Goal: Transaction & Acquisition: Purchase product/service

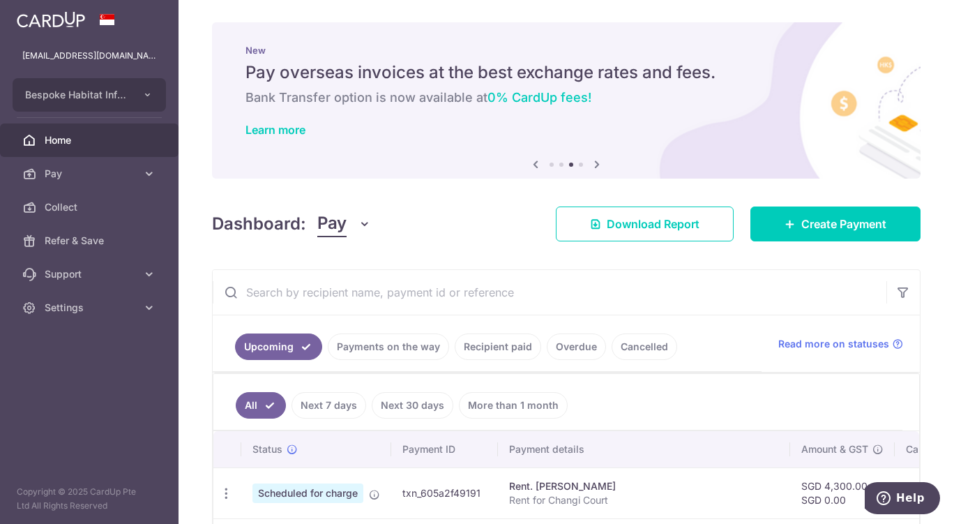
click at [135, 176] on span "Pay" at bounding box center [91, 174] width 92 height 14
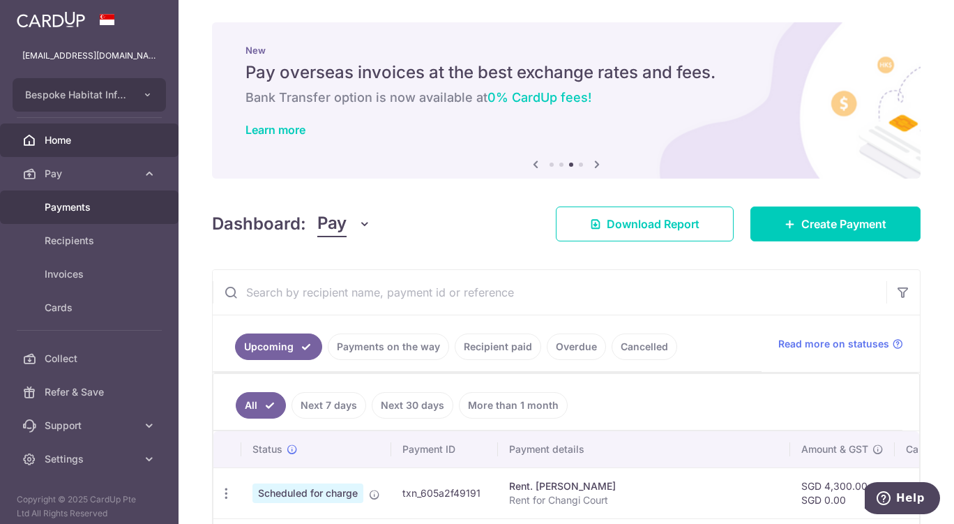
click at [91, 203] on span "Payments" at bounding box center [91, 207] width 92 height 14
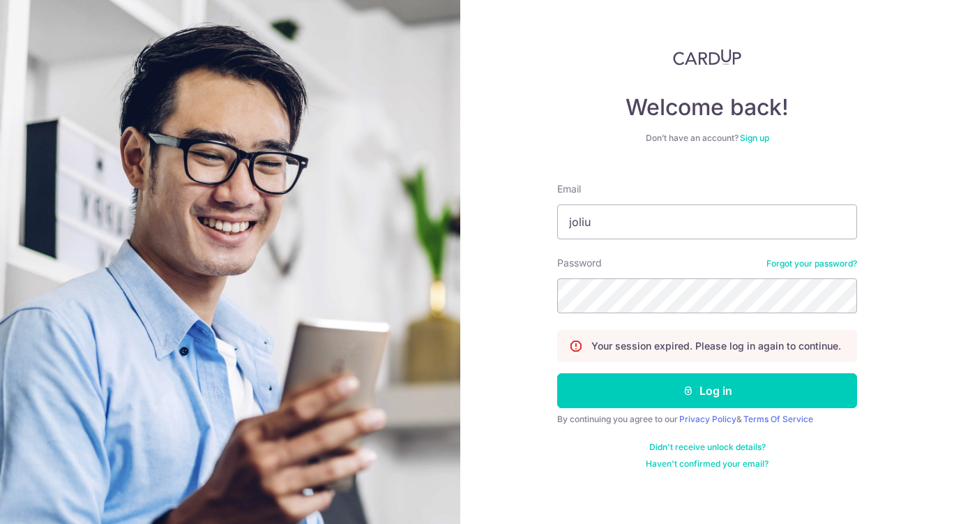
type input "joliuwy@gmail.com"
click at [658, 396] on button "Log in" at bounding box center [707, 390] width 300 height 35
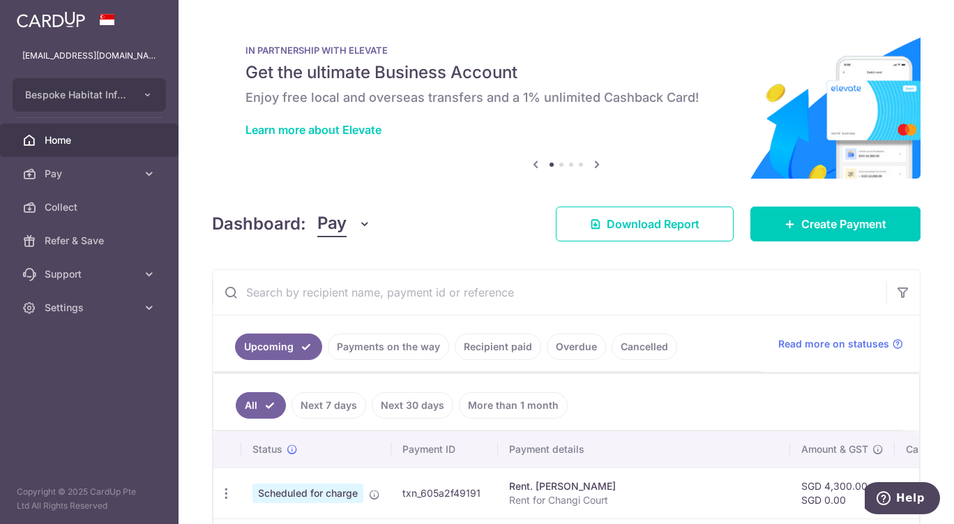
click at [133, 179] on span "Pay" at bounding box center [91, 174] width 92 height 14
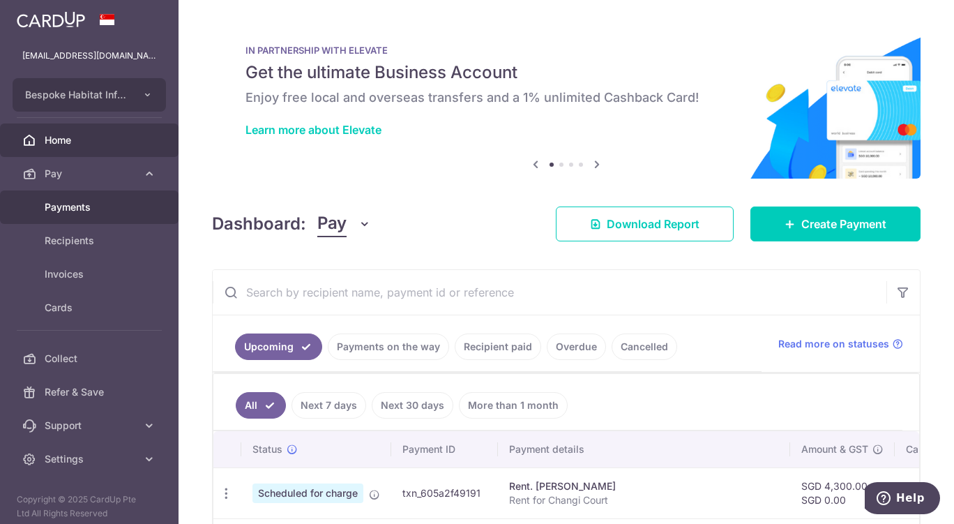
click at [73, 212] on span "Payments" at bounding box center [91, 207] width 92 height 14
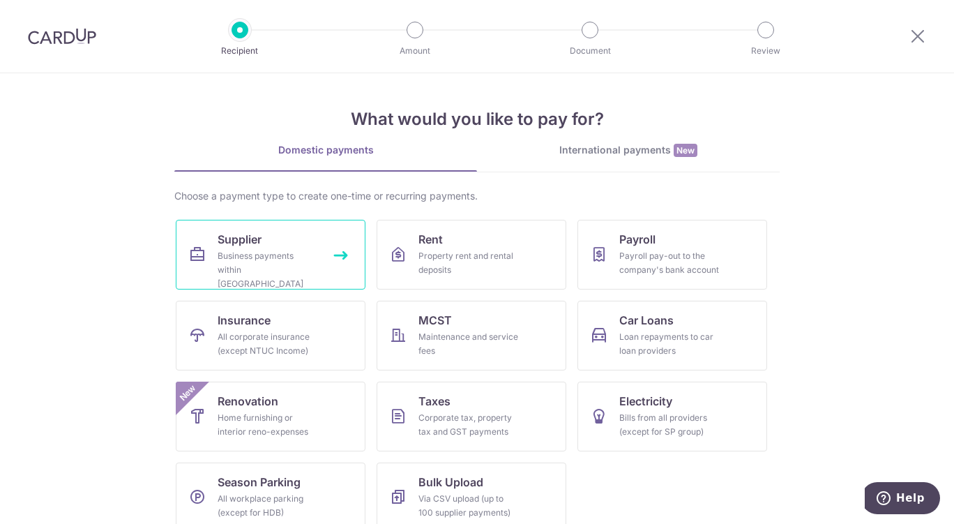
click at [312, 267] on div "Business payments within Singapore" at bounding box center [268, 270] width 100 height 42
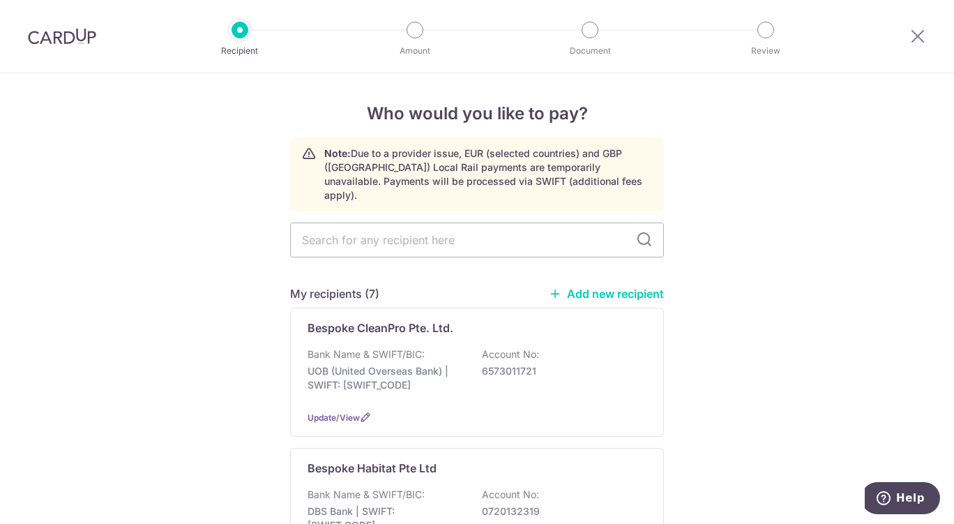
click at [430, 367] on p "UOB (United Overseas Bank) | SWIFT: UOVBSGSGXXX" at bounding box center [386, 378] width 156 height 28
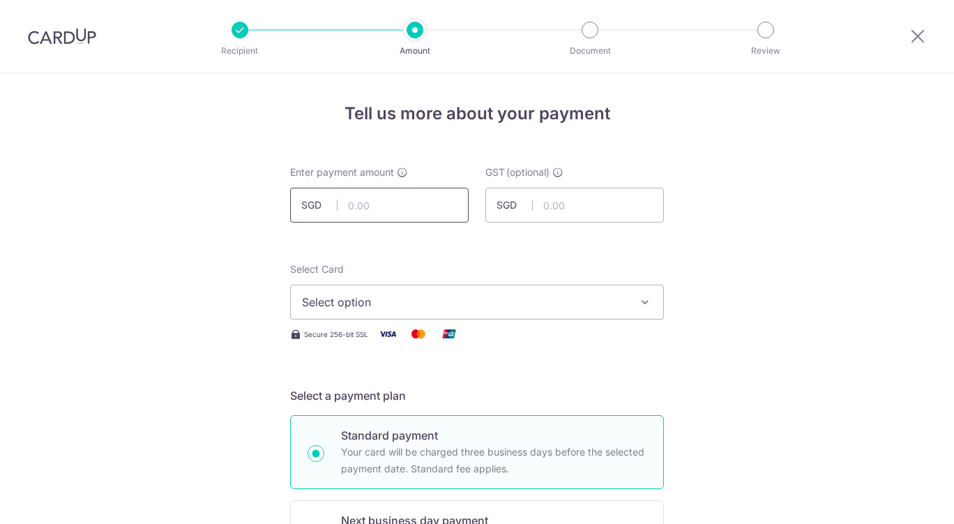
click at [409, 207] on input "text" at bounding box center [379, 205] width 179 height 35
type input "872.00"
click at [415, 294] on span "Select option" at bounding box center [464, 302] width 325 height 17
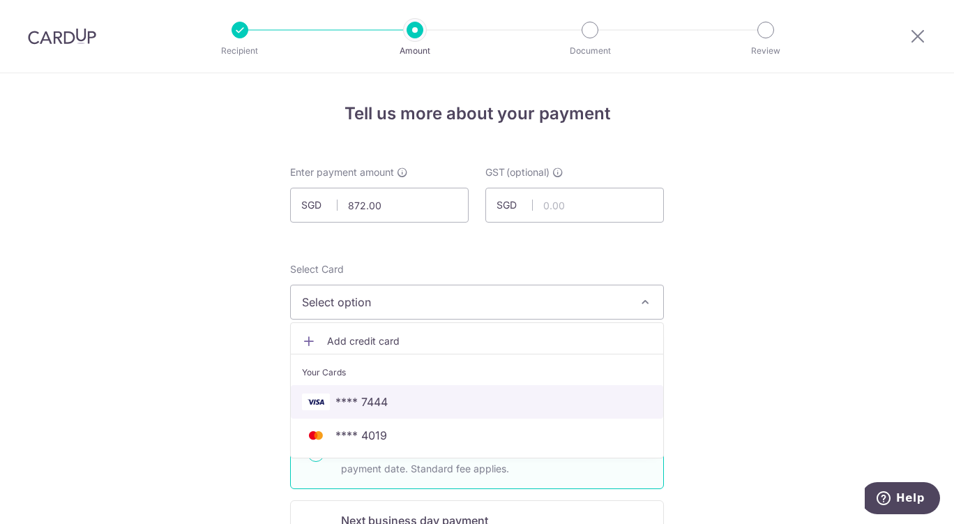
click at [382, 403] on span "**** 7444" at bounding box center [361, 401] width 52 height 17
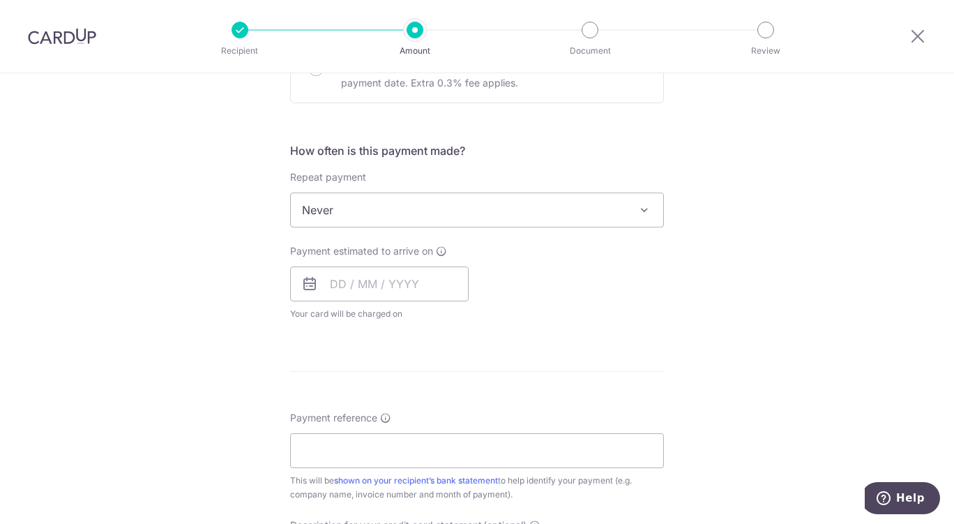
scroll to position [533, 0]
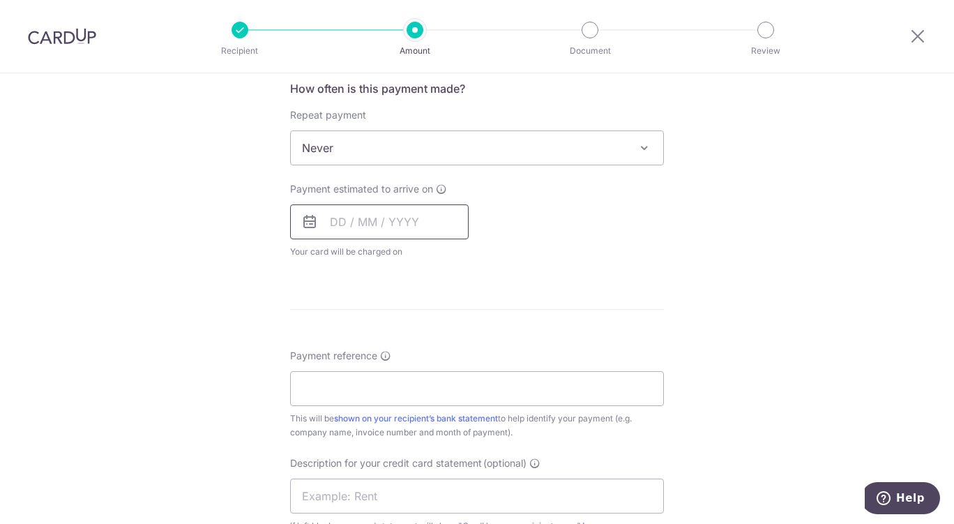
click at [398, 215] on input "text" at bounding box center [379, 221] width 179 height 35
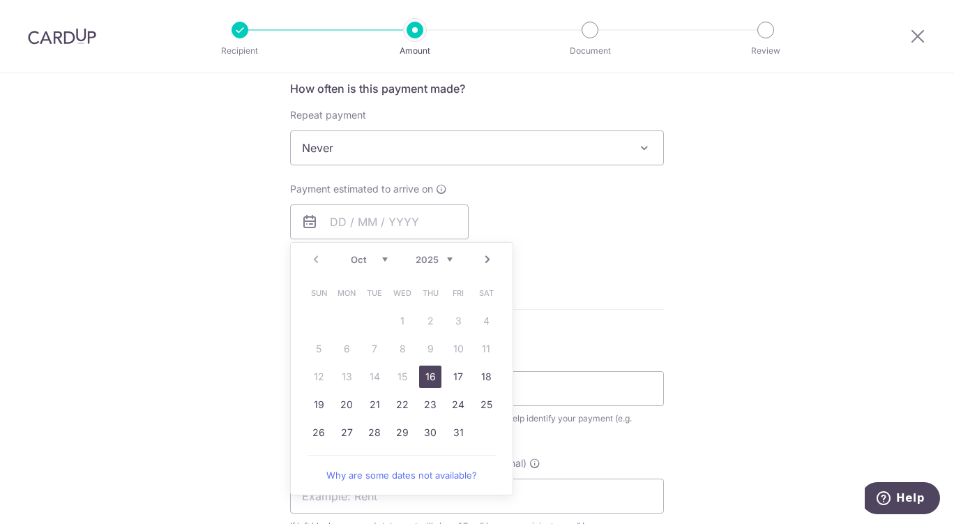
click at [423, 381] on link "16" at bounding box center [430, 376] width 22 height 22
type input "16/10/2025"
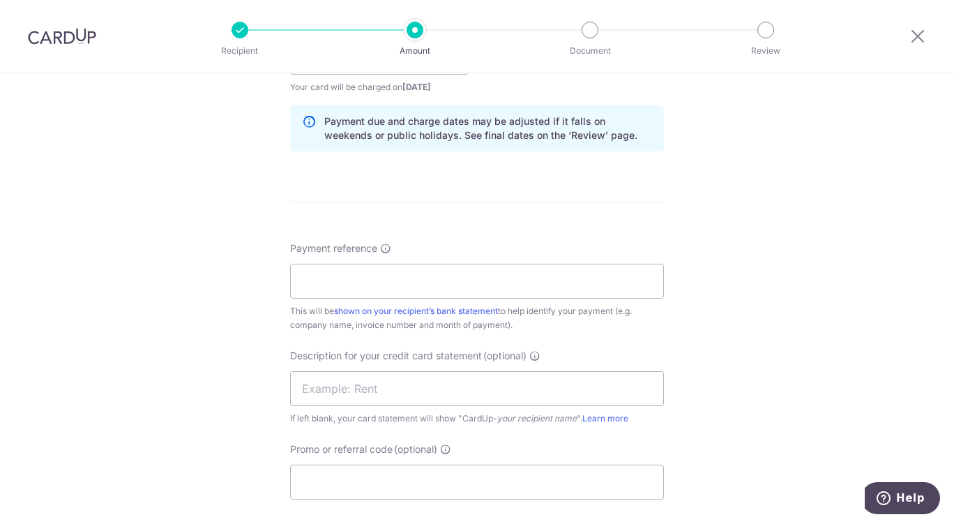
scroll to position [696, 0]
click at [501, 284] on input "Payment reference" at bounding box center [477, 282] width 374 height 35
paste input "CLI-23559"
type input "CLI-23559"
click at [363, 395] on input "text" at bounding box center [477, 389] width 374 height 35
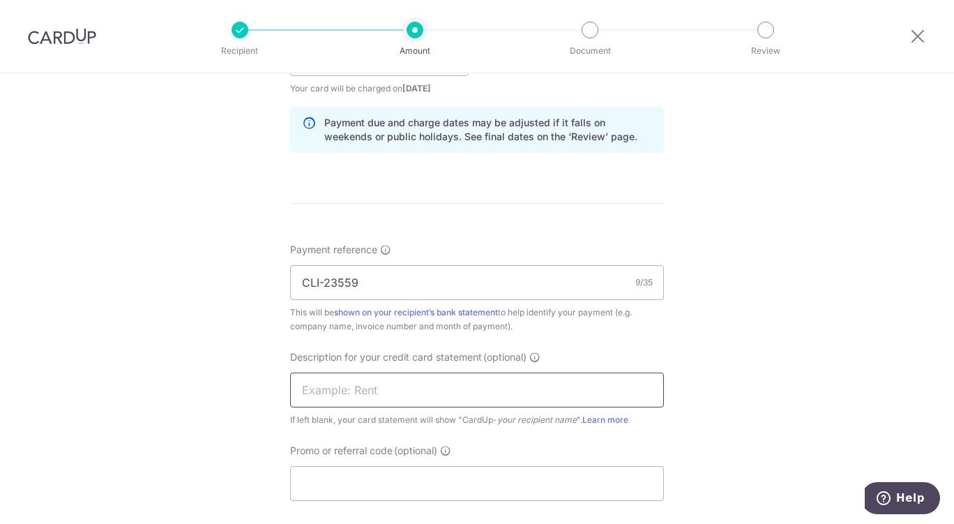
paste input "2510BR Fix872"
type input "2510BR Fix872"
click at [404, 487] on input "Promo or referral code (optional)" at bounding box center [477, 483] width 374 height 35
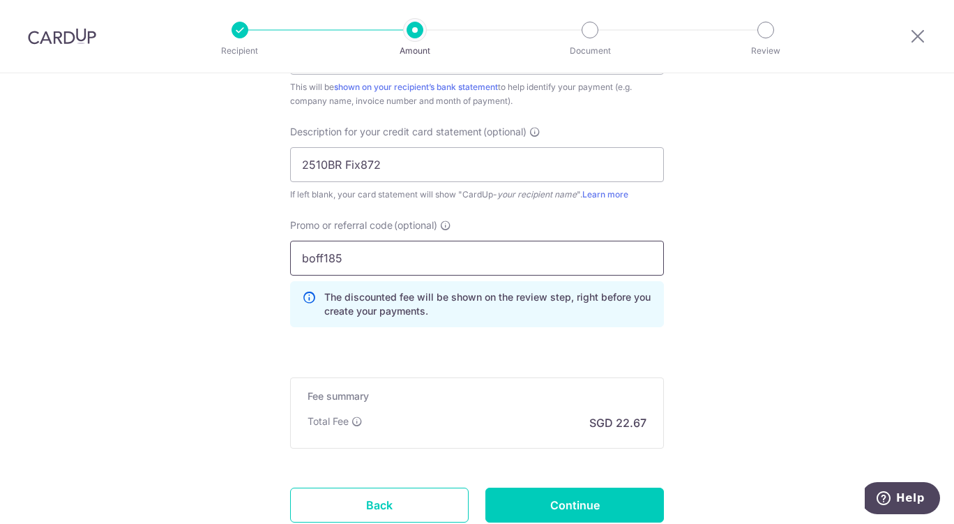
scroll to position [919, 0]
type input "boff185"
click at [597, 507] on input "Continue" at bounding box center [574, 507] width 179 height 35
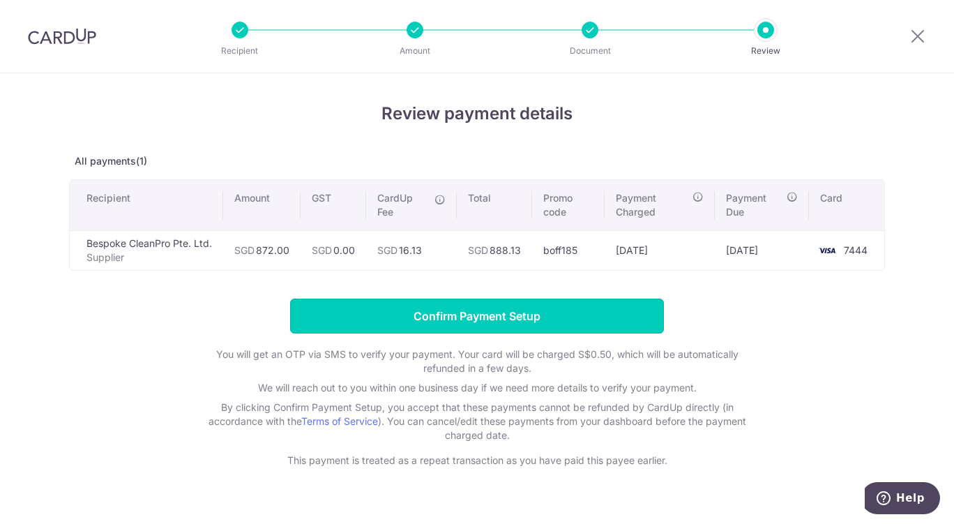
click at [461, 317] on input "Confirm Payment Setup" at bounding box center [477, 315] width 374 height 35
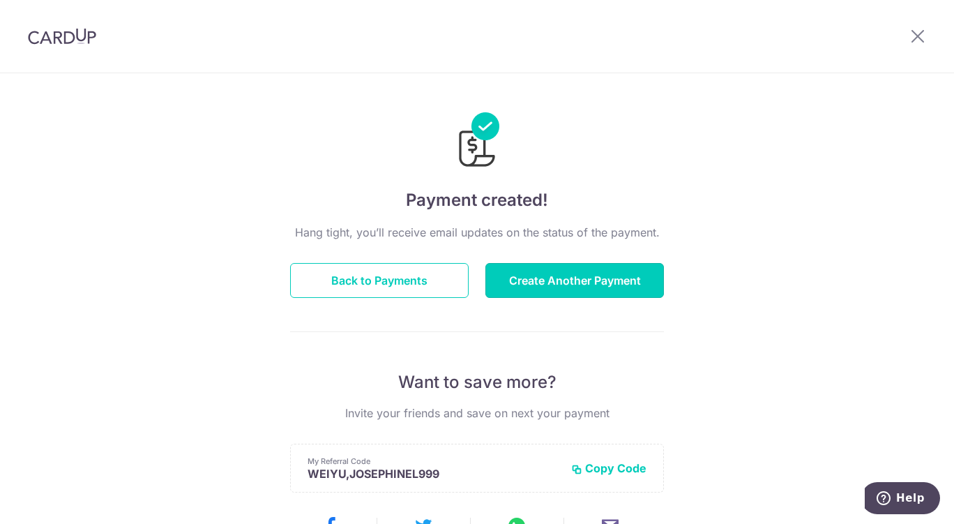
click at [569, 294] on button "Create Another Payment" at bounding box center [574, 280] width 179 height 35
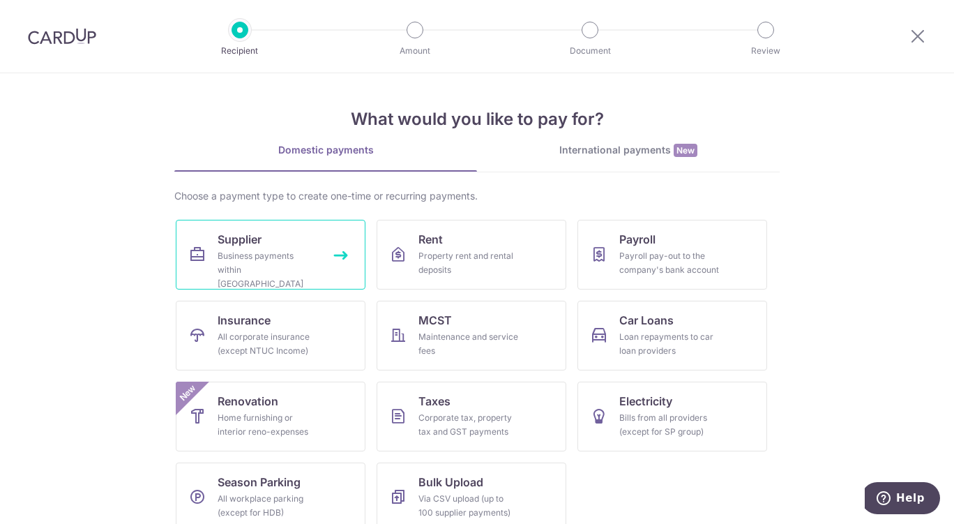
click at [276, 266] on div "Business payments within Singapore" at bounding box center [268, 270] width 100 height 42
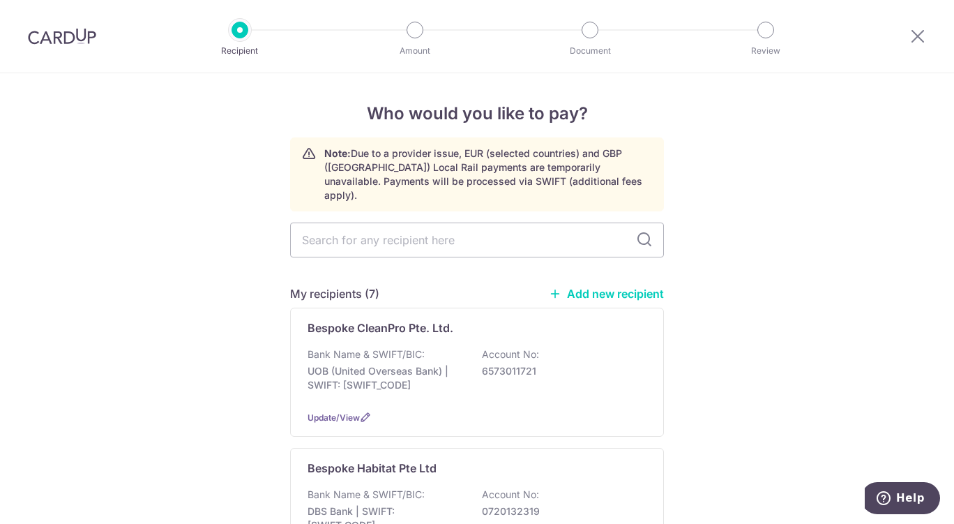
click at [448, 364] on p "UOB (United Overseas Bank) | SWIFT: [SWIFT_CODE]" at bounding box center [386, 378] width 156 height 28
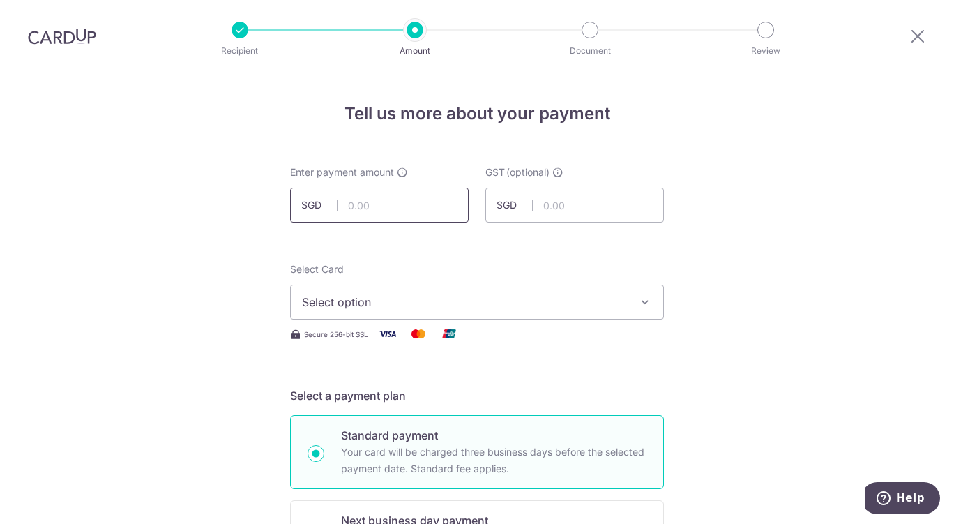
click at [385, 206] on input "text" at bounding box center [379, 205] width 179 height 35
type input "463.25"
click at [553, 303] on span "Select option" at bounding box center [464, 302] width 325 height 17
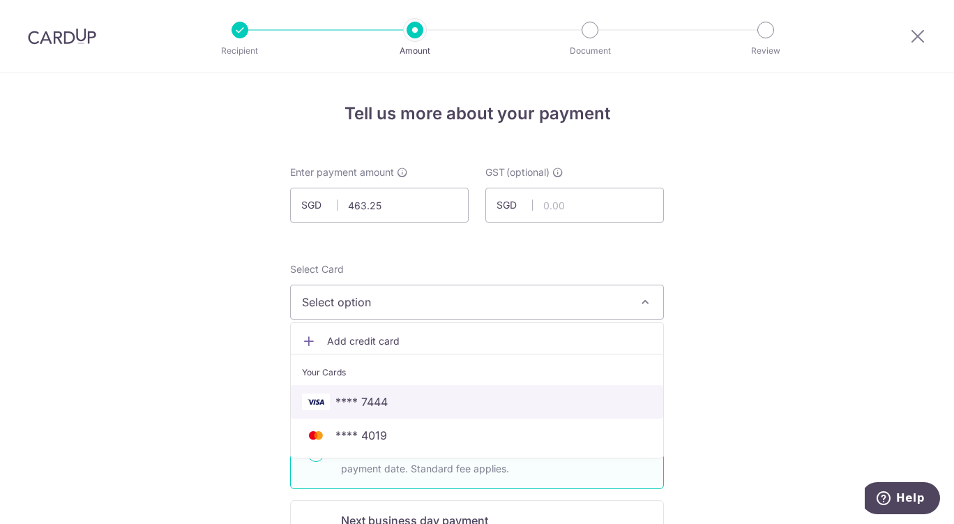
click at [420, 411] on link "**** 7444" at bounding box center [477, 401] width 372 height 33
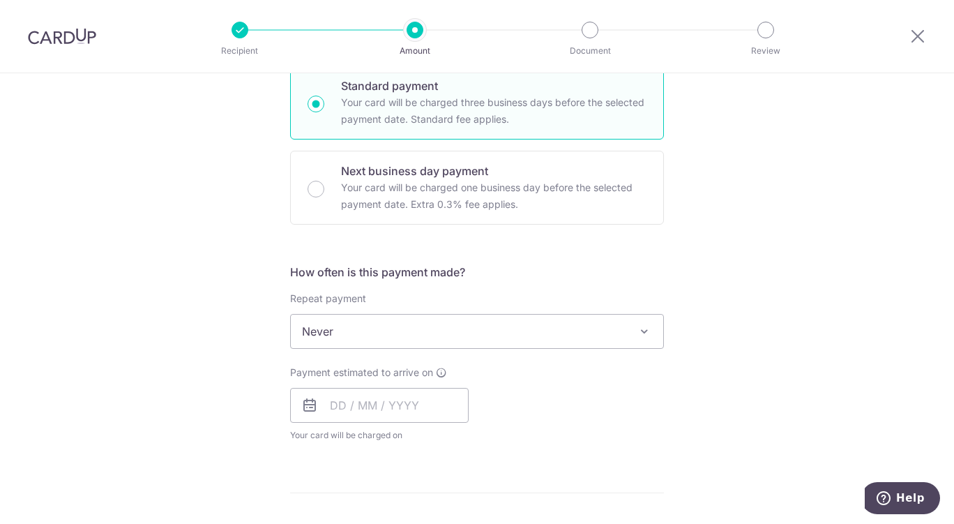
scroll to position [347, 0]
click at [441, 379] on icon at bounding box center [441, 374] width 11 height 11
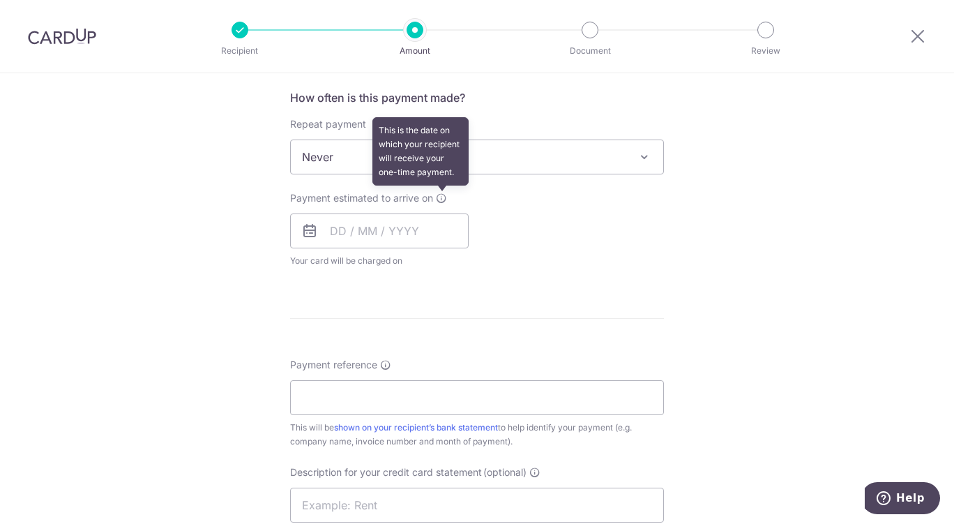
scroll to position [520, 0]
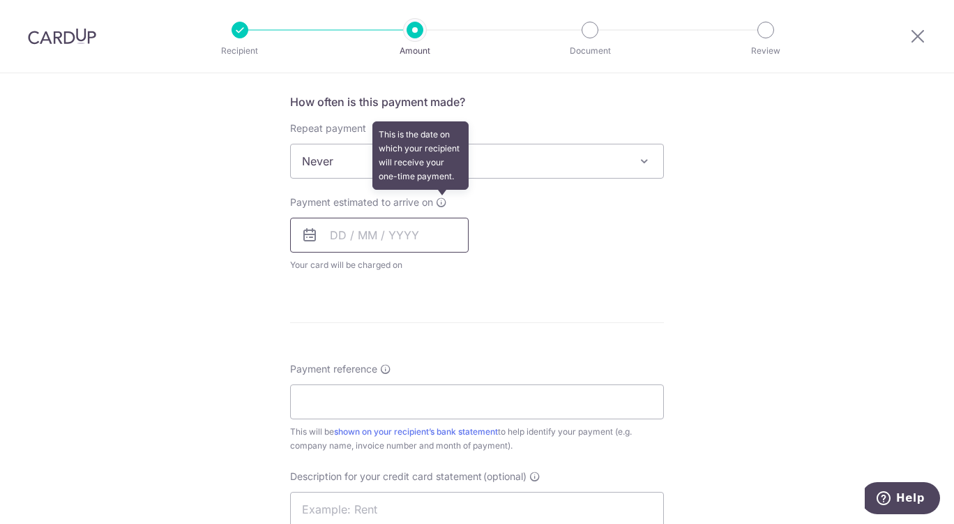
click at [432, 239] on input "text" at bounding box center [379, 235] width 179 height 35
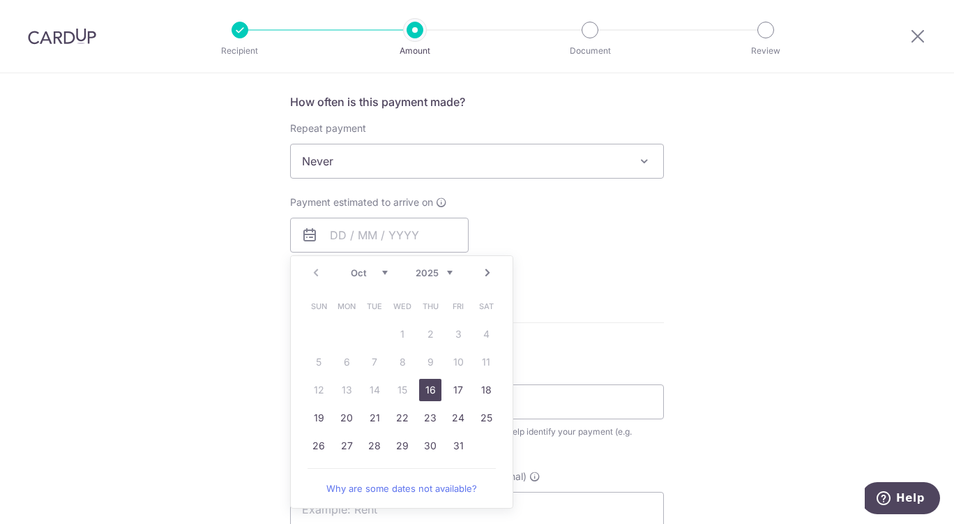
click at [426, 393] on link "16" at bounding box center [430, 390] width 22 height 22
type input "[DATE]"
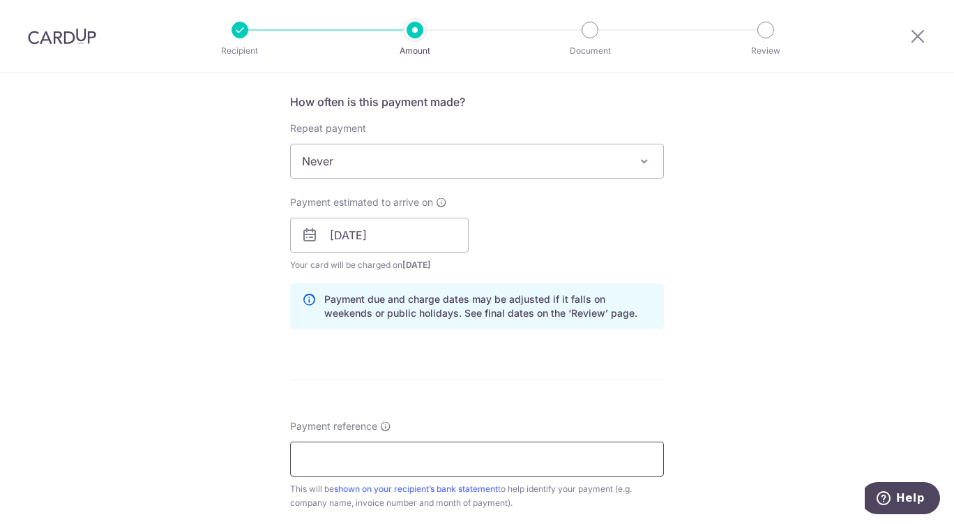
click at [491, 460] on input "Payment reference" at bounding box center [477, 458] width 374 height 35
paste input "CLI-23040"
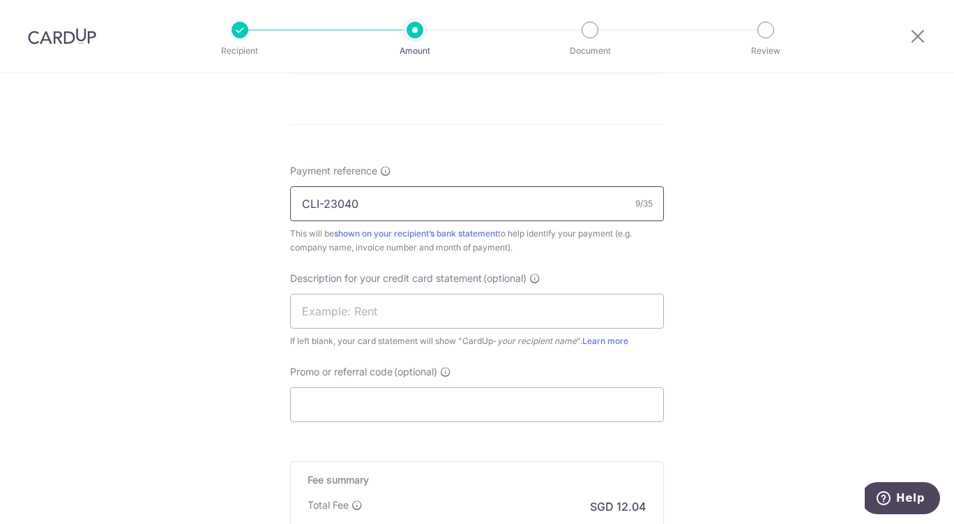
scroll to position [785, 0]
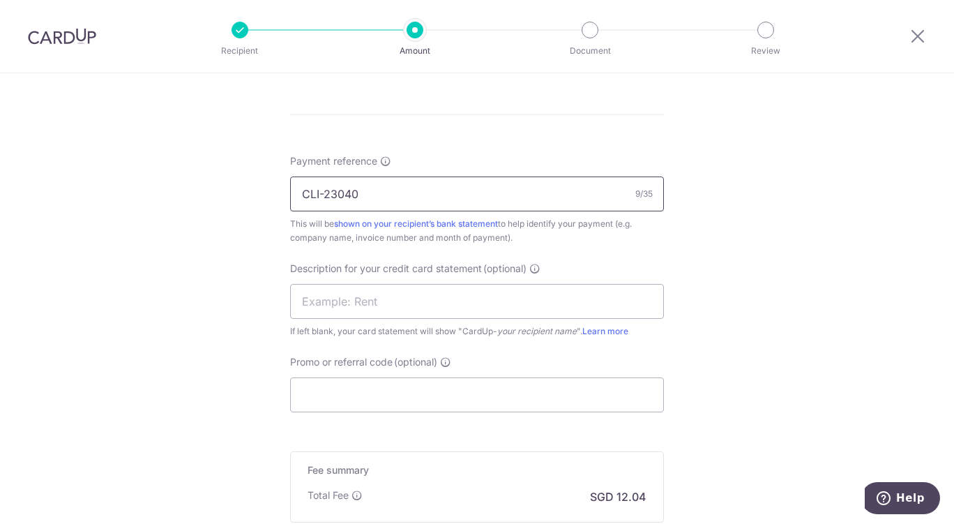
type input "CLI-23040"
click at [499, 301] on input "text" at bounding box center [477, 301] width 374 height 35
paste input "2509T1 Clean463"
type input "2509T1 Clean463"
click at [364, 404] on input "Promo or referral code (optional)" at bounding box center [477, 394] width 374 height 35
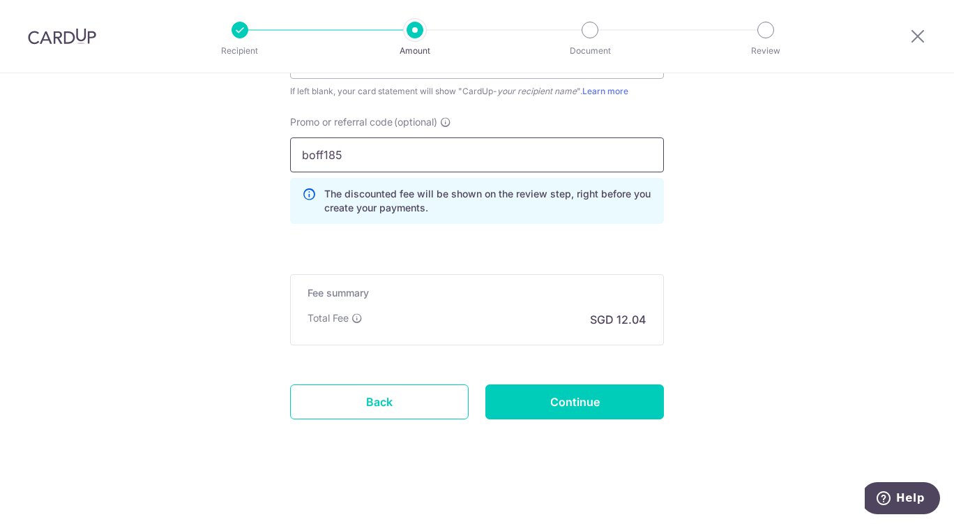
scroll to position [1018, 0]
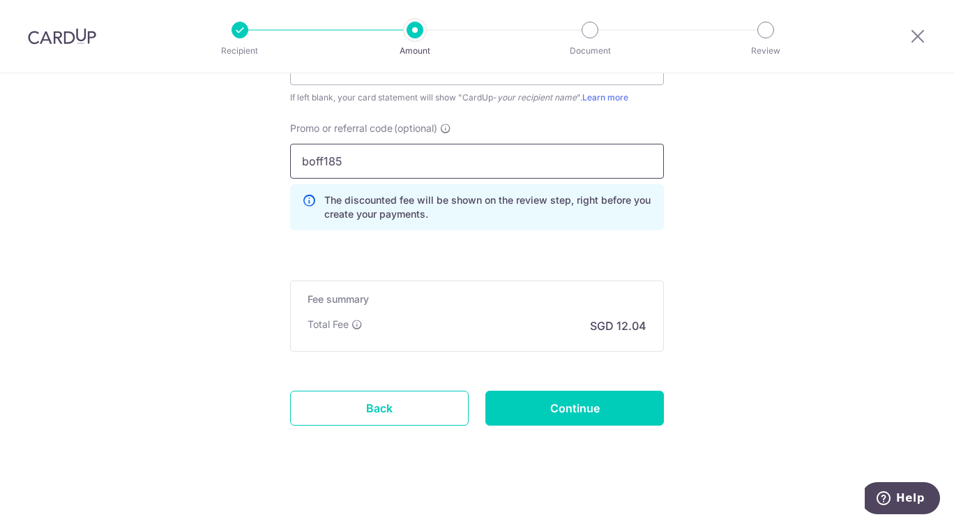
type input "boff185"
click at [600, 414] on input "Continue" at bounding box center [574, 408] width 179 height 35
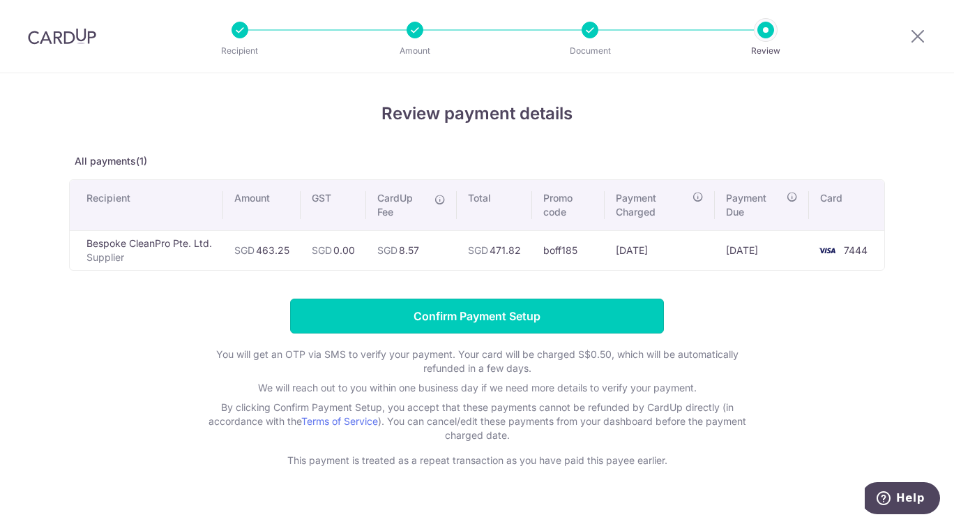
click at [582, 331] on input "Confirm Payment Setup" at bounding box center [477, 315] width 374 height 35
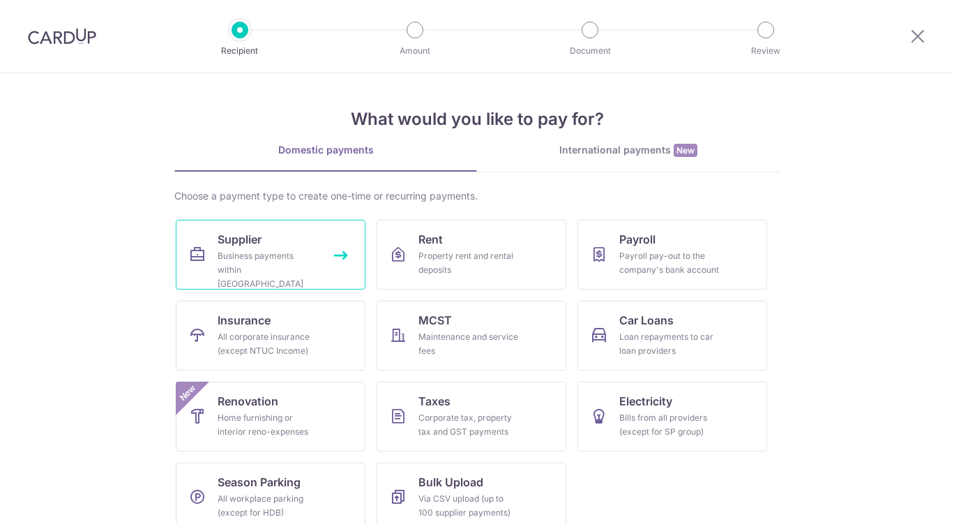
click at [294, 281] on link "Supplier Business payments within [GEOGRAPHIC_DATA]" at bounding box center [271, 255] width 190 height 70
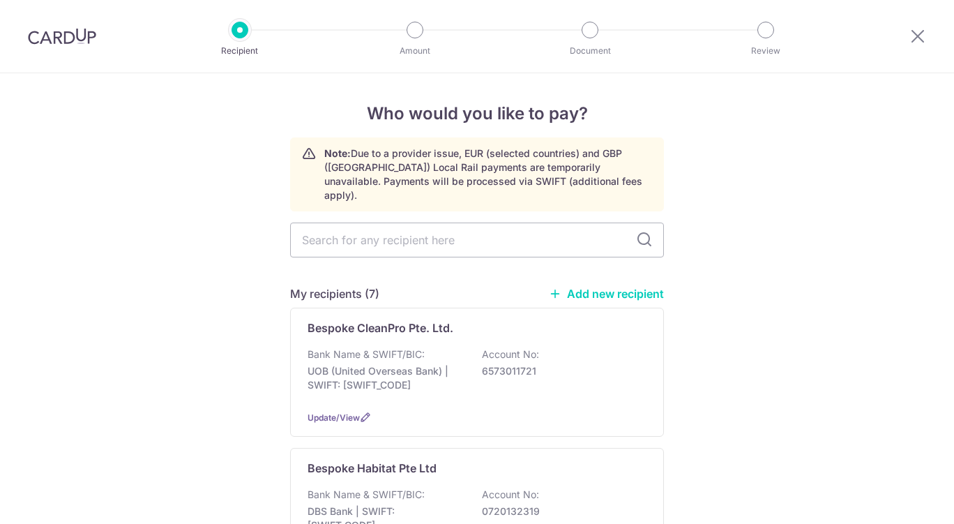
click at [552, 382] on div "Bank Name & SWIFT/BIC: UOB (United Overseas Bank) | SWIFT: [SWIFT_CODE] Account…" at bounding box center [477, 373] width 339 height 52
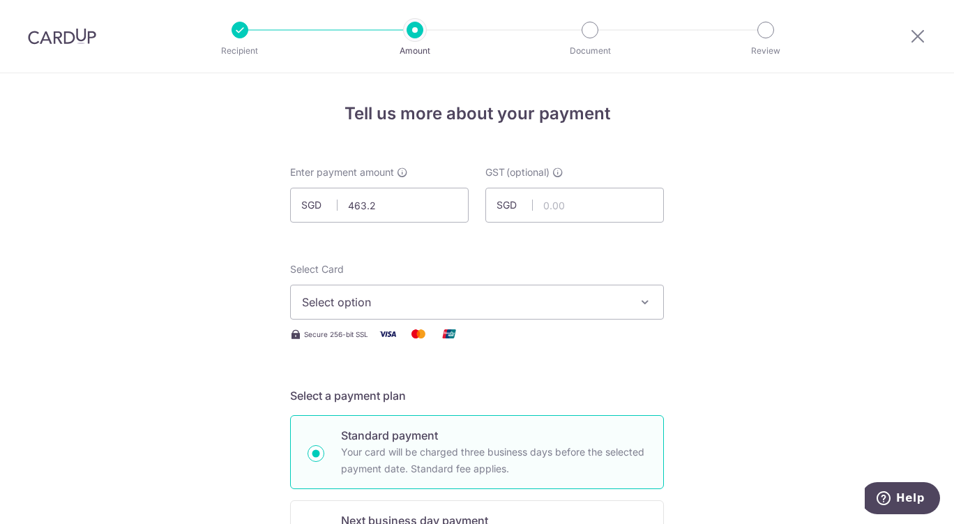
type input "463.25"
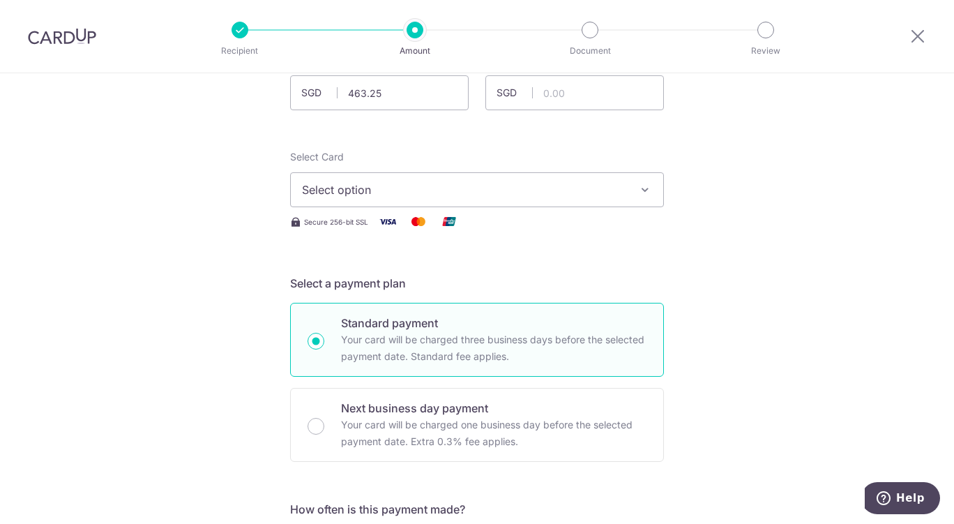
scroll to position [112, 0]
click at [499, 181] on button "Select option" at bounding box center [477, 190] width 374 height 35
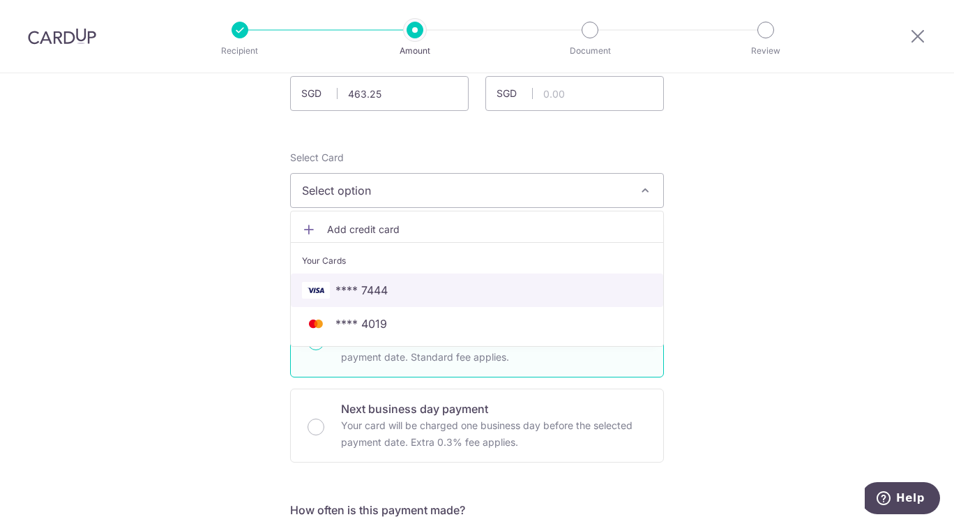
click at [418, 293] on span "**** 7444" at bounding box center [477, 290] width 350 height 17
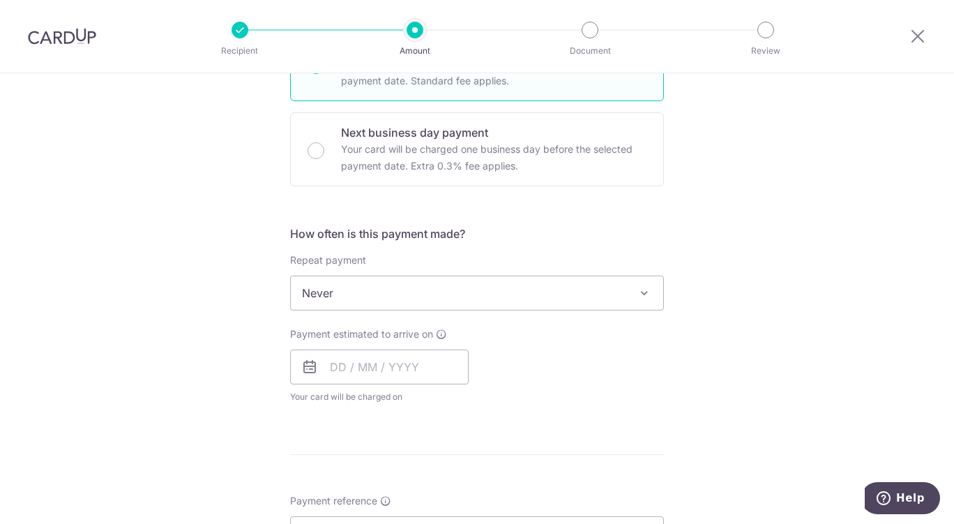
scroll to position [388, 0]
click at [521, 309] on span "Never" at bounding box center [477, 292] width 374 height 35
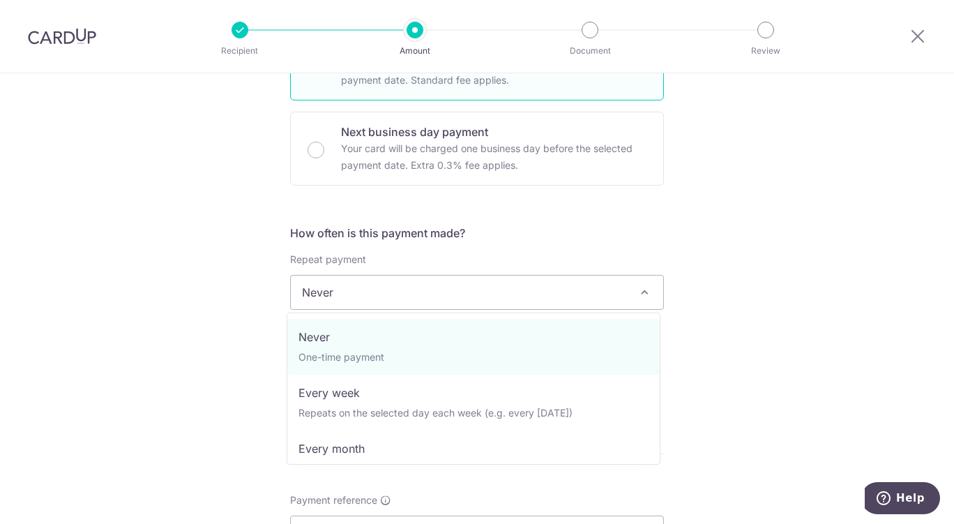
click at [768, 280] on div "Tell us more about your payment Enter payment amount SGD 463.25 463.25 GST (opt…" at bounding box center [477, 362] width 954 height 1355
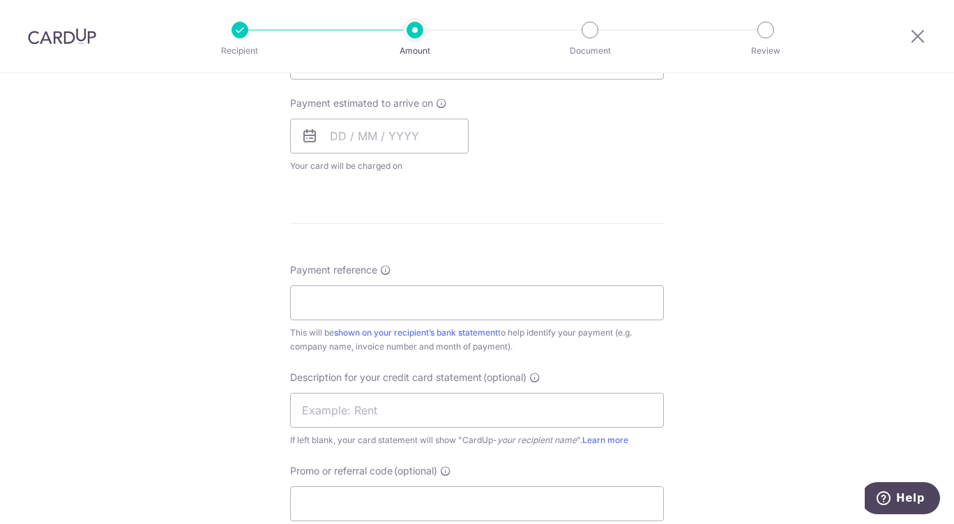
scroll to position [623, 0]
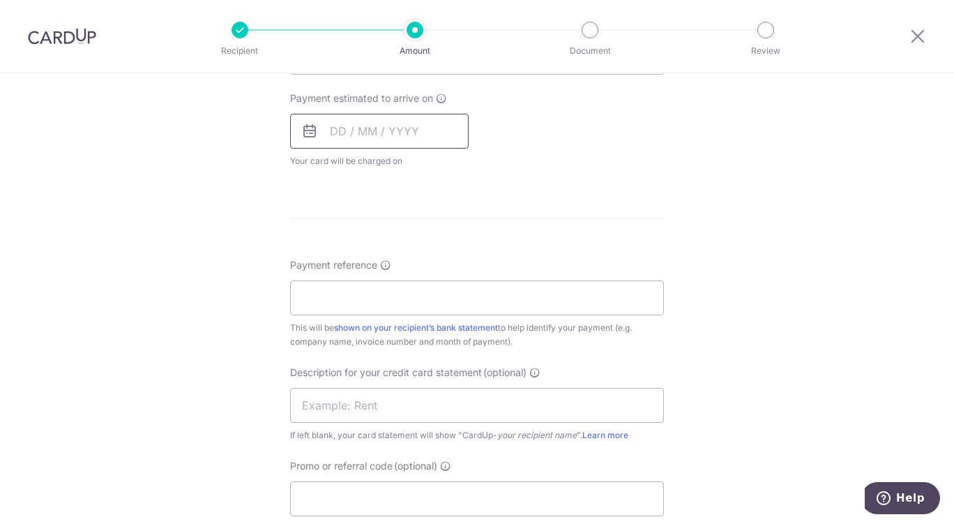
click at [402, 129] on input "text" at bounding box center [379, 131] width 179 height 35
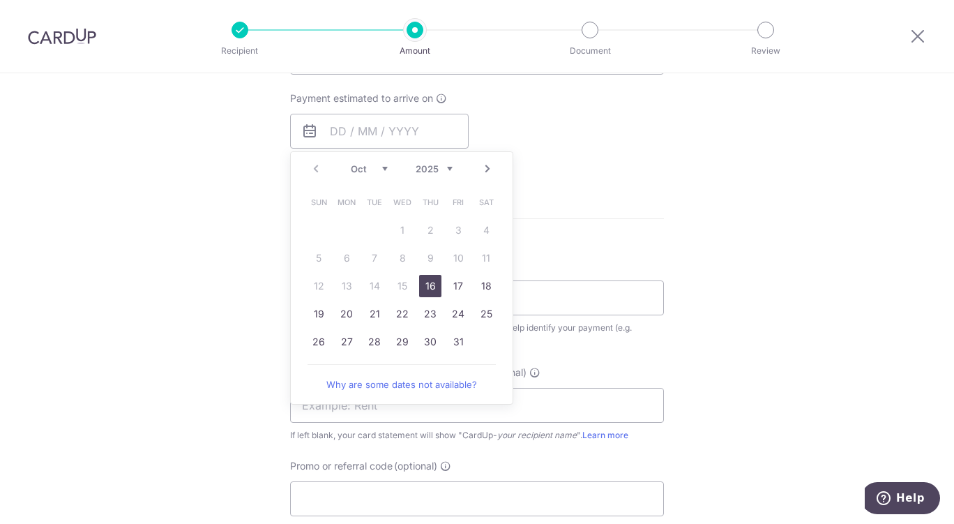
click at [429, 294] on link "16" at bounding box center [430, 286] width 22 height 22
type input "16/10/2025"
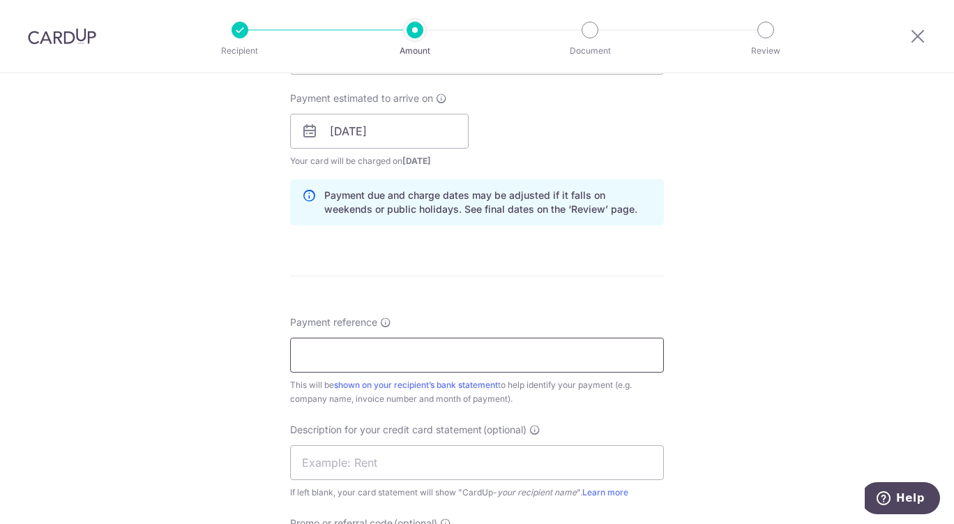
click at [444, 356] on input "Payment reference" at bounding box center [477, 355] width 374 height 35
paste input "CLI-23041"
type input "CLI-23041"
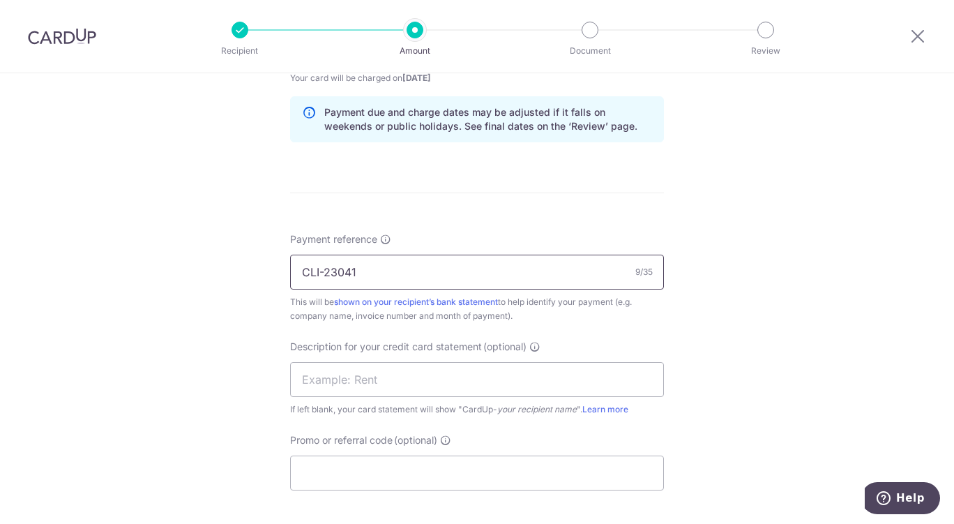
scroll to position [796, 0]
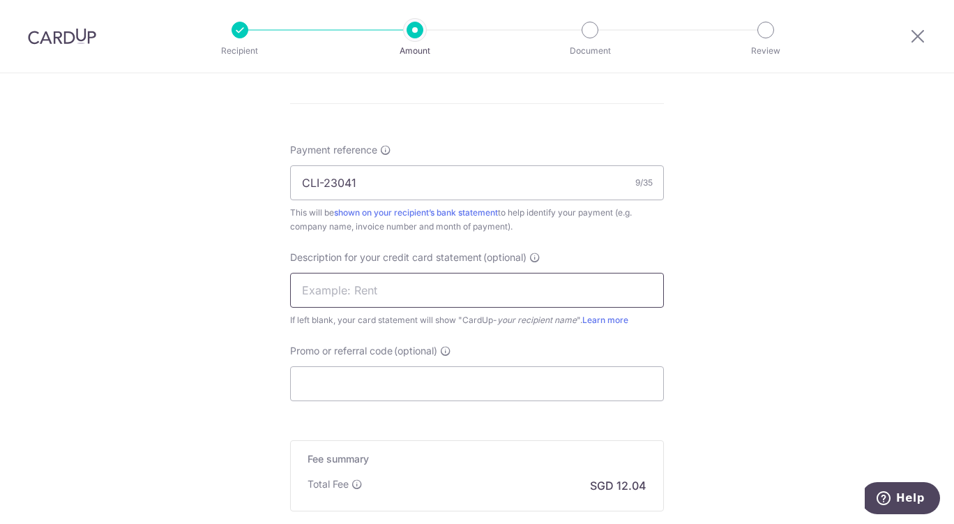
click at [460, 285] on input "text" at bounding box center [477, 290] width 374 height 35
paste input "2509T2 Clean463"
type input "2509T2 Clean463"
click at [333, 387] on input "Promo or referral code (optional)" at bounding box center [477, 383] width 374 height 35
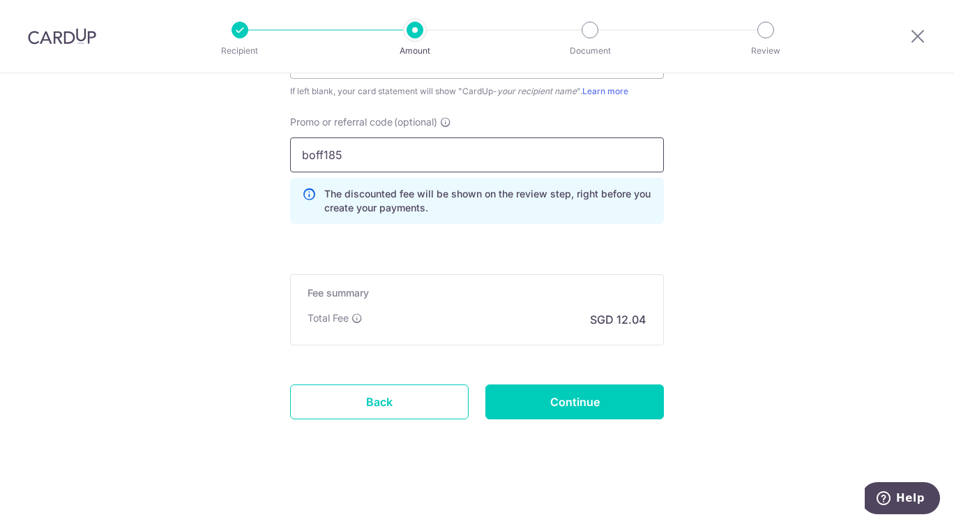
scroll to position [1024, 0]
type input "boff185"
click at [612, 411] on input "Continue" at bounding box center [574, 402] width 179 height 35
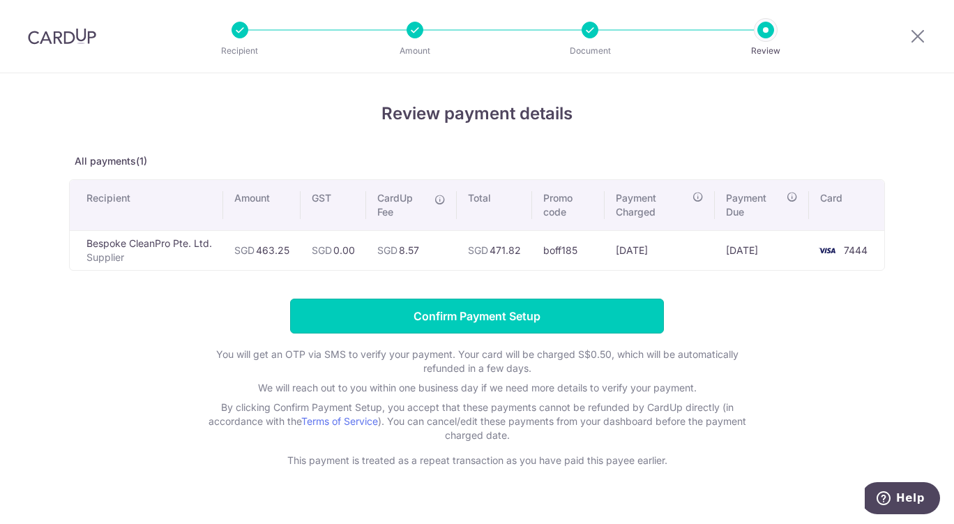
click at [494, 324] on input "Confirm Payment Setup" at bounding box center [477, 315] width 374 height 35
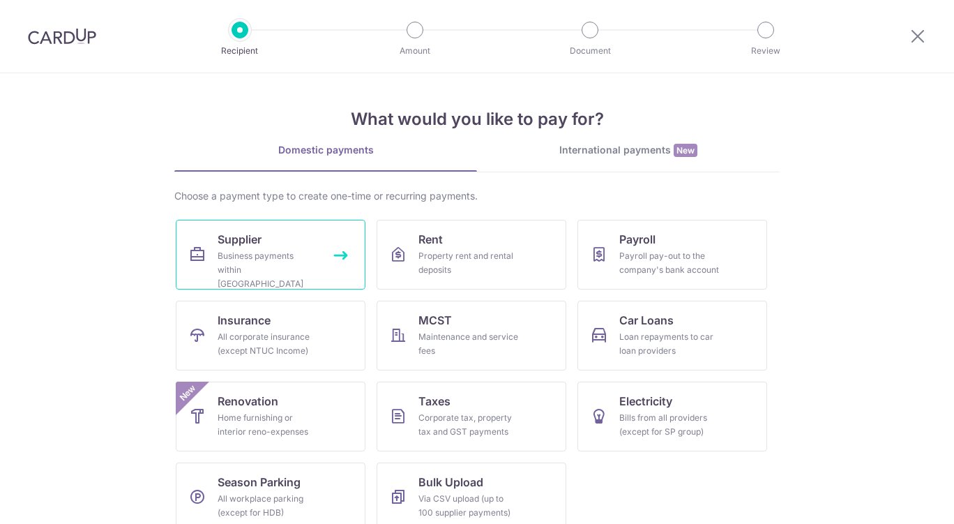
click at [296, 262] on div "Business payments within [GEOGRAPHIC_DATA]" at bounding box center [268, 270] width 100 height 42
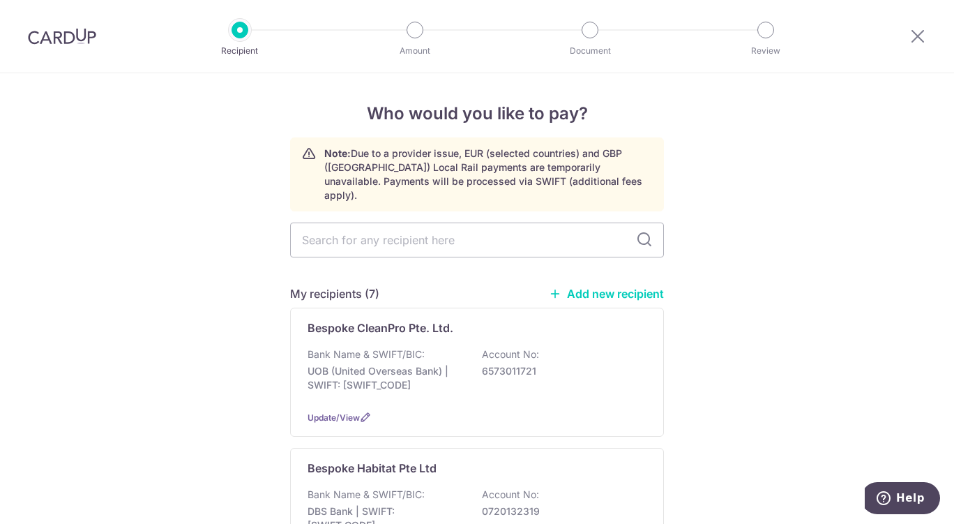
click at [453, 366] on p "UOB (United Overseas Bank) | SWIFT: [SWIFT_CODE]" at bounding box center [386, 378] width 156 height 28
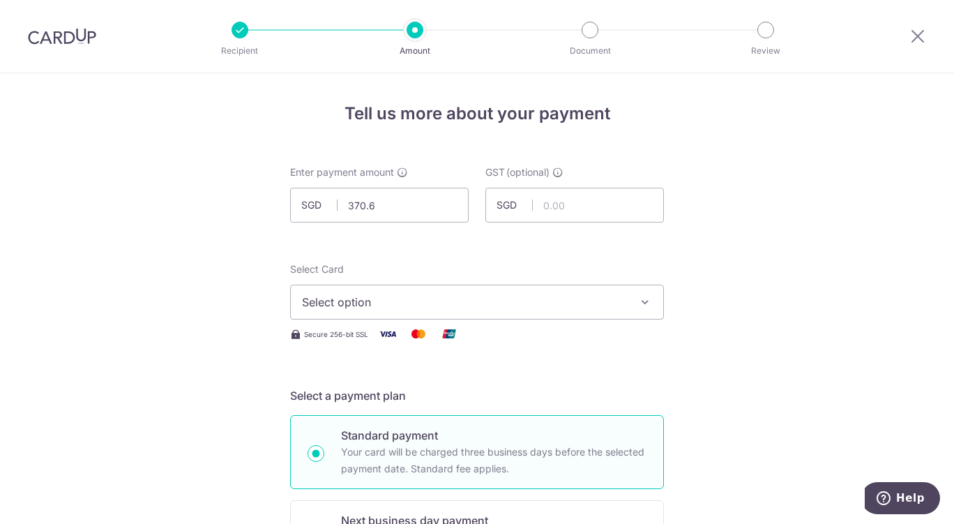
click at [590, 319] on button "Select option" at bounding box center [477, 302] width 374 height 35
type input "370.60"
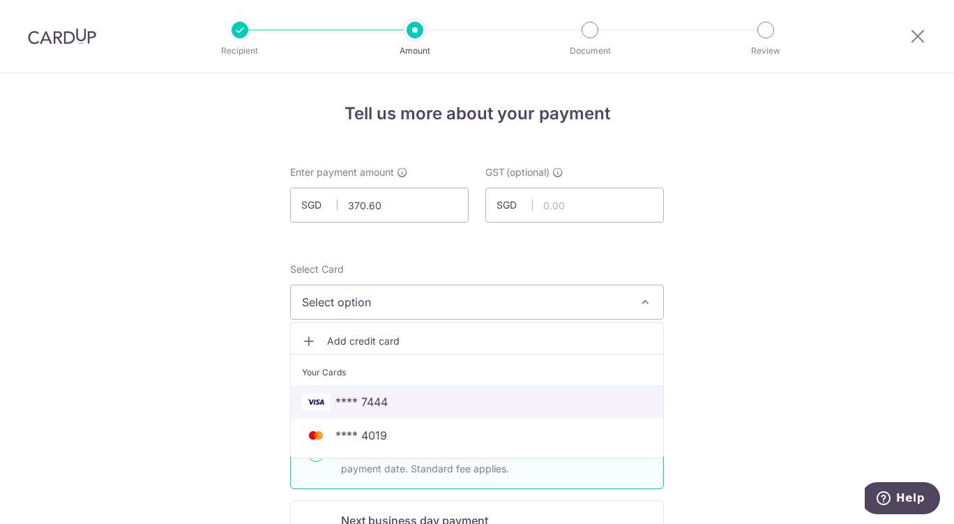
click at [455, 405] on span "**** 7444" at bounding box center [477, 401] width 350 height 17
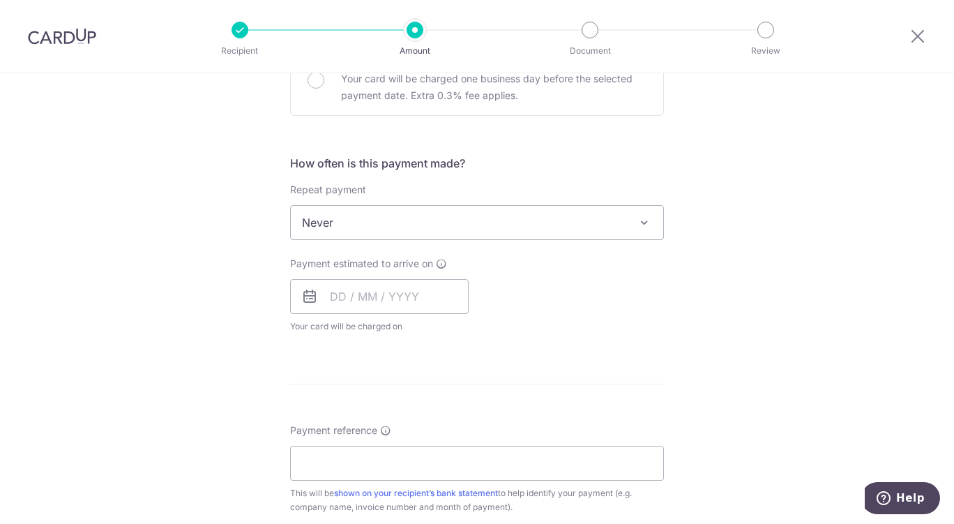
scroll to position [520, 0]
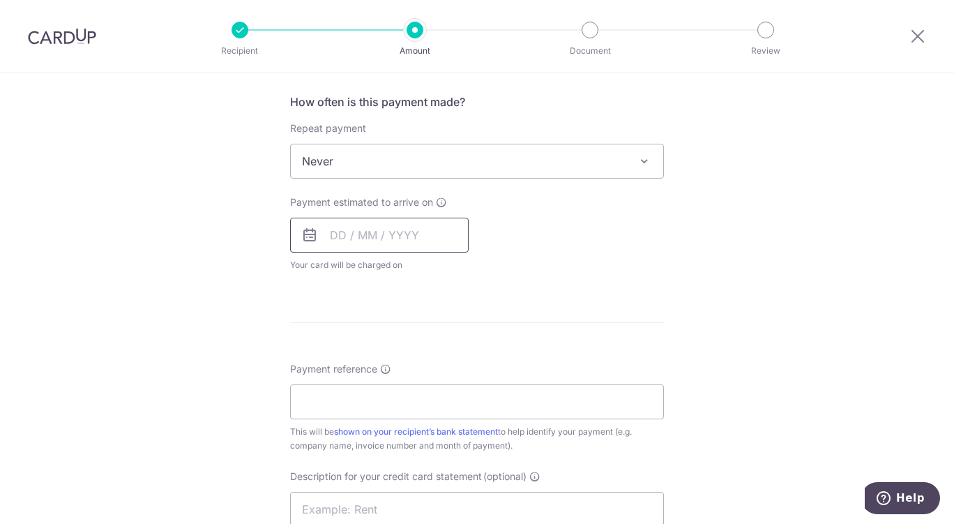
click at [434, 234] on input "text" at bounding box center [379, 235] width 179 height 35
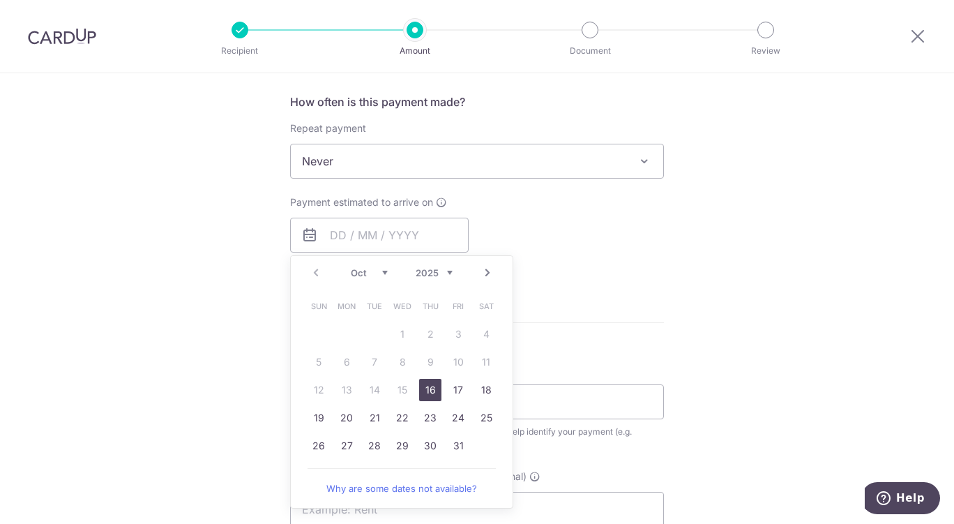
click at [430, 392] on link "16" at bounding box center [430, 390] width 22 height 22
type input "16/10/2025"
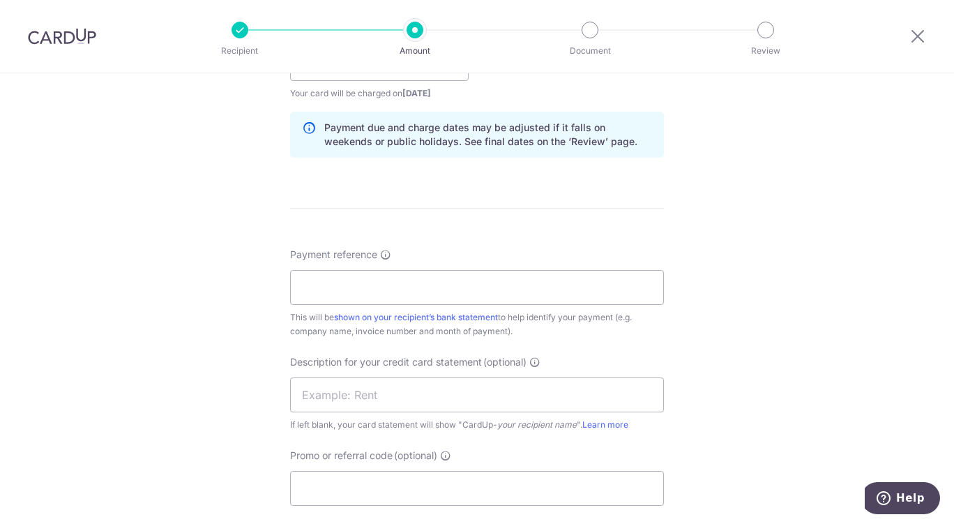
scroll to position [704, 0]
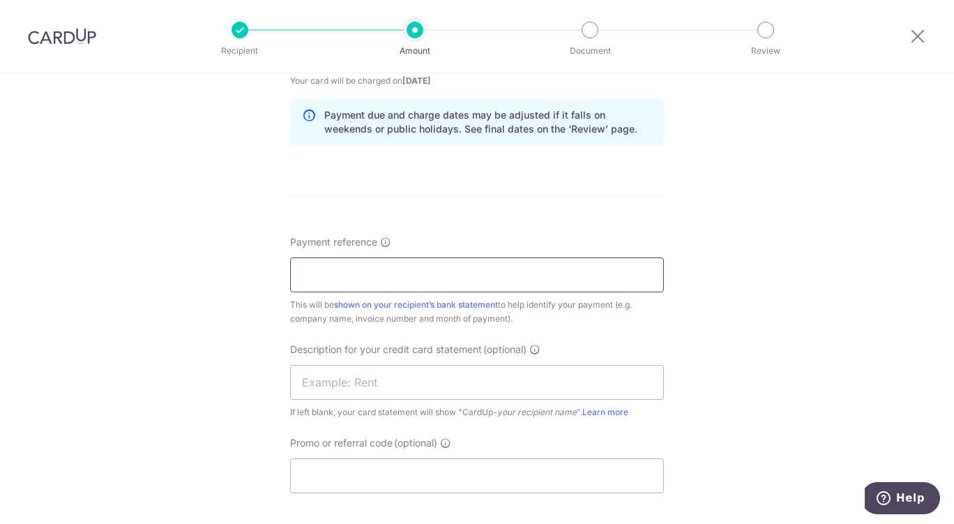
click at [536, 277] on input "Payment reference" at bounding box center [477, 274] width 374 height 35
paste input "CLI-23208"
type input "CLI-23208"
click at [416, 388] on input "text" at bounding box center [477, 382] width 374 height 35
paste input "2509JP Clean370"
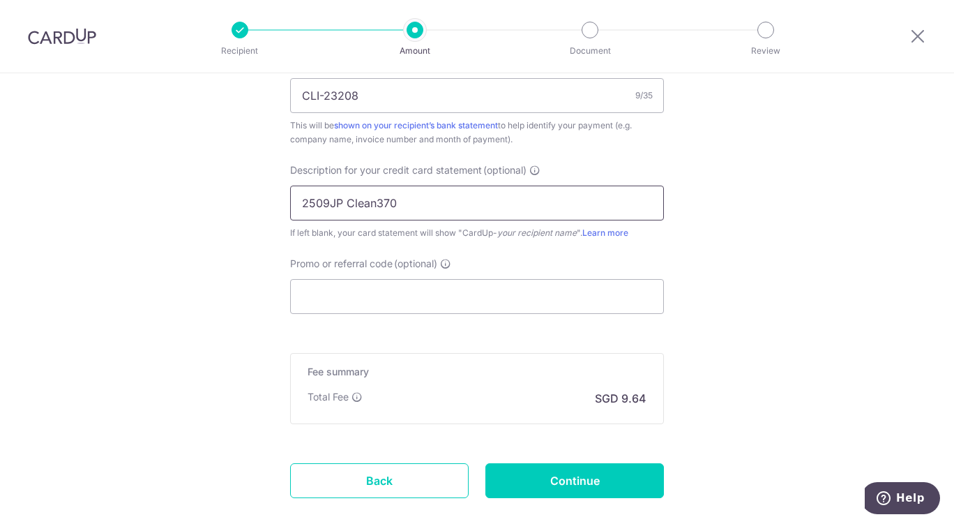
scroll to position [884, 0]
type input "2509JP Clean370"
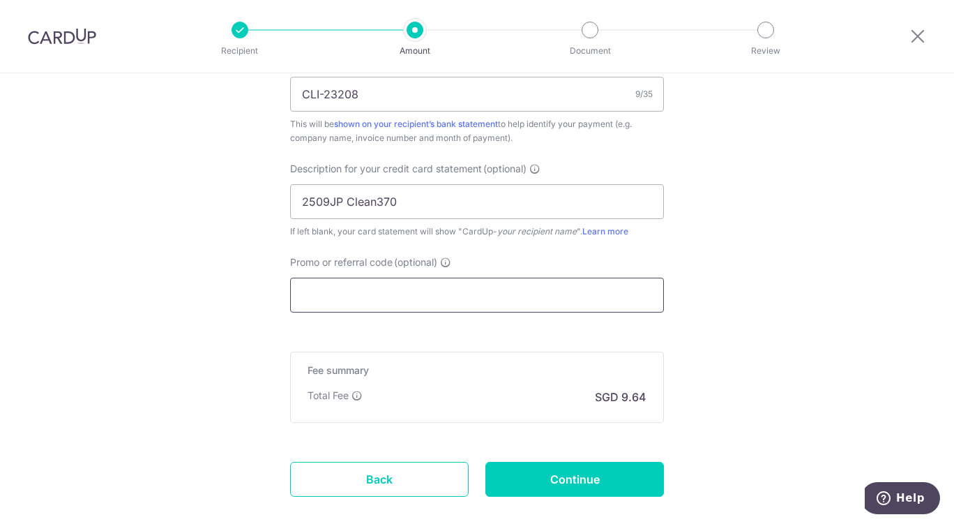
click at [501, 289] on input "Promo or referral code (optional)" at bounding box center [477, 295] width 374 height 35
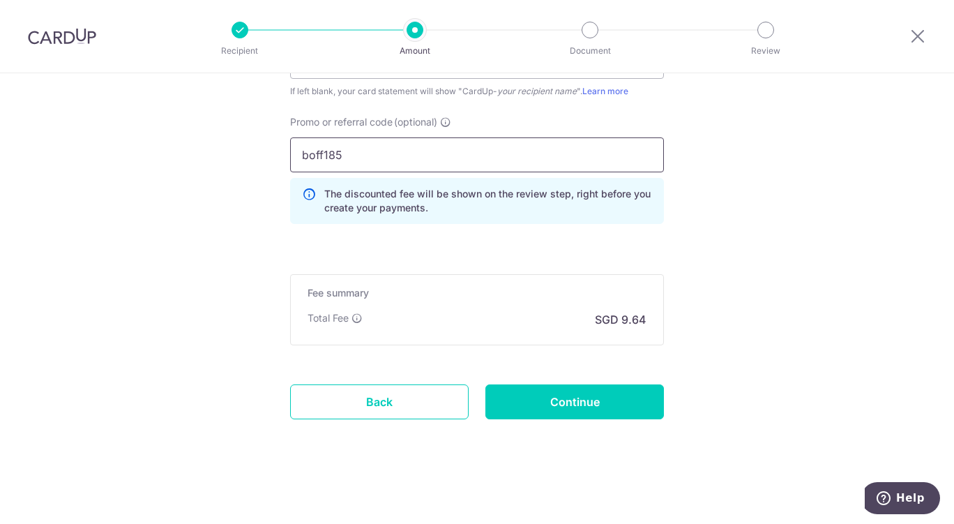
scroll to position [1024, 0]
type input "boff185"
click at [590, 408] on input "Continue" at bounding box center [574, 402] width 179 height 35
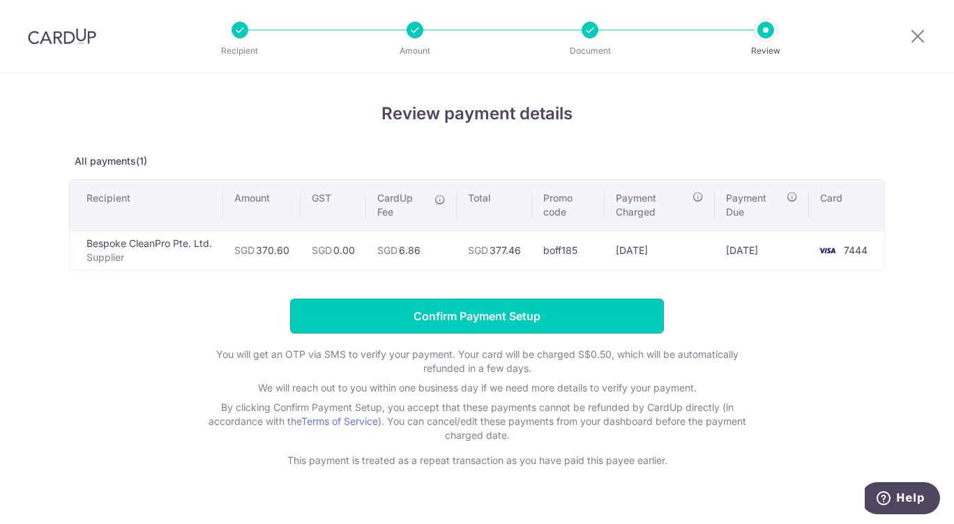
click at [485, 326] on input "Confirm Payment Setup" at bounding box center [477, 315] width 374 height 35
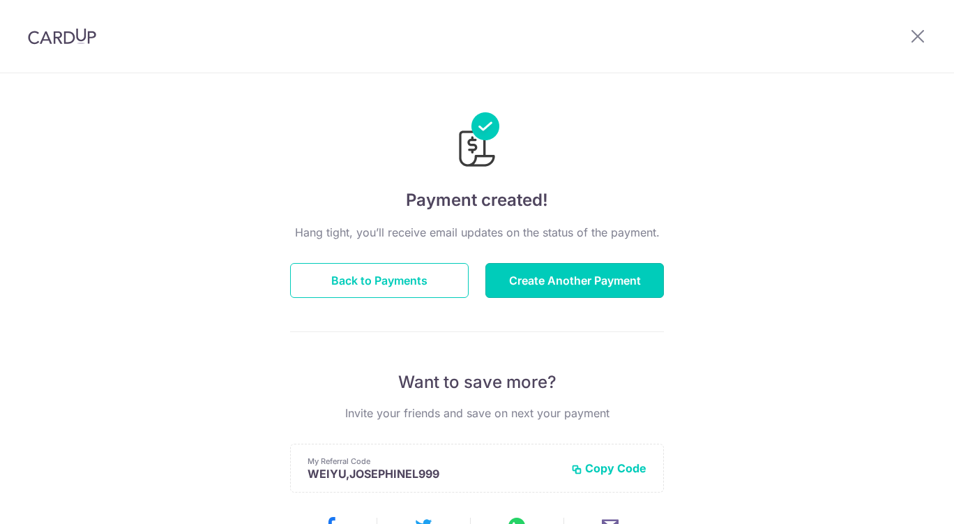
click at [568, 281] on button "Create Another Payment" at bounding box center [574, 280] width 179 height 35
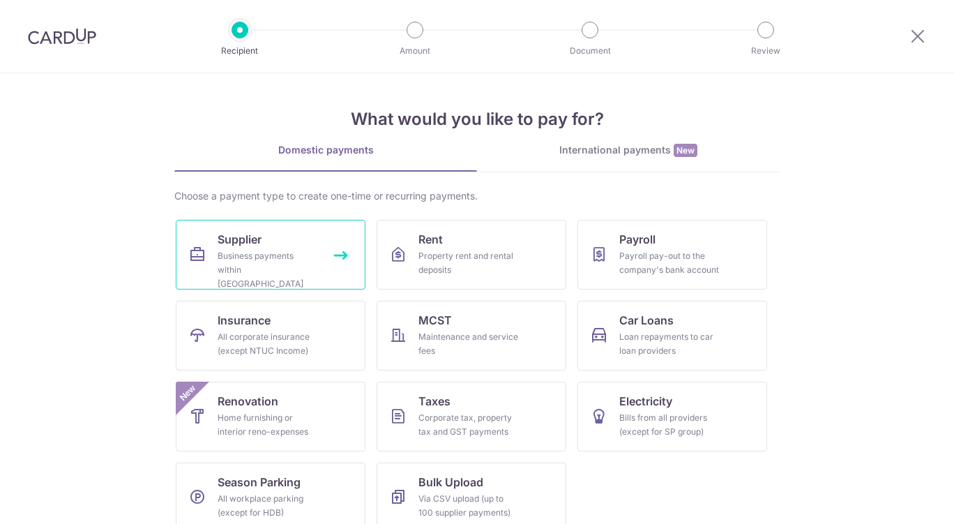
click at [301, 239] on link "Supplier Business payments within [GEOGRAPHIC_DATA]" at bounding box center [271, 255] width 190 height 70
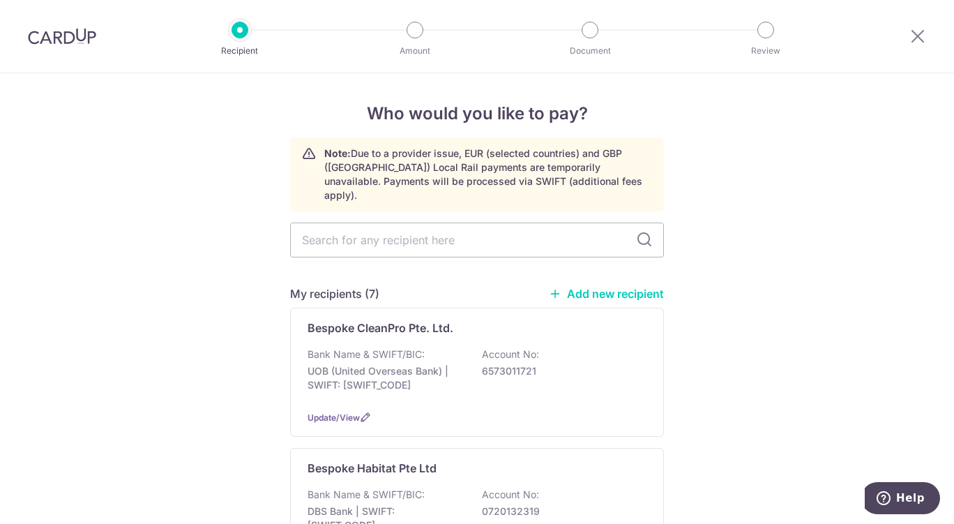
click at [458, 364] on p "UOB (United Overseas Bank) | SWIFT: UOVBSGSGXXX" at bounding box center [386, 378] width 156 height 28
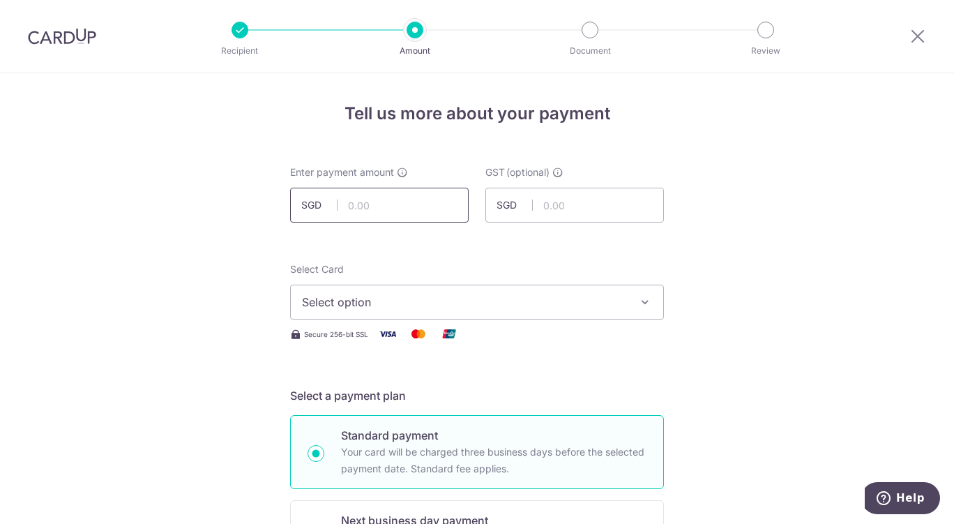
click at [404, 209] on input "text" at bounding box center [379, 205] width 179 height 35
click at [562, 286] on button "Select option" at bounding box center [477, 302] width 374 height 35
type input "370.60"
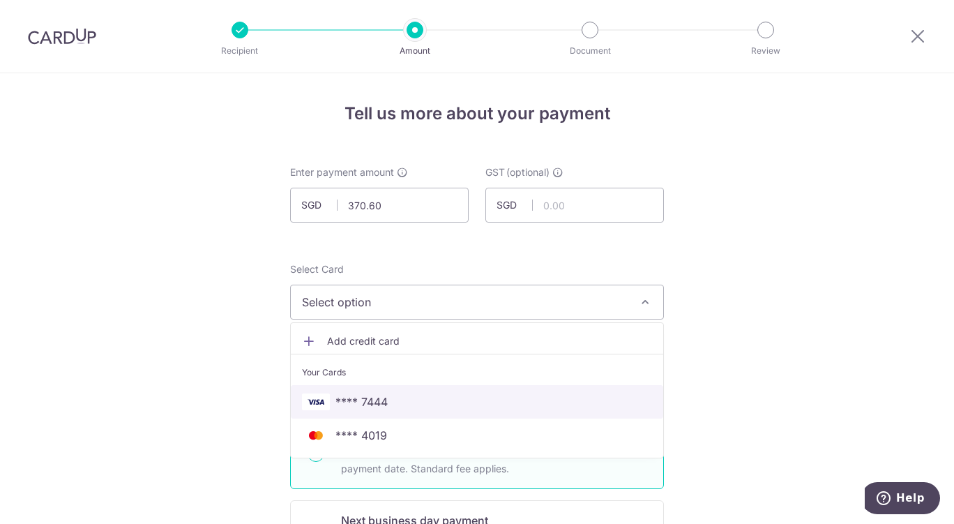
click at [439, 404] on span "**** 7444" at bounding box center [477, 401] width 350 height 17
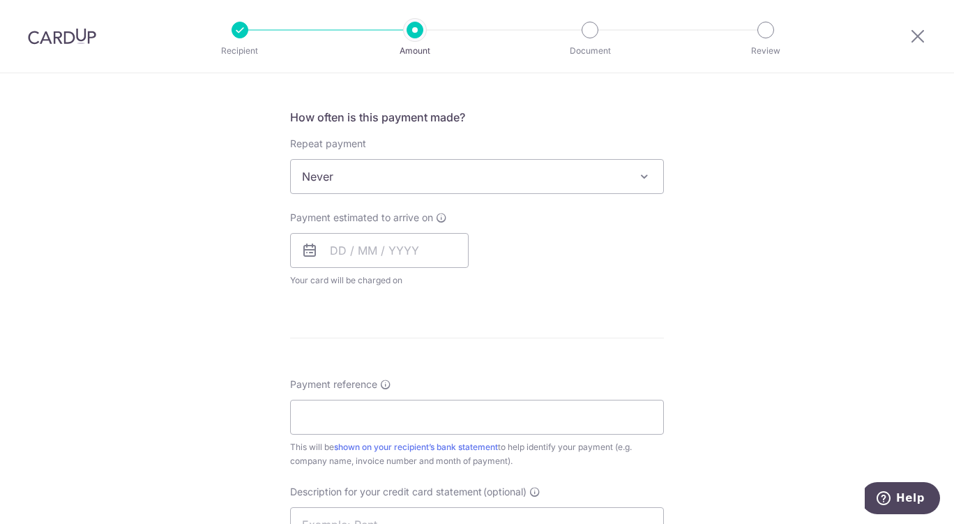
scroll to position [522, 0]
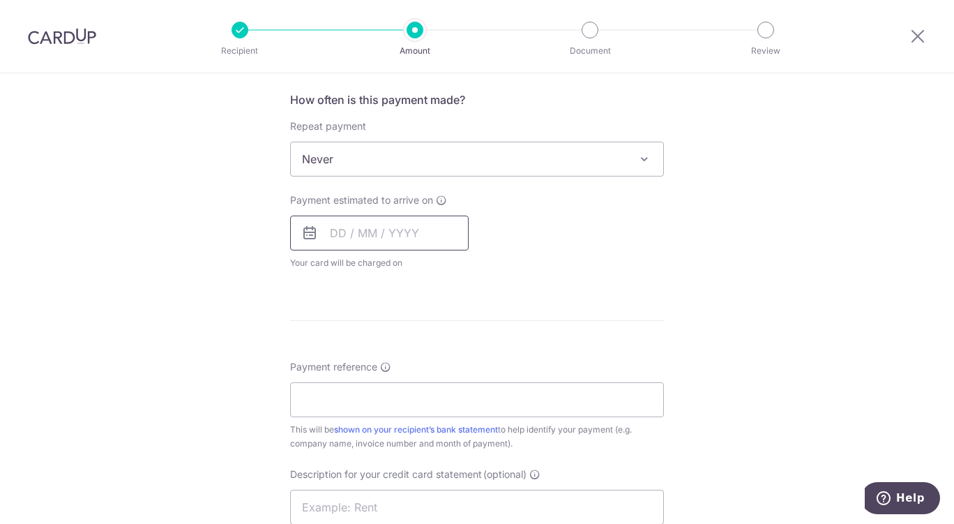
click at [404, 232] on input "text" at bounding box center [379, 232] width 179 height 35
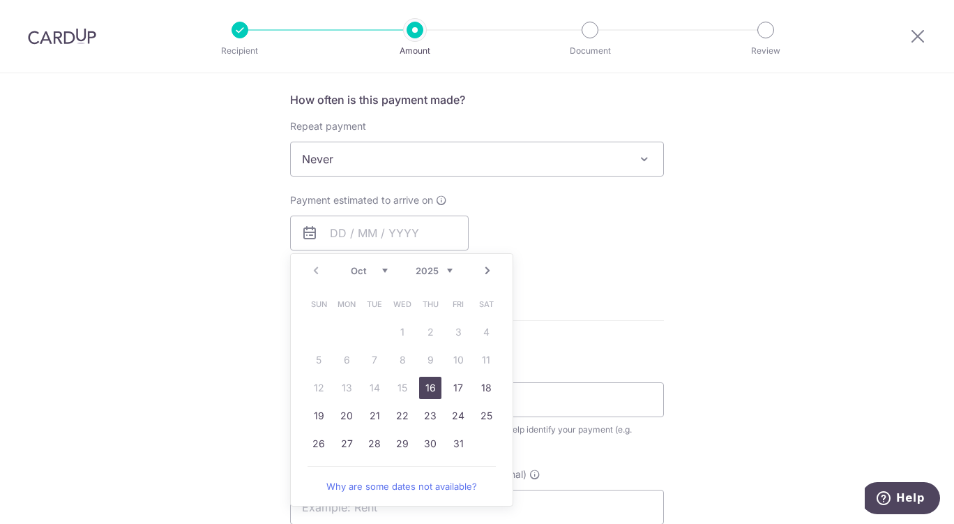
click at [425, 388] on link "16" at bounding box center [430, 388] width 22 height 22
type input "[DATE]"
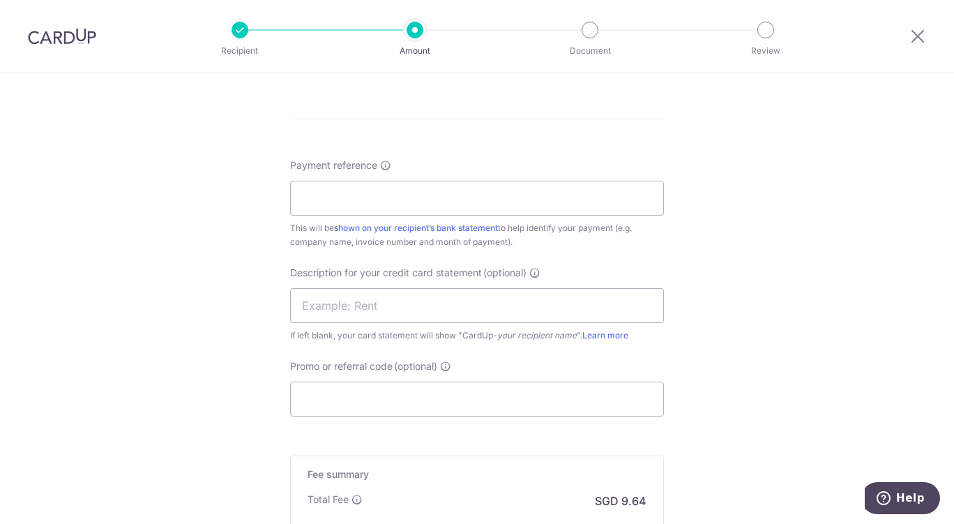
scroll to position [782, 0]
click at [545, 210] on input "Payment reference" at bounding box center [477, 196] width 374 height 35
paste input "CLI-23320"
type input "CLI-23320"
click at [446, 308] on input "text" at bounding box center [477, 304] width 374 height 35
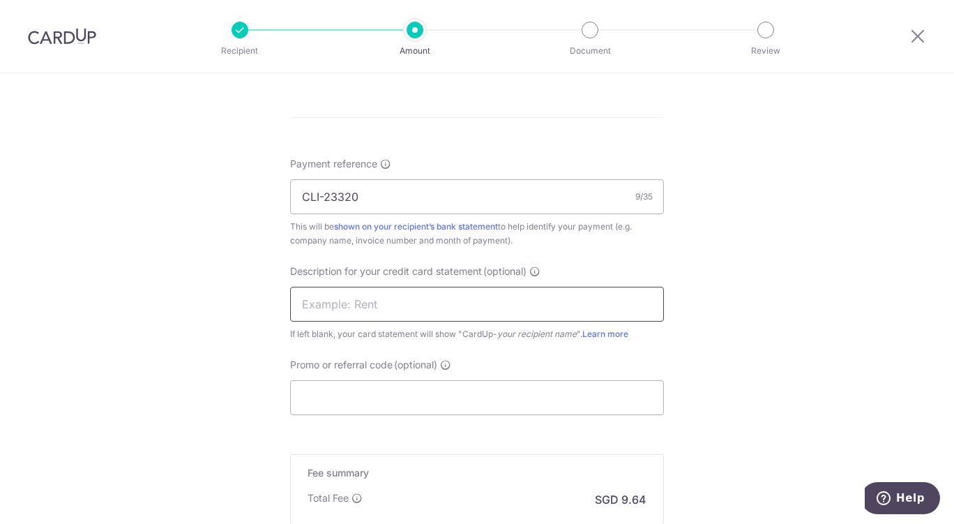
paste input "2509BR Clean370"
type input "2509BR Clean370"
click at [324, 398] on input "Promo or referral code (optional)" at bounding box center [477, 397] width 374 height 35
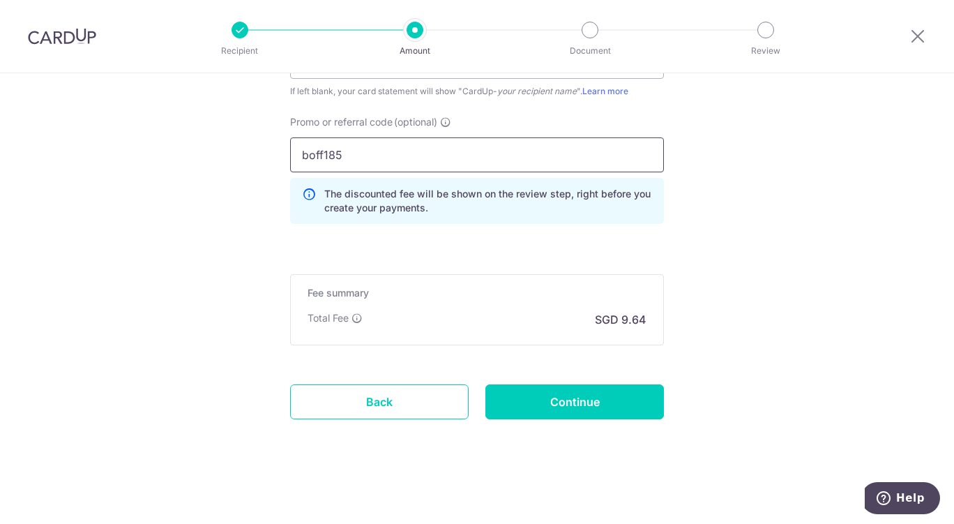
scroll to position [1024, 0]
type input "boff185"
click at [595, 412] on input "Continue" at bounding box center [574, 402] width 179 height 35
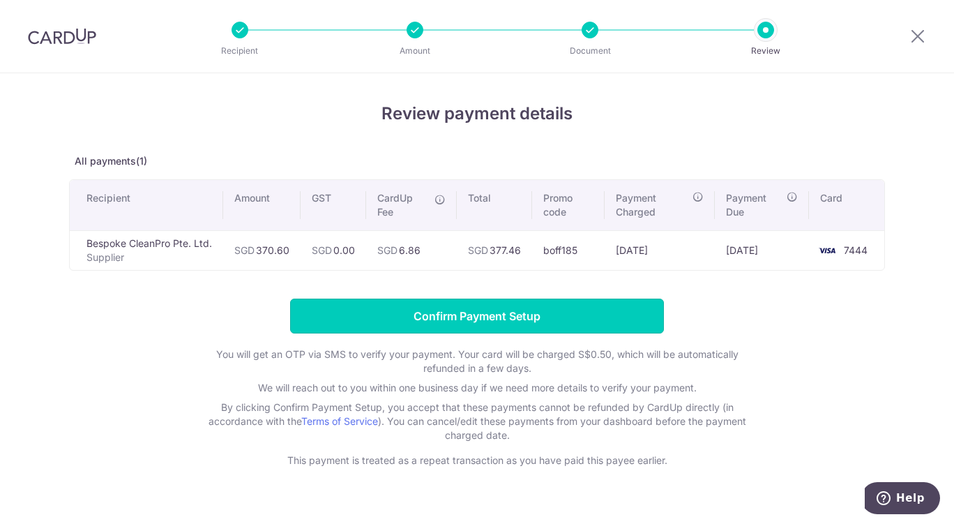
click at [510, 307] on input "Confirm Payment Setup" at bounding box center [477, 315] width 374 height 35
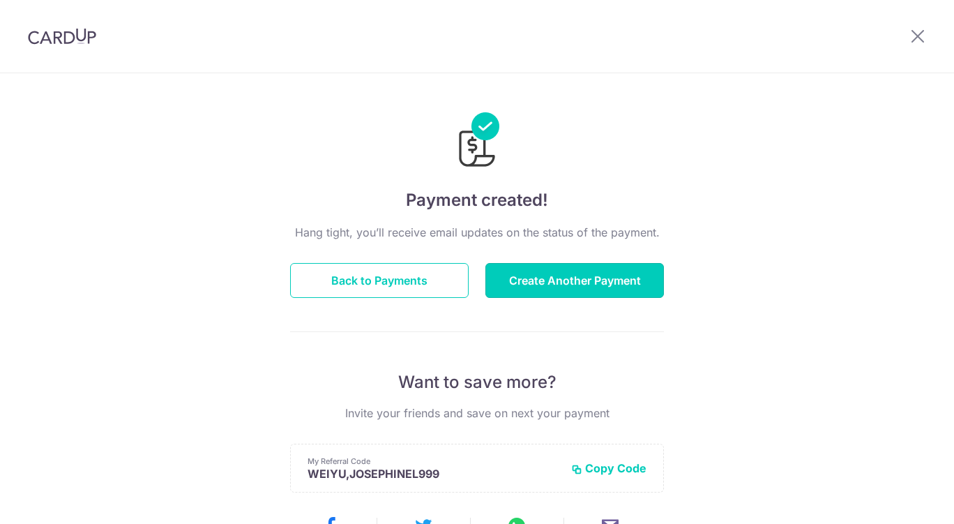
click at [582, 278] on button "Create Another Payment" at bounding box center [574, 280] width 179 height 35
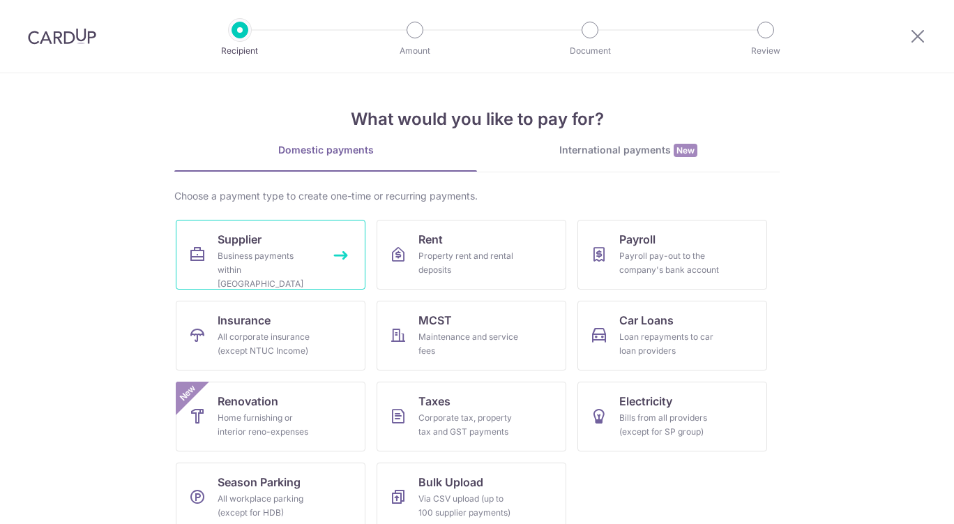
click at [302, 264] on div "Business payments within Singapore" at bounding box center [268, 270] width 100 height 42
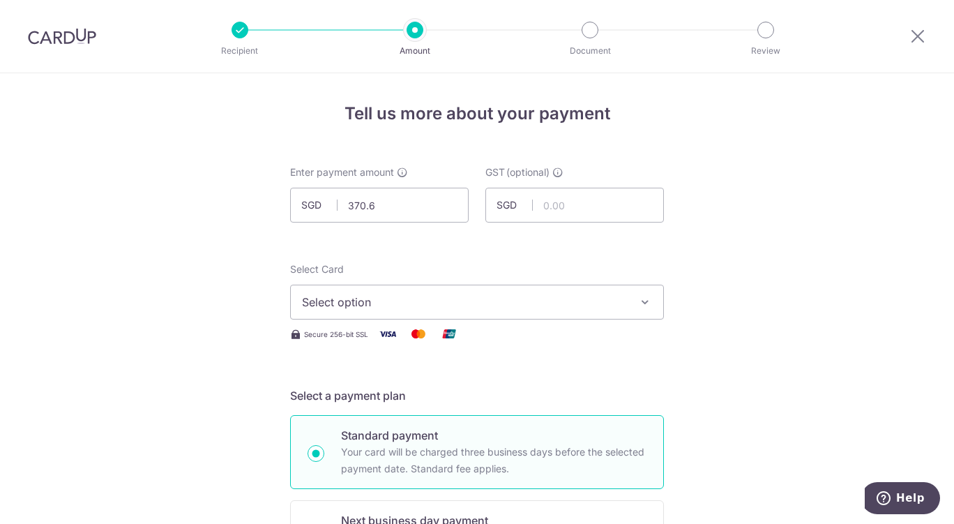
click at [569, 285] on button "Select option" at bounding box center [477, 302] width 374 height 35
type input "370.60"
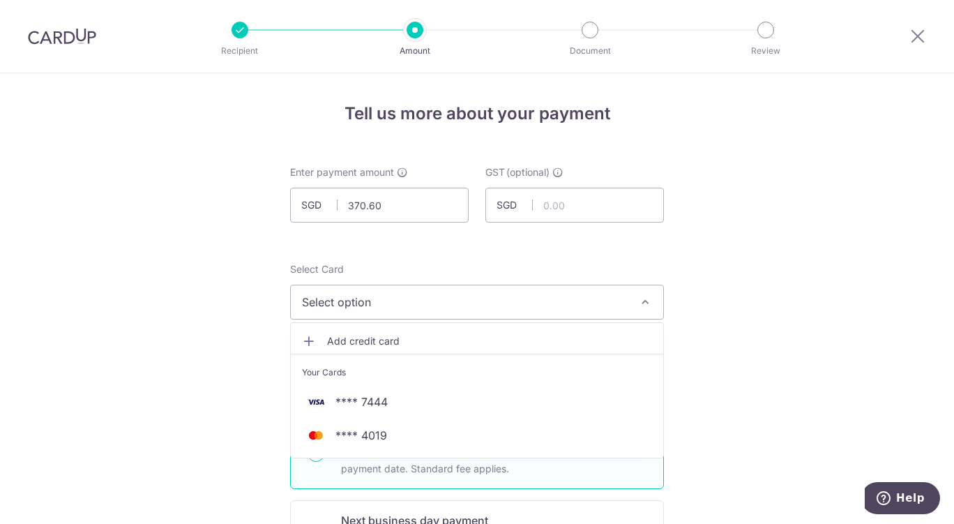
click at [417, 404] on span "**** 7444" at bounding box center [477, 401] width 350 height 17
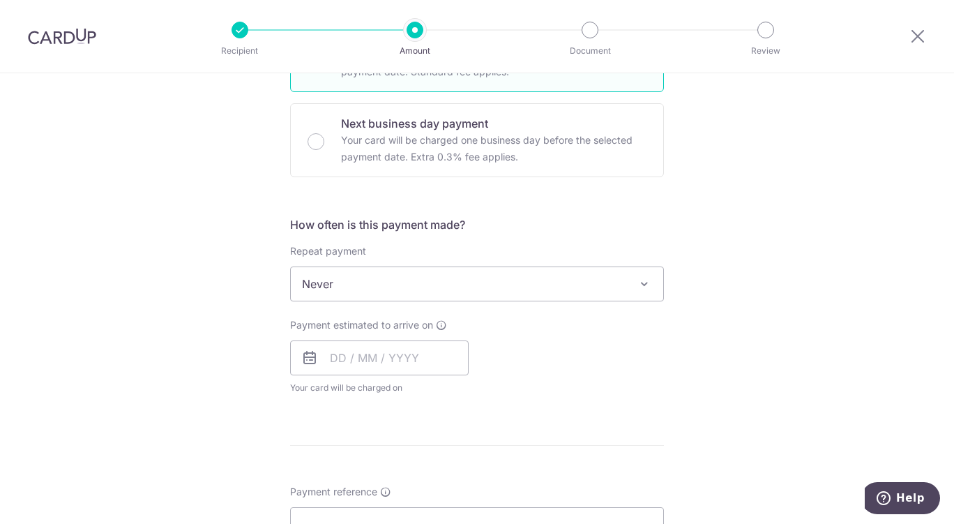
scroll to position [451, 0]
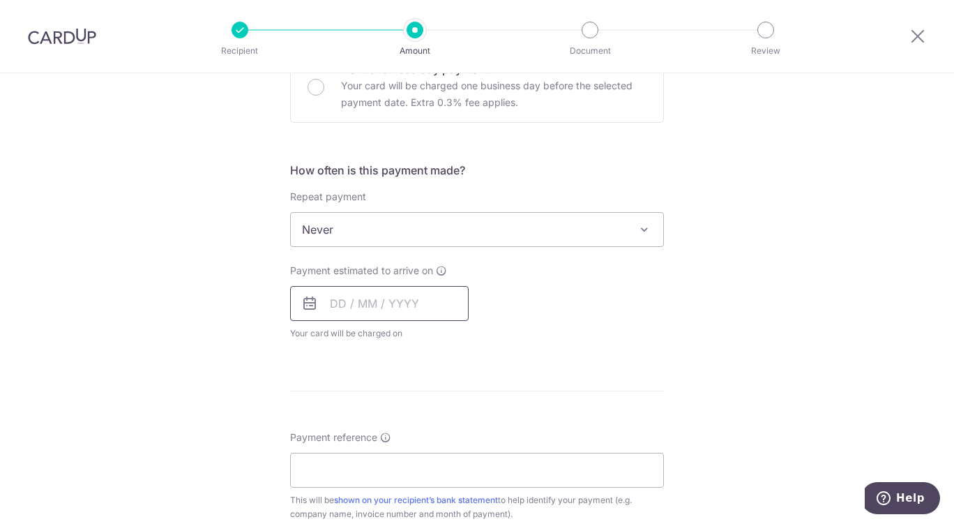
click at [431, 298] on input "text" at bounding box center [379, 303] width 179 height 35
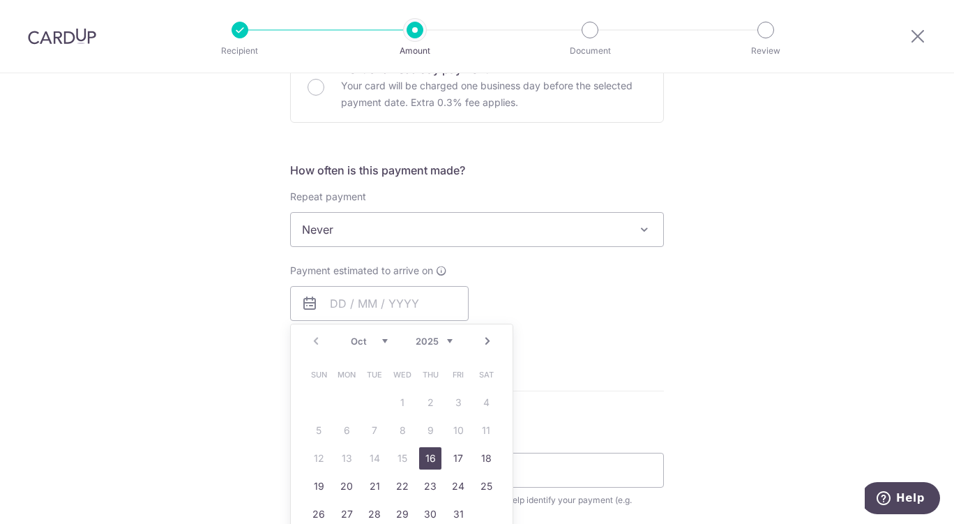
click at [419, 467] on link "16" at bounding box center [430, 458] width 22 height 22
type input "[DATE]"
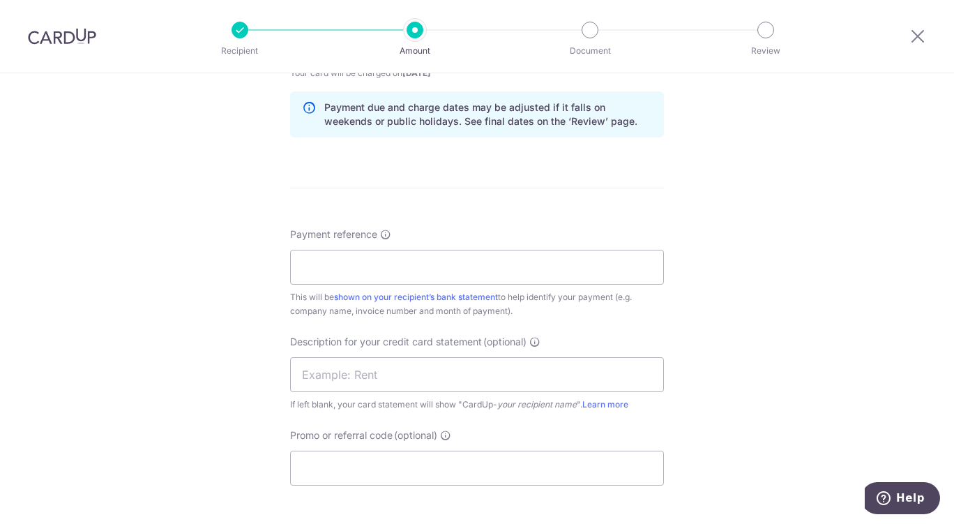
scroll to position [713, 0]
click at [553, 268] on input "Payment reference" at bounding box center [477, 265] width 374 height 35
paste input "CLI-23412"
type input "CLI-23412"
click at [401, 378] on input "text" at bounding box center [477, 373] width 374 height 35
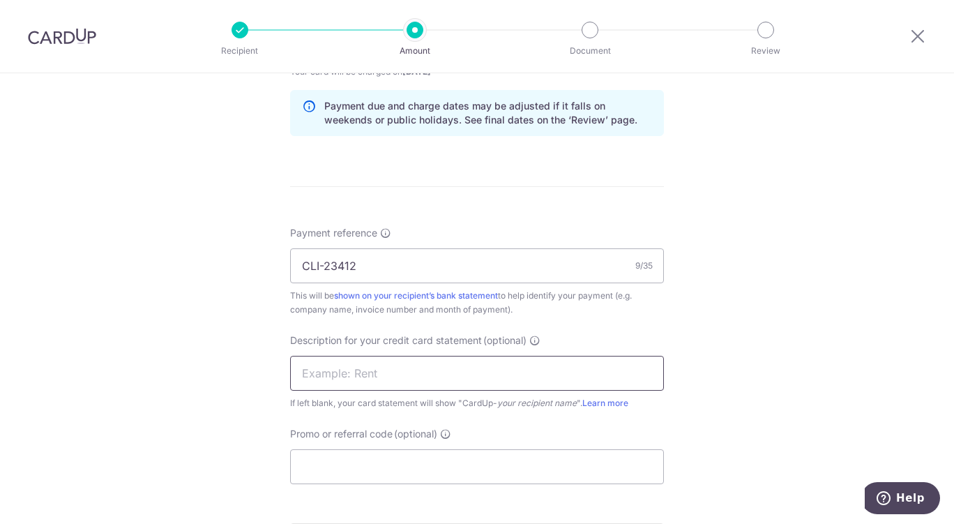
paste input "2509MD Clean370"
type input "2509MD Clean370"
click at [384, 467] on input "Promo or referral code (optional)" at bounding box center [477, 466] width 374 height 35
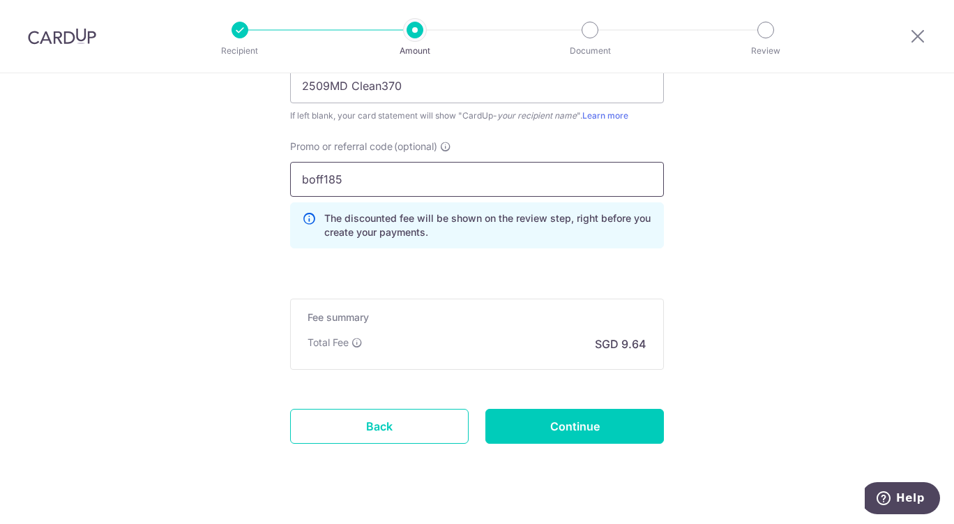
scroll to position [998, 0]
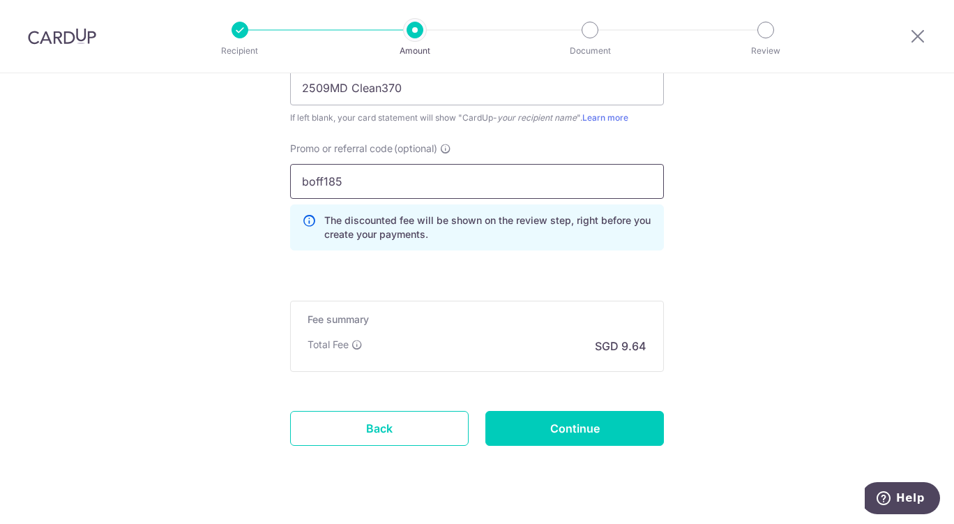
type input "boff185"
click at [580, 430] on input "Continue" at bounding box center [574, 428] width 179 height 35
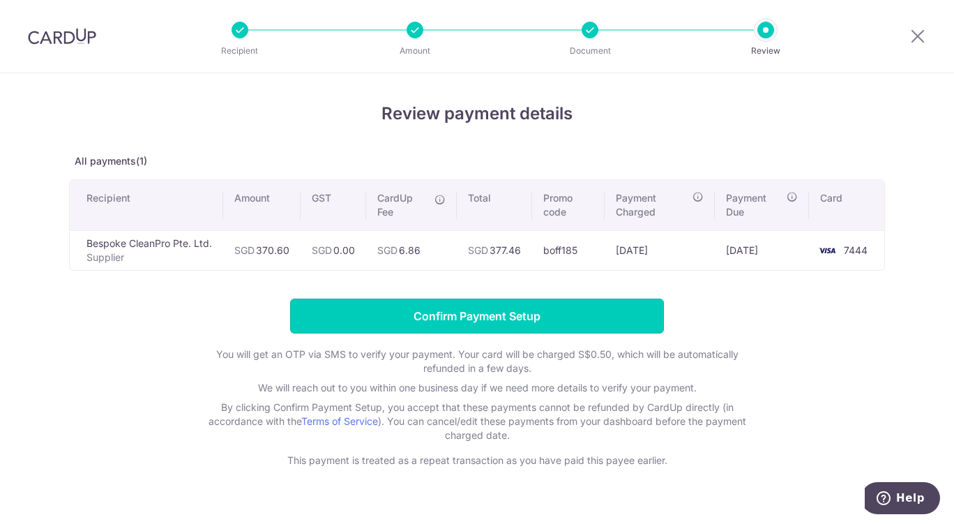
click at [566, 322] on input "Confirm Payment Setup" at bounding box center [477, 315] width 374 height 35
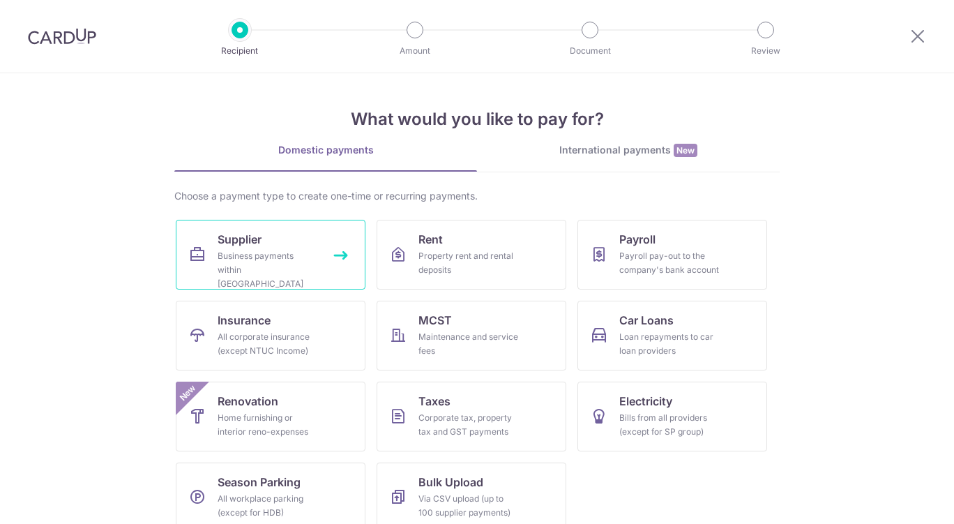
click at [285, 250] on div "Business payments within Singapore" at bounding box center [268, 270] width 100 height 42
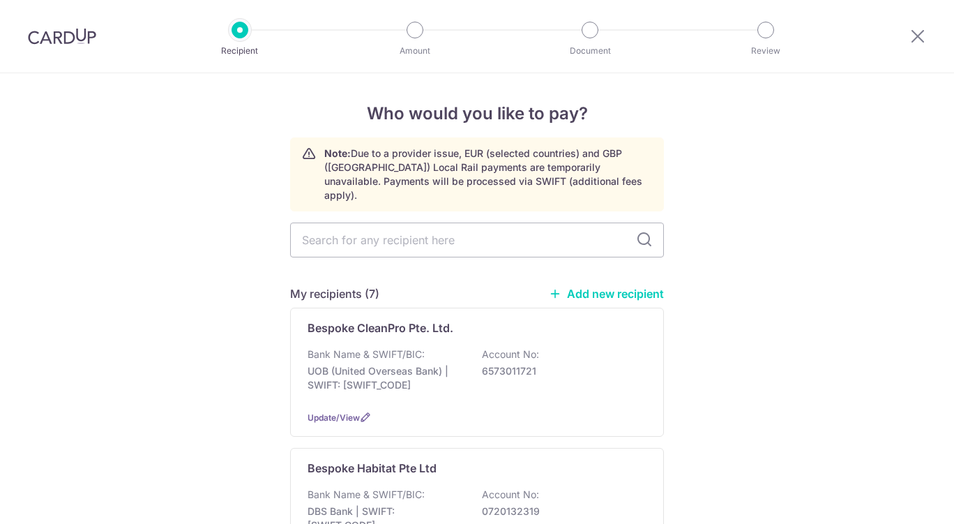
click at [519, 347] on p "Account No:" at bounding box center [510, 354] width 57 height 14
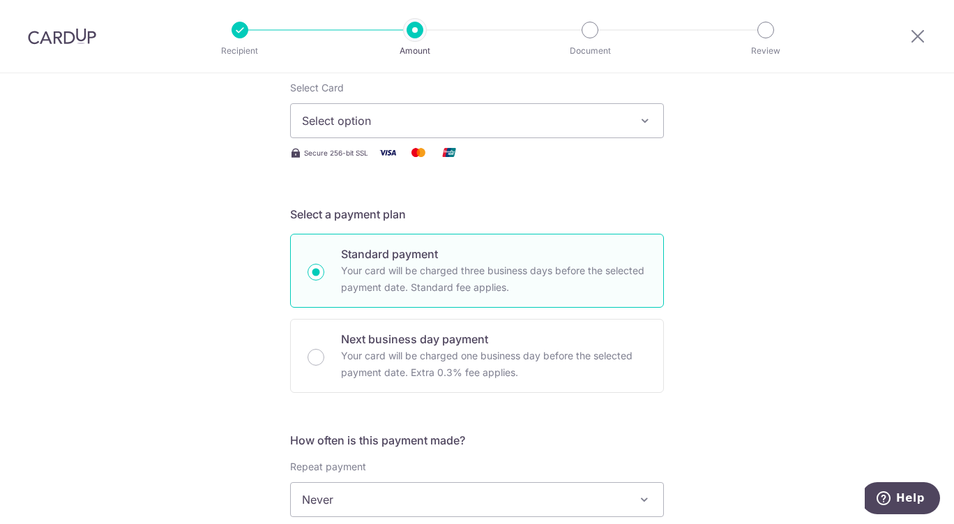
scroll to position [187, 0]
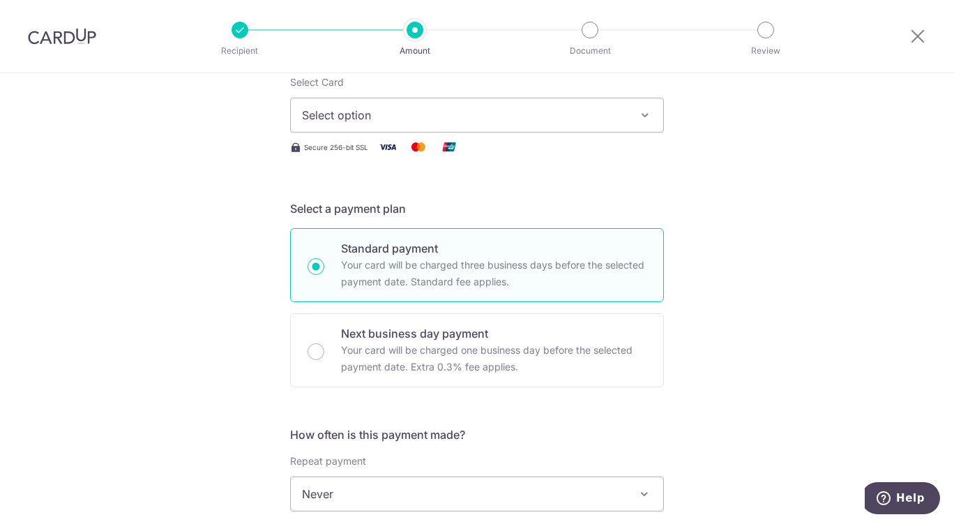
click at [605, 122] on span "Select option" at bounding box center [464, 115] width 325 height 17
type input "370.60"
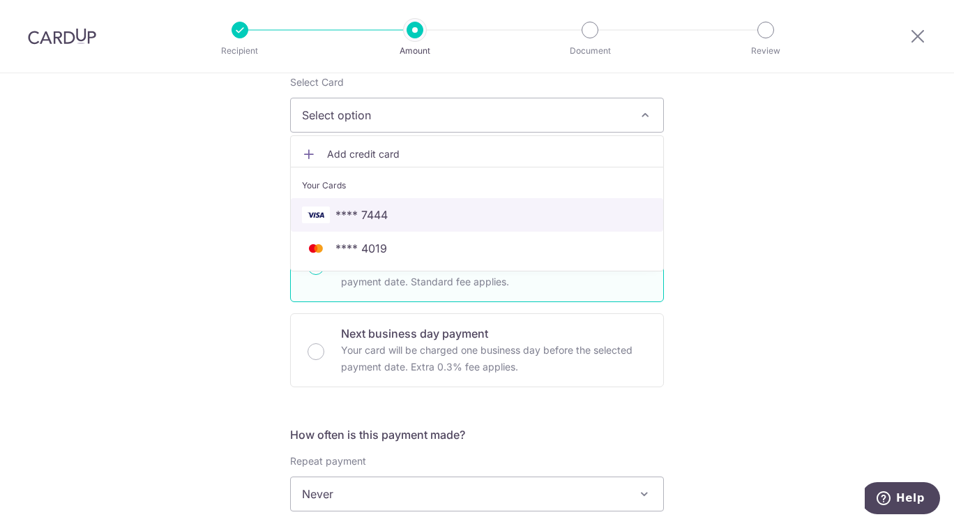
click at [414, 219] on span "**** 7444" at bounding box center [477, 214] width 350 height 17
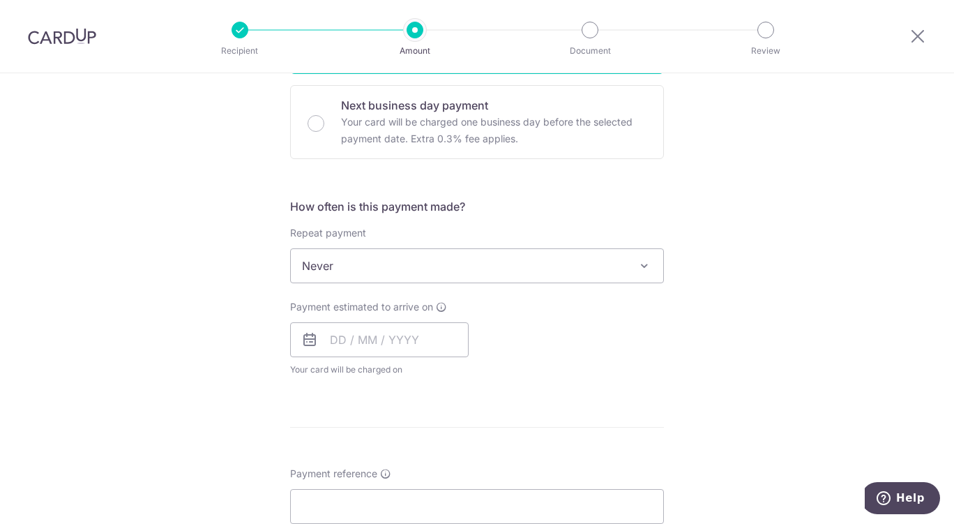
scroll to position [421, 0]
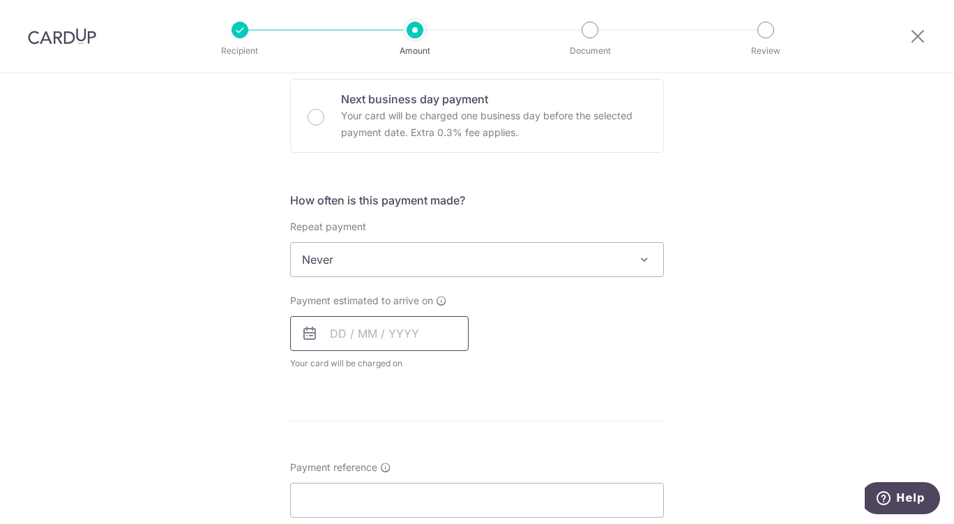
click at [396, 331] on input "text" at bounding box center [379, 333] width 179 height 35
click at [426, 490] on link "16" at bounding box center [430, 488] width 22 height 22
type input "[DATE]"
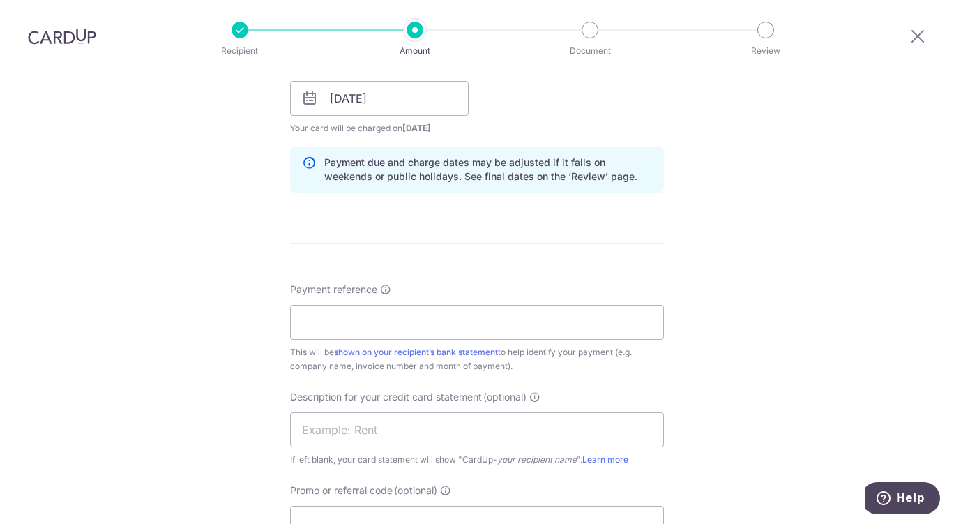
scroll to position [660, 0]
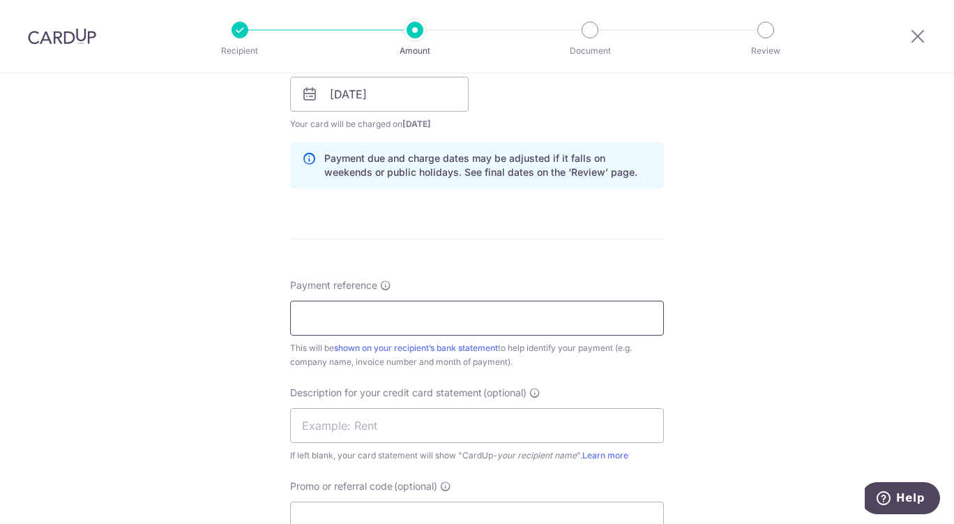
click at [501, 319] on input "Payment reference" at bounding box center [477, 318] width 374 height 35
paste input "CLI-23474"
type input "CLI-23474"
click at [400, 427] on input "text" at bounding box center [477, 425] width 374 height 35
paste input "2509CC Clean370"
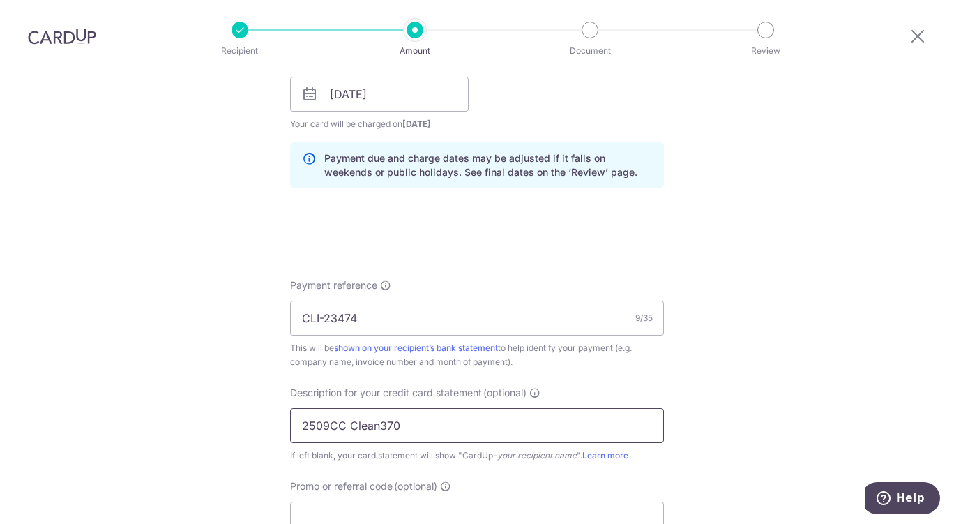
type input "2509CC Clean370"
click at [380, 515] on input "Promo or referral code (optional)" at bounding box center [477, 518] width 374 height 35
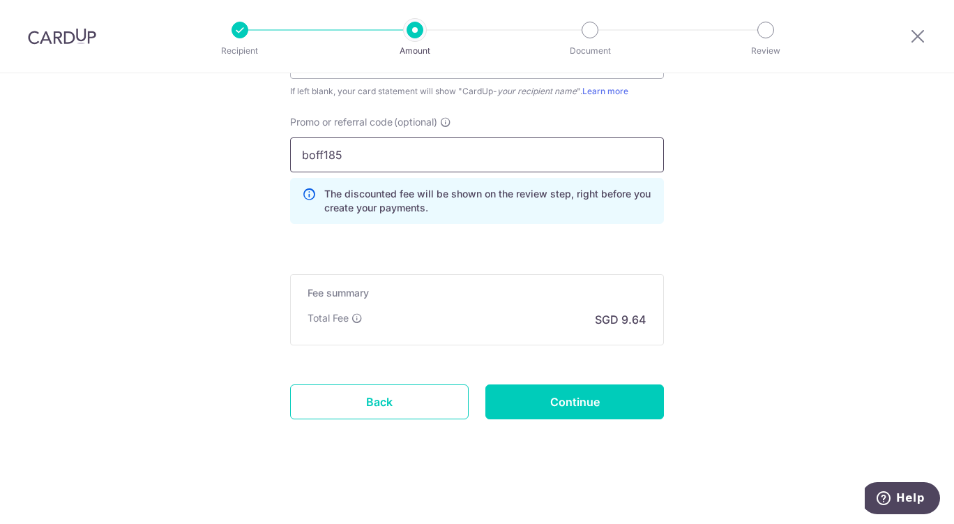
scroll to position [1022, 0]
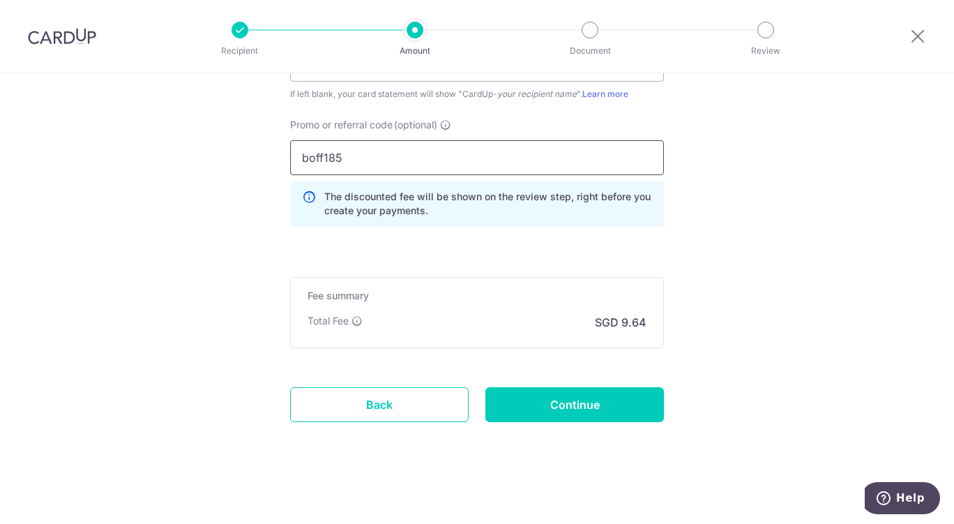
type input "boff185"
click at [616, 402] on input "Continue" at bounding box center [574, 404] width 179 height 35
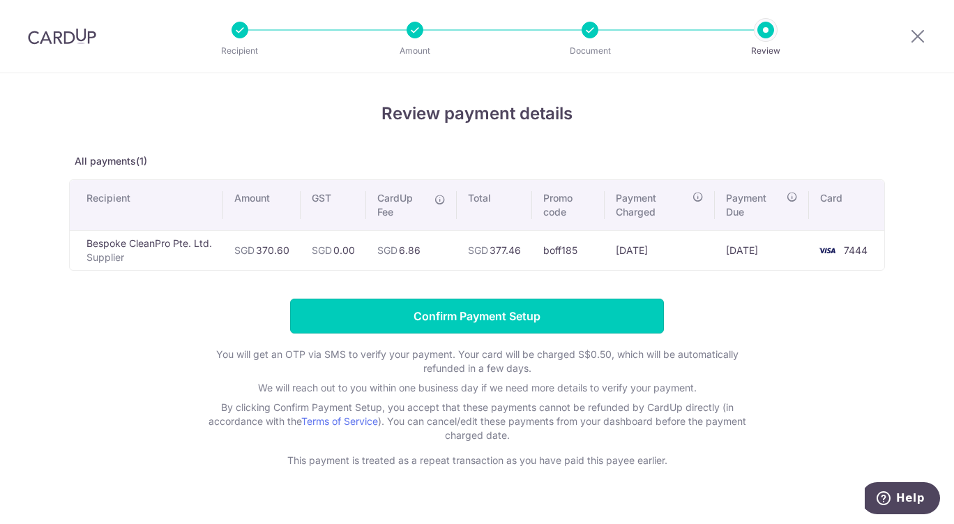
click at [542, 323] on input "Confirm Payment Setup" at bounding box center [477, 315] width 374 height 35
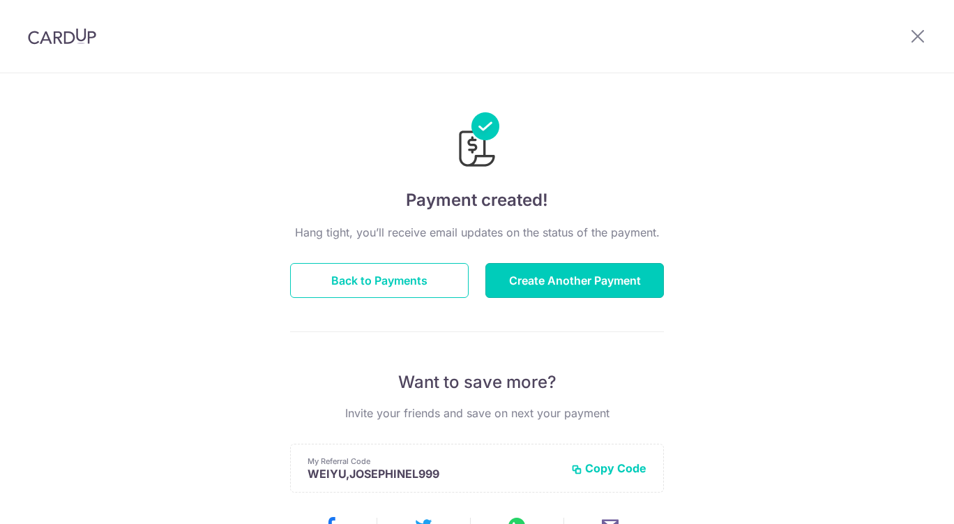
click at [591, 292] on button "Create Another Payment" at bounding box center [574, 280] width 179 height 35
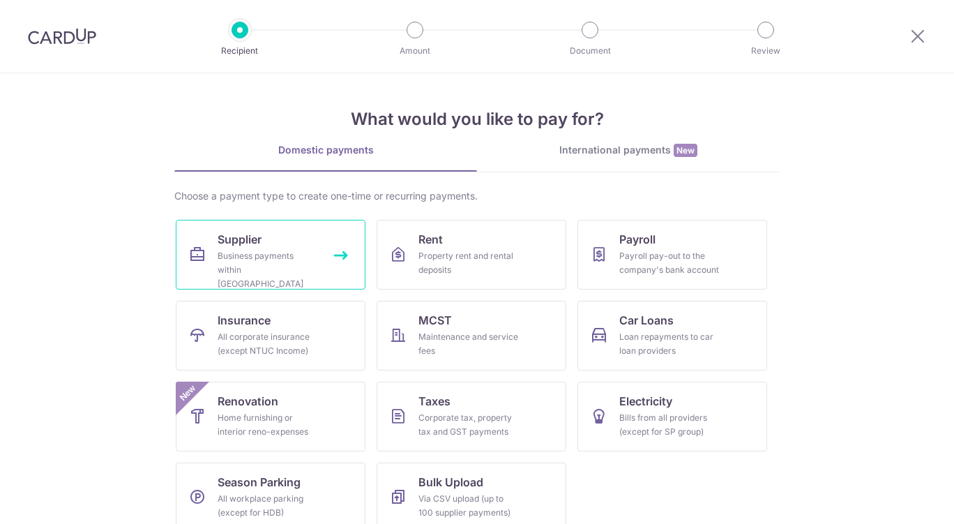
click at [279, 249] on div "Business payments within [GEOGRAPHIC_DATA]" at bounding box center [268, 270] width 100 height 42
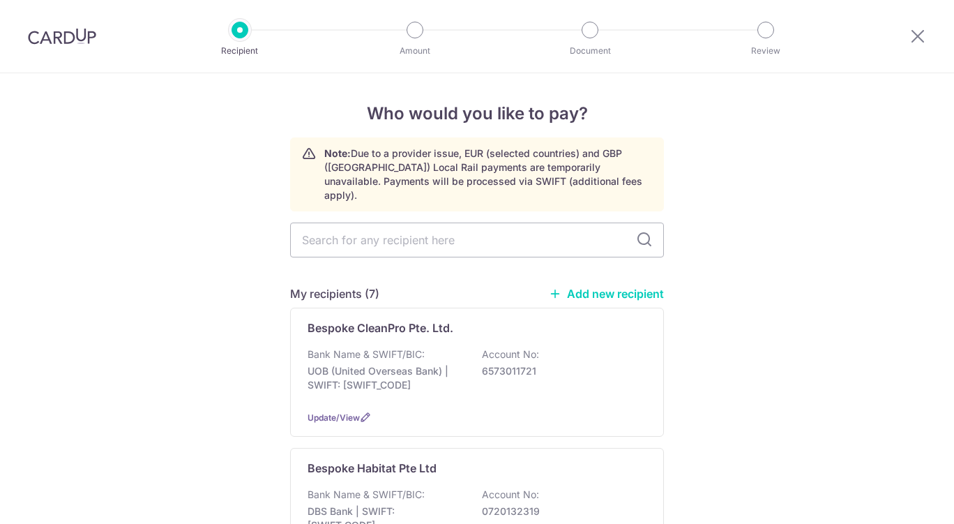
click at [529, 371] on div "Bank Name & SWIFT/BIC: UOB (United Overseas Bank) | SWIFT: UOVBSGSGXXX Account …" at bounding box center [477, 373] width 339 height 52
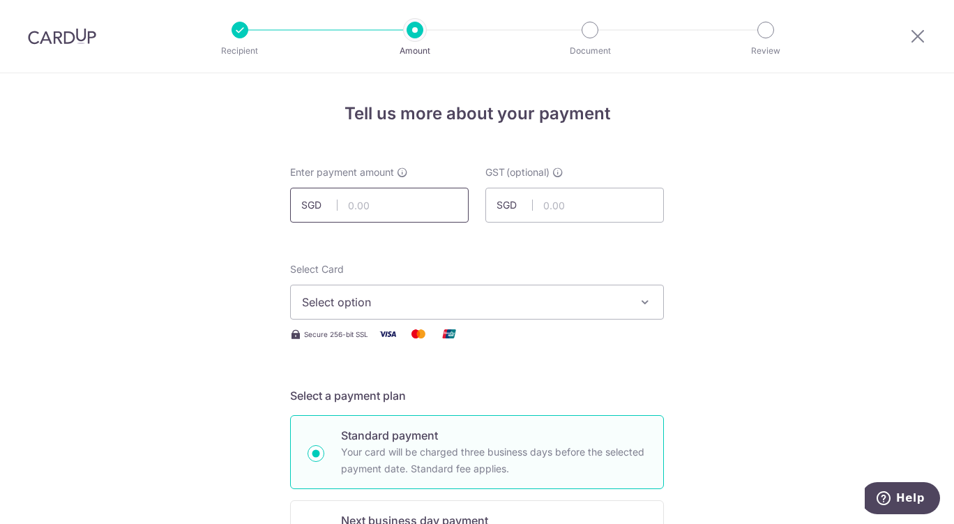
click at [385, 209] on input "text" at bounding box center [379, 205] width 179 height 35
click at [591, 292] on button "Select option" at bounding box center [477, 302] width 374 height 35
type input "316.10"
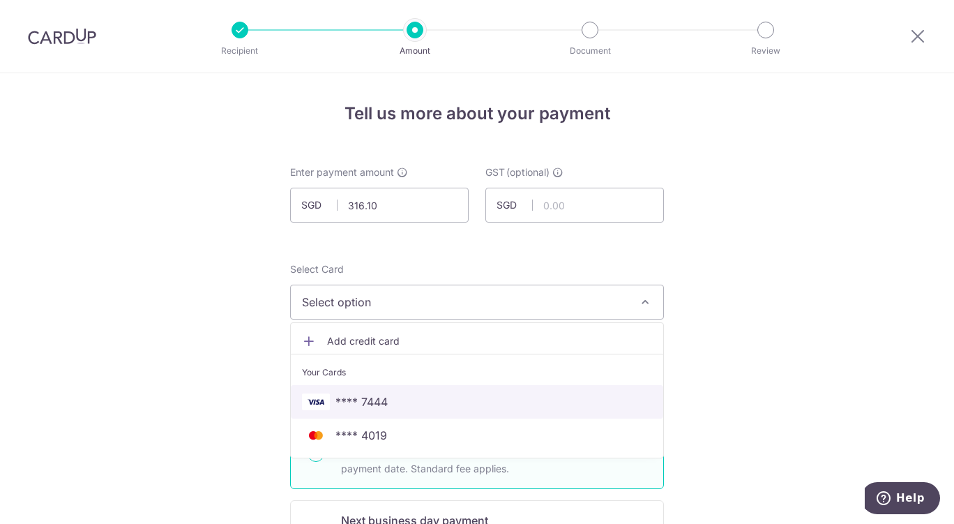
click at [418, 399] on span "**** 7444" at bounding box center [477, 401] width 350 height 17
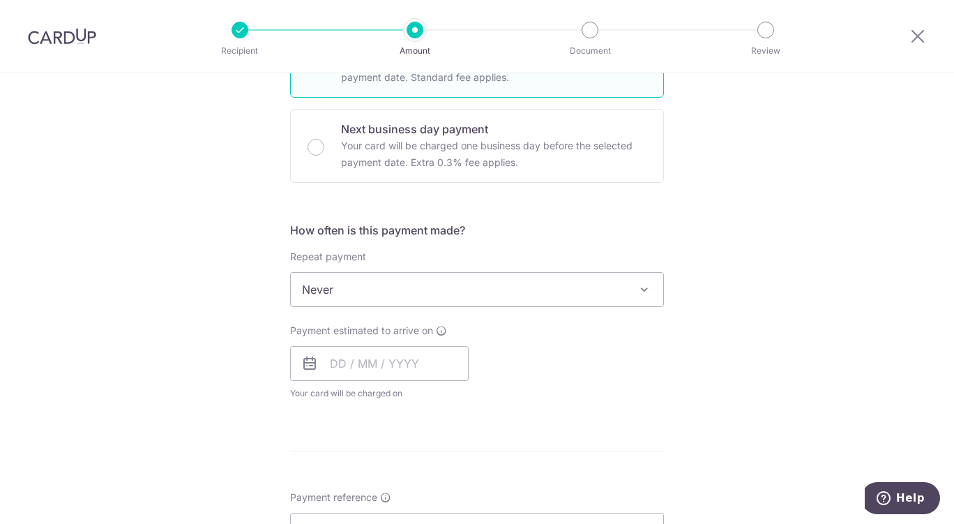
scroll to position [444, 0]
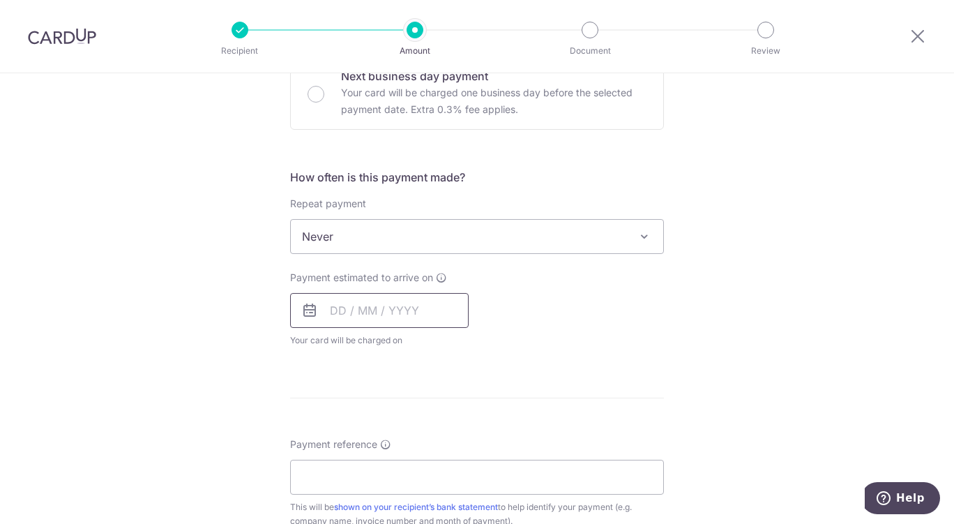
click at [431, 309] on input "text" at bounding box center [379, 310] width 179 height 35
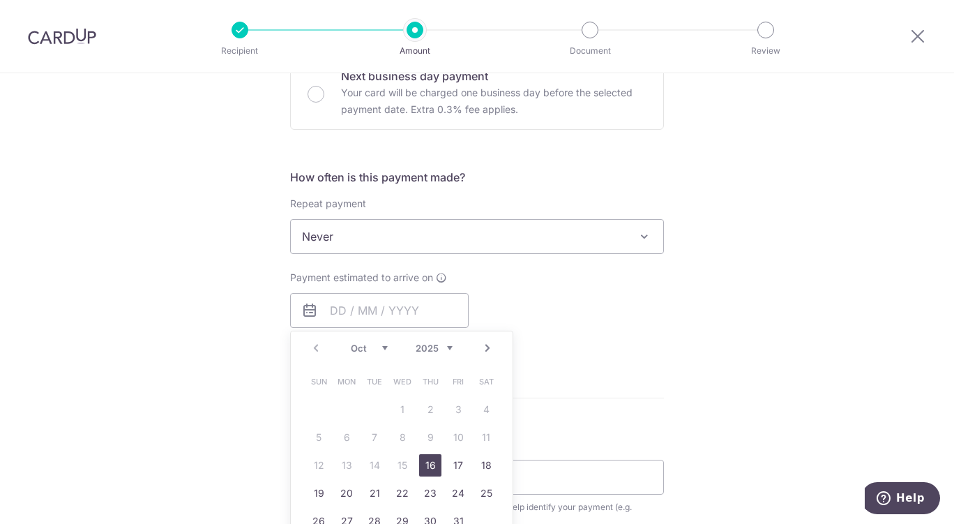
click at [426, 467] on link "16" at bounding box center [430, 465] width 22 height 22
type input "[DATE]"
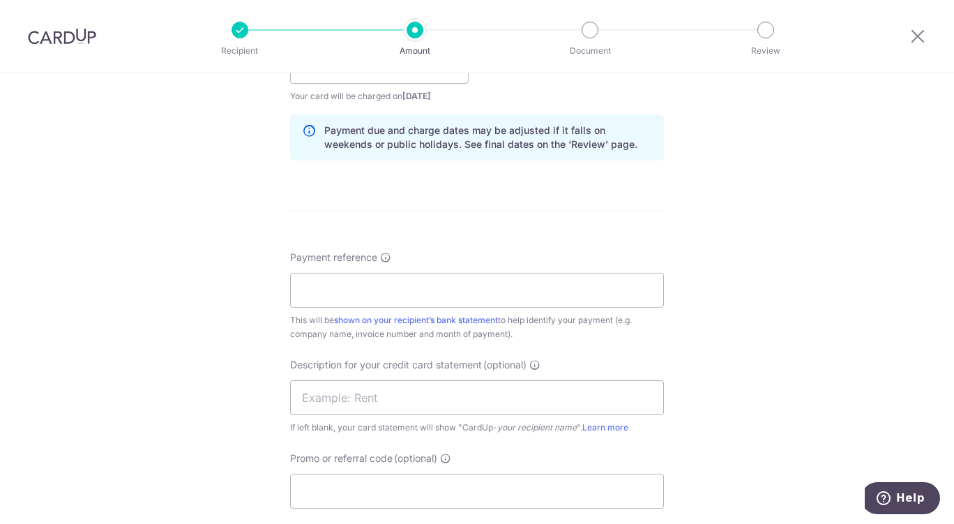
scroll to position [705, 0]
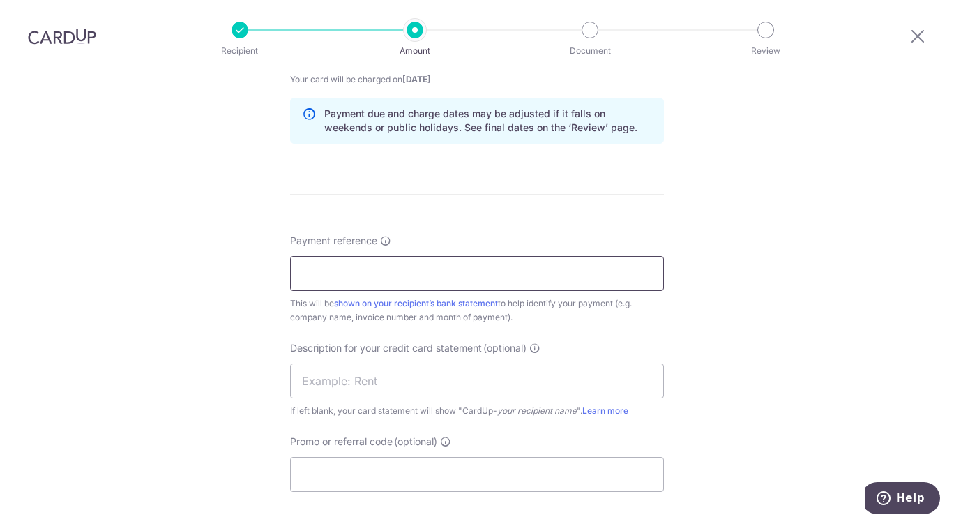
click at [571, 275] on input "Payment reference" at bounding box center [477, 273] width 374 height 35
paste input "CLI-23493"
type input "CLI-23493"
click at [419, 384] on input "text" at bounding box center [477, 380] width 374 height 35
paste input "2509FR Clean316"
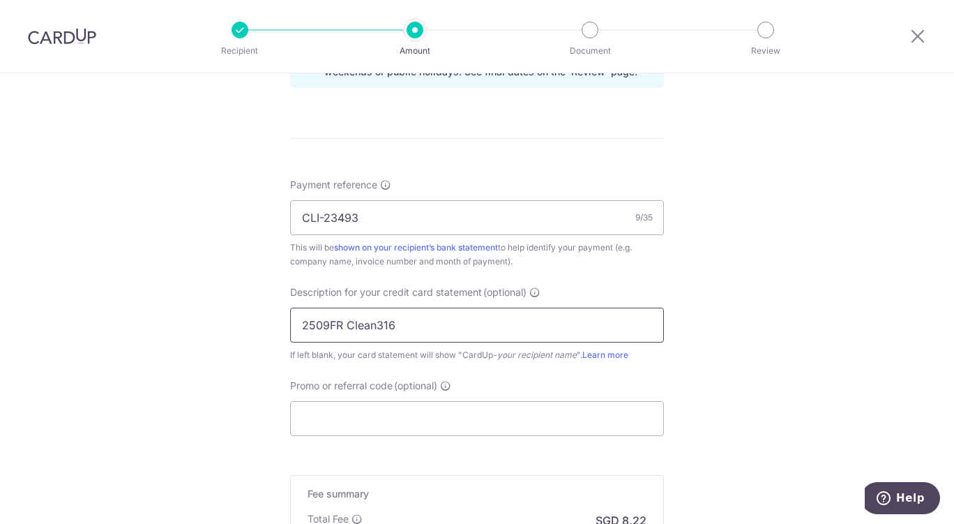
scroll to position [850, 0]
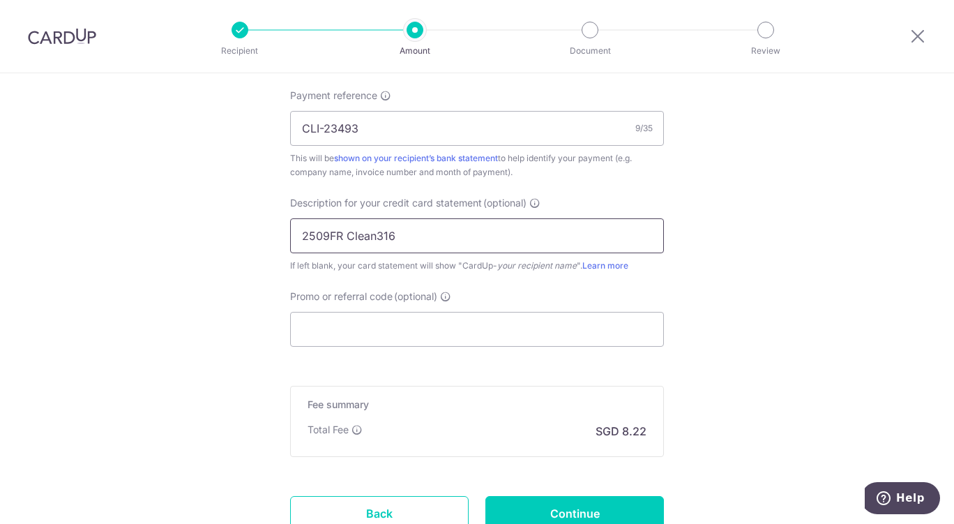
type input "2509FR Clean316"
click at [489, 324] on input "Promo or referral code (optional)" at bounding box center [477, 329] width 374 height 35
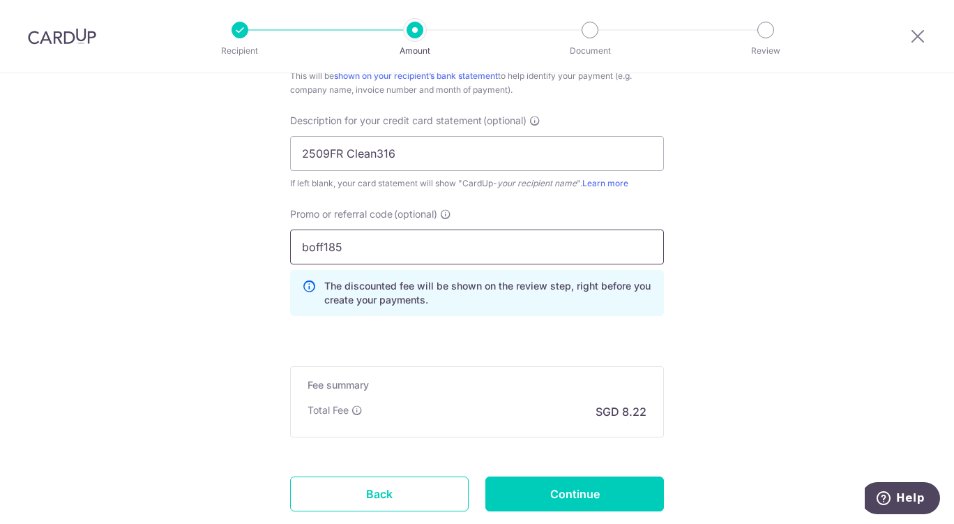
scroll to position [1024, 0]
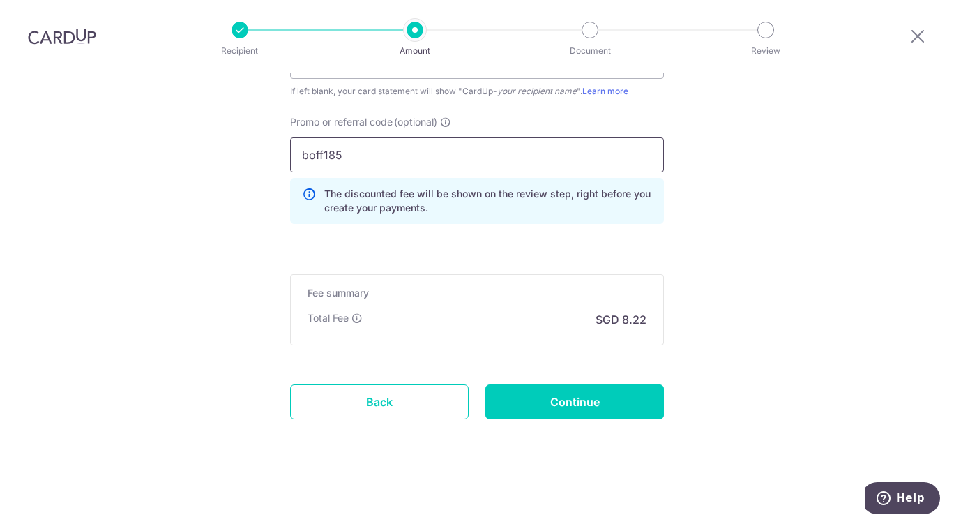
type input "boff185"
click at [603, 404] on input "Continue" at bounding box center [574, 401] width 179 height 35
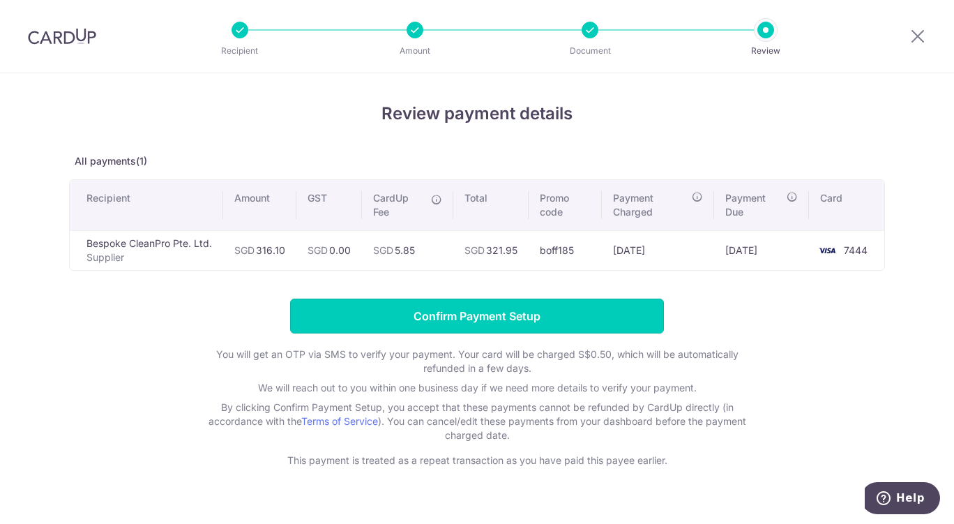
click at [515, 321] on input "Confirm Payment Setup" at bounding box center [477, 315] width 374 height 35
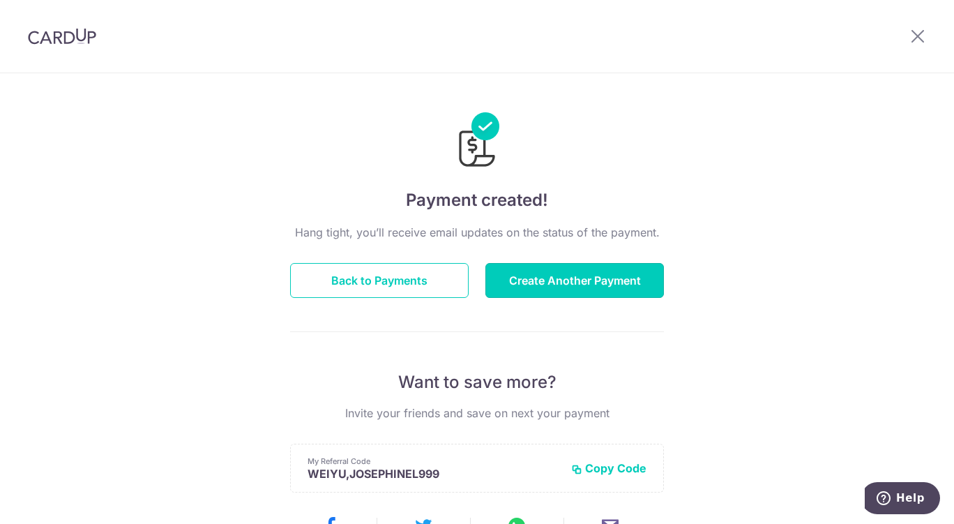
click at [565, 287] on button "Create Another Payment" at bounding box center [574, 280] width 179 height 35
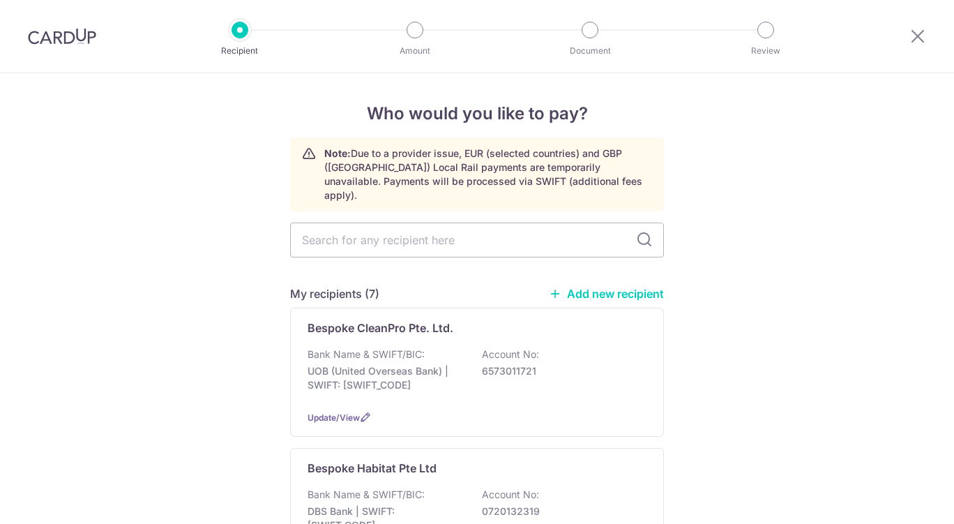
click at [513, 364] on p "6573011721" at bounding box center [560, 371] width 156 height 14
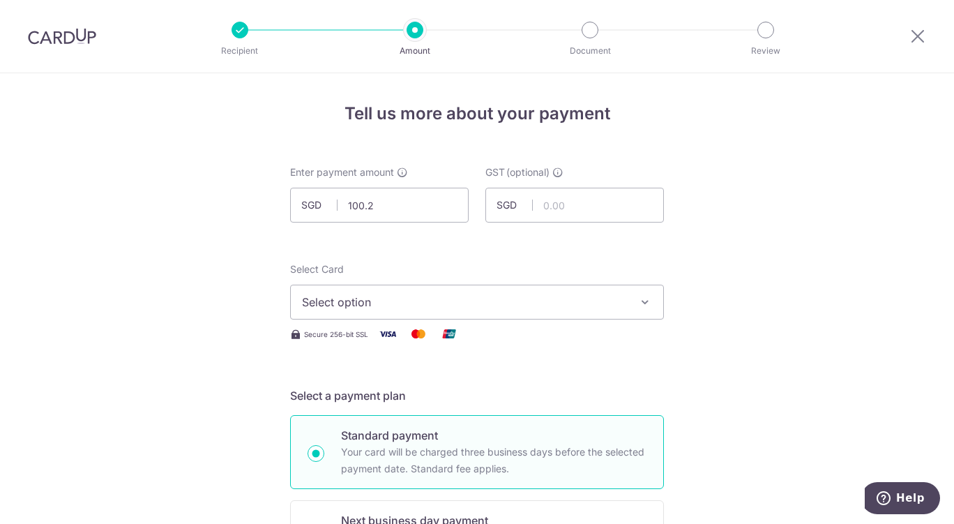
type input "100.29"
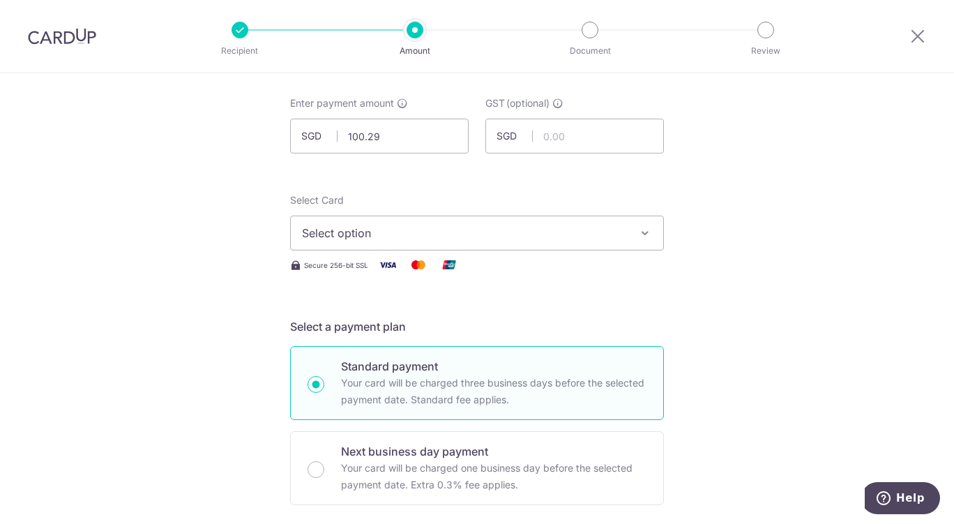
scroll to position [70, 0]
click at [633, 220] on button "Select option" at bounding box center [477, 232] width 374 height 35
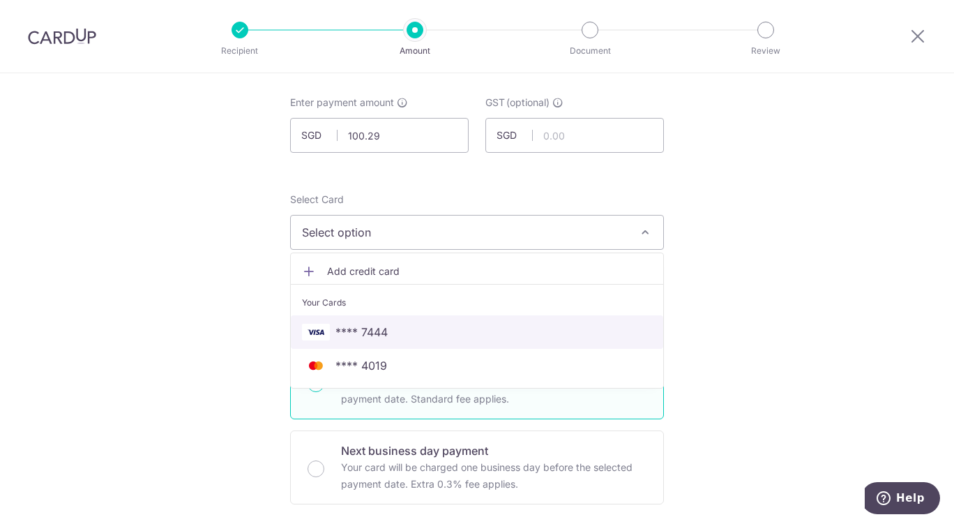
click at [392, 331] on span "**** 7444" at bounding box center [477, 332] width 350 height 17
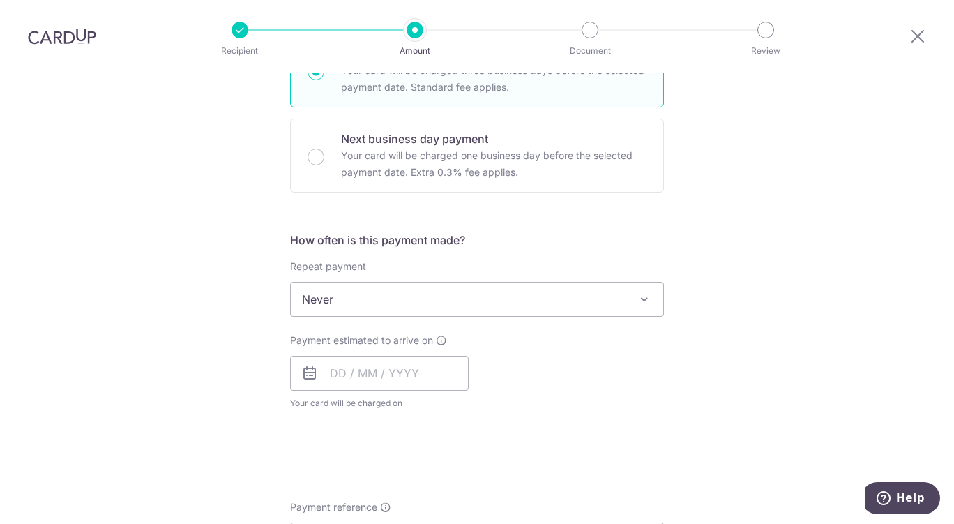
scroll to position [384, 0]
click at [603, 305] on span "Never" at bounding box center [477, 296] width 372 height 33
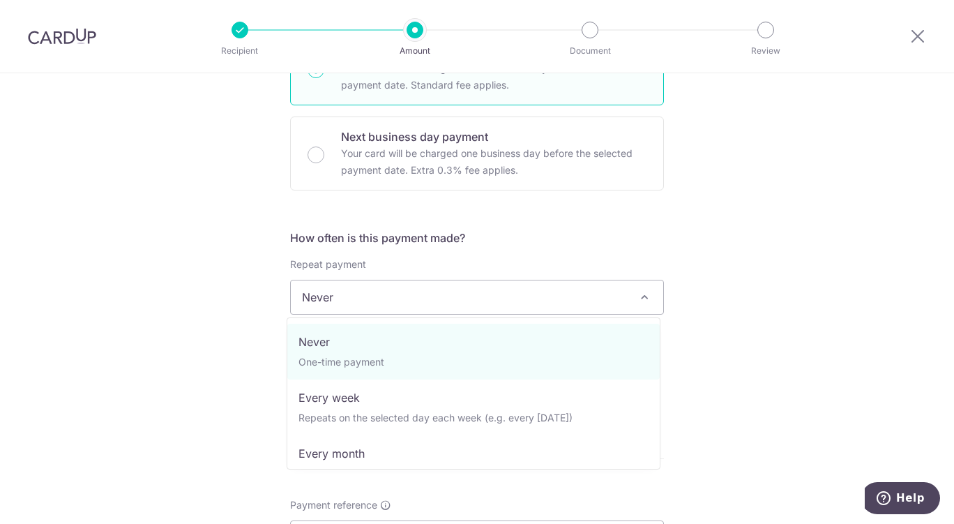
click at [777, 307] on div "Tell us more about your payment Enter payment amount SGD 100.29 100.29 GST (opt…" at bounding box center [477, 396] width 954 height 1412
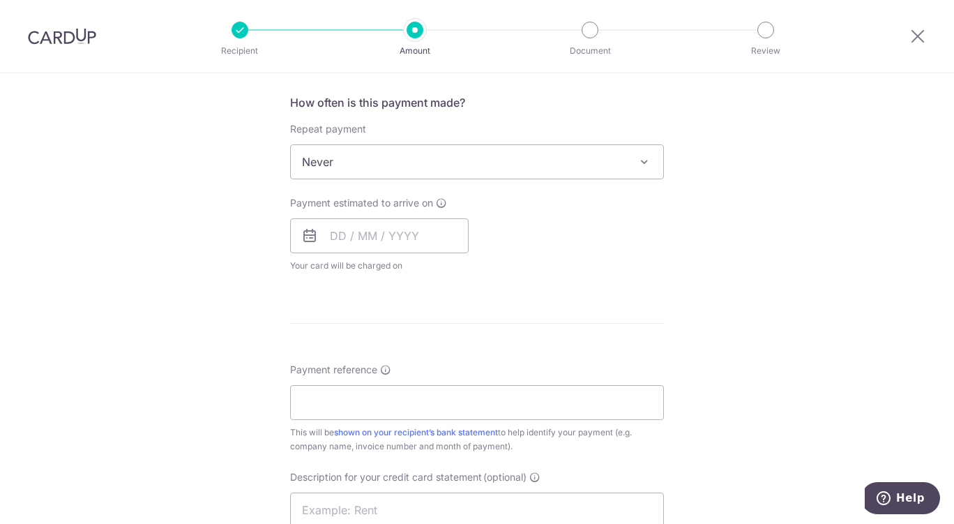
scroll to position [578, 0]
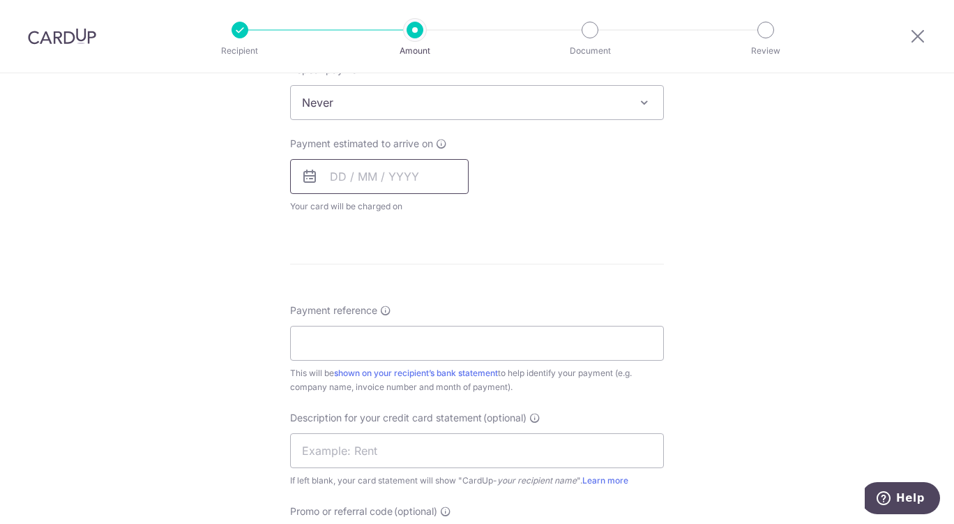
click at [409, 182] on input "text" at bounding box center [379, 176] width 179 height 35
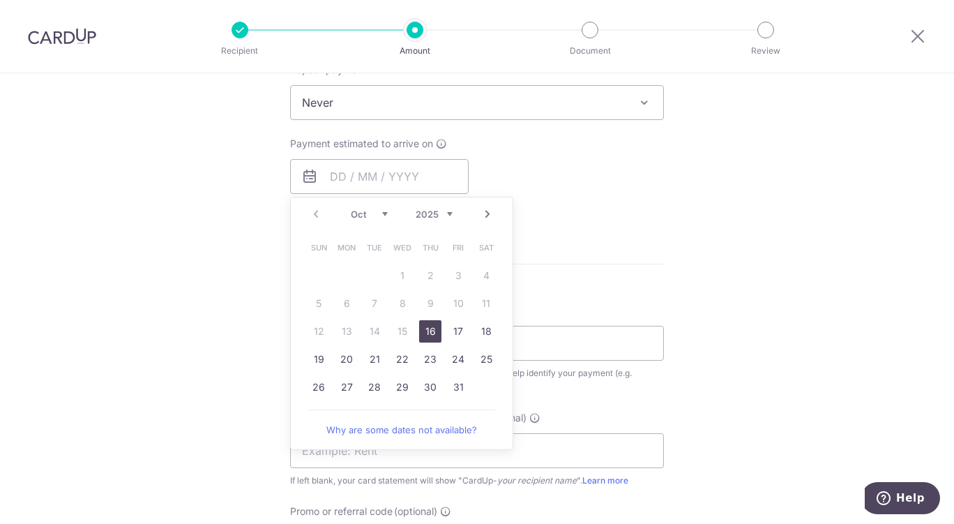
click at [427, 333] on link "16" at bounding box center [430, 331] width 22 height 22
type input "[DATE]"
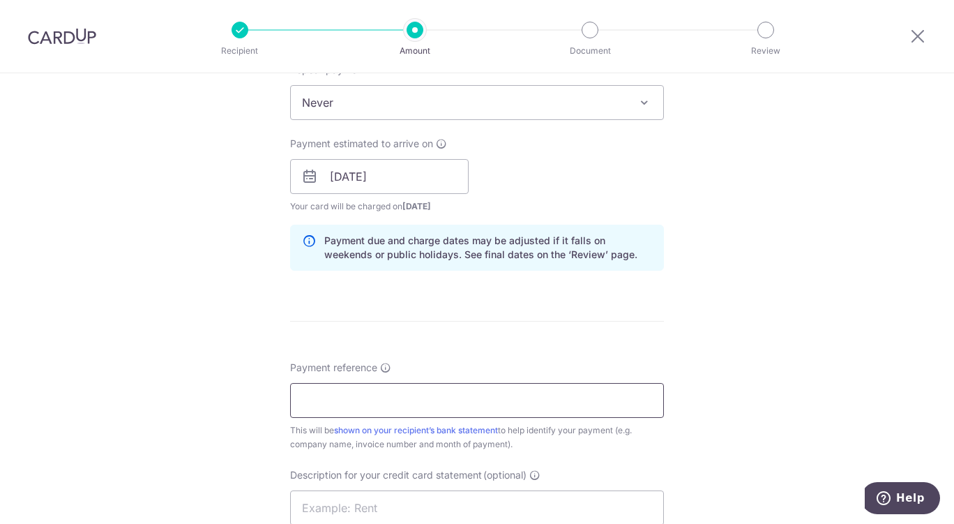
click at [537, 404] on input "Payment reference" at bounding box center [477, 400] width 374 height 35
click at [336, 398] on input "Payment reference" at bounding box center [477, 400] width 374 height 35
paste input "CLI-22837"
click at [467, 402] on input "CLI-22837" at bounding box center [477, 400] width 374 height 35
paste input "CLI-22805"
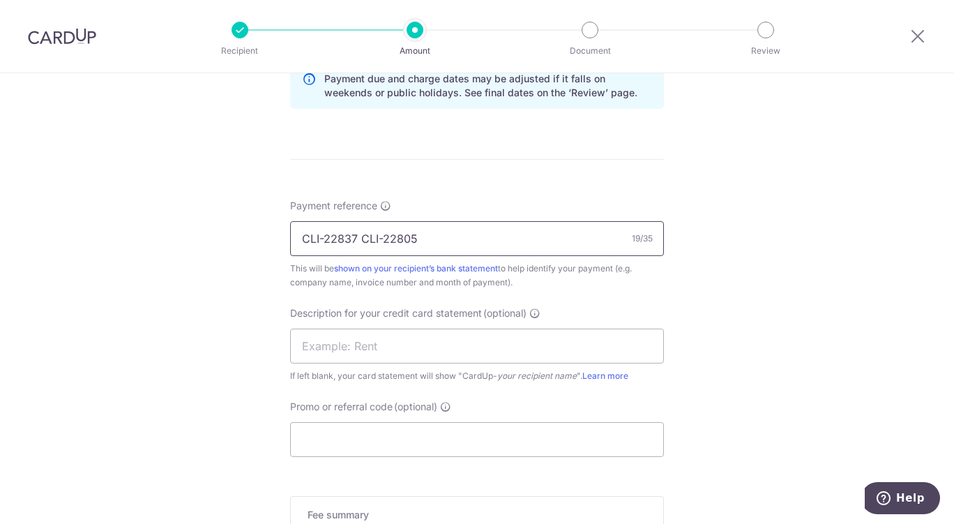
scroll to position [739, 0]
type input "CLI-22837 CLI-22805"
click at [576, 345] on input "text" at bounding box center [477, 347] width 374 height 35
click at [435, 347] on input "text" at bounding box center [477, 347] width 374 height 35
paste input "2509T1 Change53"
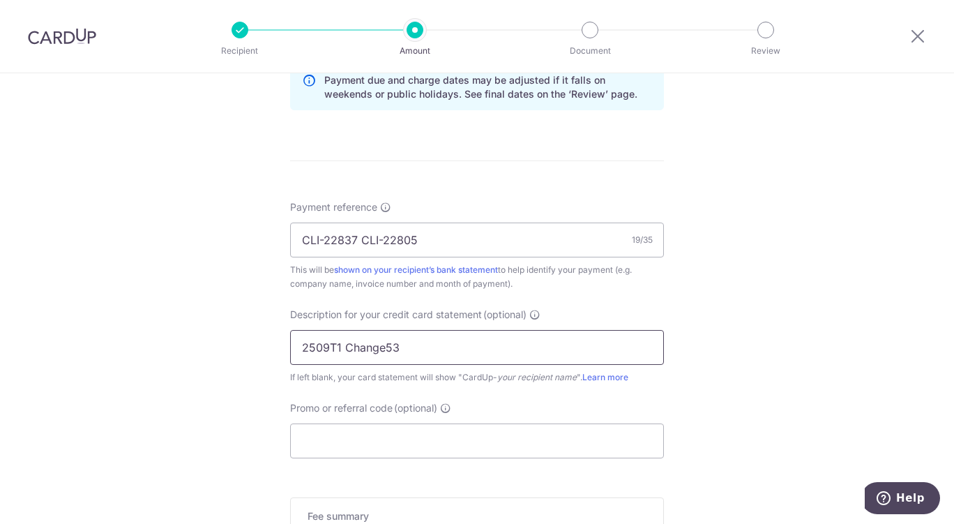
type input "2509T1 Change53"
click at [463, 441] on input "Promo or referral code (optional)" at bounding box center [477, 440] width 374 height 35
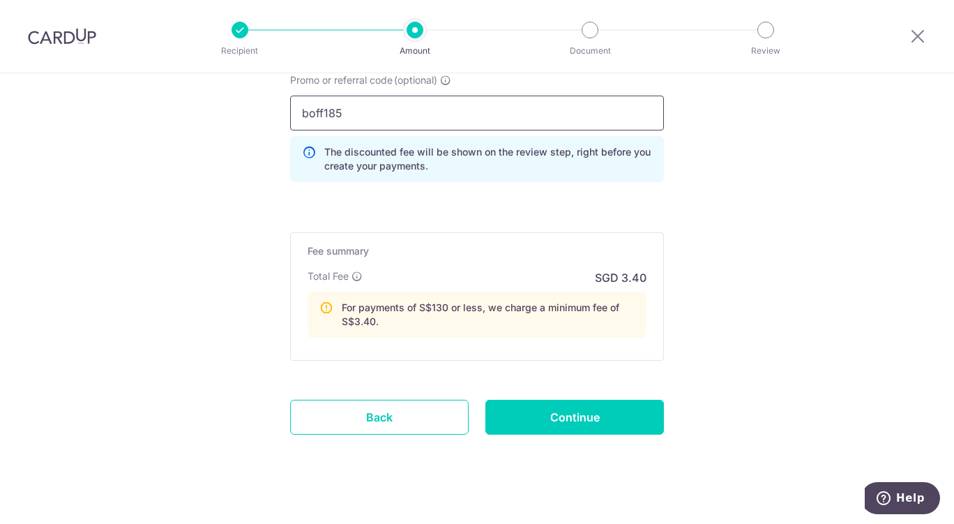
scroll to position [1078, 0]
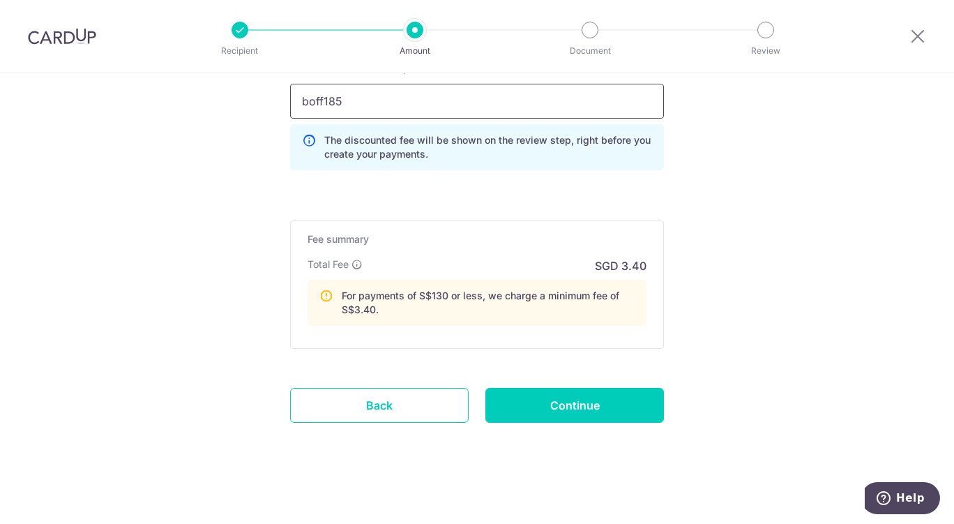
type input "boff185"
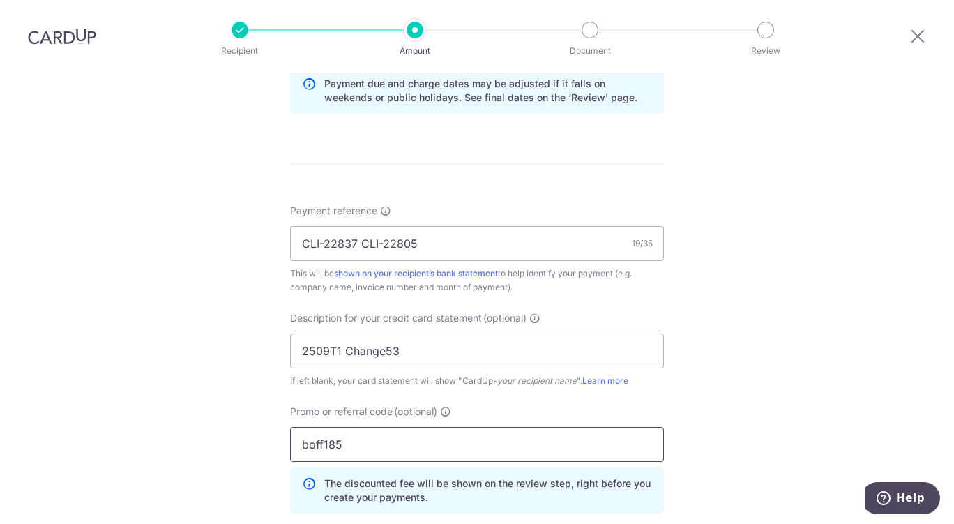
scroll to position [728, 0]
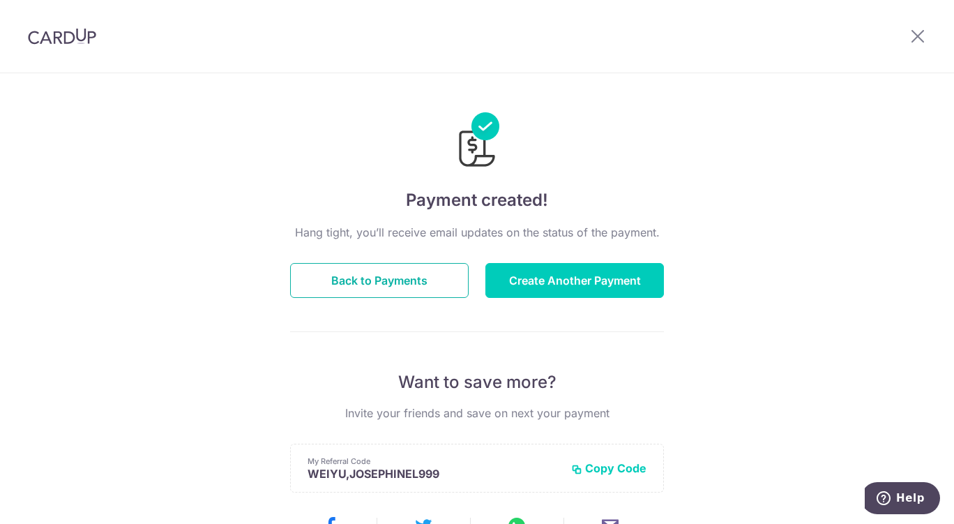
click at [388, 289] on button "Back to Payments" at bounding box center [379, 280] width 179 height 35
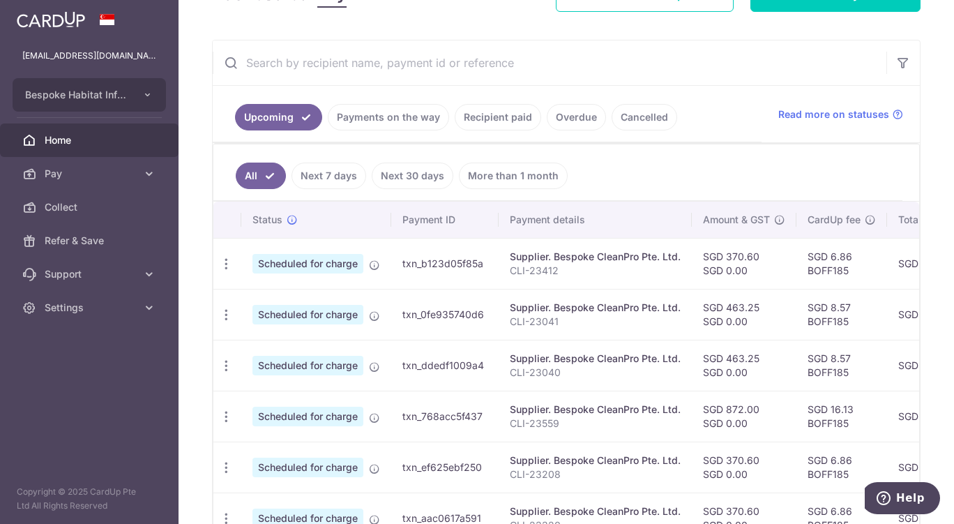
scroll to position [233, 0]
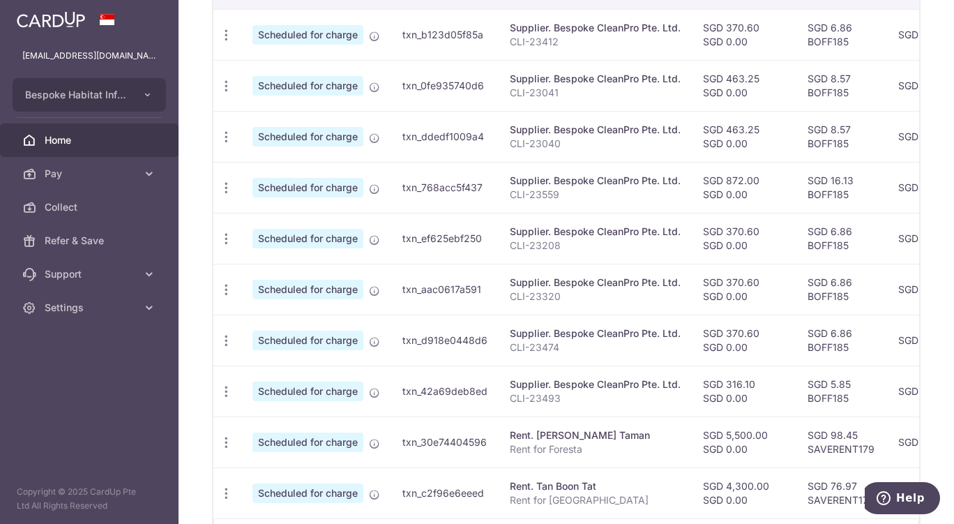
scroll to position [460, 0]
click at [232, 395] on icon "button" at bounding box center [226, 390] width 15 height 15
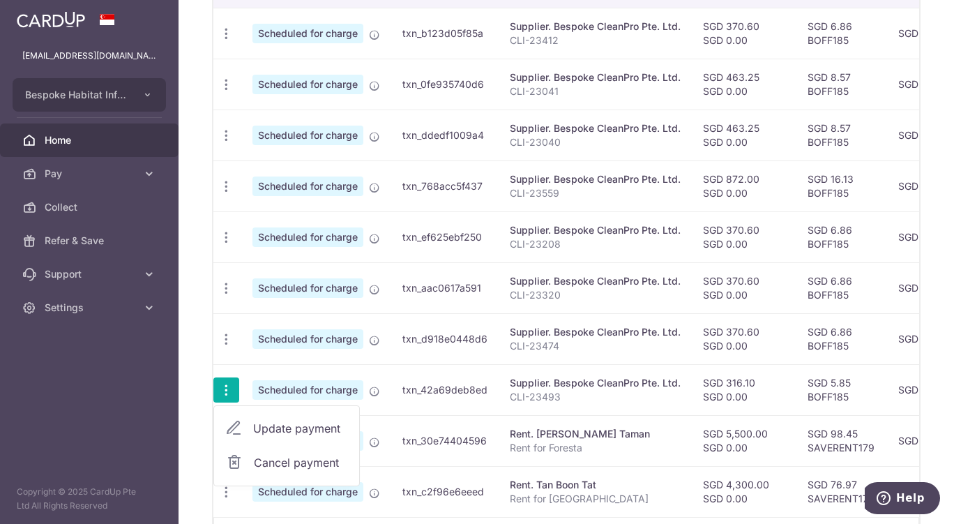
click at [316, 436] on span "Update payment" at bounding box center [300, 428] width 95 height 17
radio input "true"
type input "316.10"
type input "0.00"
type input "[DATE]"
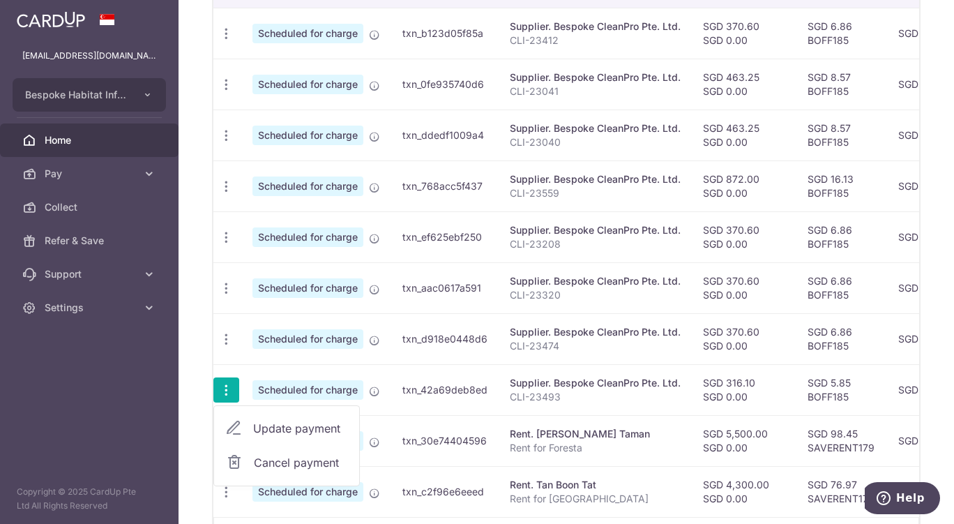
type input "CLI-23493"
type input "2509FR Clean316"
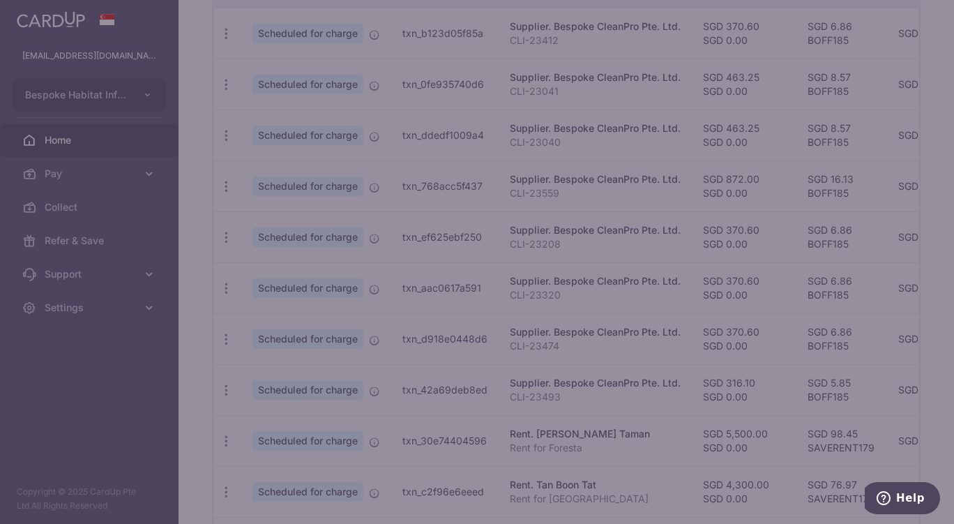
type input "BOFF185"
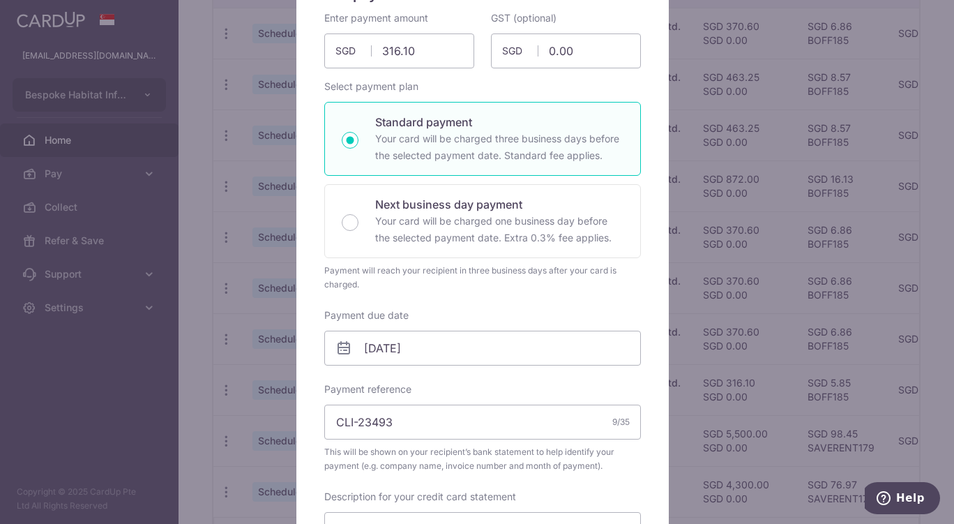
scroll to position [155, 0]
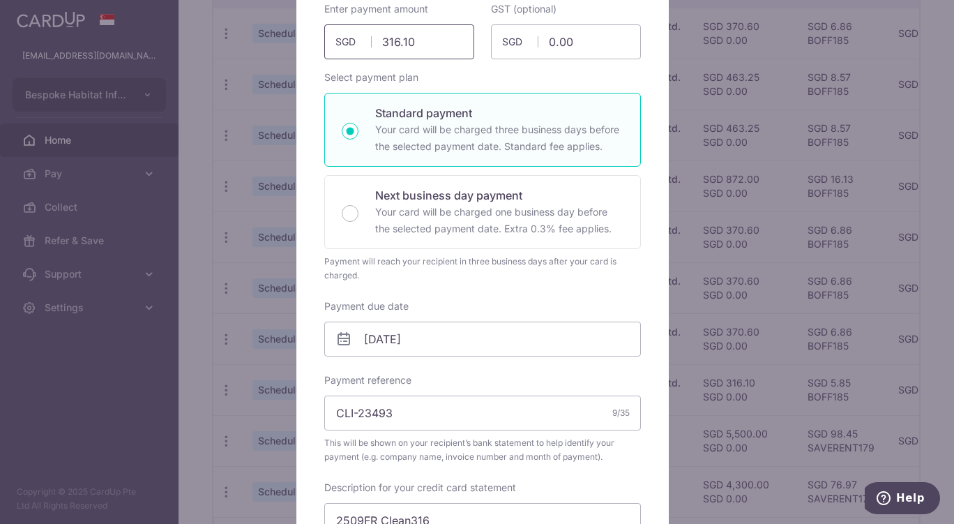
click at [412, 43] on input "316.10" at bounding box center [399, 41] width 150 height 35
type input "3"
type input "416.39"
click at [536, 414] on input "CLI-23493" at bounding box center [482, 412] width 317 height 35
paste input "CLI-22837"
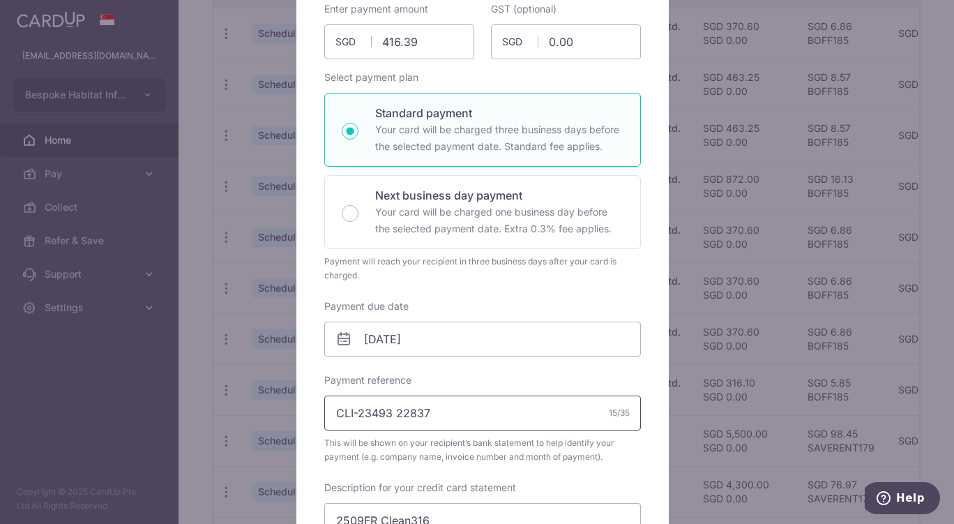
click at [447, 415] on input "CLI-23493 22837" at bounding box center [482, 412] width 317 height 35
paste input "CLI-22805"
click at [448, 415] on input "CLI-23493 22837 CLI-22805" at bounding box center [482, 412] width 317 height 35
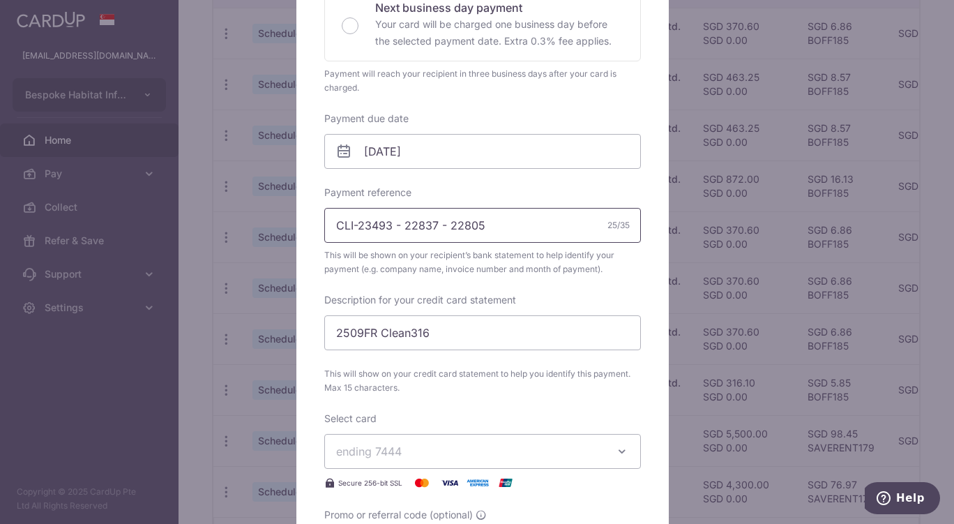
scroll to position [339, 0]
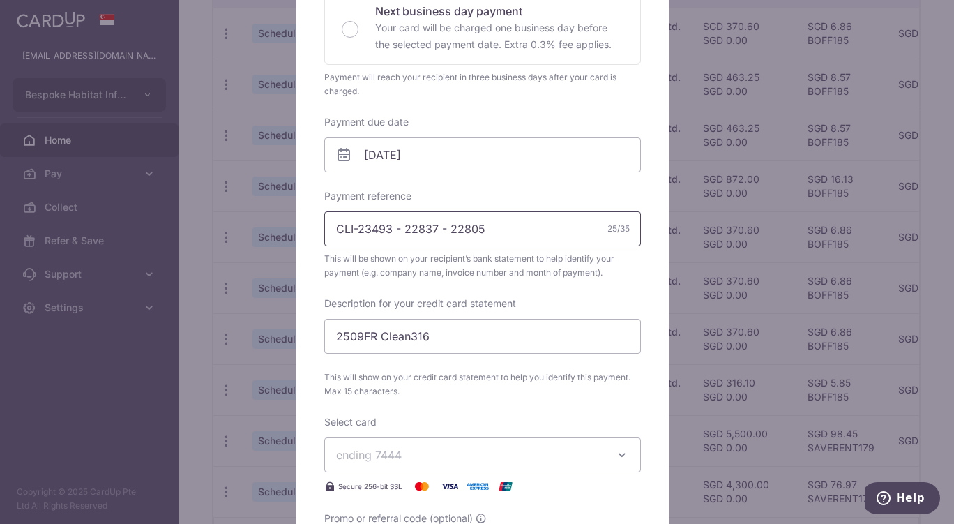
type input "CLI-23493 - 22837 - 22805"
click at [559, 339] on input "2509FR Clean316" at bounding box center [482, 336] width 317 height 35
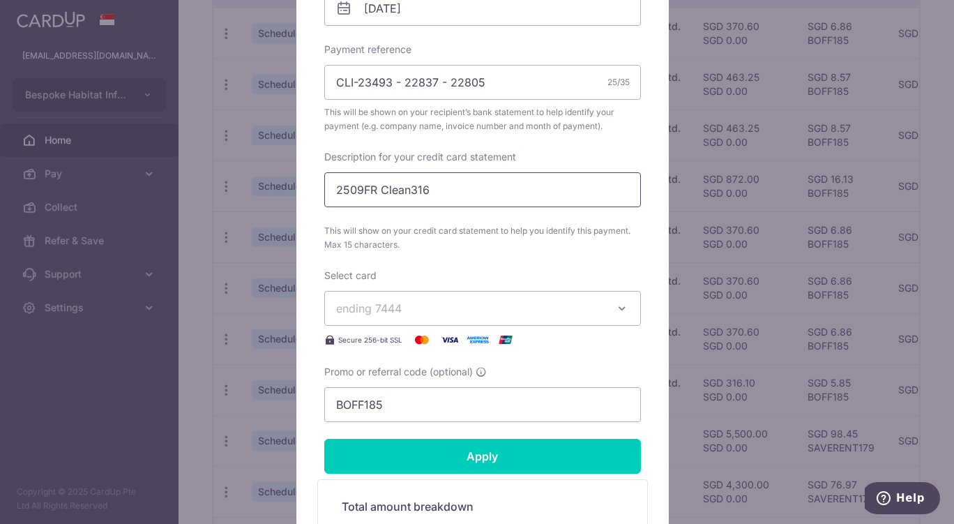
scroll to position [488, 0]
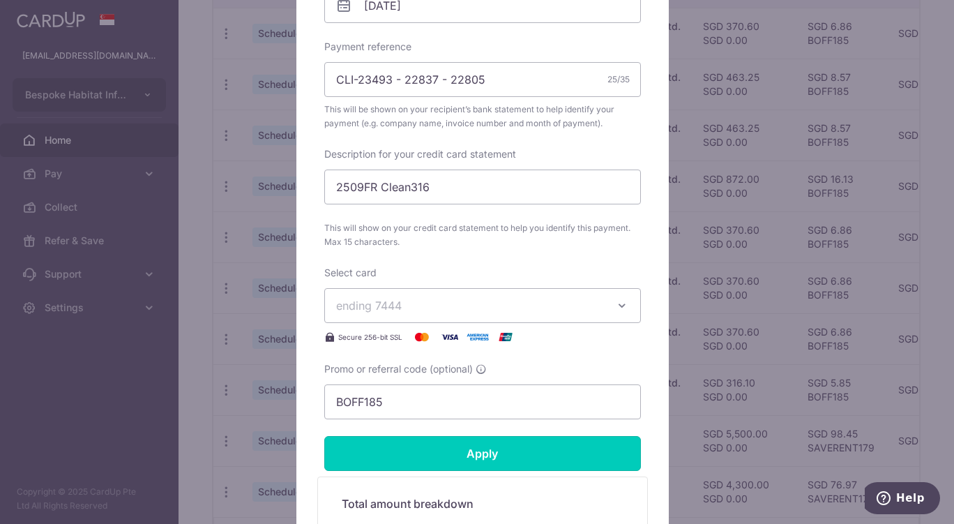
click at [528, 467] on input "Apply" at bounding box center [482, 453] width 317 height 35
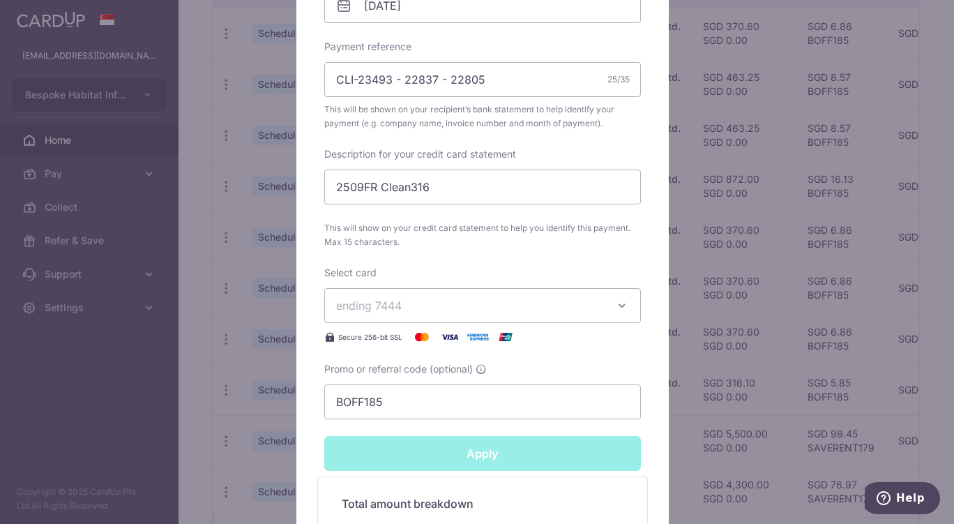
type input "Successfully Applied"
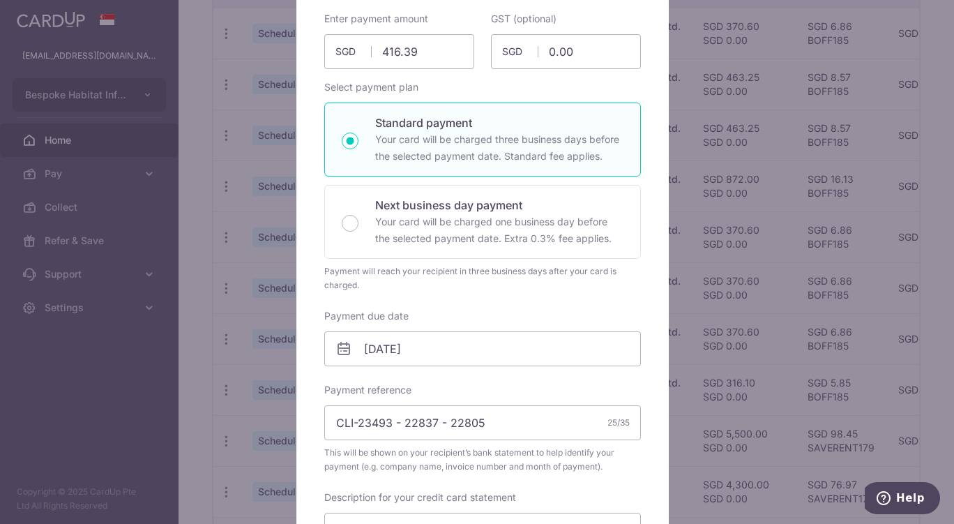
scroll to position [0, 0]
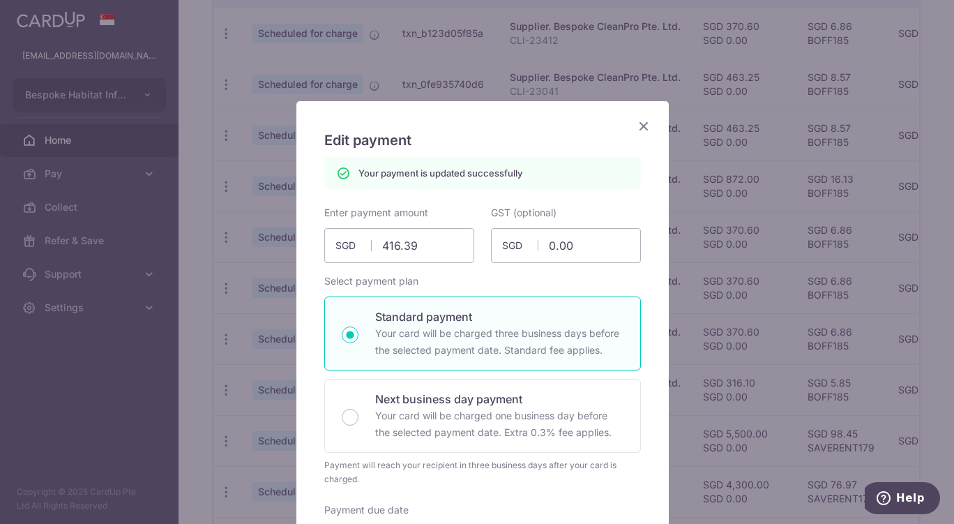
click at [642, 128] on icon "Close" at bounding box center [643, 125] width 17 height 17
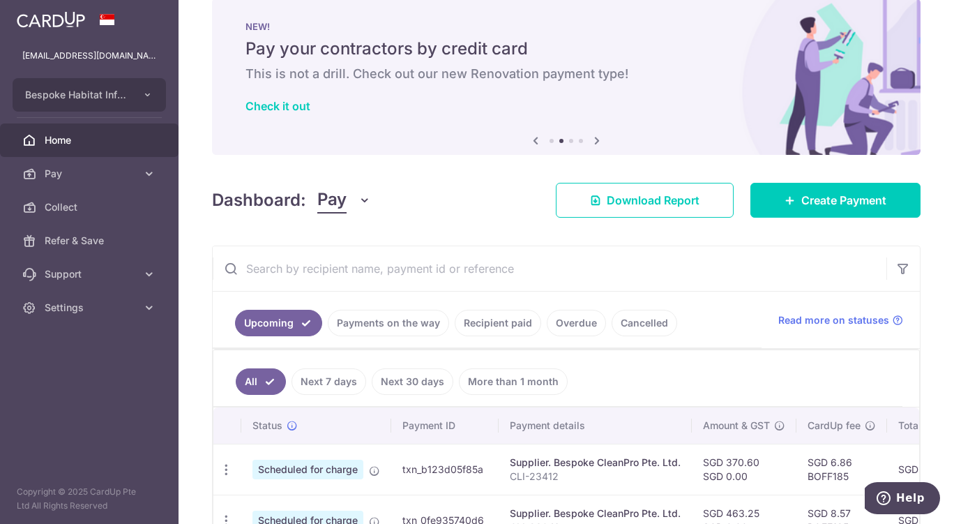
scroll to position [21, 0]
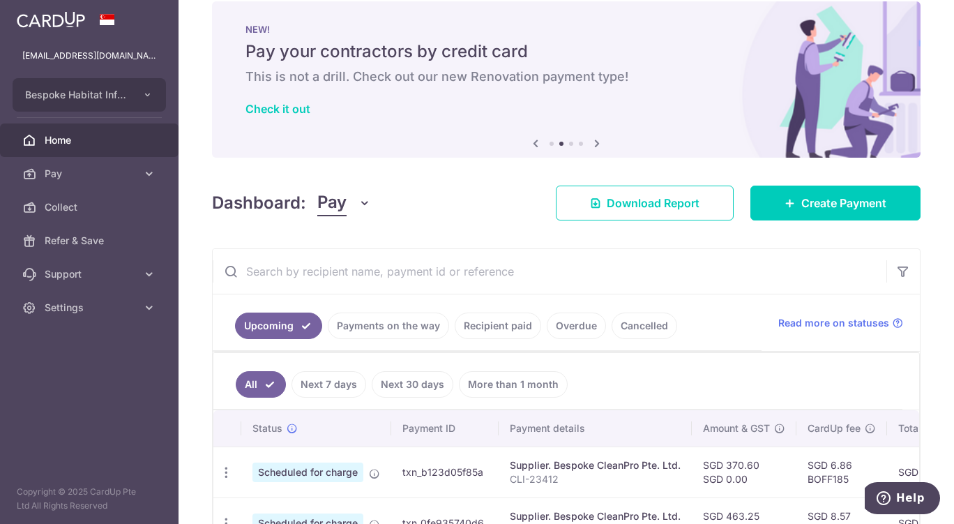
click at [144, 174] on icon at bounding box center [149, 174] width 14 height 14
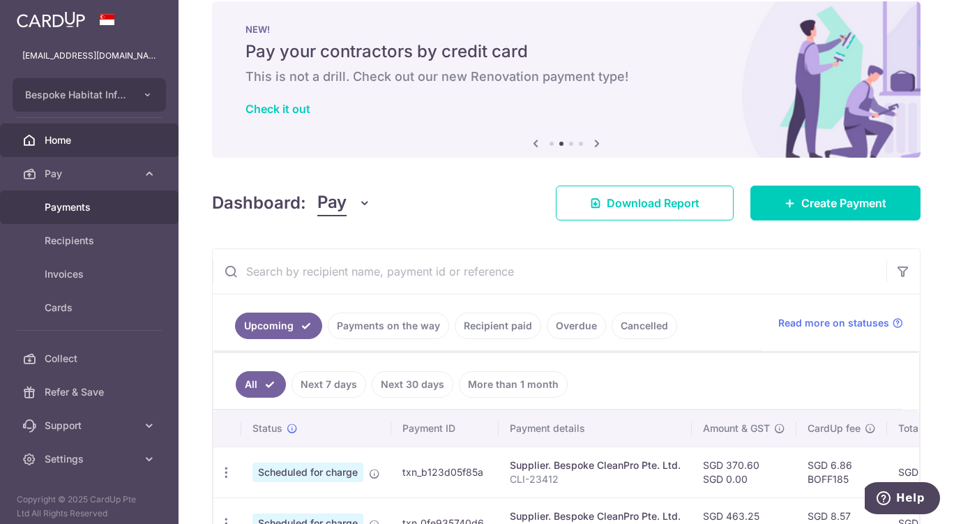
click at [102, 211] on span "Payments" at bounding box center [91, 207] width 92 height 14
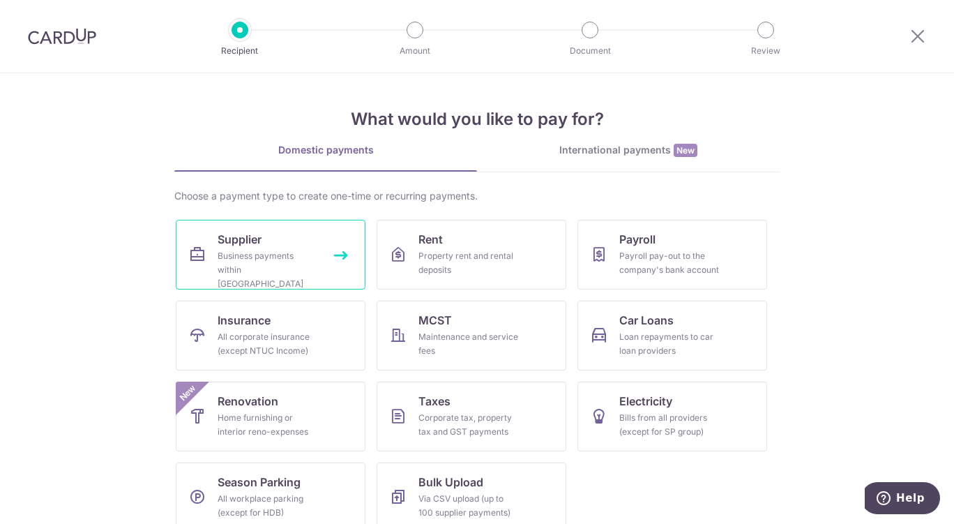
click at [292, 259] on div "Business payments within [GEOGRAPHIC_DATA]" at bounding box center [268, 270] width 100 height 42
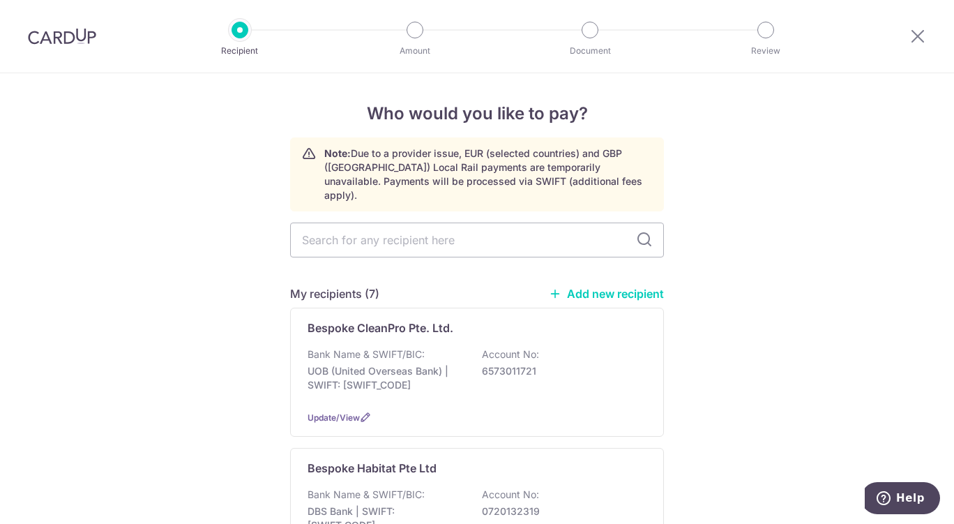
click at [403, 464] on div "Bespoke Habitat Pte Ltd Bank Name & SWIFT/BIC: DBS Bank | SWIFT: DBSSSGSGXXX Ac…" at bounding box center [477, 512] width 374 height 129
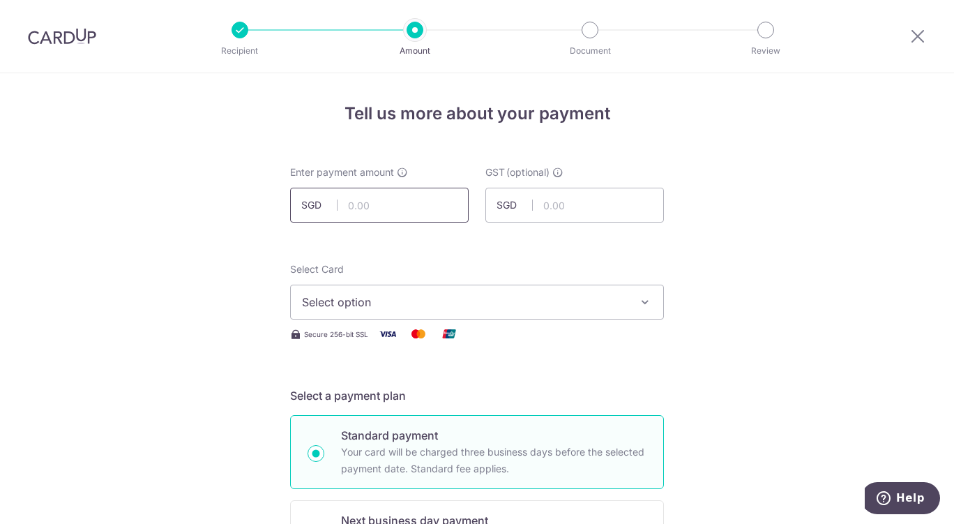
click at [356, 205] on input "text" at bounding box center [379, 205] width 179 height 35
click at [508, 312] on button "Select option" at bounding box center [477, 302] width 374 height 35
type input "900.00"
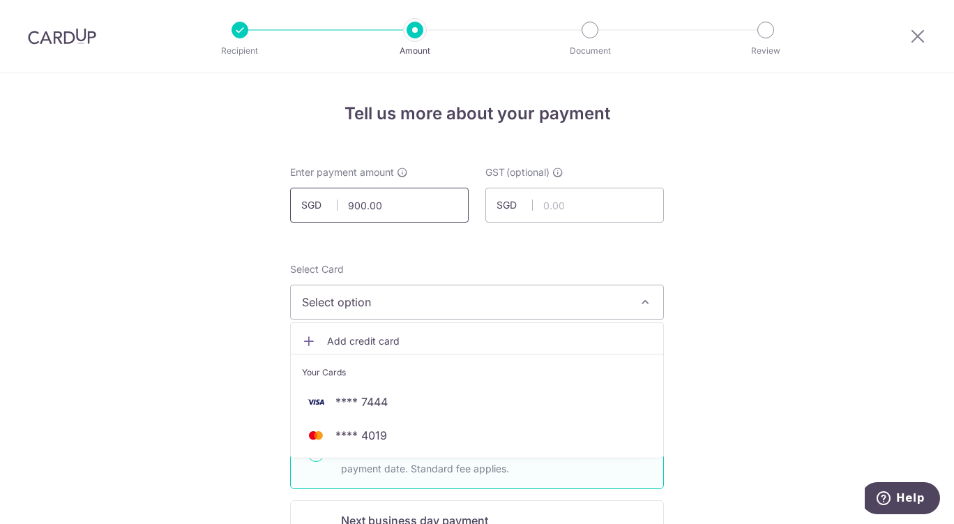
click at [418, 209] on input "900.00" at bounding box center [379, 205] width 179 height 35
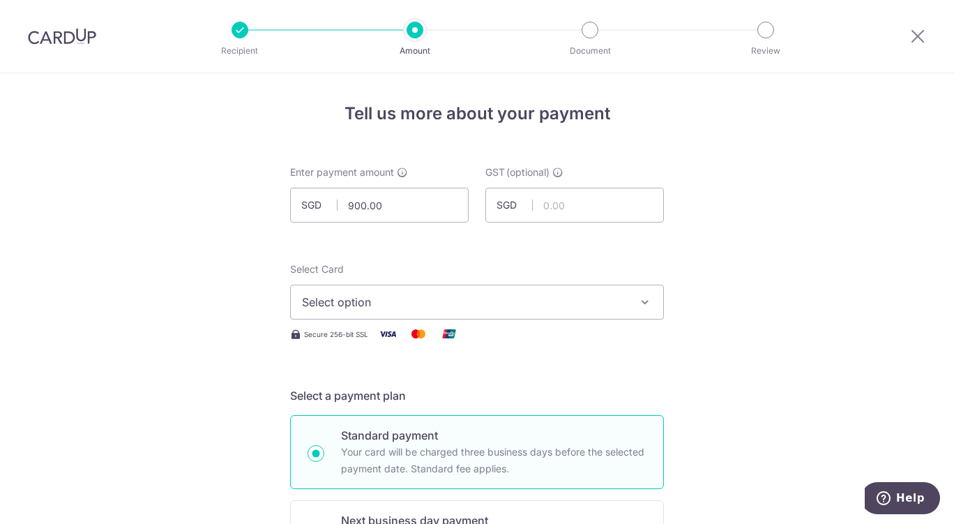
click at [402, 290] on button "Select option" at bounding box center [477, 302] width 374 height 35
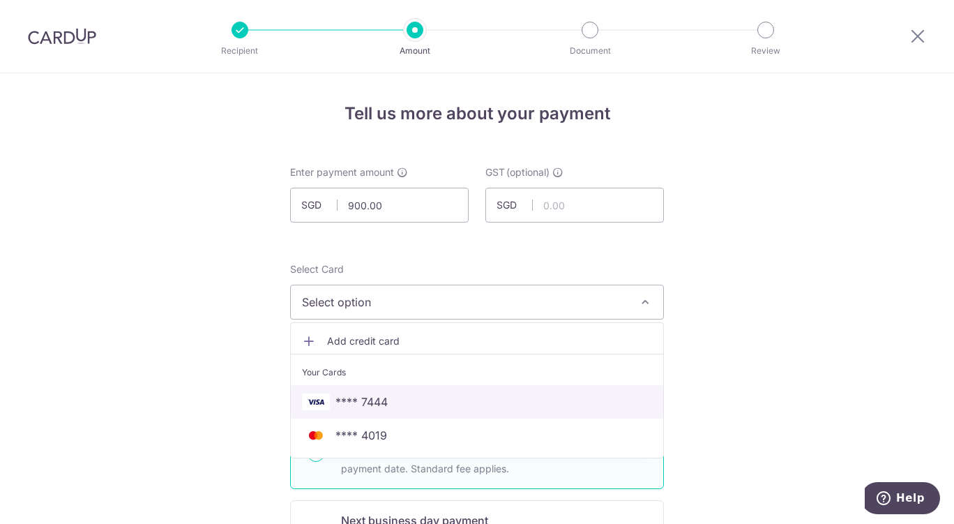
click at [378, 408] on span "**** 7444" at bounding box center [361, 401] width 52 height 17
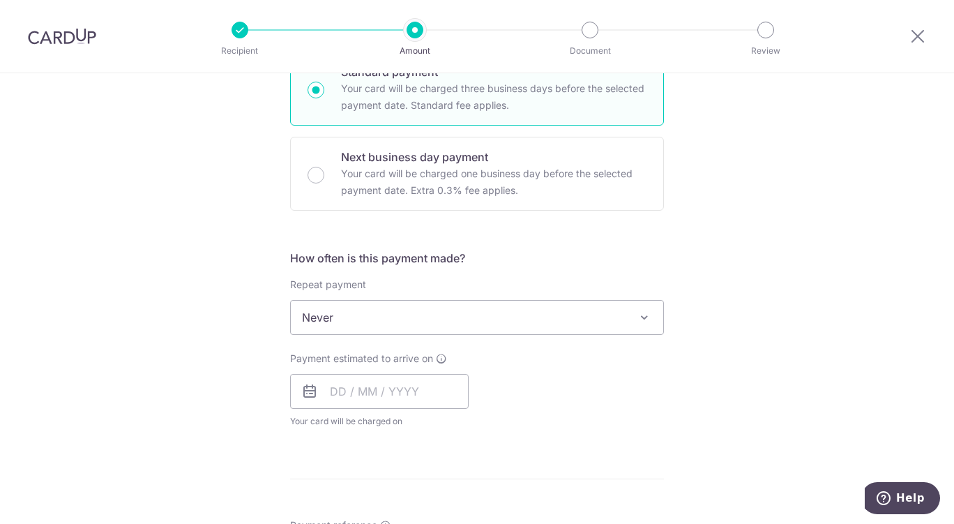
scroll to position [369, 0]
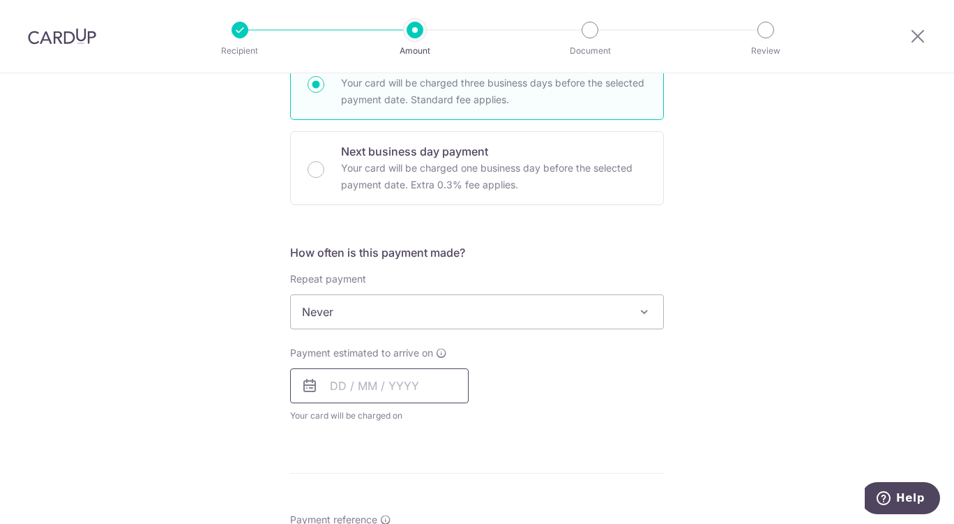
click at [423, 390] on input "text" at bounding box center [379, 385] width 179 height 35
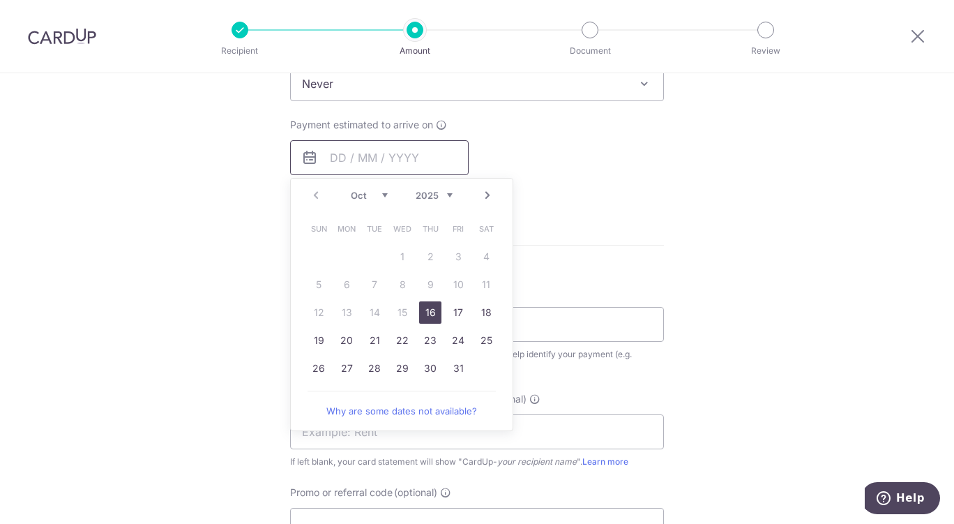
scroll to position [605, 0]
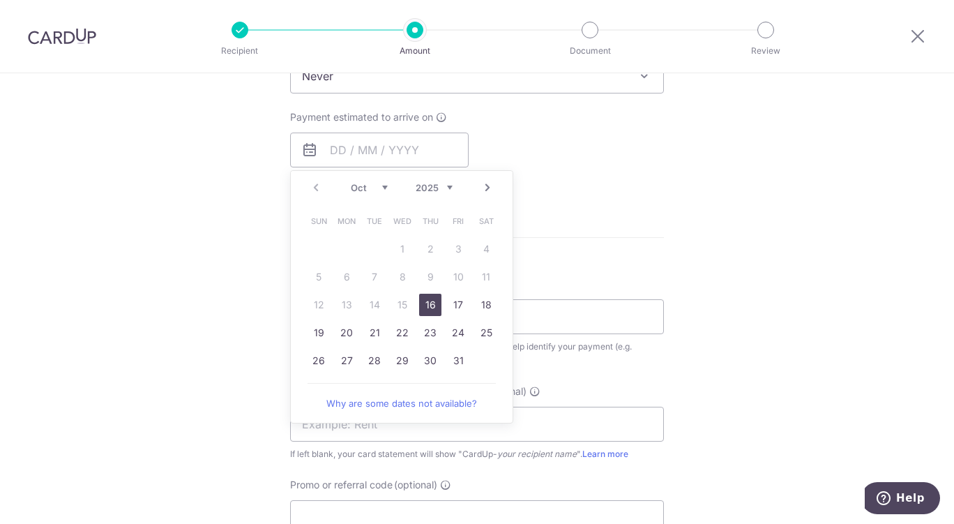
click at [425, 308] on link "16" at bounding box center [430, 305] width 22 height 22
type input "16/10/2025"
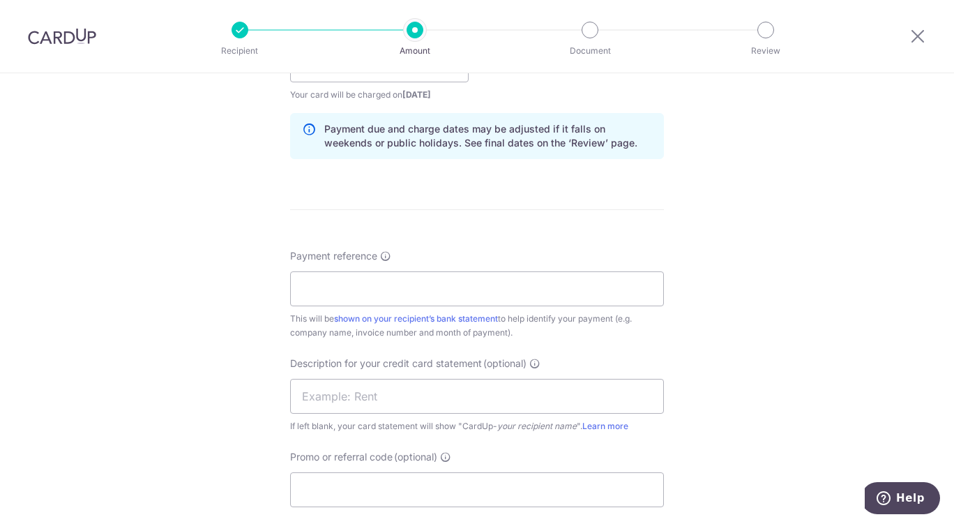
scroll to position [776, 0]
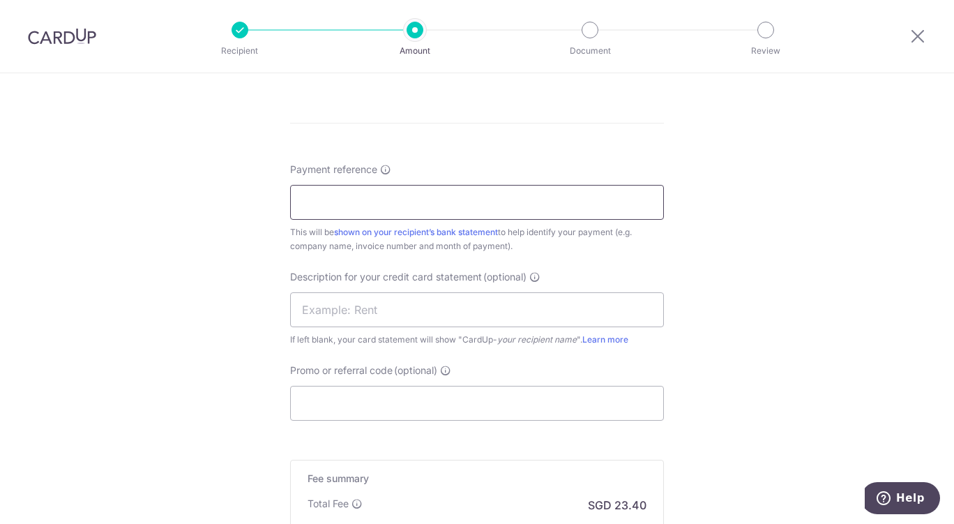
click at [296, 210] on input "Payment reference" at bounding box center [477, 202] width 374 height 35
paste input "INV-018455"
type input "INV-018455"
click at [358, 306] on input "text" at bounding box center [477, 309] width 374 height 35
paste input "2509JP Mg1351"
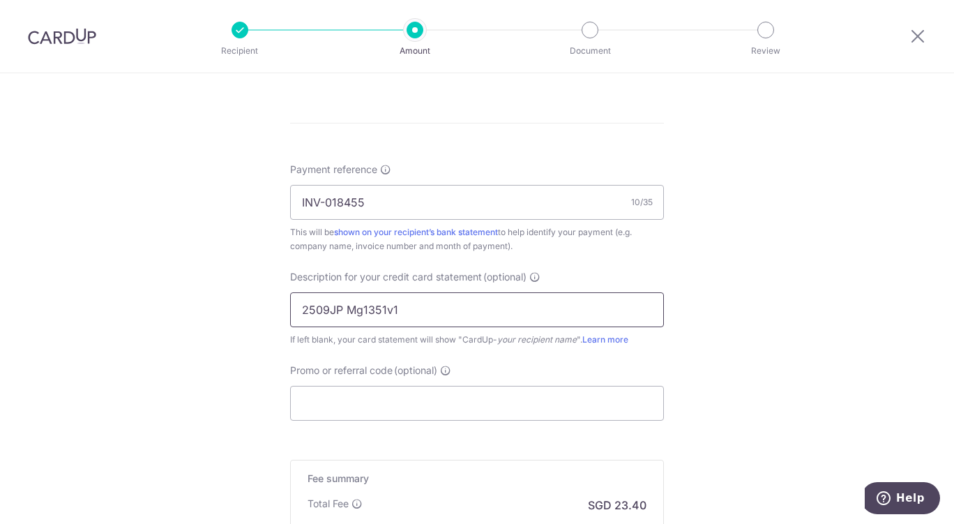
type input "2509JP Mg1351v1"
click at [329, 412] on input "Promo or referral code (optional)" at bounding box center [477, 403] width 374 height 35
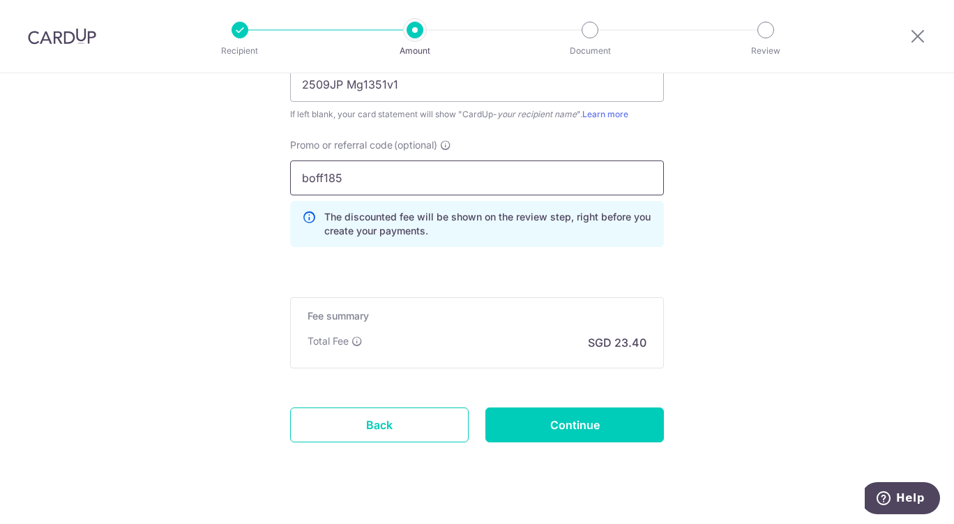
scroll to position [1005, 0]
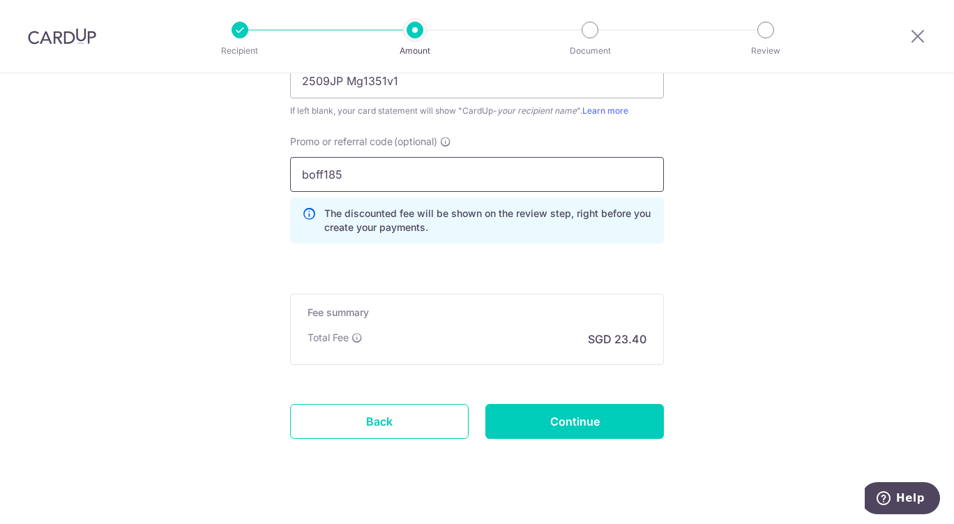
type input "boff185"
click at [622, 422] on input "Continue" at bounding box center [574, 421] width 179 height 35
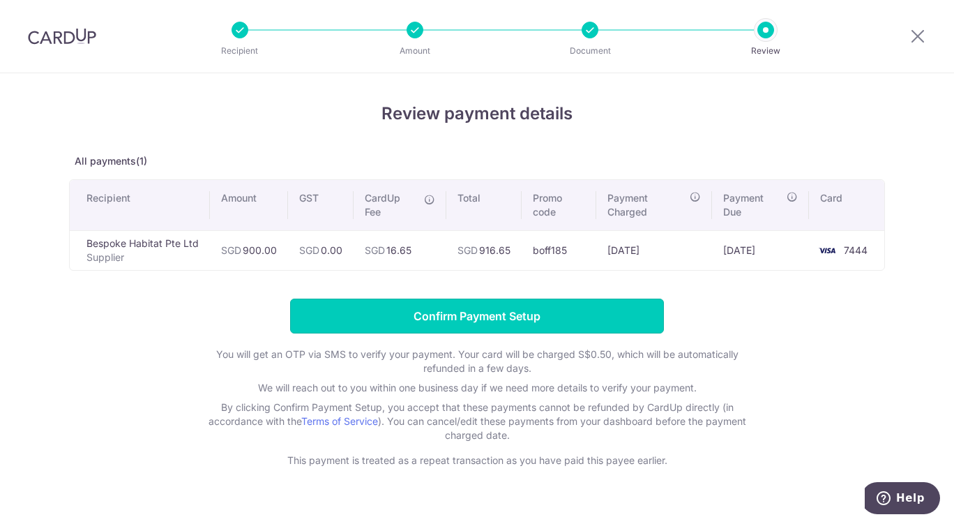
click at [461, 321] on input "Confirm Payment Setup" at bounding box center [477, 315] width 374 height 35
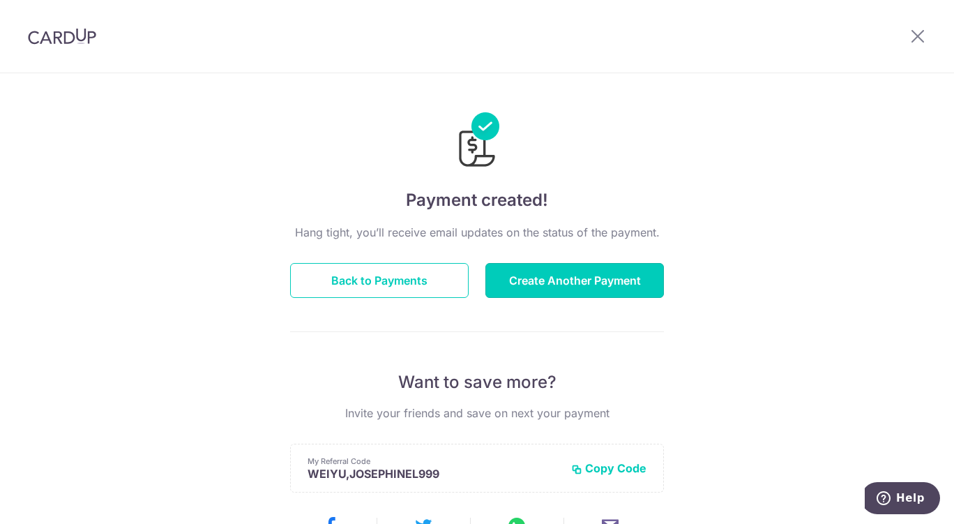
click at [578, 292] on button "Create Another Payment" at bounding box center [574, 280] width 179 height 35
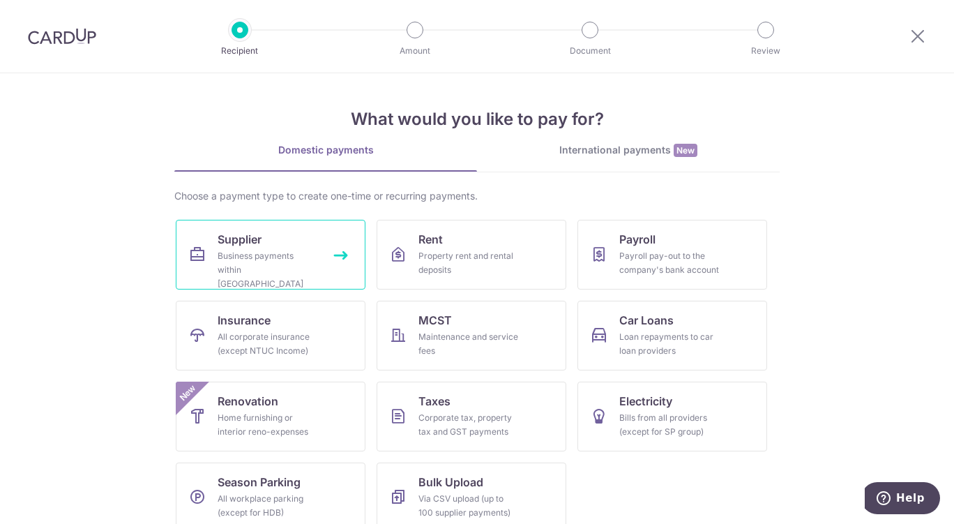
click at [327, 236] on link "Supplier Business payments within [GEOGRAPHIC_DATA]" at bounding box center [271, 255] width 190 height 70
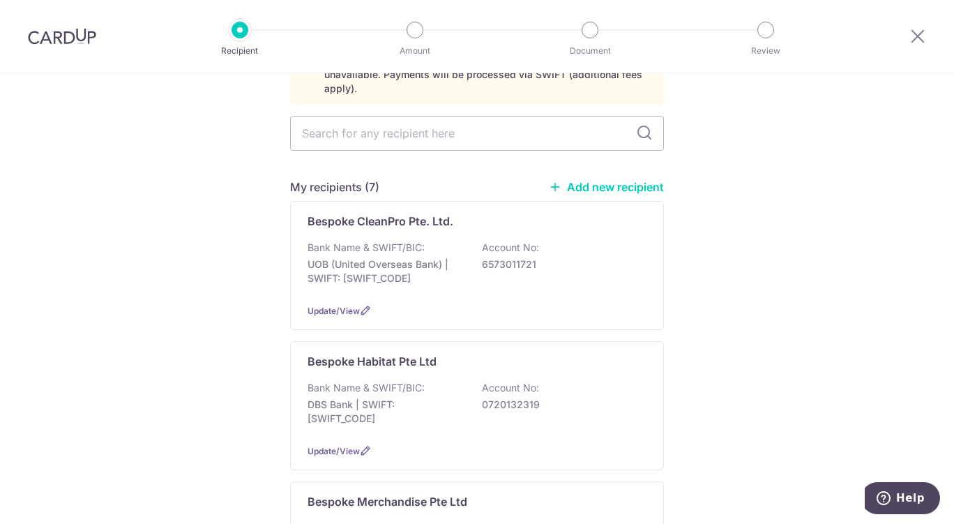
click at [550, 398] on p "0720132319" at bounding box center [560, 405] width 156 height 14
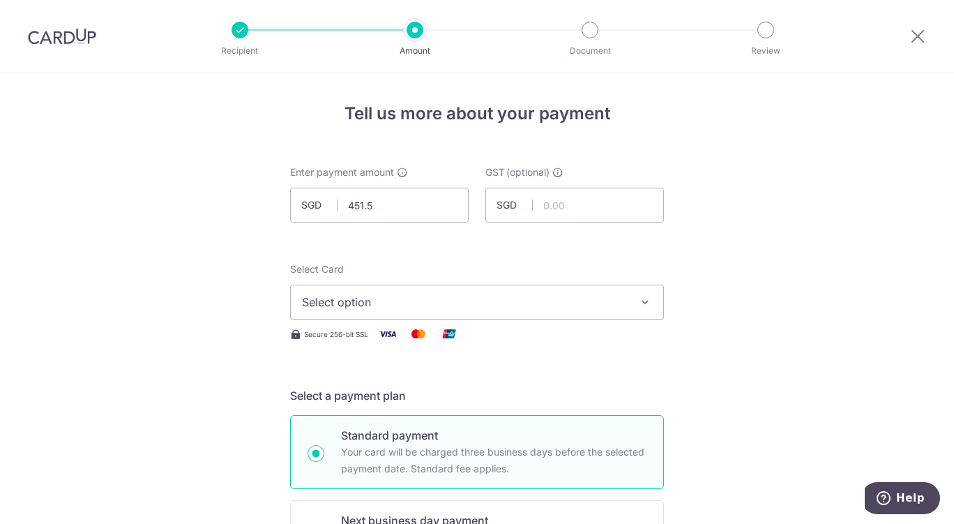
type input "451.51"
click at [326, 306] on span "Select option" at bounding box center [464, 302] width 325 height 17
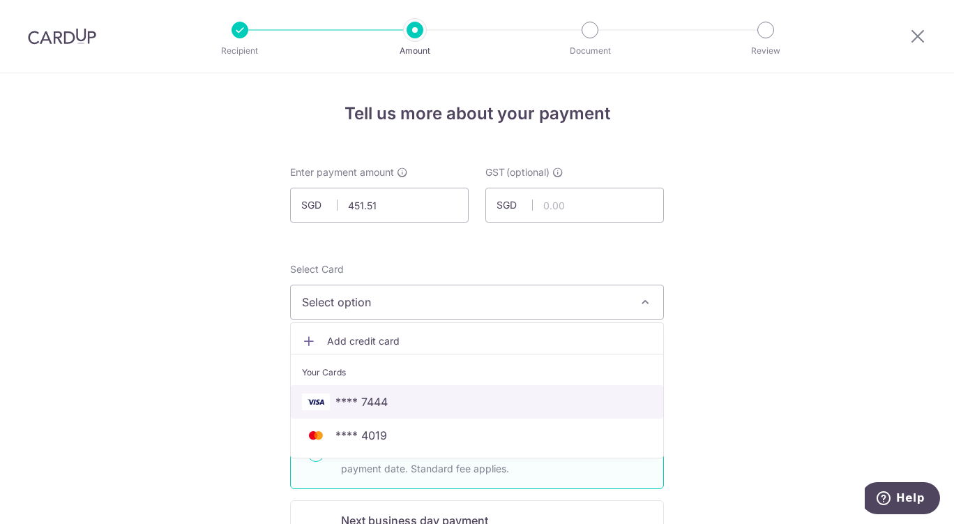
click at [407, 402] on span "**** 7444" at bounding box center [477, 401] width 350 height 17
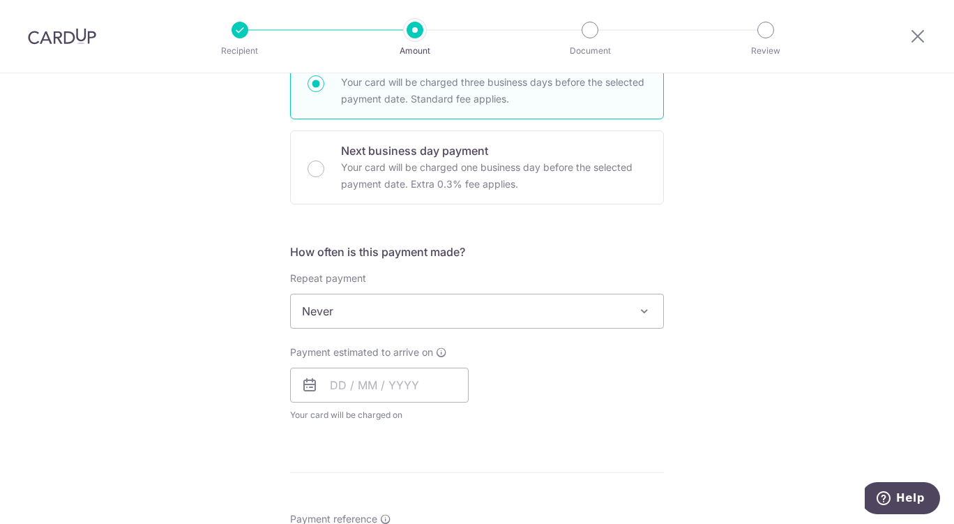
scroll to position [369, 0]
click at [428, 324] on span "Never" at bounding box center [477, 311] width 372 height 33
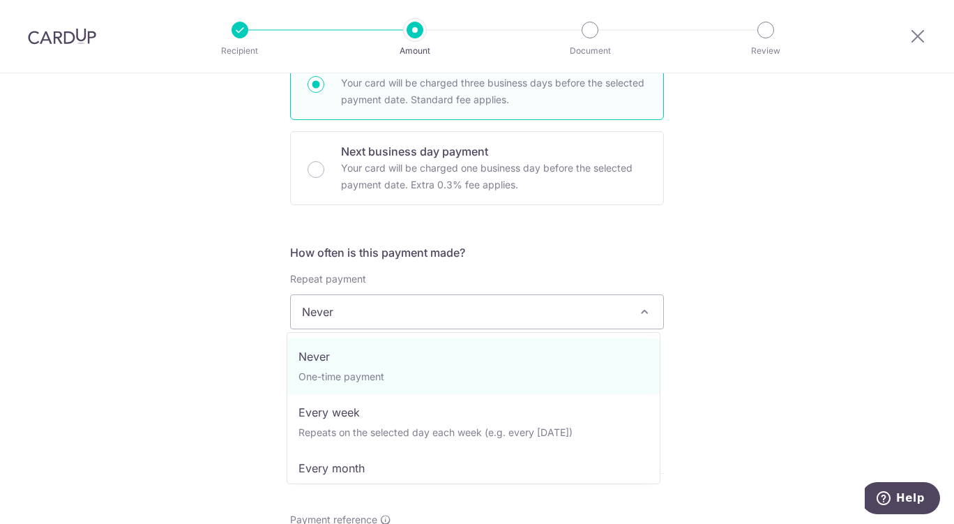
click at [766, 312] on div "Tell us more about your payment Enter payment amount SGD 451.51 451.51 GST (opt…" at bounding box center [477, 381] width 954 height 1355
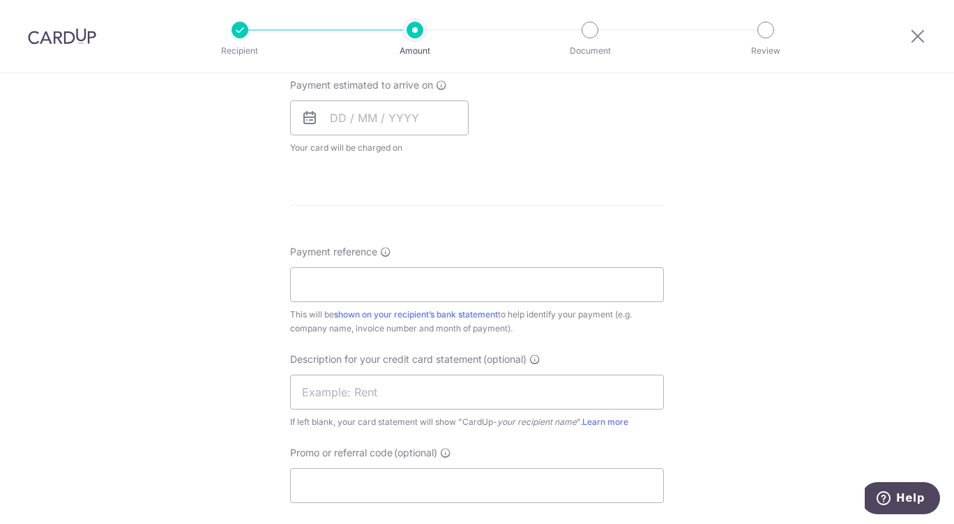
scroll to position [635, 0]
click at [425, 120] on input "text" at bounding box center [379, 119] width 179 height 35
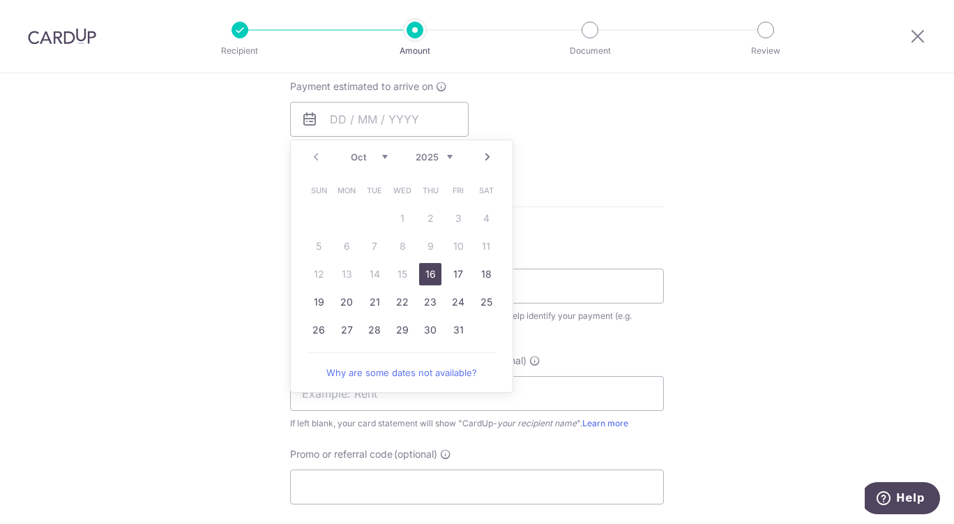
click at [423, 279] on link "16" at bounding box center [430, 274] width 22 height 22
type input "[DATE]"
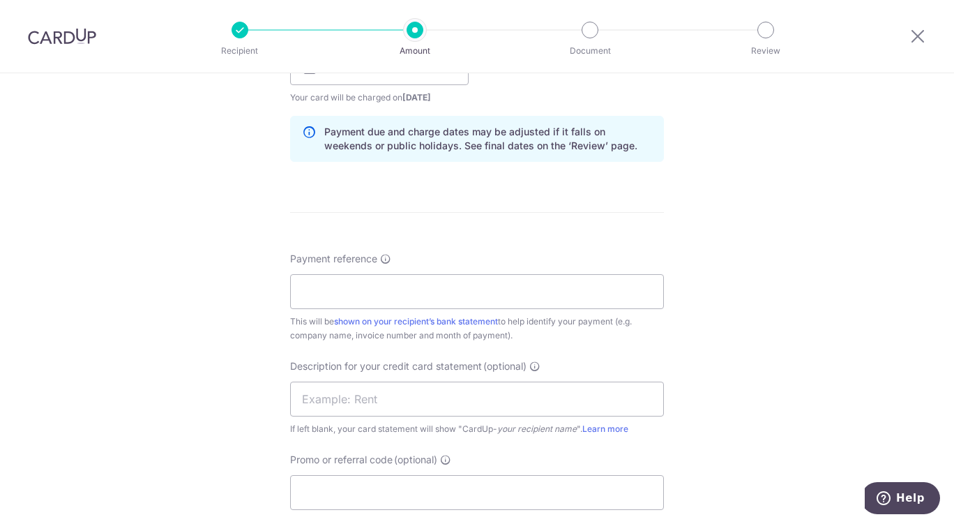
scroll to position [717, 0]
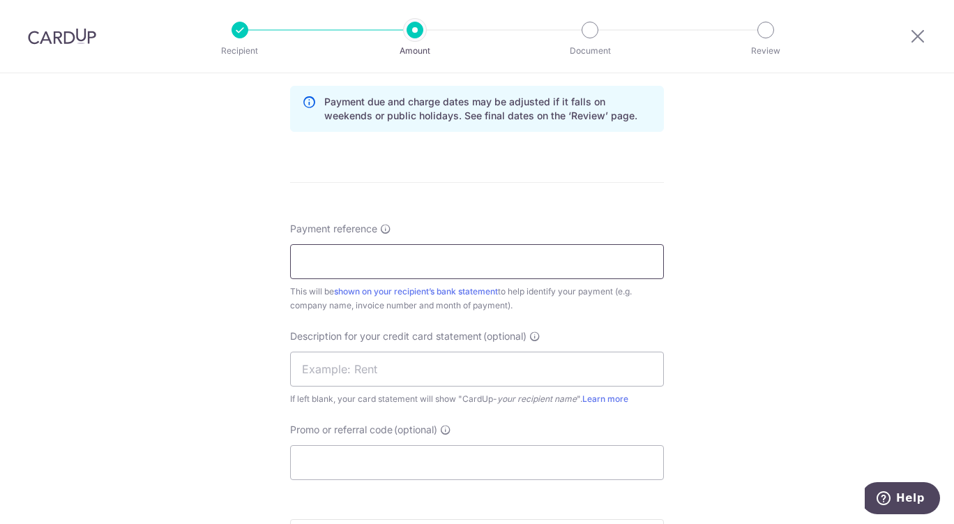
click at [427, 258] on input "Payment reference" at bounding box center [477, 261] width 374 height 35
paste input "INV-018455"
type input "INV-018455"
click at [407, 363] on input "text" at bounding box center [477, 368] width 374 height 35
paste input "2509JP Mg1351"
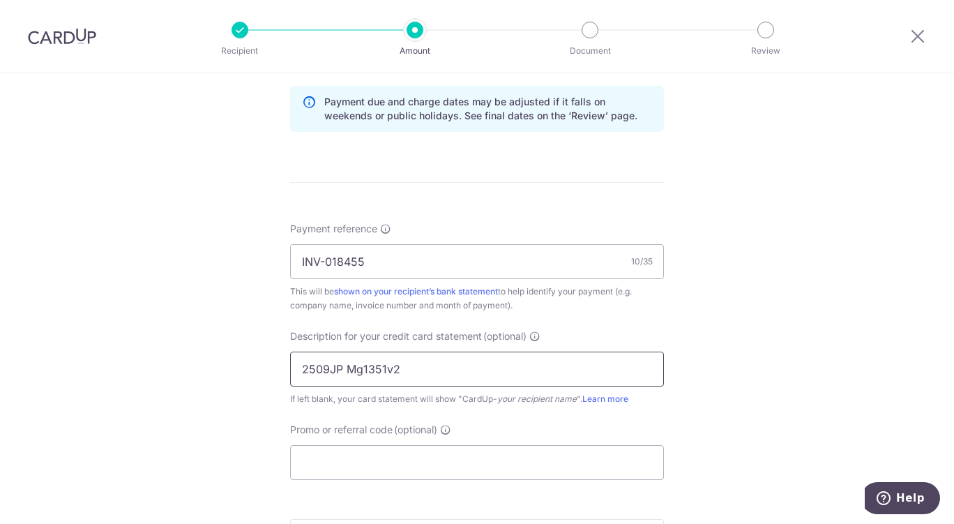
type input "2509JP Mg1351v2"
click at [426, 455] on input "Promo or referral code (optional)" at bounding box center [477, 462] width 374 height 35
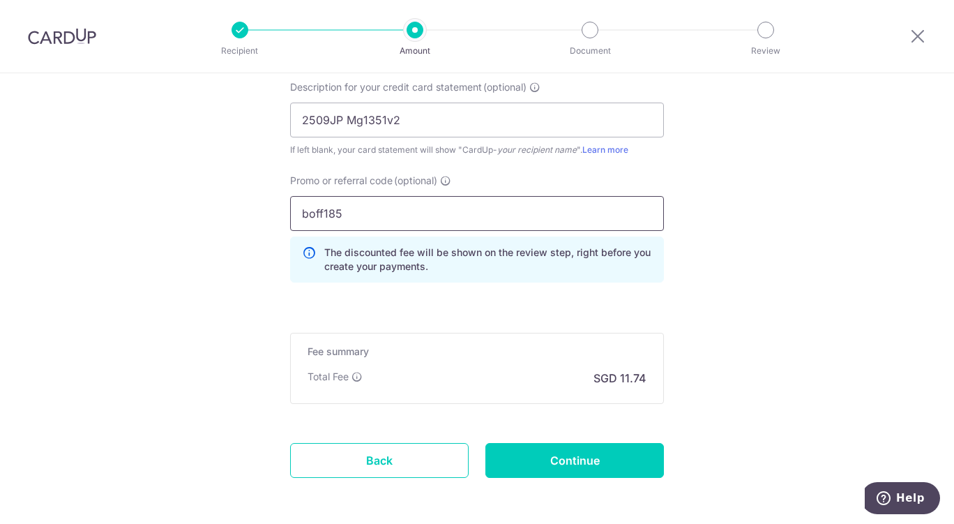
scroll to position [973, 0]
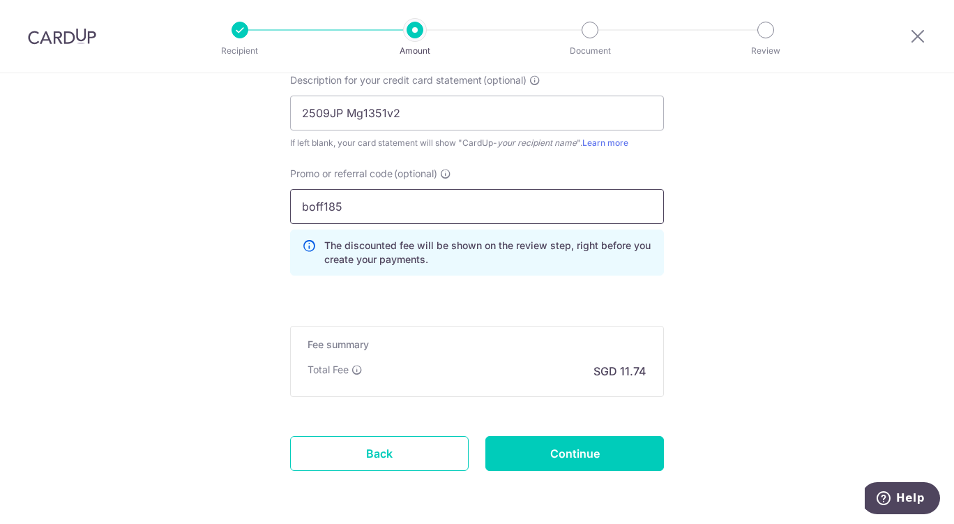
type input "boff185"
click at [612, 469] on input "Continue" at bounding box center [574, 453] width 179 height 35
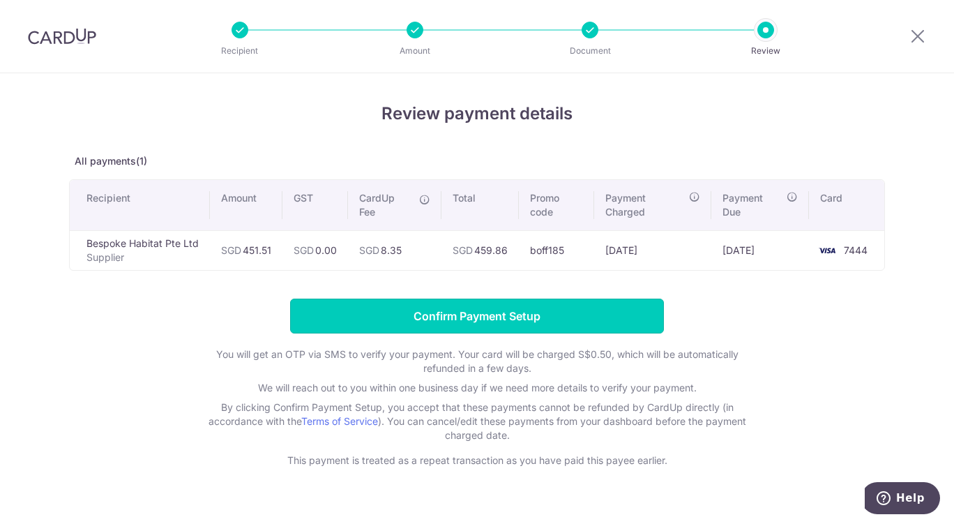
click at [440, 328] on input "Confirm Payment Setup" at bounding box center [477, 315] width 374 height 35
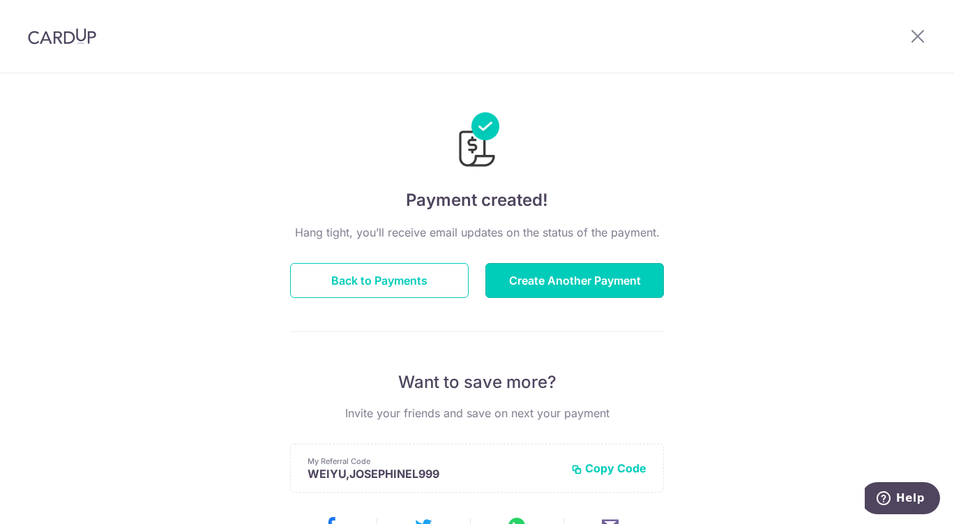
click at [581, 271] on button "Create Another Payment" at bounding box center [574, 280] width 179 height 35
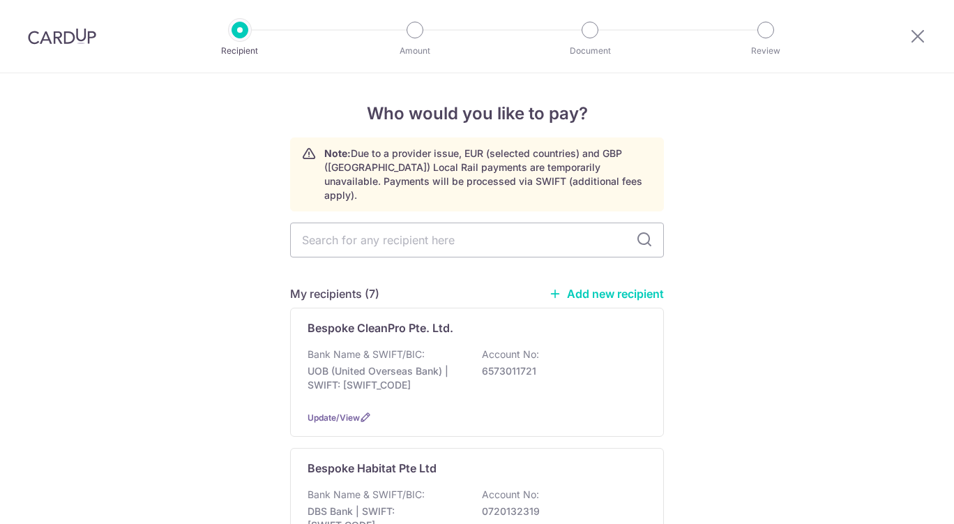
click at [448, 487] on div "Bank Name & SWIFT/BIC: DBS Bank | SWIFT: [SWIFT_CODE] Account No: 0720132319" at bounding box center [477, 513] width 339 height 52
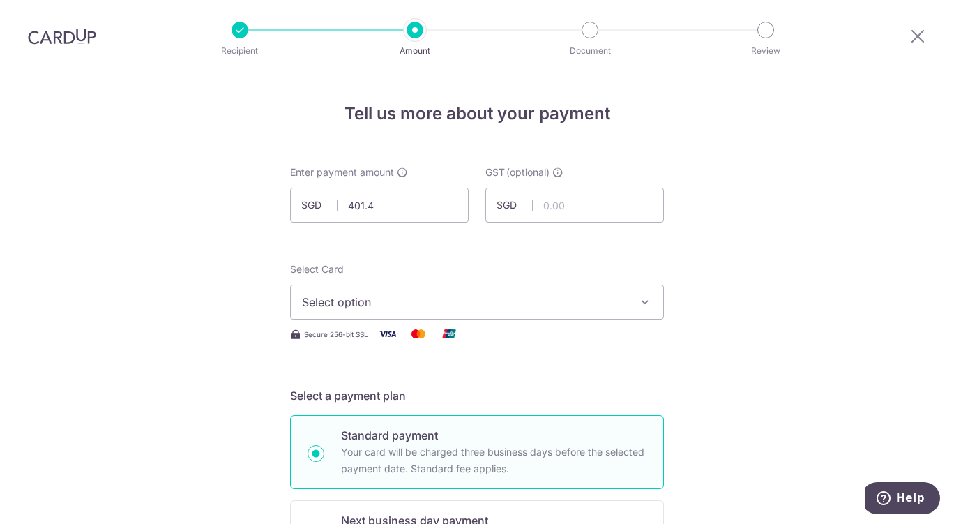
click at [598, 315] on button "Select option" at bounding box center [477, 302] width 374 height 35
type input "401.40"
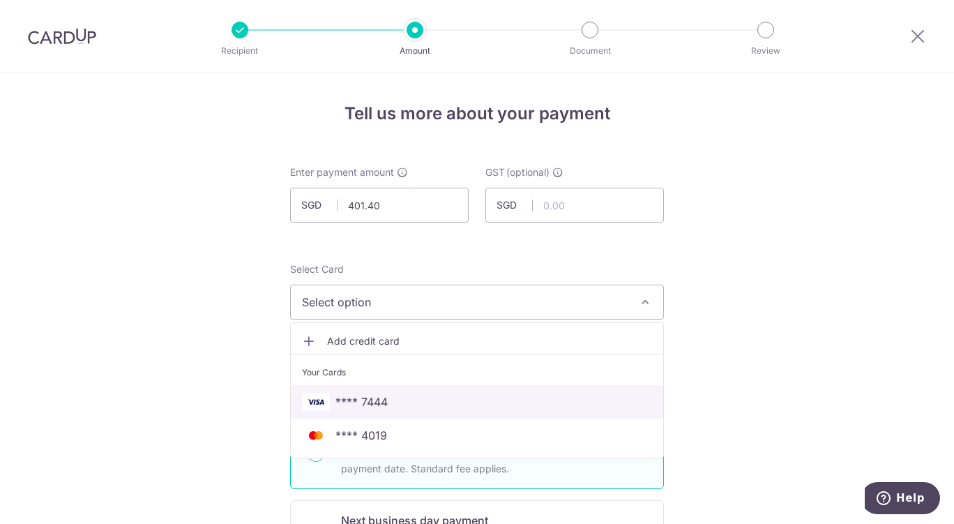
click at [457, 402] on span "**** 7444" at bounding box center [477, 401] width 350 height 17
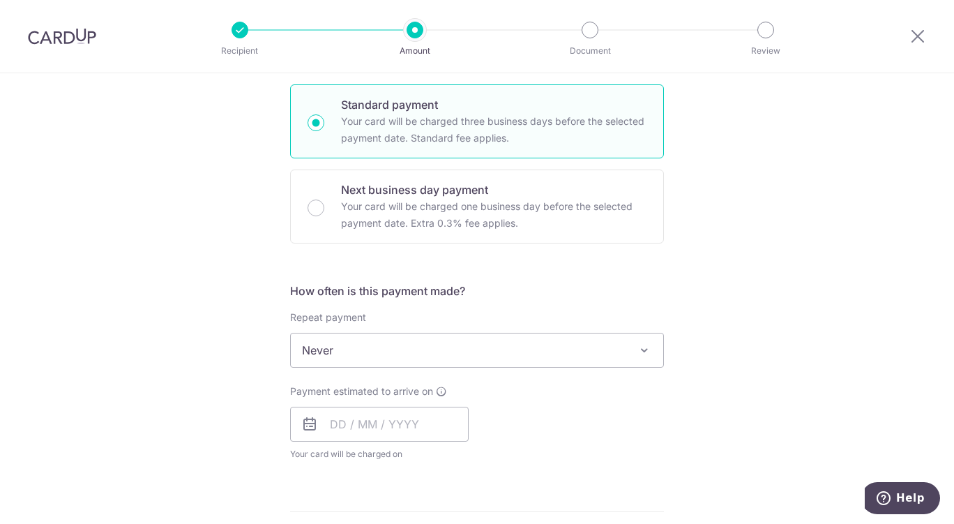
scroll to position [363, 0]
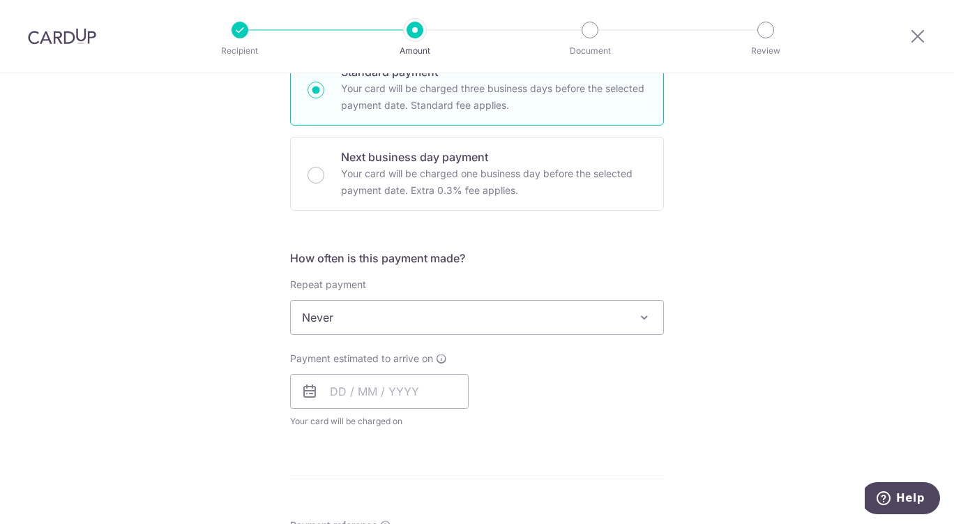
click at [572, 326] on span "Never" at bounding box center [477, 317] width 372 height 33
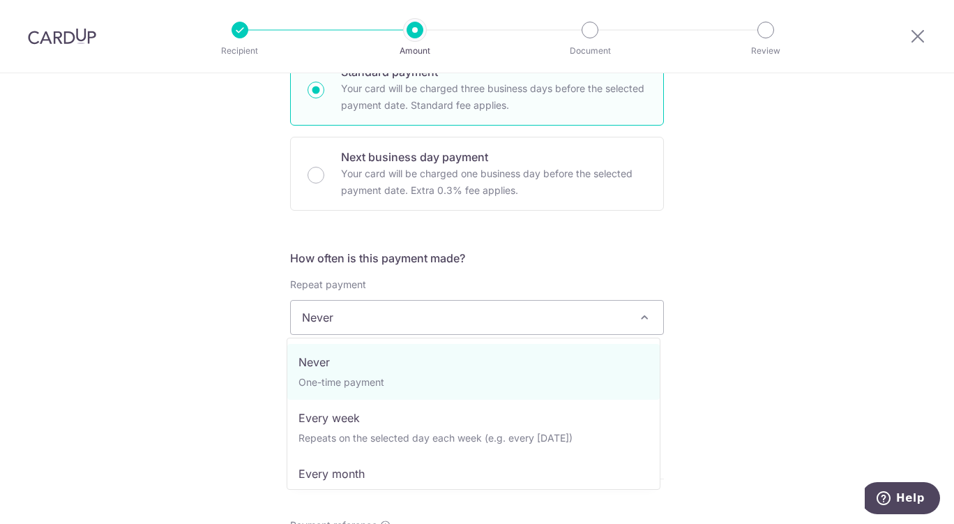
click at [729, 329] on div "Tell us more about your payment Enter payment amount SGD 401.40 401.40 GST (opt…" at bounding box center [477, 387] width 954 height 1355
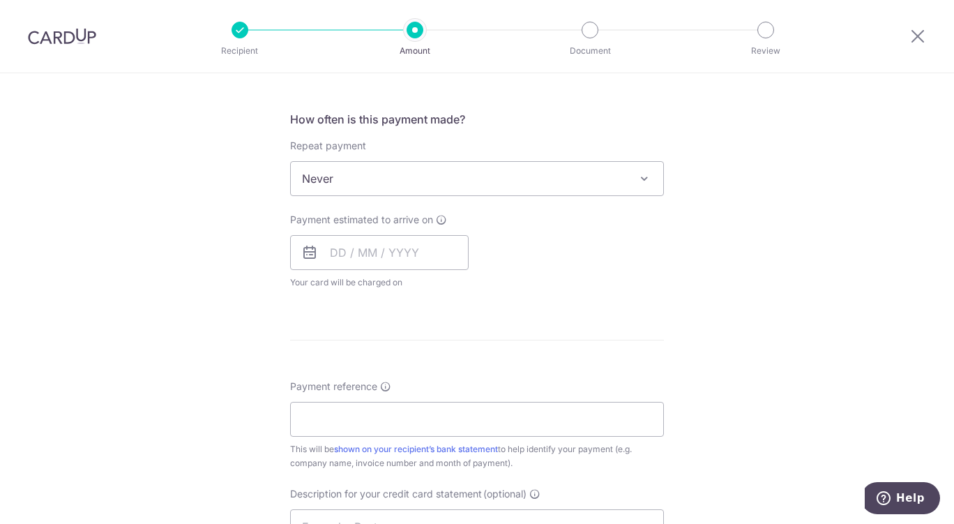
scroll to position [552, 0]
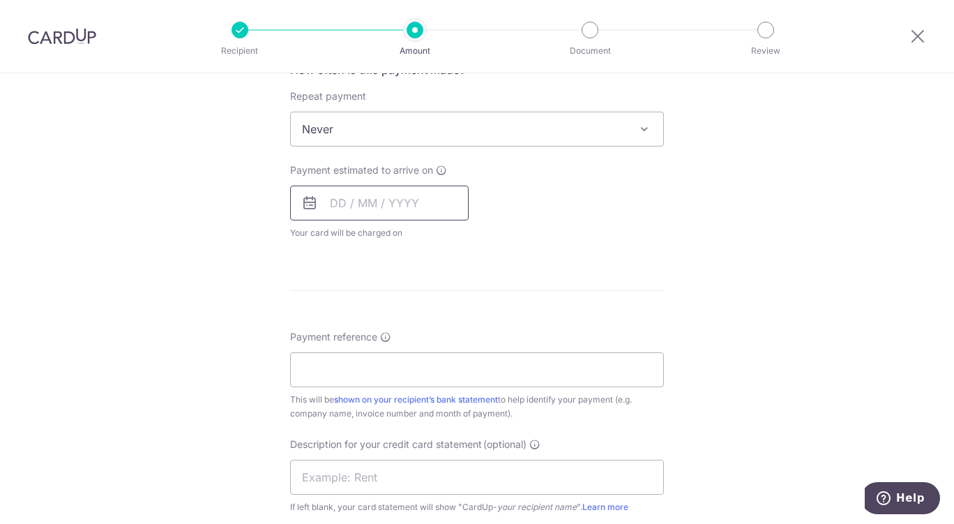
click at [408, 206] on input "text" at bounding box center [379, 203] width 179 height 35
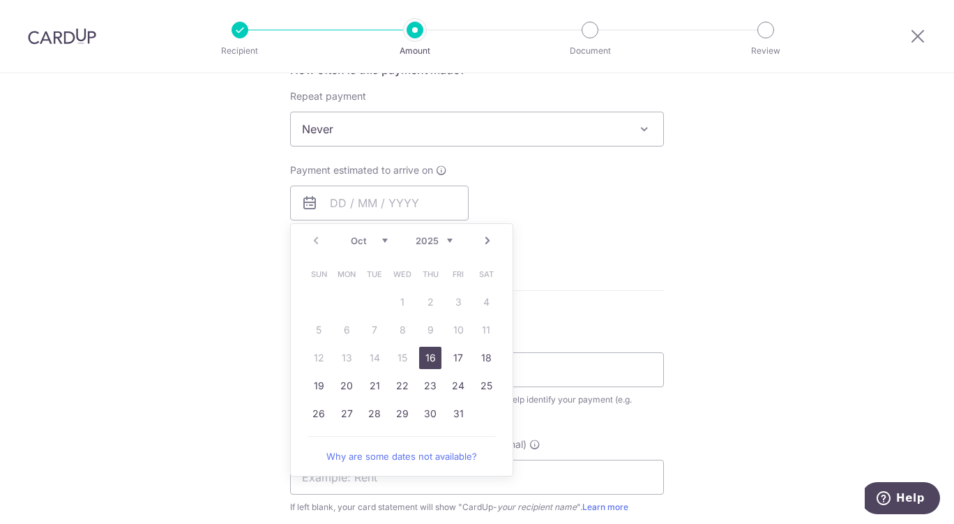
click at [425, 355] on link "16" at bounding box center [430, 358] width 22 height 22
type input "[DATE]"
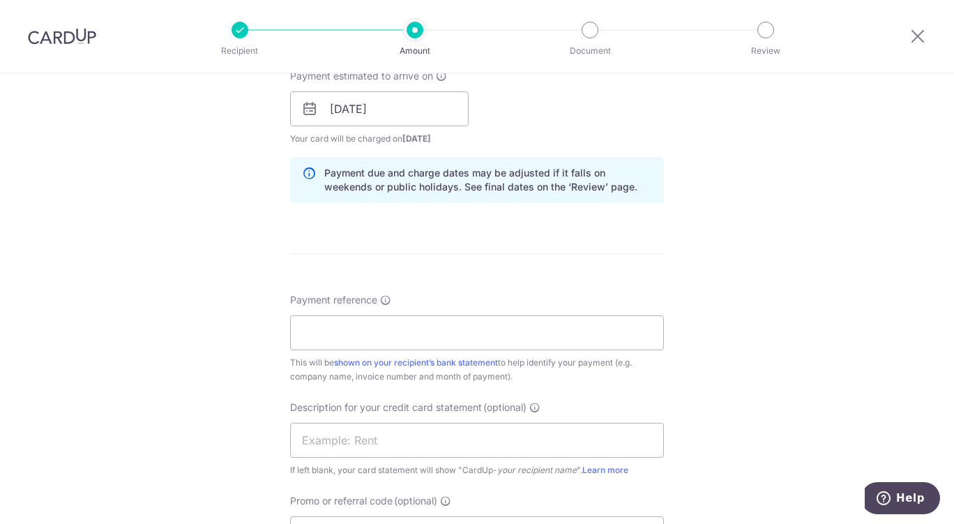
scroll to position [693, 0]
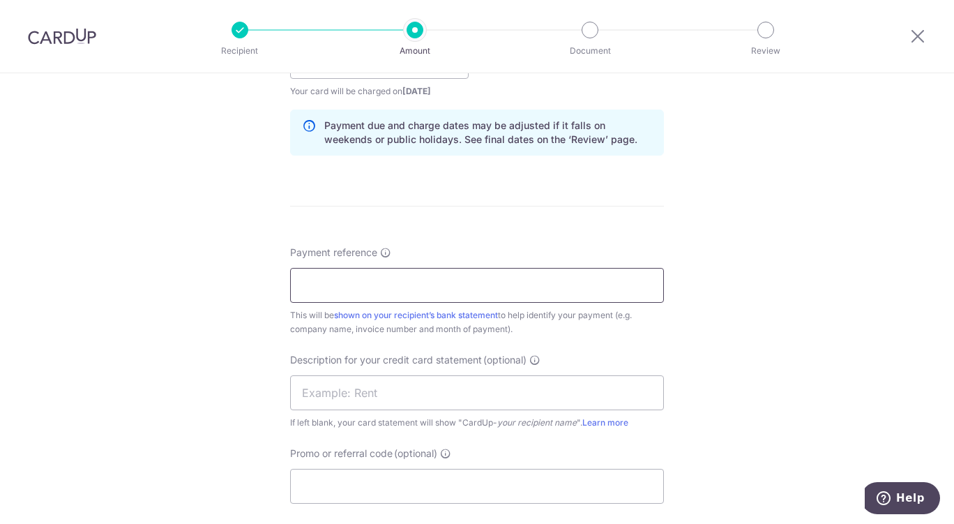
click at [510, 287] on input "Payment reference" at bounding box center [477, 285] width 374 height 35
paste input "INV-018456"
type input "INV-018456"
click at [363, 398] on input "text" at bounding box center [477, 392] width 374 height 35
paste input "2509BR Mg401"
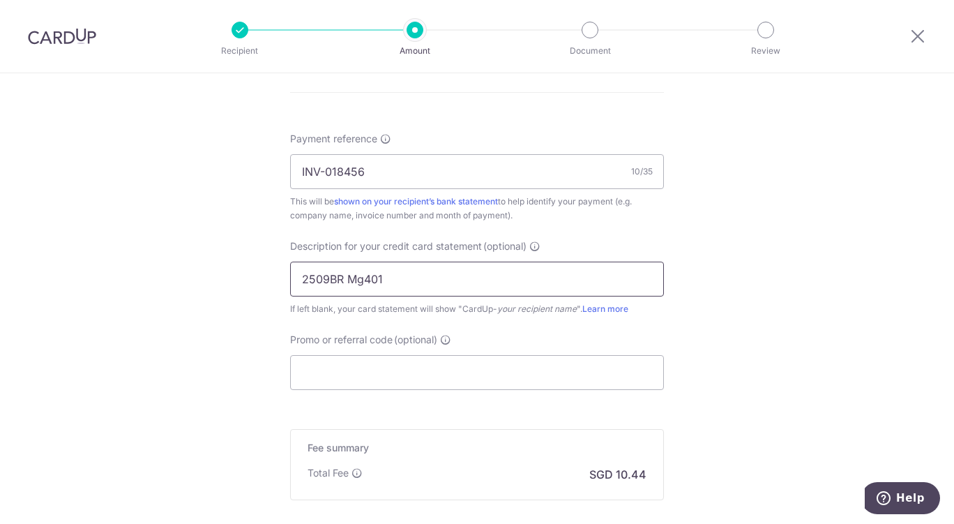
scroll to position [808, 0]
type input "2509BR Mg401"
click at [451, 376] on input "Promo or referral code (optional)" at bounding box center [477, 371] width 374 height 35
type input "h"
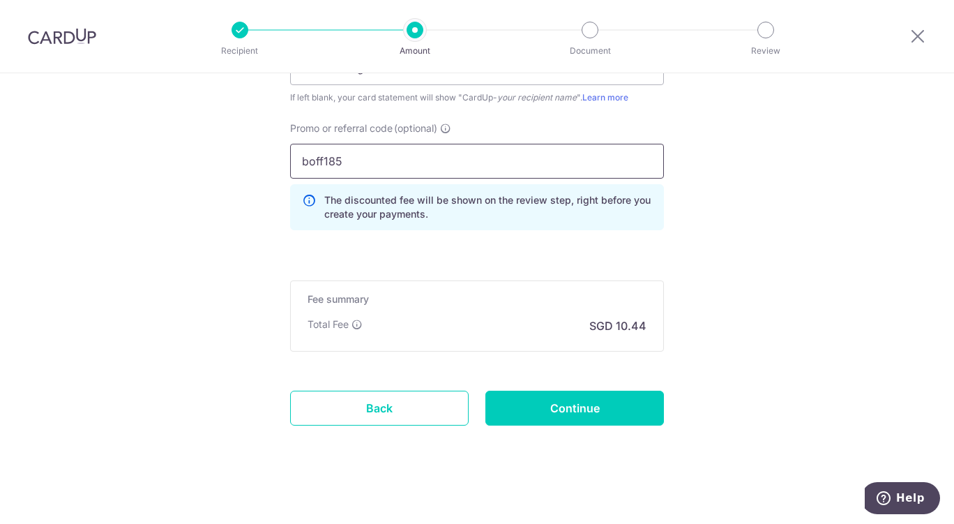
scroll to position [1020, 0]
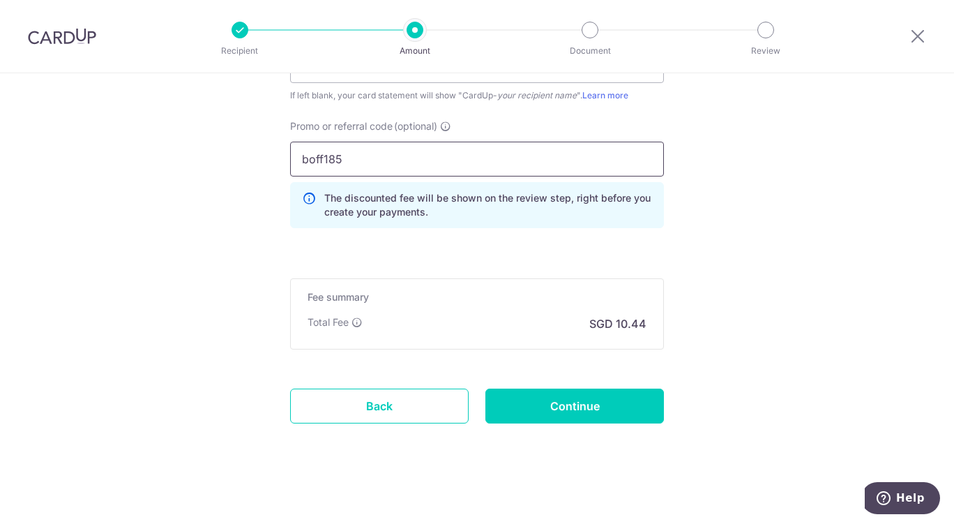
type input "boff185"
click at [598, 395] on input "Continue" at bounding box center [574, 405] width 179 height 35
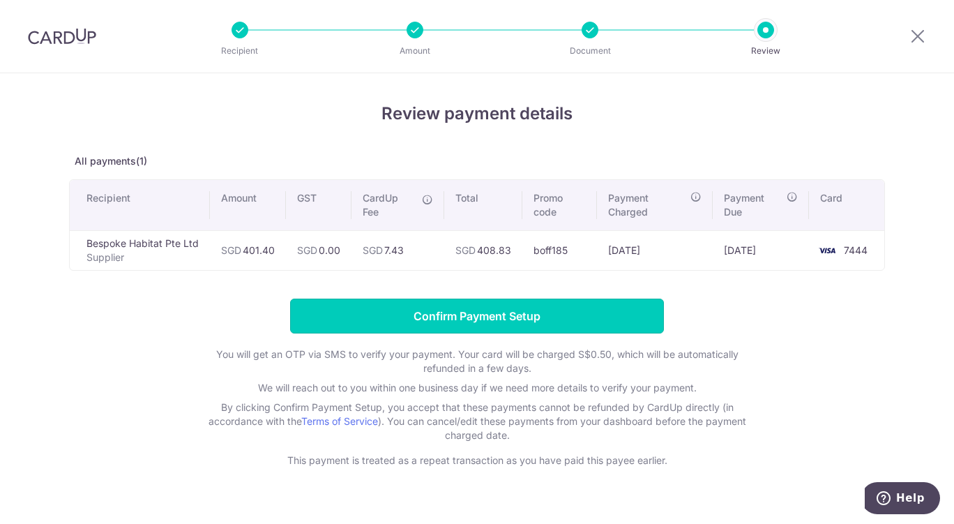
click at [420, 331] on input "Confirm Payment Setup" at bounding box center [477, 315] width 374 height 35
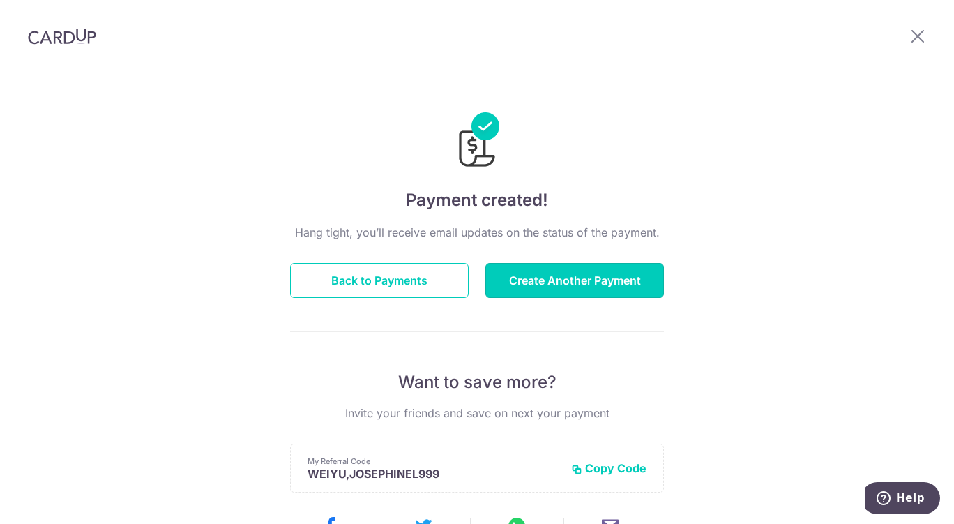
click at [580, 294] on button "Create Another Payment" at bounding box center [574, 280] width 179 height 35
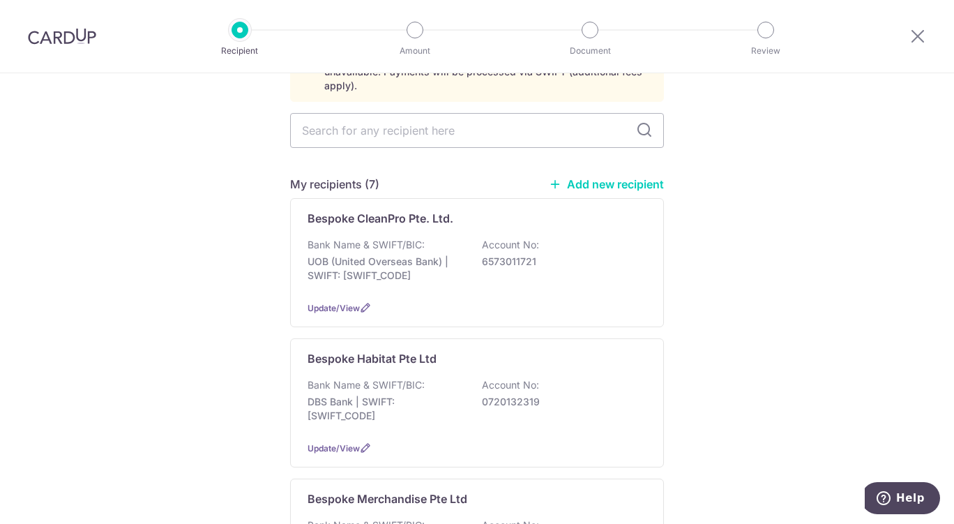
scroll to position [107, 0]
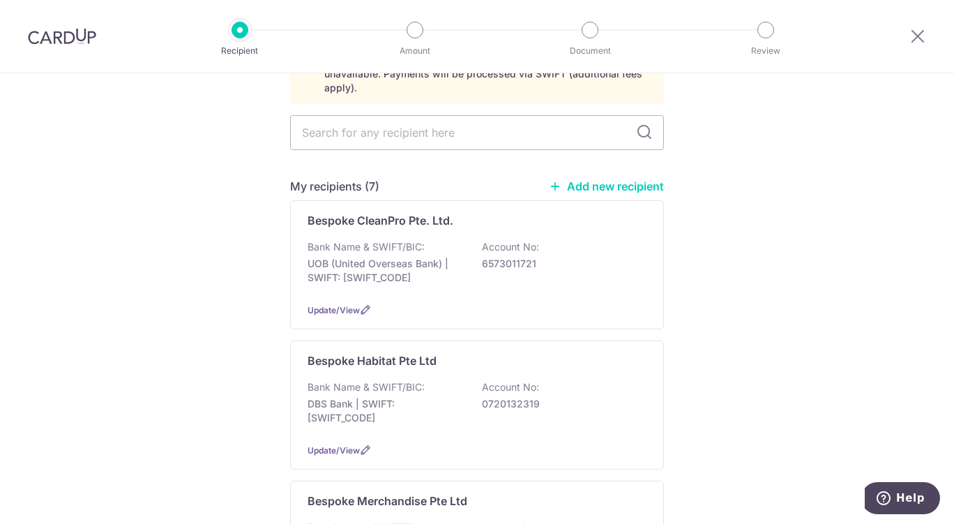
click at [394, 397] on p "DBS Bank | SWIFT: [SWIFT_CODE]" at bounding box center [386, 411] width 156 height 28
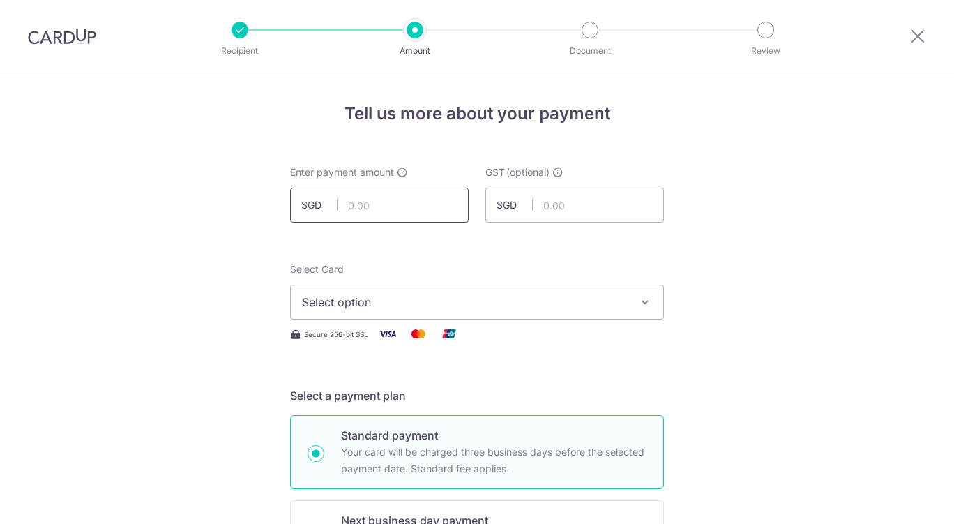
click at [402, 207] on input "text" at bounding box center [379, 205] width 179 height 35
type input "9"
type input "836.86"
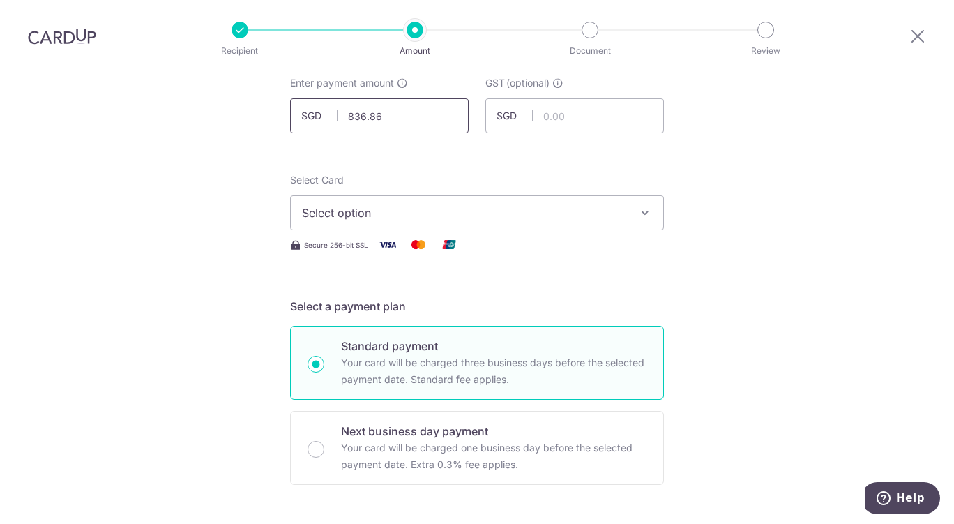
scroll to position [115, 0]
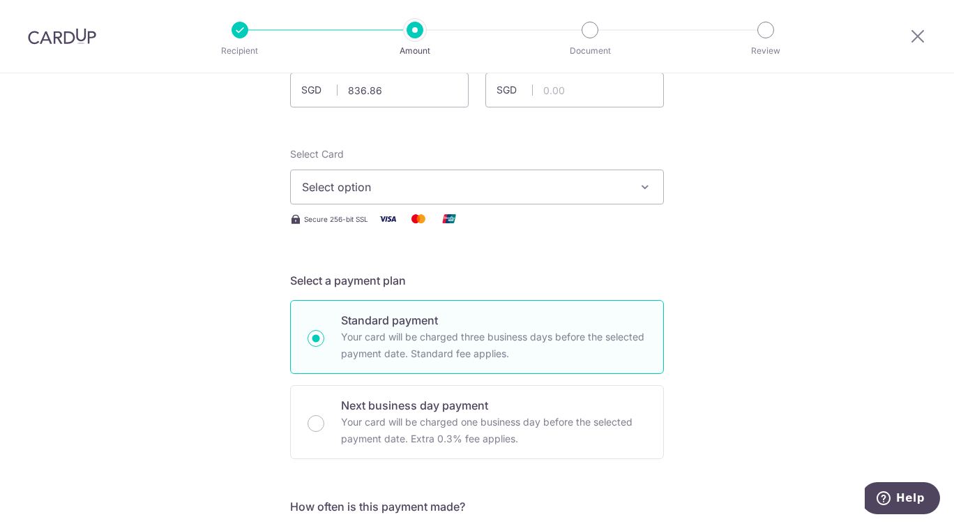
click at [587, 179] on span "Select option" at bounding box center [464, 187] width 325 height 17
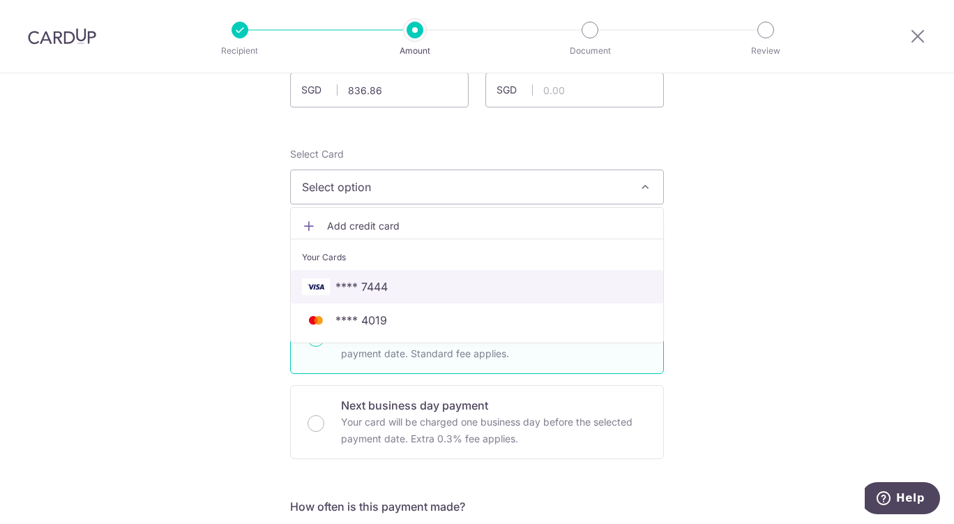
click at [400, 295] on link "**** 7444" at bounding box center [477, 286] width 372 height 33
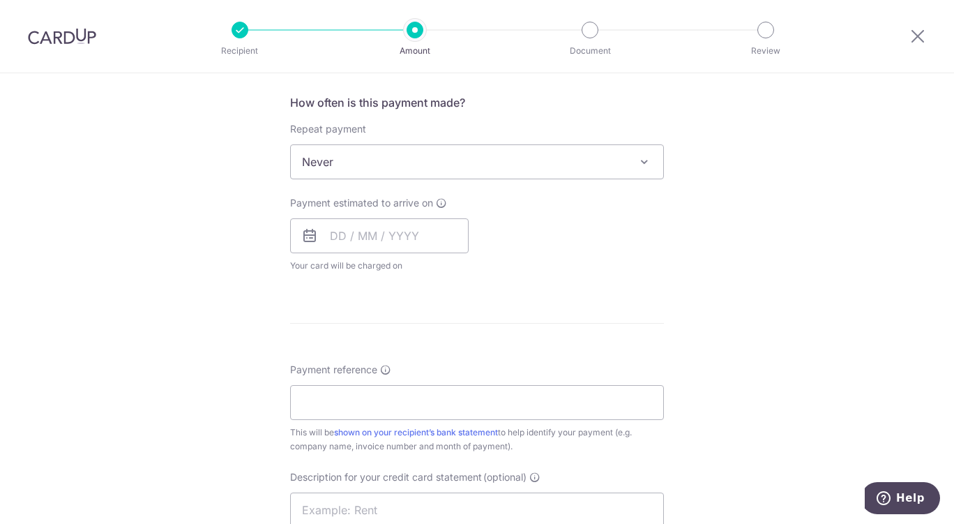
scroll to position [544, 0]
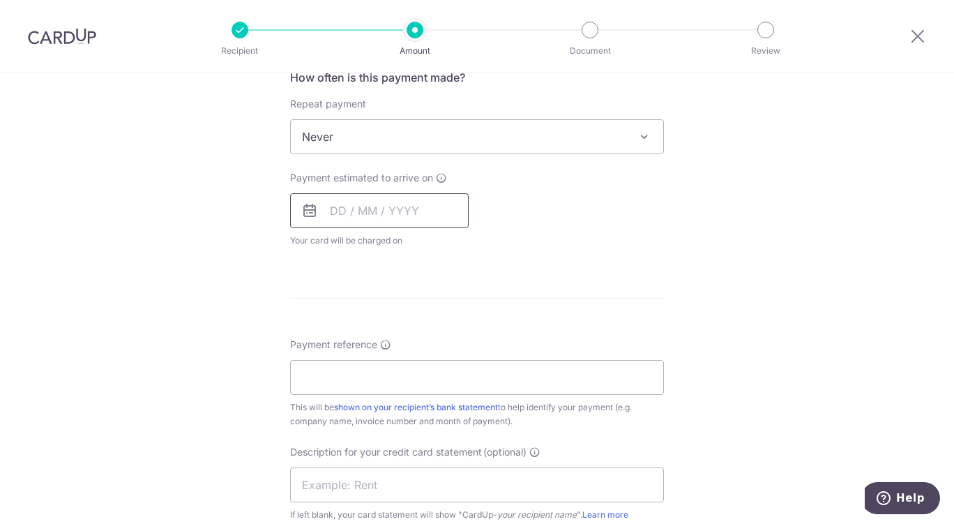
click at [402, 212] on input "text" at bounding box center [379, 210] width 179 height 35
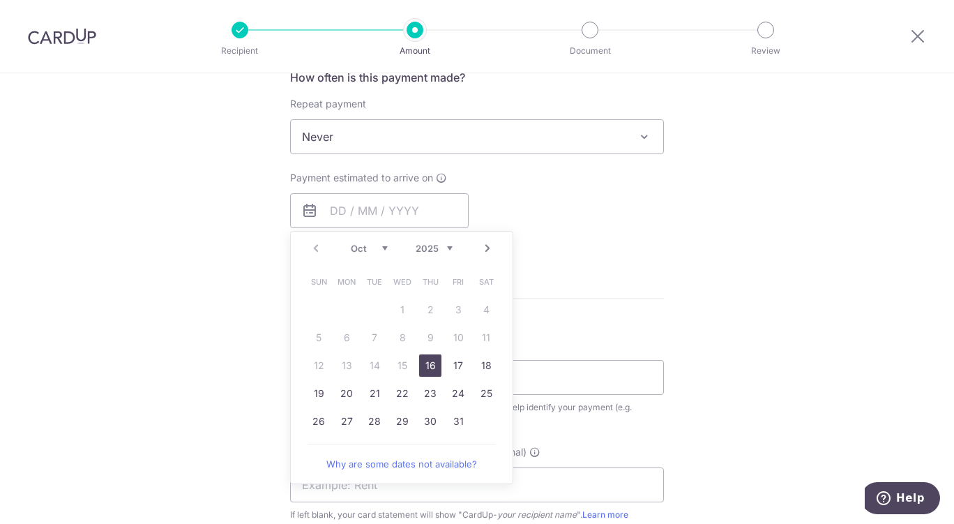
click at [421, 372] on link "16" at bounding box center [430, 365] width 22 height 22
type input "16/10/2025"
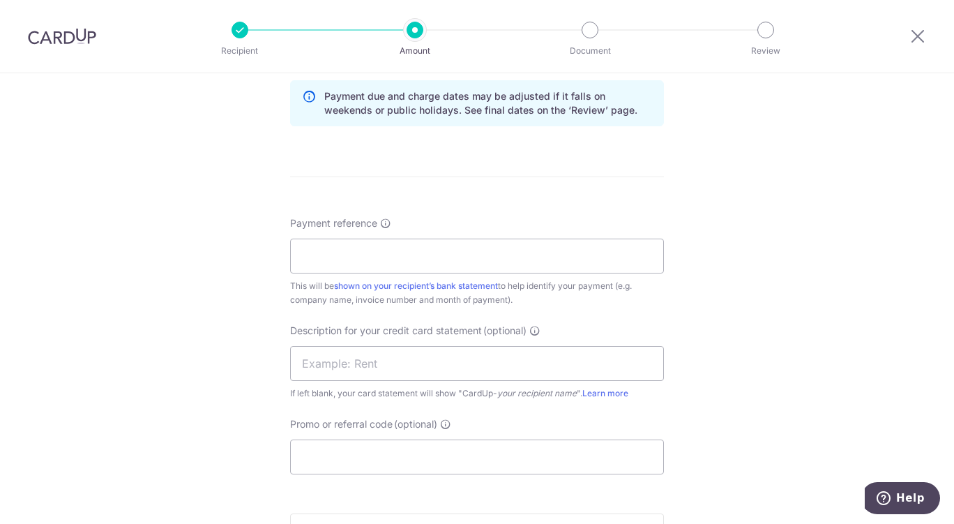
scroll to position [725, 0]
click at [521, 255] on input "Payment reference" at bounding box center [477, 253] width 374 height 35
click at [415, 252] on input "Payment reference" at bounding box center [477, 253] width 374 height 35
paste input "INV-018457"
type input "INV-018457"
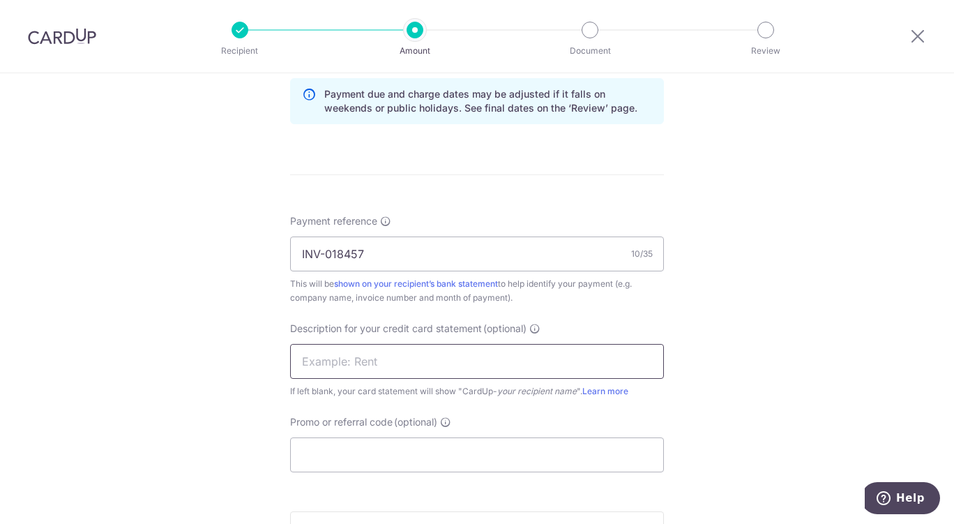
click at [421, 358] on input "text" at bounding box center [477, 361] width 374 height 35
paste input "2509CC Mg836"
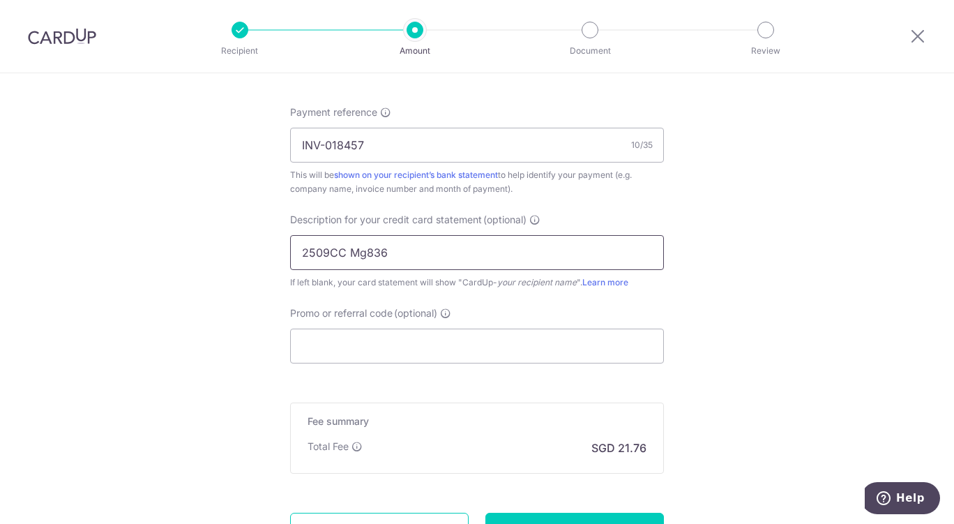
scroll to position [859, 0]
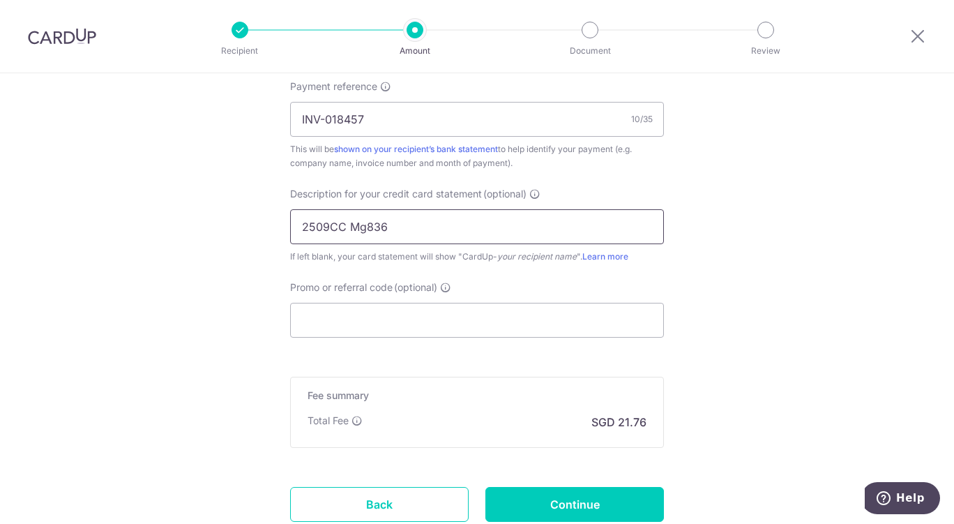
type input "2509CC Mg836"
click at [435, 315] on input "Promo or referral code (optional)" at bounding box center [477, 320] width 374 height 35
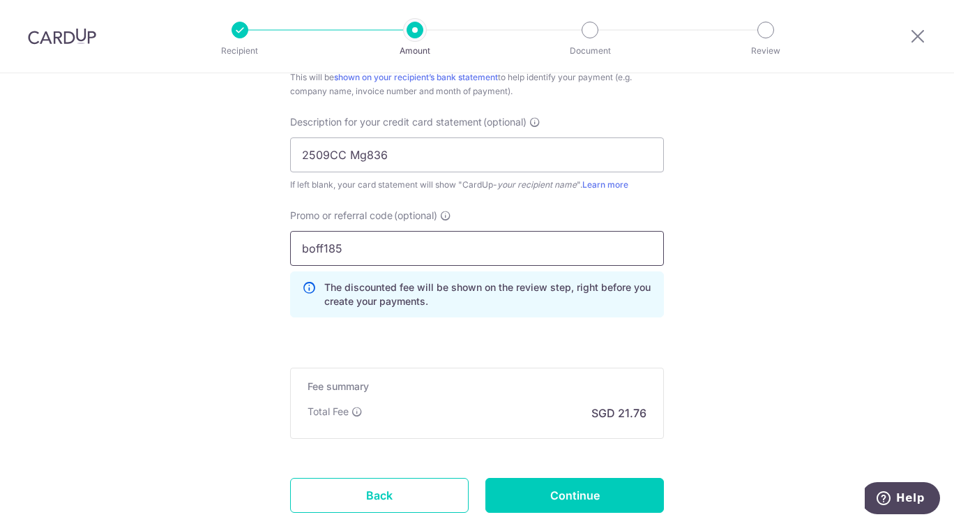
scroll to position [1024, 0]
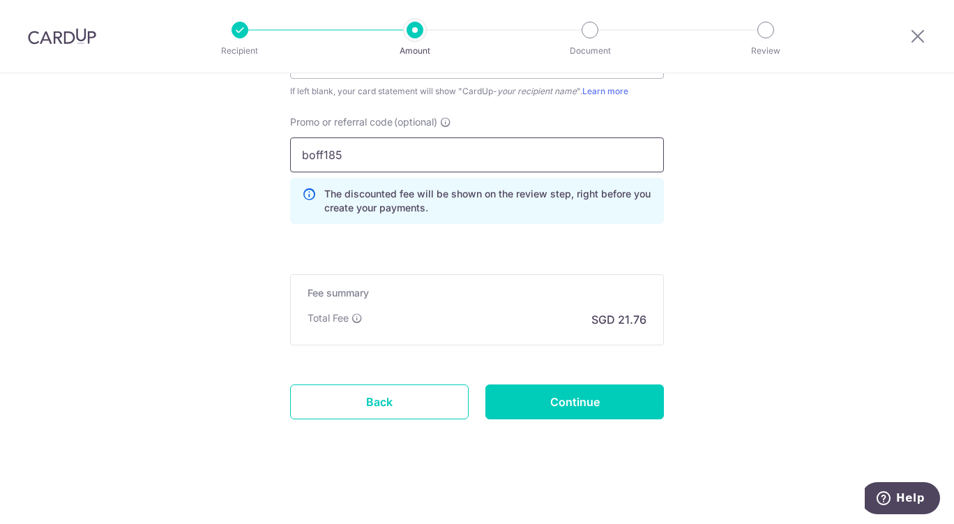
type input "boff185"
click at [592, 398] on input "Continue" at bounding box center [574, 401] width 179 height 35
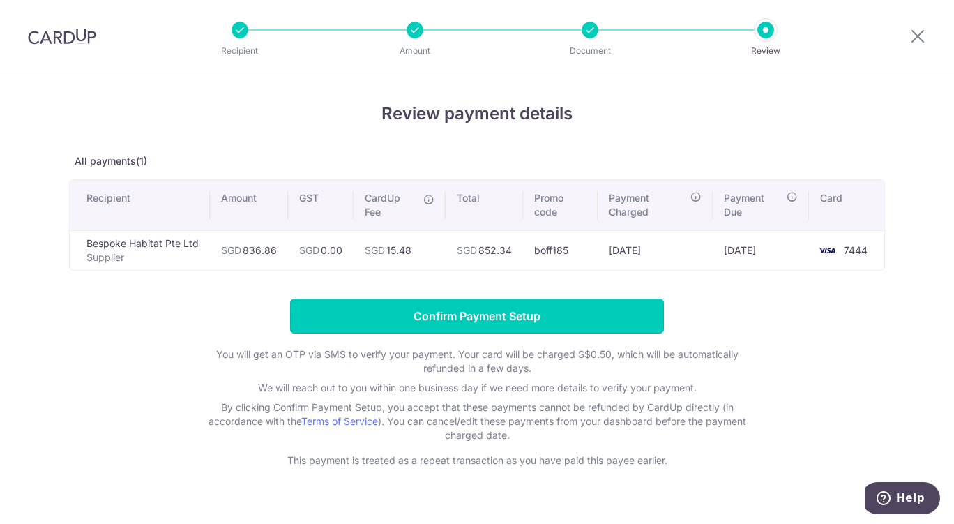
click at [538, 317] on input "Confirm Payment Setup" at bounding box center [477, 315] width 374 height 35
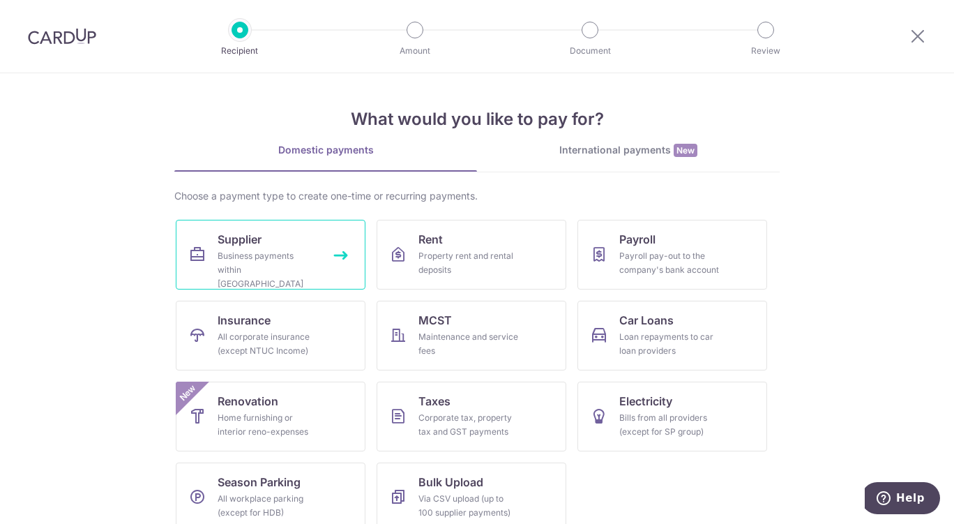
click at [308, 260] on div "Business payments within Singapore" at bounding box center [268, 270] width 100 height 42
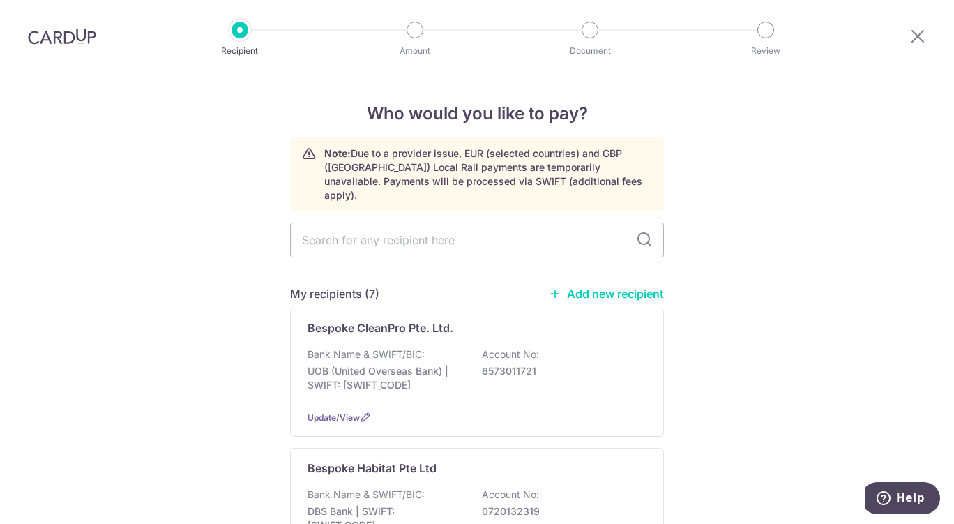
click at [448, 487] on div "Bank Name & SWIFT/BIC: DBS Bank | SWIFT: [SWIFT_CODE] Account No: 0720132319" at bounding box center [477, 513] width 339 height 52
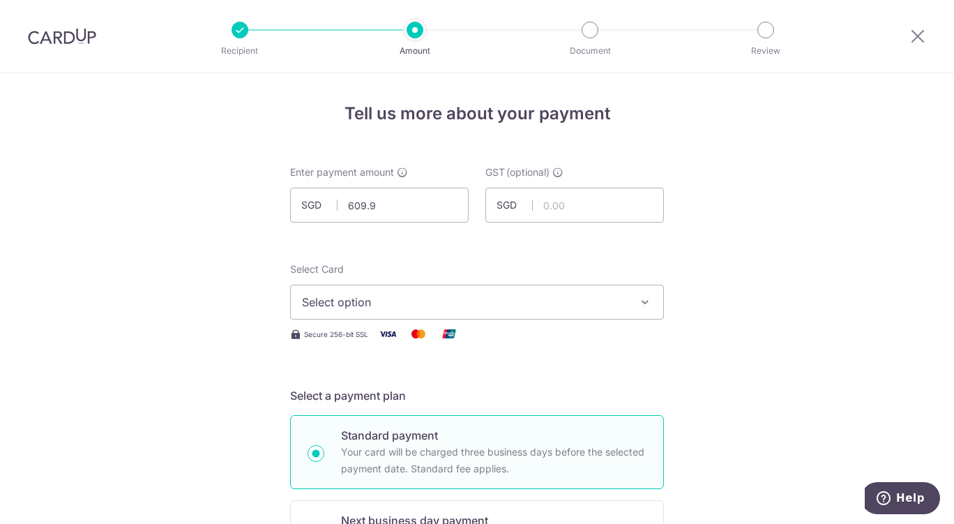
type input "609.92"
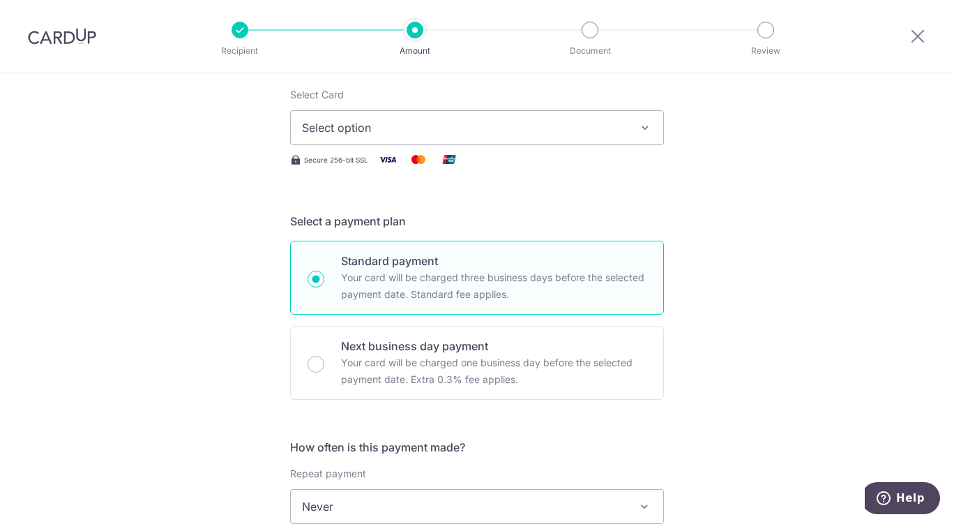
scroll to position [177, 0]
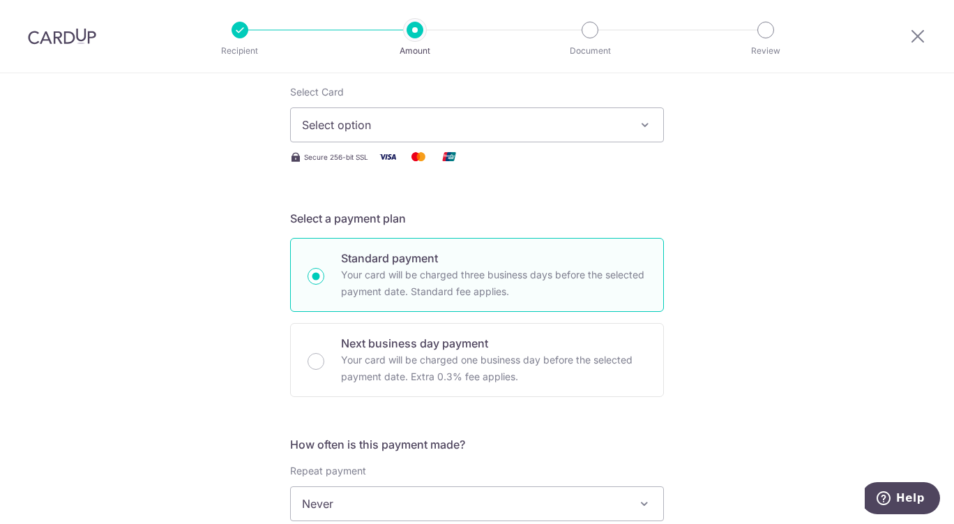
click at [628, 130] on button "Select option" at bounding box center [477, 124] width 374 height 35
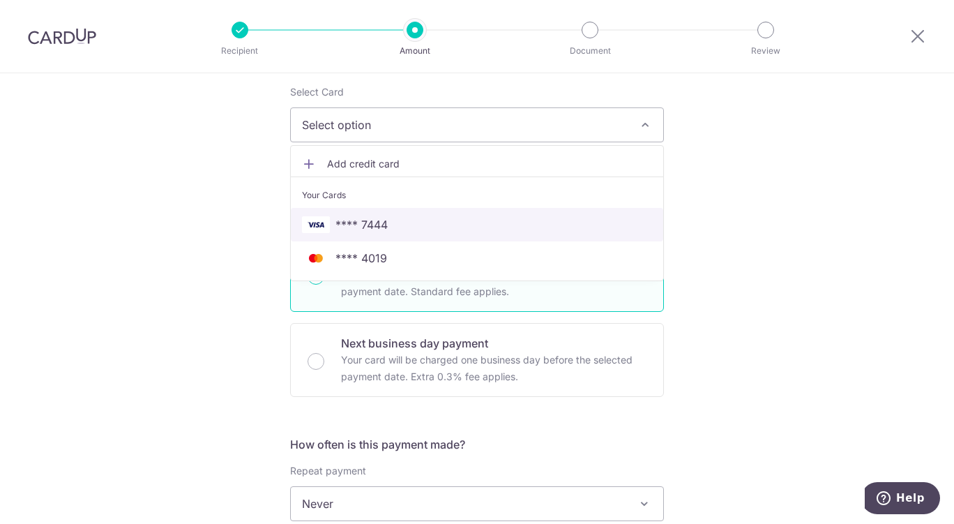
click at [418, 222] on span "**** 7444" at bounding box center [477, 224] width 350 height 17
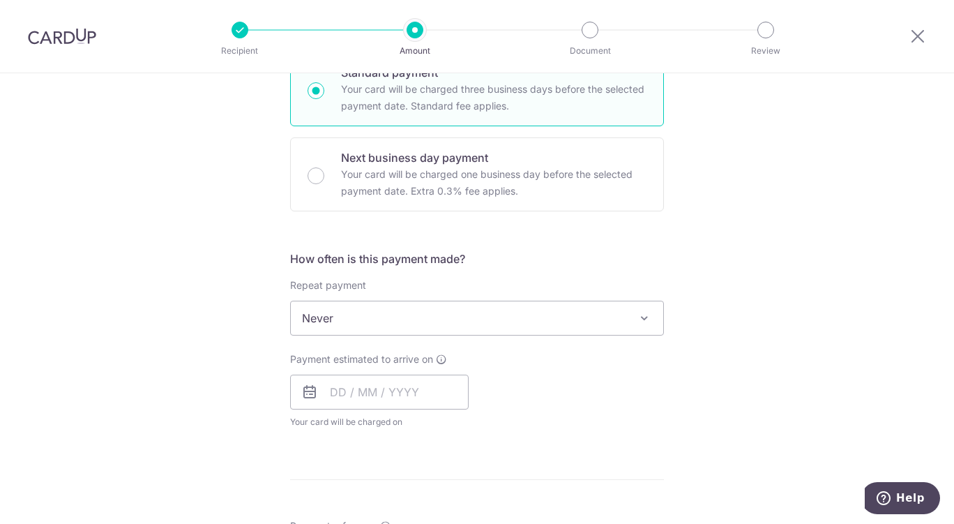
scroll to position [419, 0]
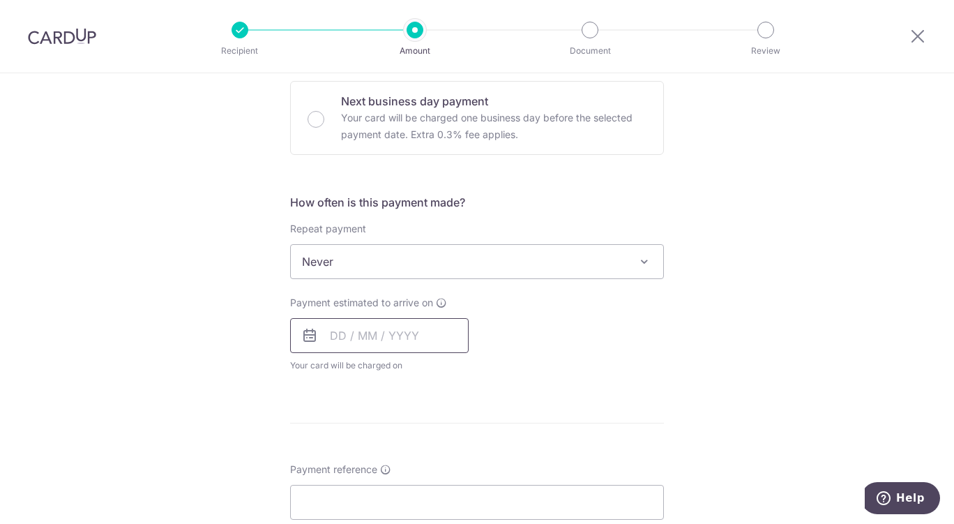
click at [424, 337] on input "text" at bounding box center [379, 335] width 179 height 35
click at [428, 493] on link "16" at bounding box center [430, 490] width 22 height 22
type input "16/10/2025"
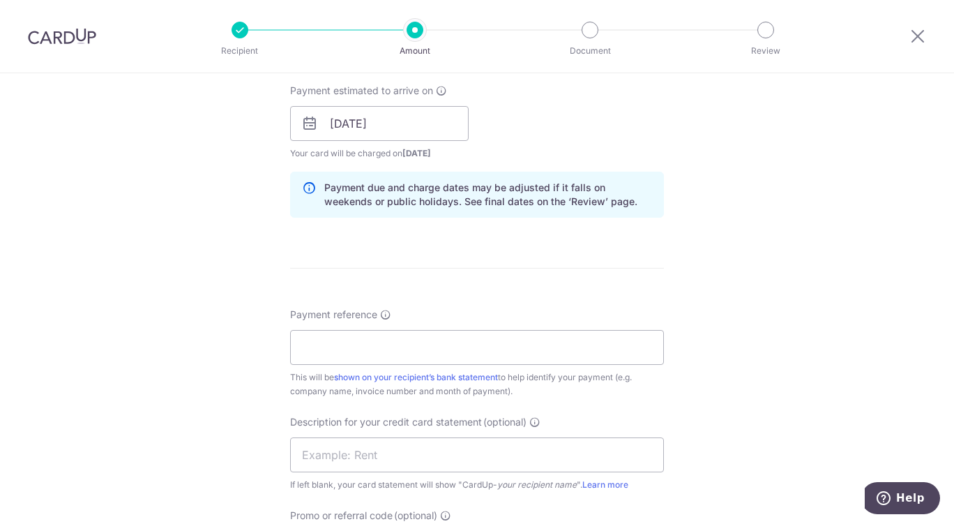
scroll to position [669, 0]
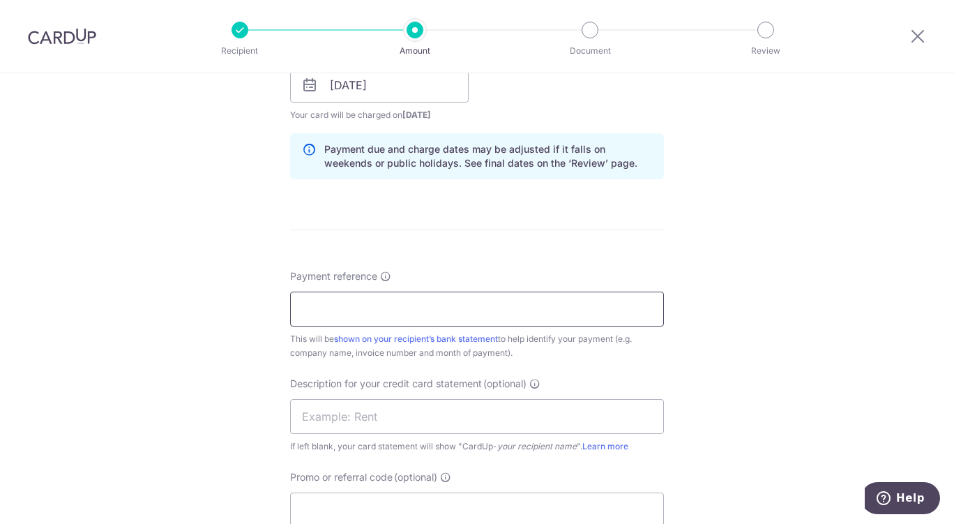
click at [451, 311] on input "Payment reference" at bounding box center [477, 309] width 374 height 35
paste input "INV-018458"
type input "INV-018458"
click at [409, 414] on input "text" at bounding box center [477, 416] width 374 height 35
paste input "2509FR Mg609"
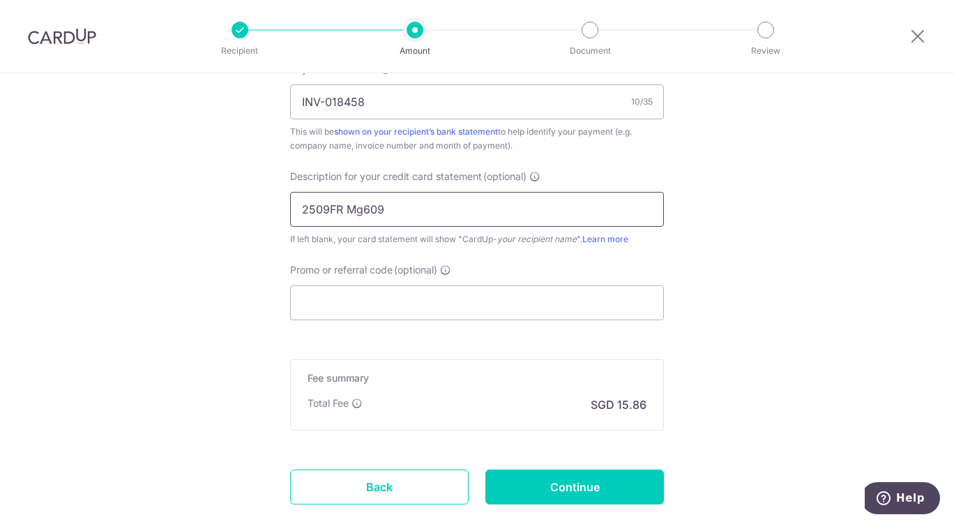
scroll to position [878, 0]
type input "2509FR Mg609"
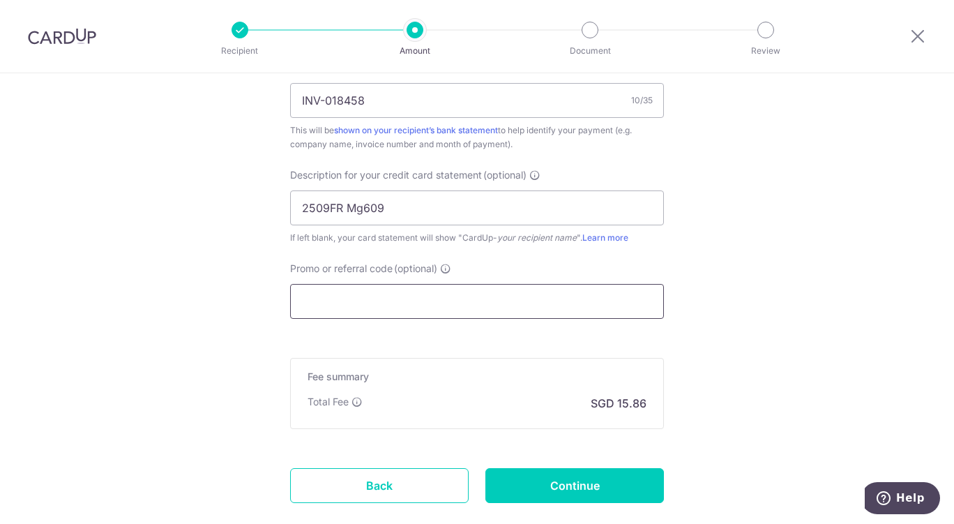
click at [469, 301] on input "Promo or referral code (optional)" at bounding box center [477, 301] width 374 height 35
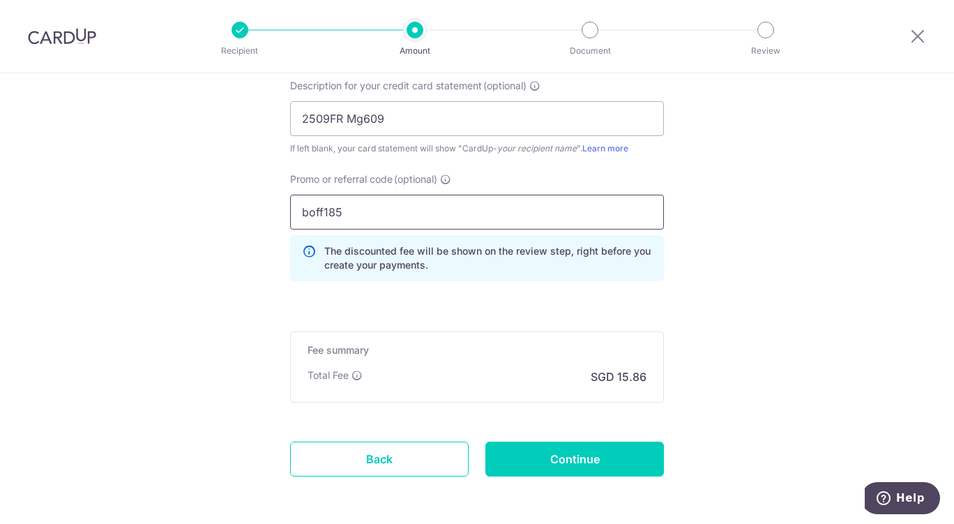
scroll to position [1024, 0]
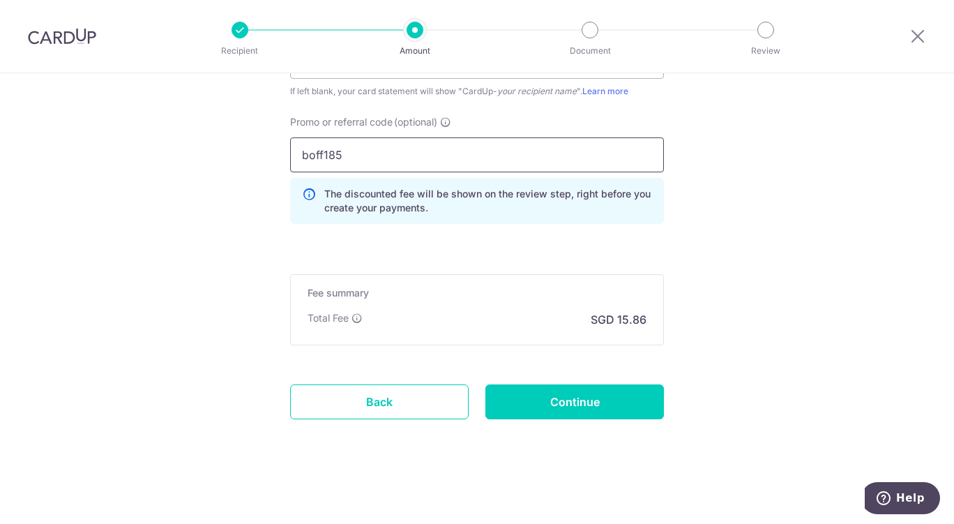
type input "boff185"
click at [580, 411] on input "Continue" at bounding box center [574, 401] width 179 height 35
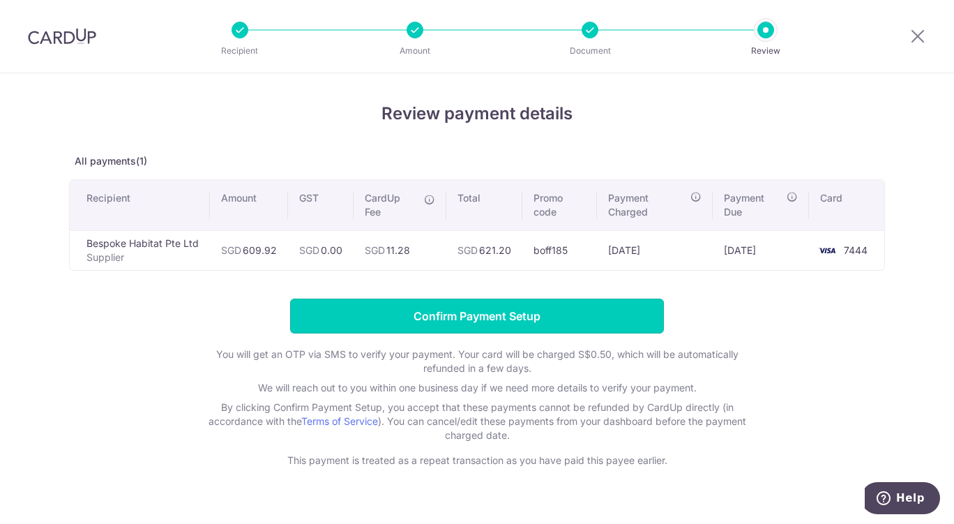
click at [424, 324] on input "Confirm Payment Setup" at bounding box center [477, 315] width 374 height 35
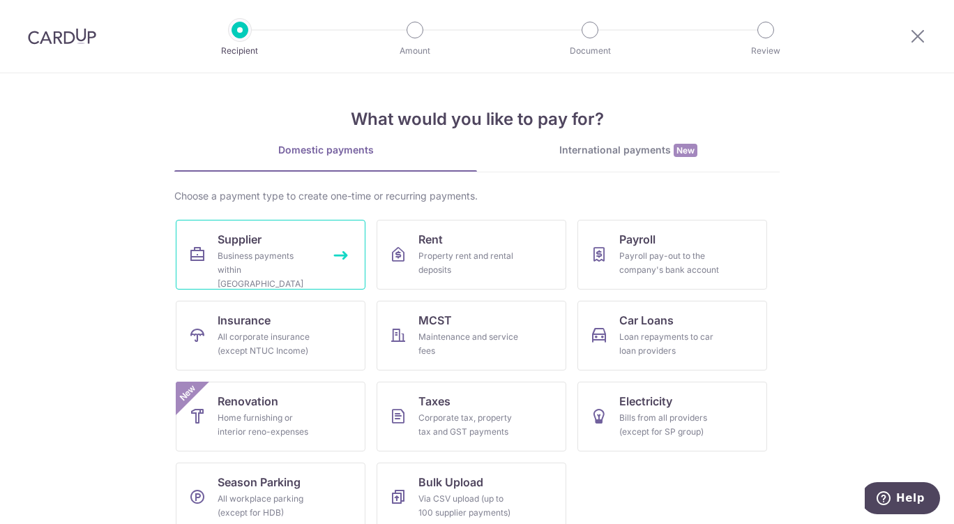
click at [301, 256] on div "Business payments within [GEOGRAPHIC_DATA]" at bounding box center [268, 270] width 100 height 42
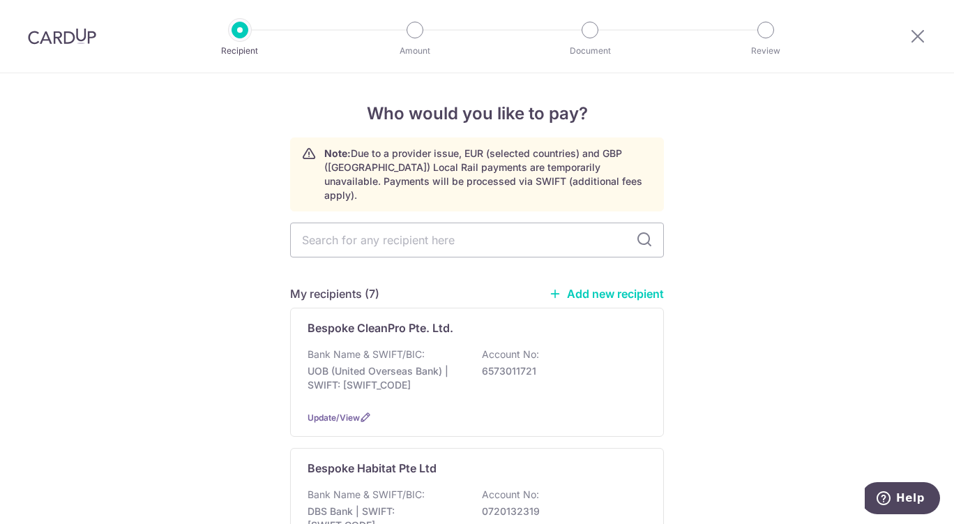
click at [476, 471] on div "Bespoke Habitat Pte Ltd Bank Name & SWIFT/BIC: DBS Bank | SWIFT: [SWIFT_CODE] A…" at bounding box center [477, 512] width 374 height 129
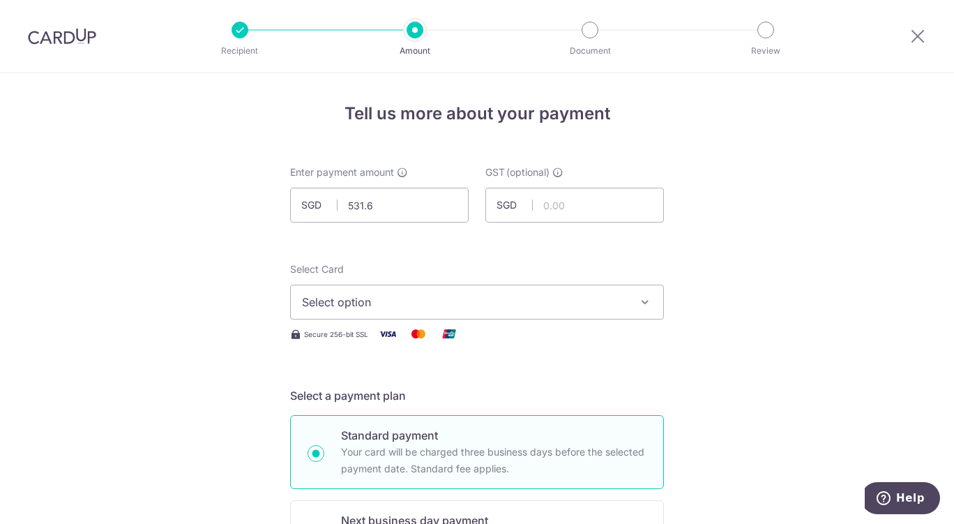
type input "531.66"
click at [592, 289] on button "Select option" at bounding box center [477, 302] width 374 height 35
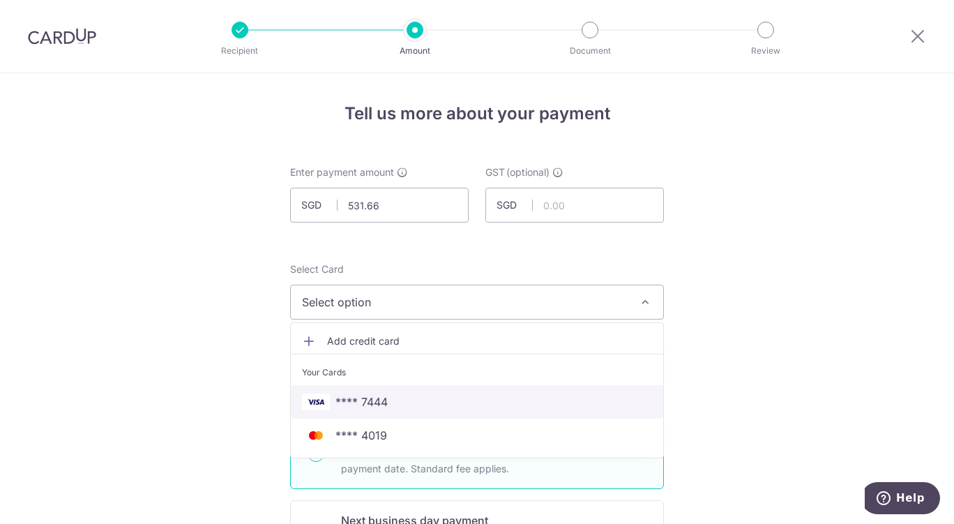
click at [395, 413] on link "**** 7444" at bounding box center [477, 401] width 372 height 33
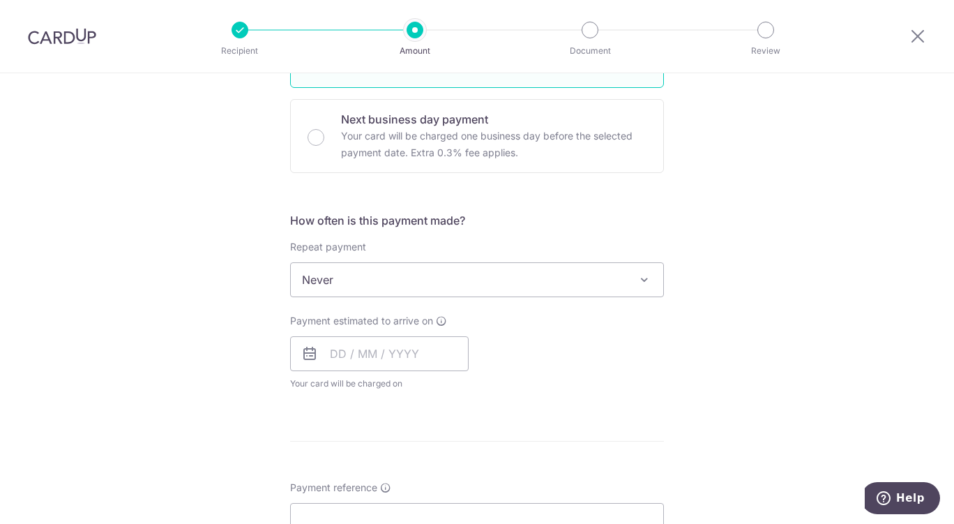
scroll to position [400, 0]
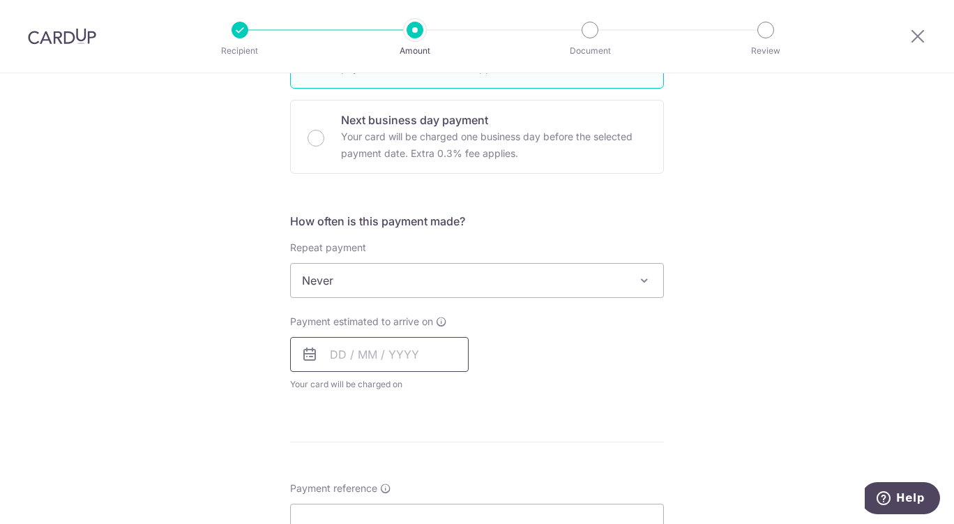
click at [377, 358] on input "text" at bounding box center [379, 354] width 179 height 35
click at [431, 513] on link "16" at bounding box center [430, 509] width 22 height 22
type input "[DATE]"
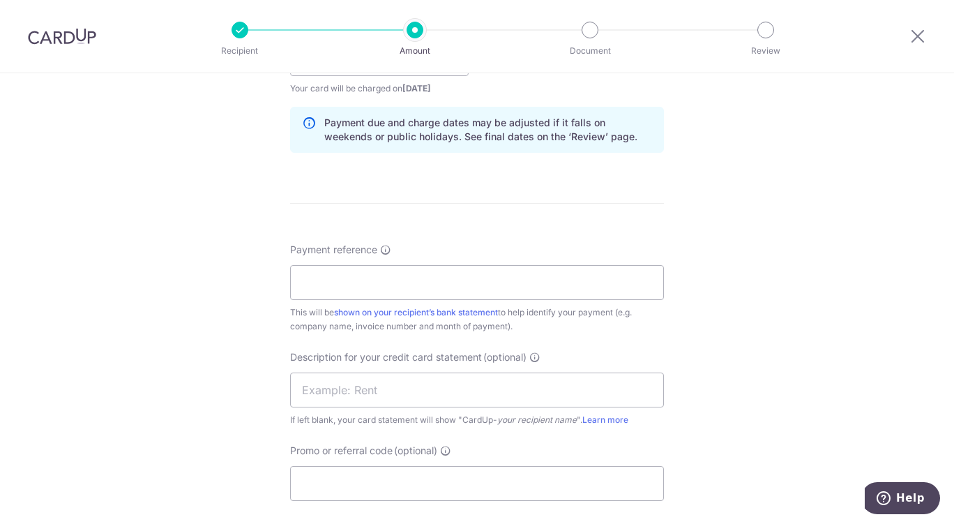
scroll to position [697, 0]
click at [487, 281] on input "Payment reference" at bounding box center [477, 281] width 374 height 35
paste input "INV-018459"
type input "INV-018459"
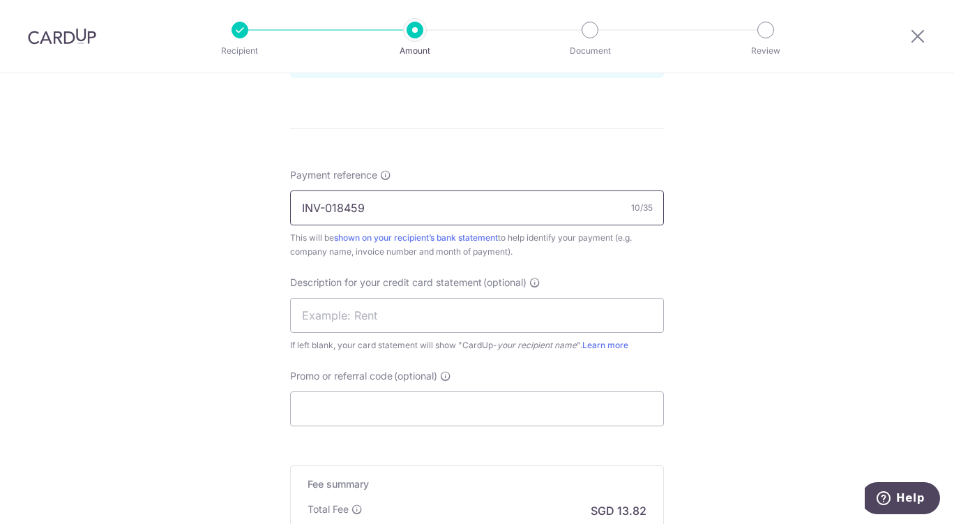
scroll to position [838, 0]
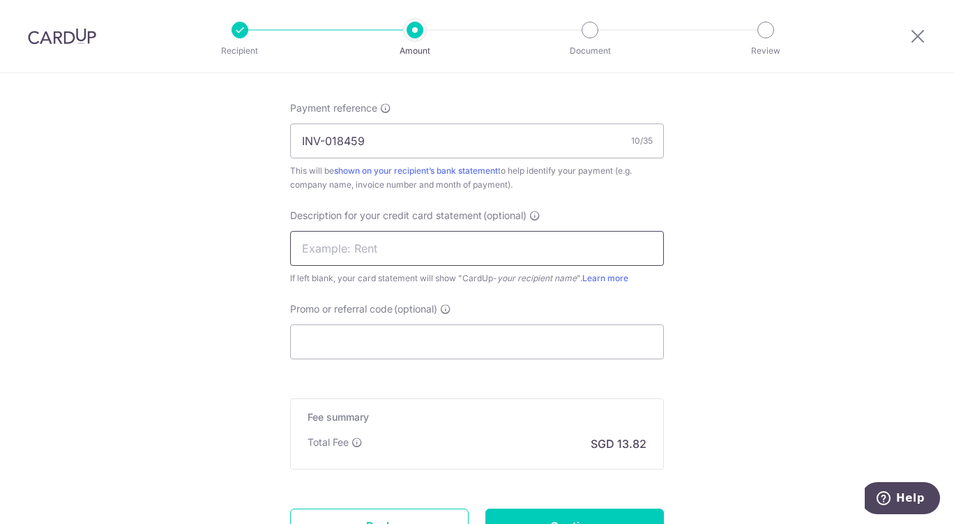
click at [500, 253] on input "text" at bounding box center [477, 248] width 374 height 35
paste input "2509MD Mg531"
type input "2509MD Mg531"
click at [321, 345] on input "Promo or referral code (optional)" at bounding box center [477, 341] width 374 height 35
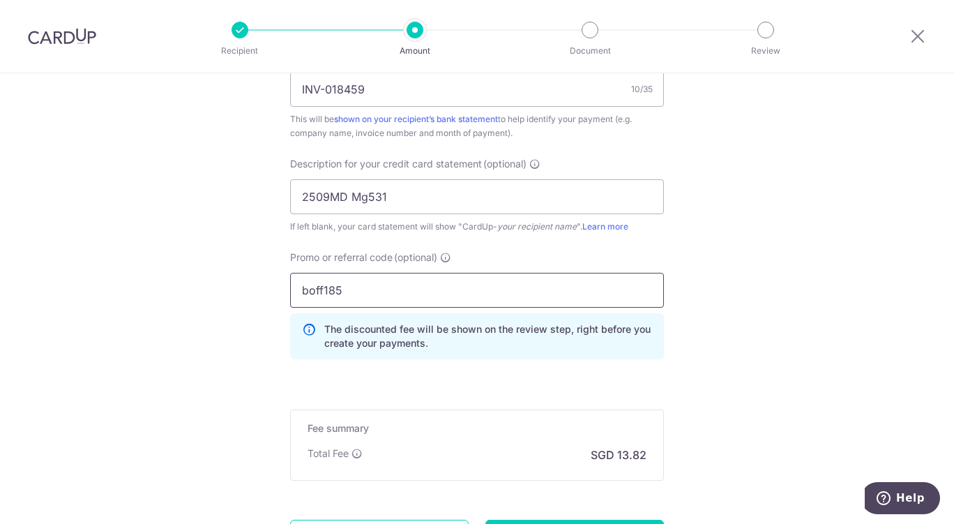
scroll to position [1024, 0]
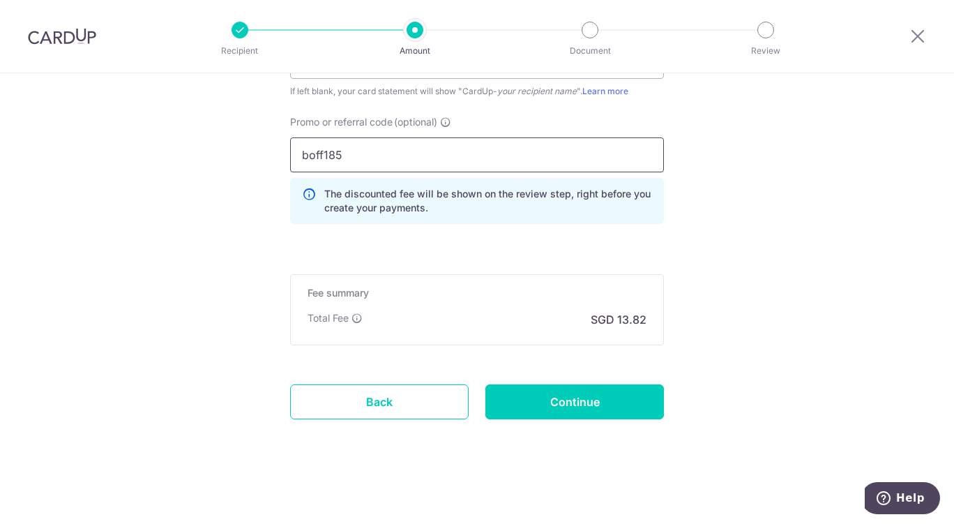
type input "boff185"
click at [568, 411] on input "Continue" at bounding box center [574, 401] width 179 height 35
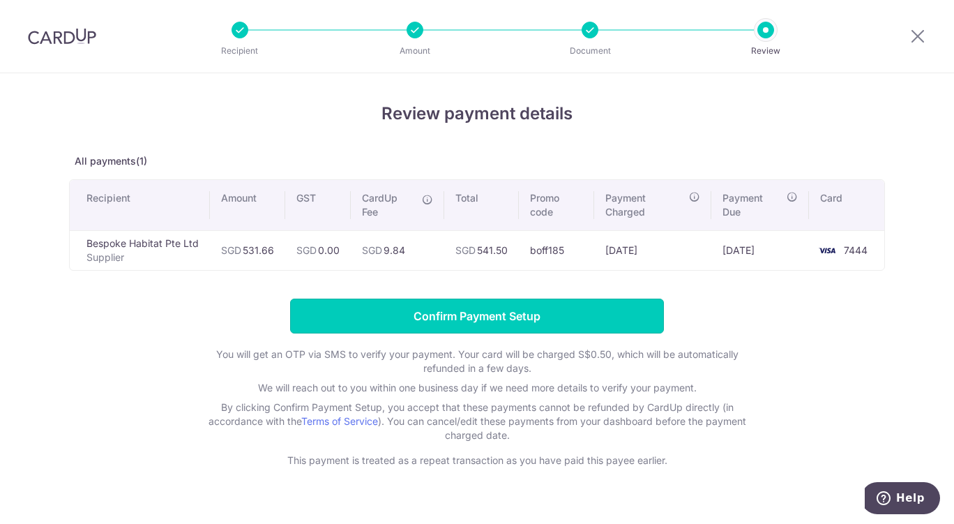
click at [374, 312] on input "Confirm Payment Setup" at bounding box center [477, 315] width 374 height 35
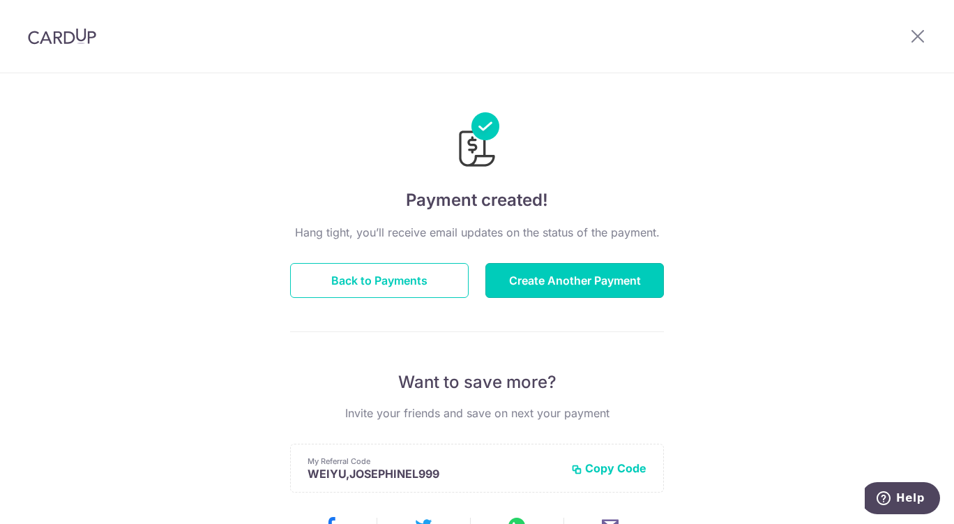
click at [554, 283] on button "Create Another Payment" at bounding box center [574, 280] width 179 height 35
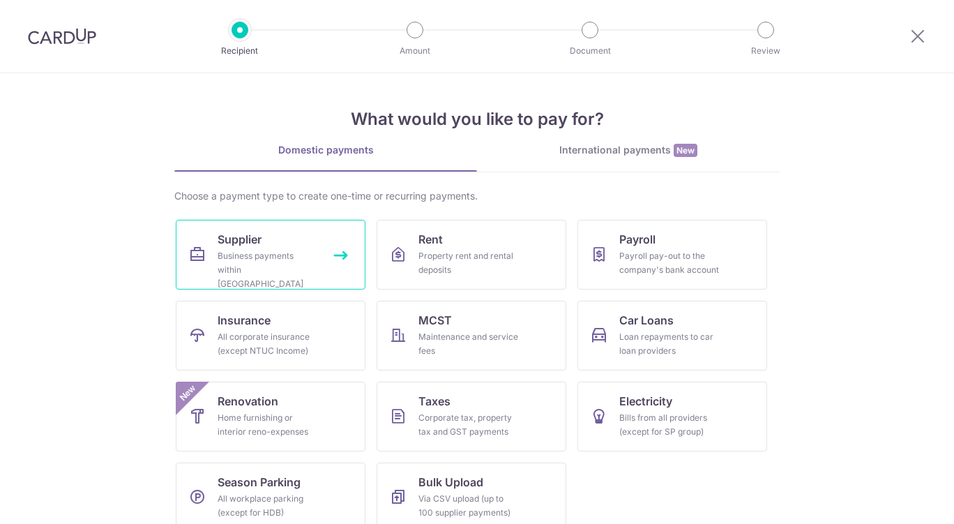
click at [288, 260] on div "Business payments within [GEOGRAPHIC_DATA]" at bounding box center [268, 270] width 100 height 42
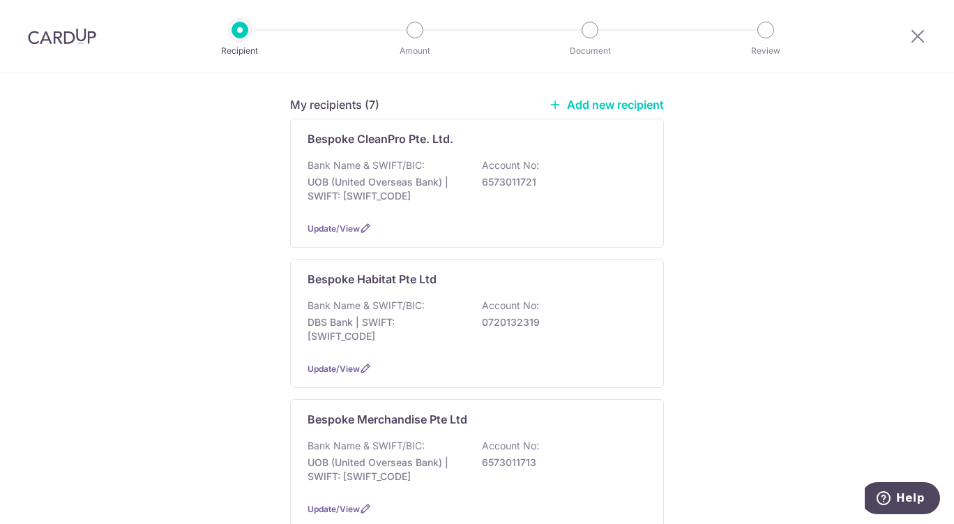
scroll to position [187, 0]
click at [540, 317] on p "0720132319" at bounding box center [560, 324] width 156 height 14
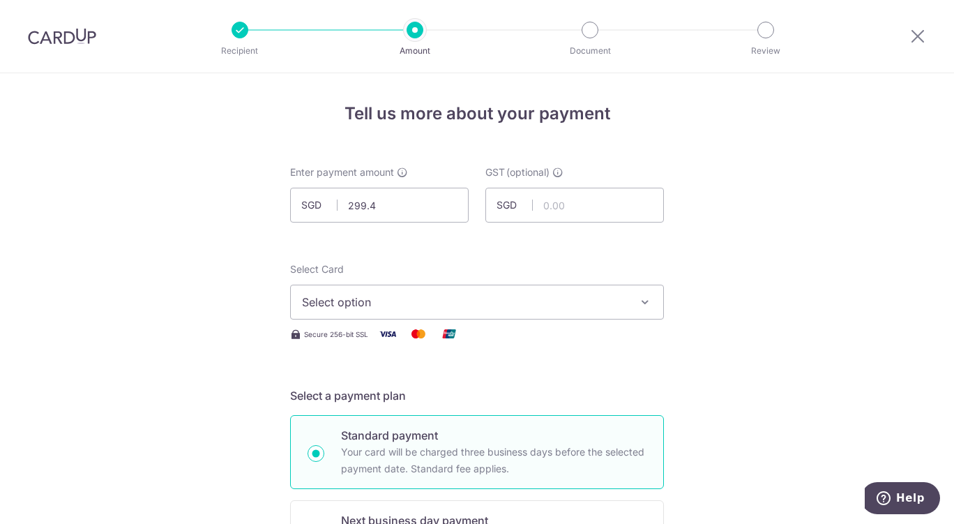
type input "299.42"
click at [547, 300] on span "Select option" at bounding box center [464, 302] width 325 height 17
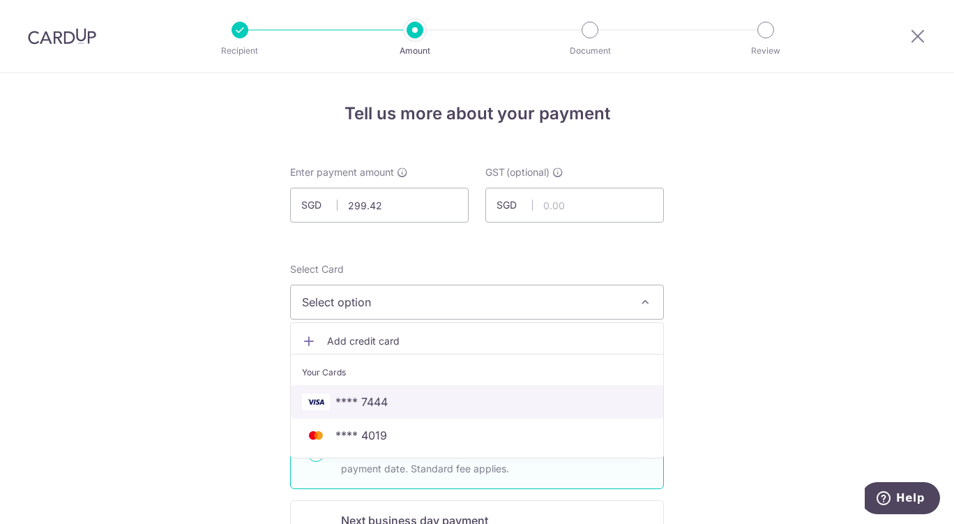
click at [388, 409] on span "**** 7444" at bounding box center [477, 401] width 350 height 17
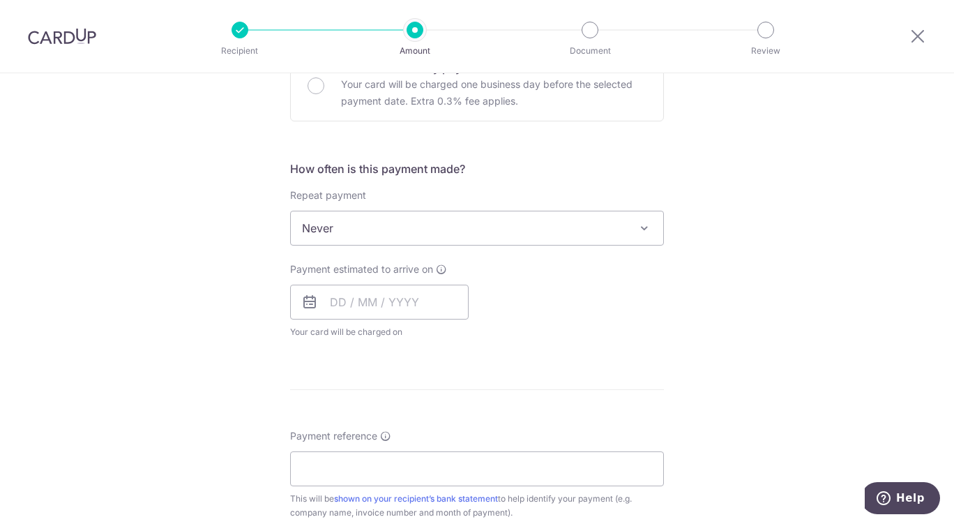
scroll to position [474, 0]
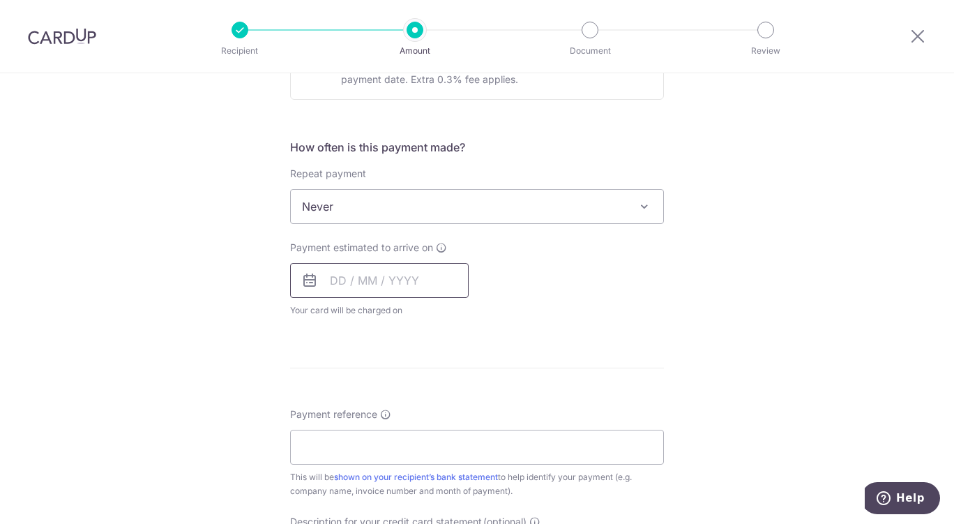
click at [393, 278] on input "text" at bounding box center [379, 280] width 179 height 35
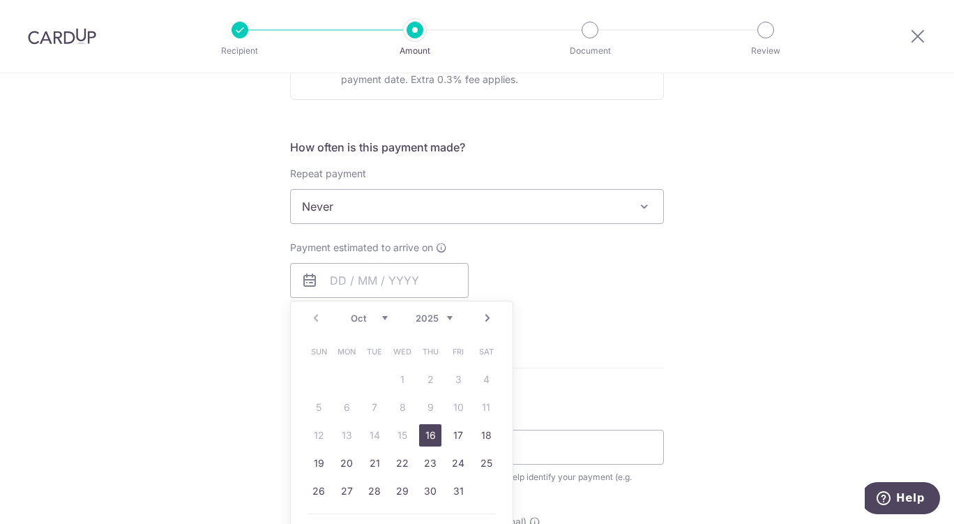
click at [426, 435] on link "16" at bounding box center [430, 435] width 22 height 22
type input "[DATE]"
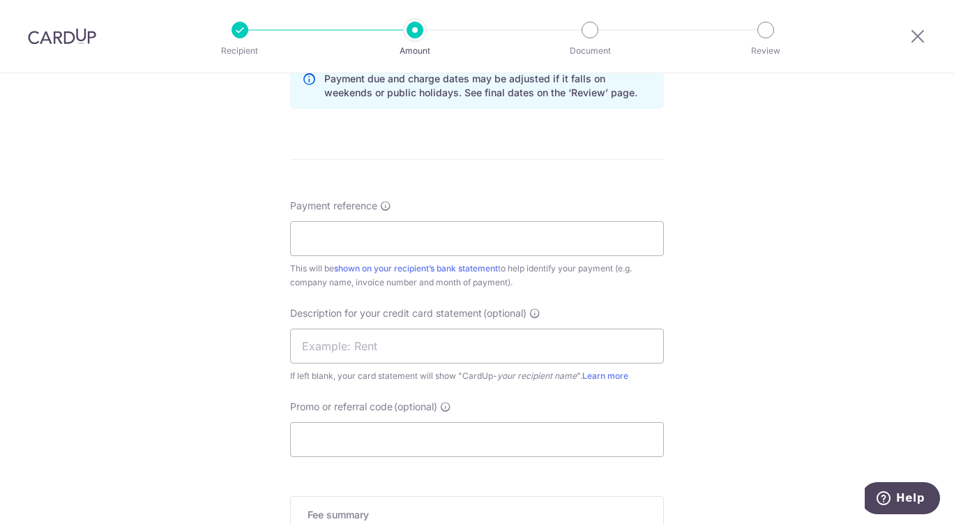
scroll to position [740, 0]
click at [518, 240] on input "Payment reference" at bounding box center [477, 238] width 374 height 35
paste input "INV-018460"
type input "INV-018460"
click at [398, 350] on input "text" at bounding box center [477, 345] width 374 height 35
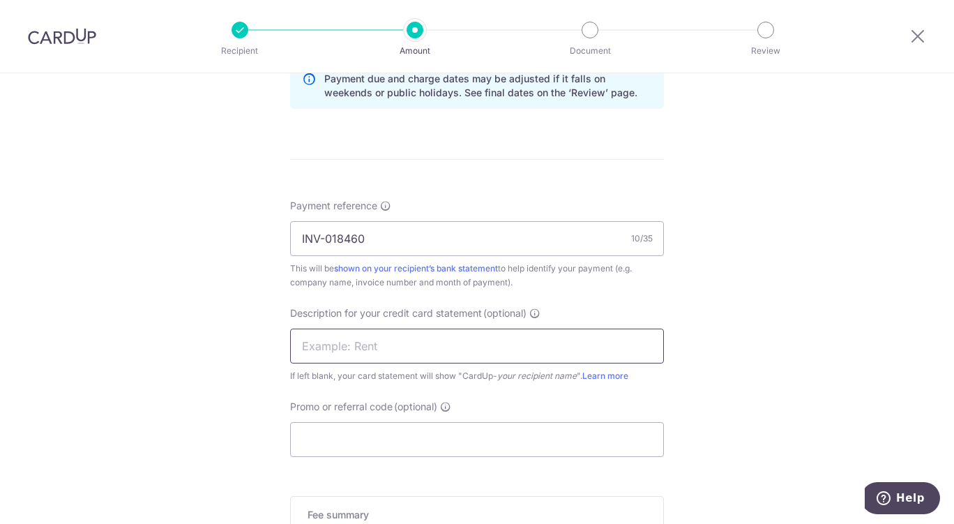
paste input "2509T1 Mg299"
type input "2509T1 Mg299"
click at [367, 442] on input "Promo or referral code (optional)" at bounding box center [477, 439] width 374 height 35
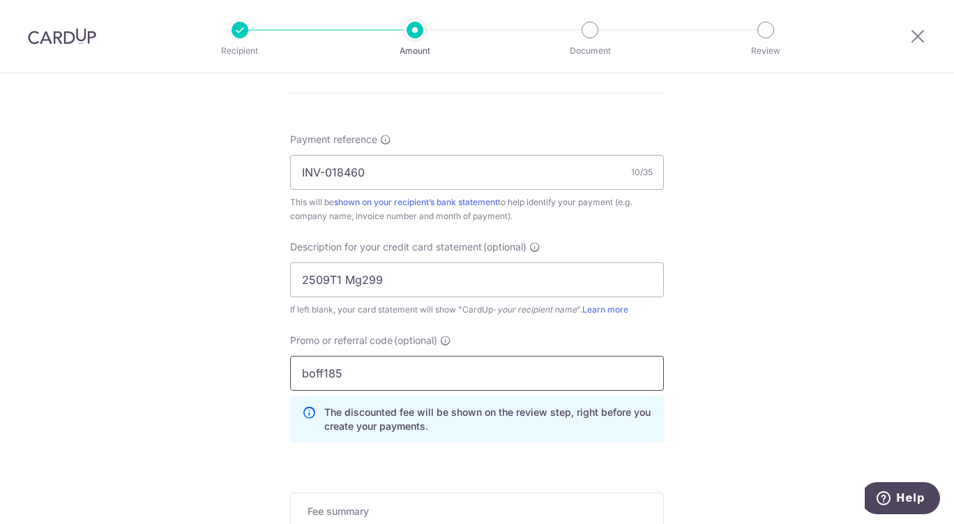
scroll to position [962, 0]
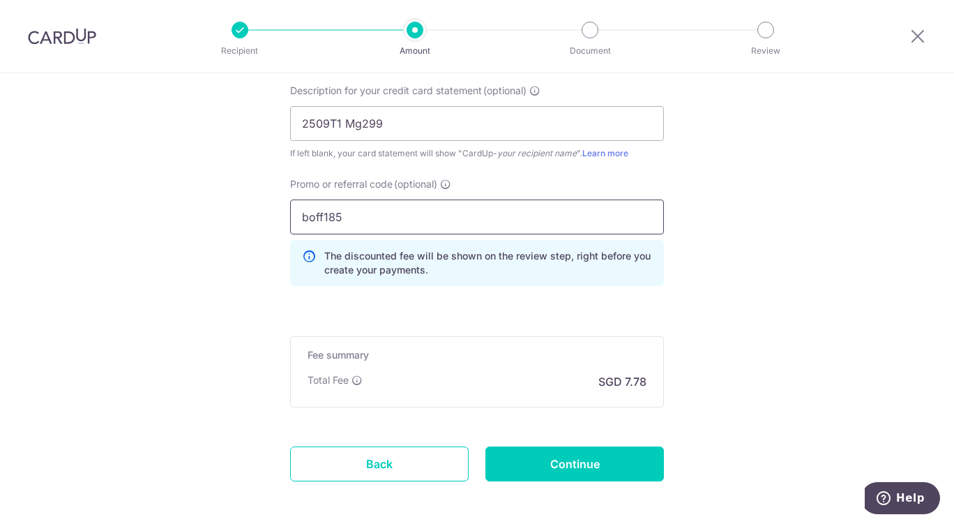
type input "boff185"
click at [568, 471] on input "Continue" at bounding box center [574, 463] width 179 height 35
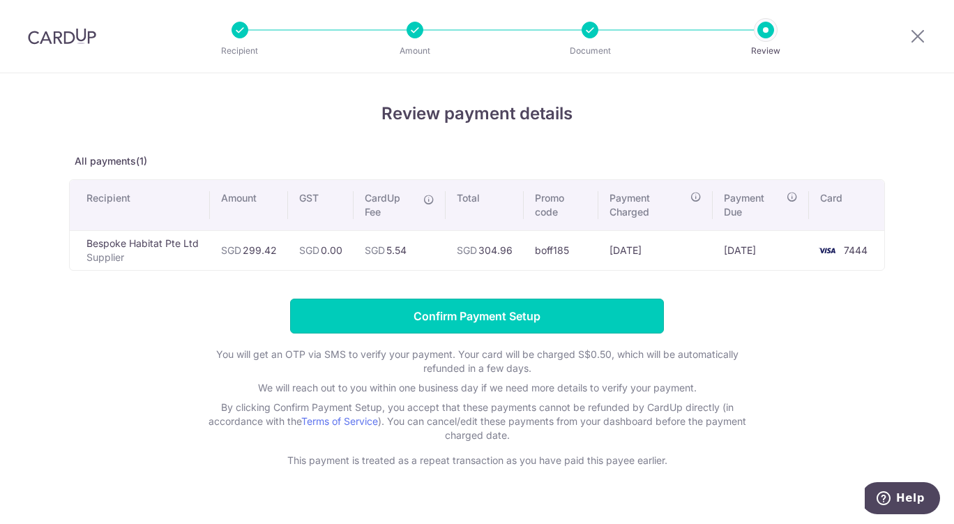
click at [425, 329] on input "Confirm Payment Setup" at bounding box center [477, 315] width 374 height 35
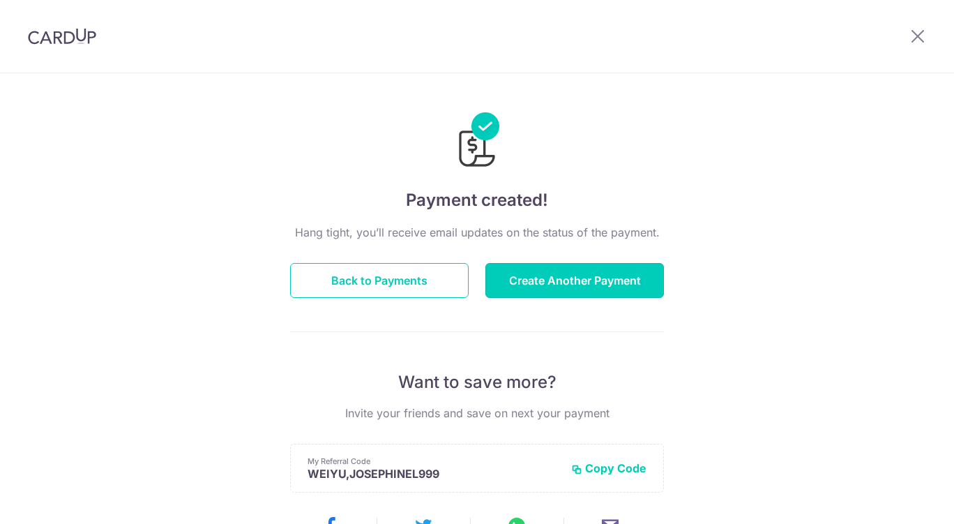
click at [557, 285] on button "Create Another Payment" at bounding box center [574, 280] width 179 height 35
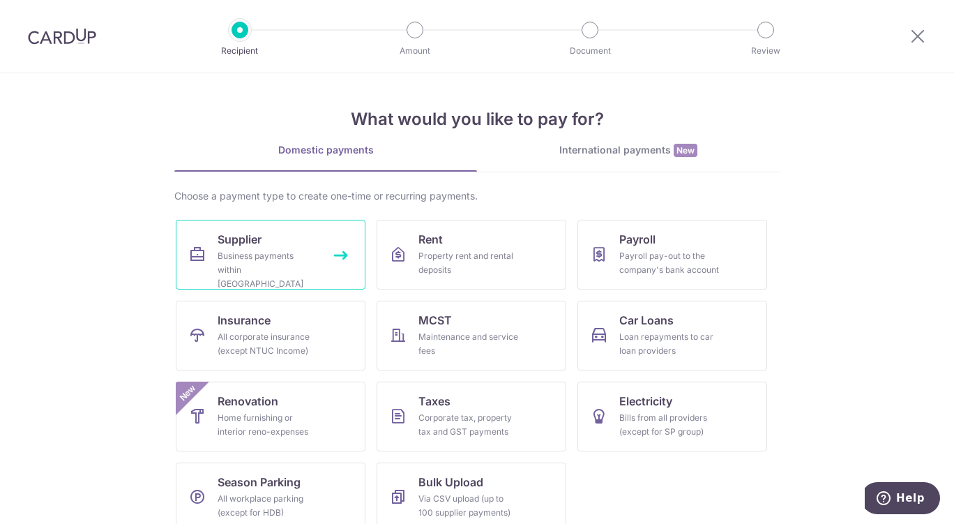
click at [276, 246] on link "Supplier Business payments within [GEOGRAPHIC_DATA]" at bounding box center [271, 255] width 190 height 70
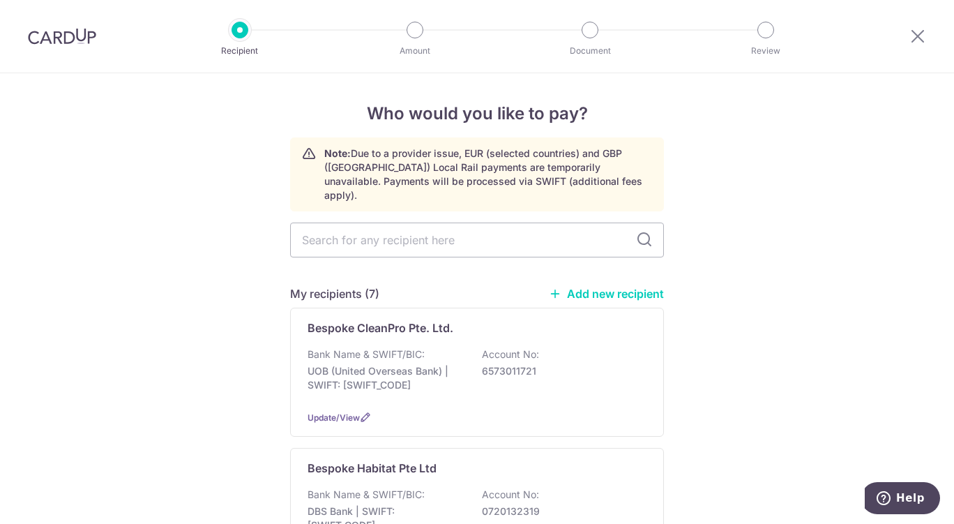
click at [482, 487] on p "Account No:" at bounding box center [510, 494] width 57 height 14
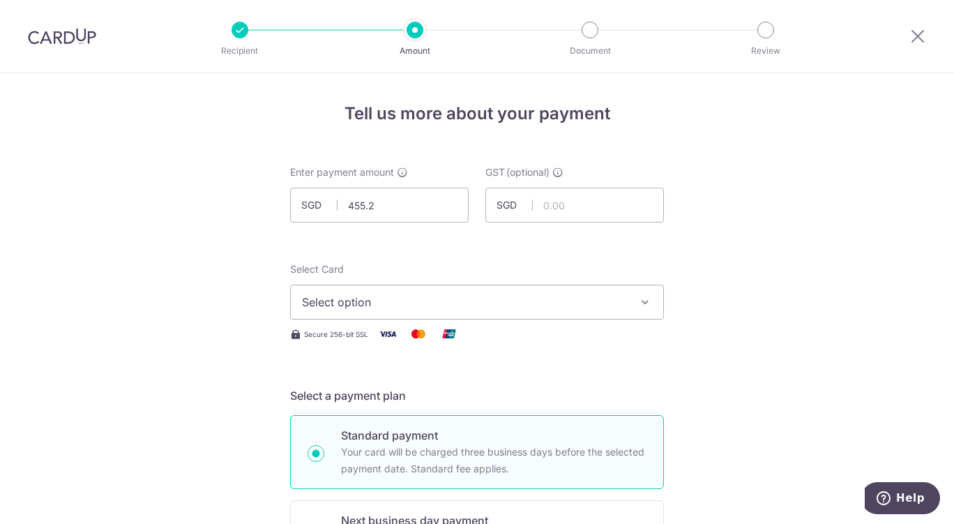
type input "455.27"
click at [582, 309] on span "Select option" at bounding box center [464, 302] width 325 height 17
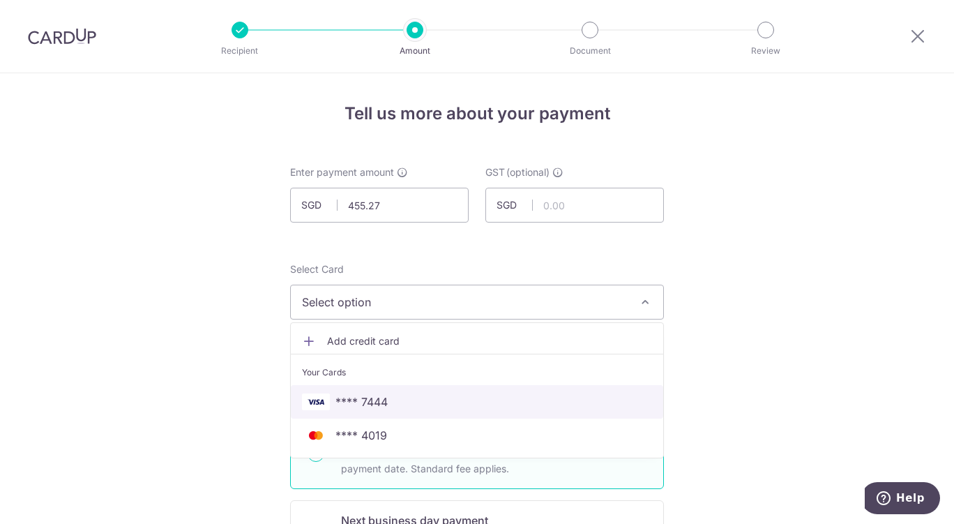
click at [437, 402] on span "**** 7444" at bounding box center [477, 401] width 350 height 17
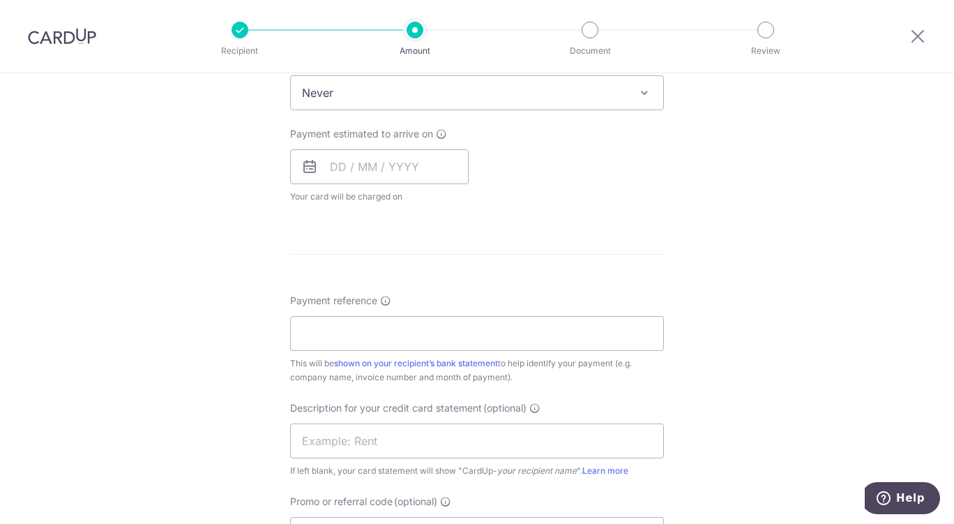
scroll to position [587, 0]
click at [377, 165] on input "text" at bounding box center [379, 167] width 179 height 35
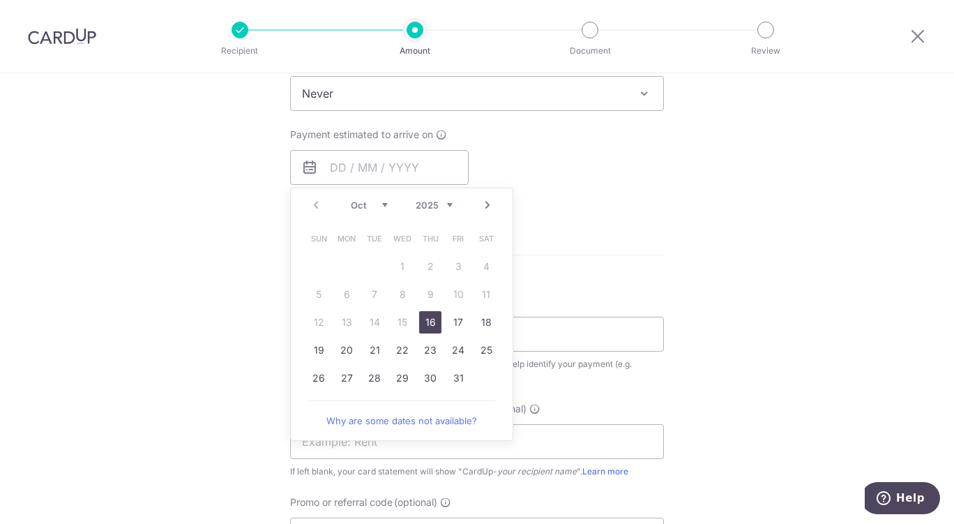
click at [425, 322] on link "16" at bounding box center [430, 322] width 22 height 22
type input "[DATE]"
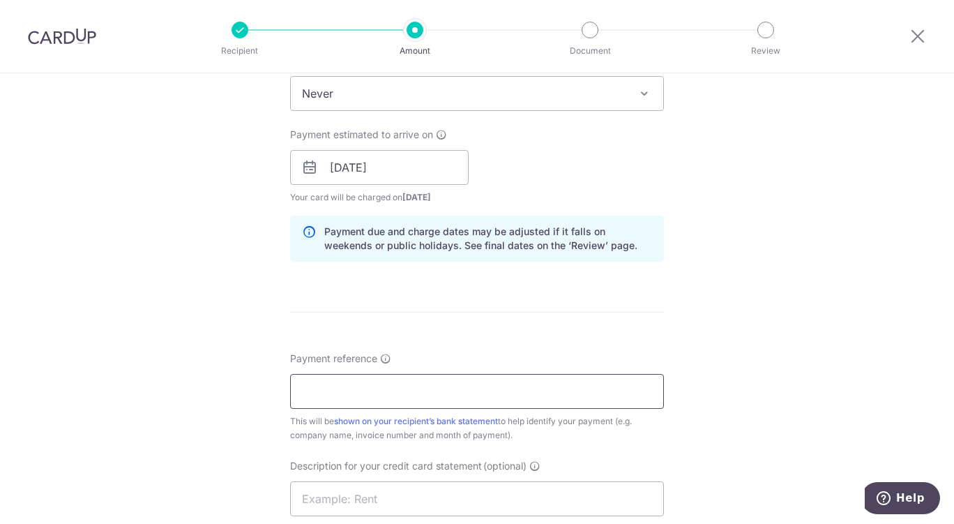
click at [520, 403] on input "Payment reference" at bounding box center [477, 391] width 374 height 35
paste input "INV-018461"
type input "INV-018461"
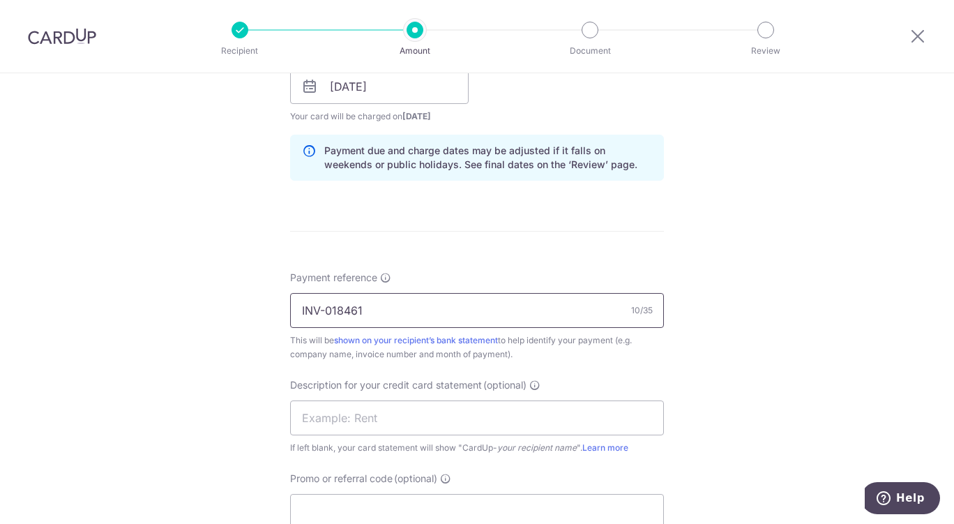
scroll to position [751, 0]
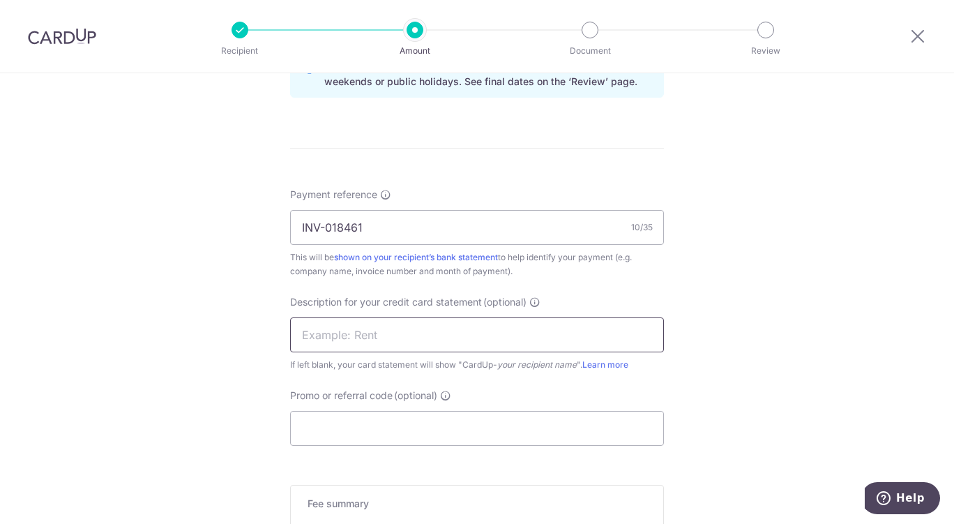
click at [504, 340] on input "text" at bounding box center [477, 334] width 374 height 35
paste input "2509T2 Mg445"
type input "2509T2 Mg445"
click at [326, 433] on input "Promo or referral code (optional)" at bounding box center [477, 428] width 374 height 35
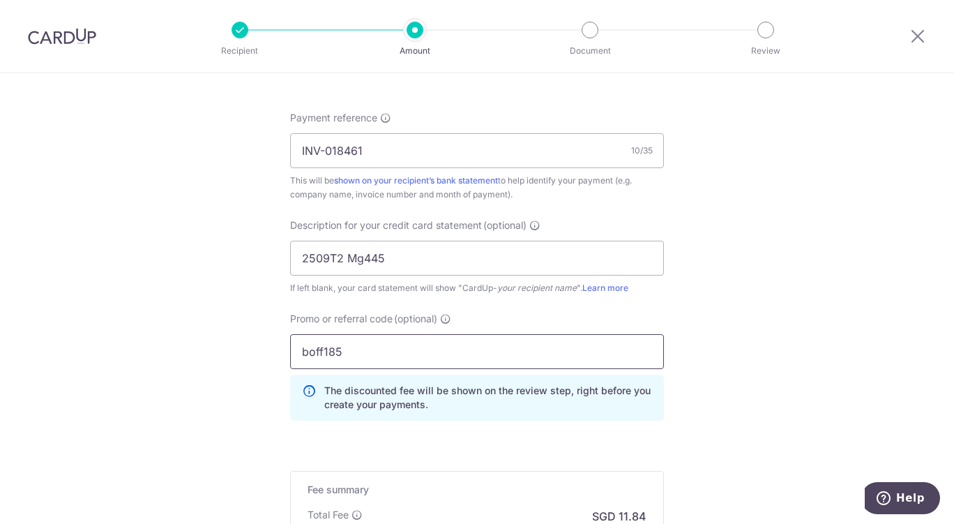
scroll to position [931, 0]
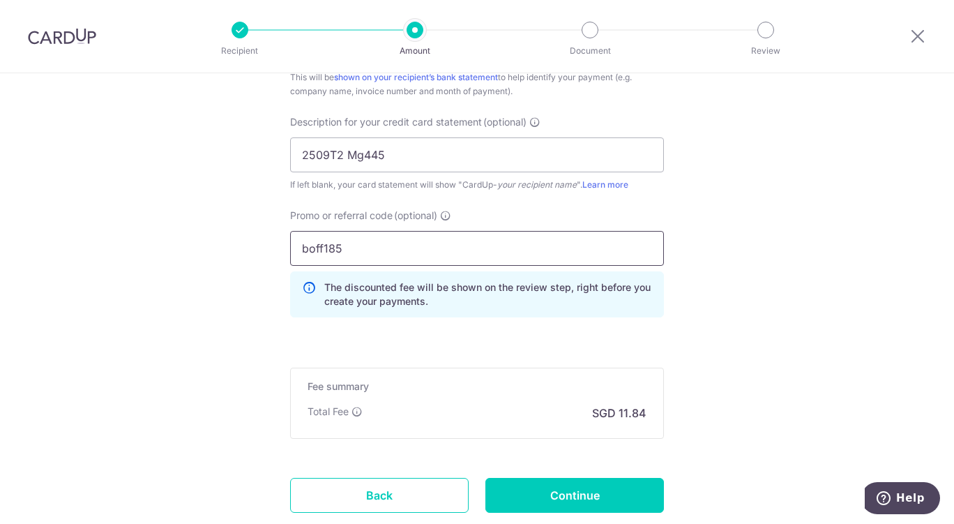
type input "boff185"
click at [585, 491] on input "Continue" at bounding box center [574, 495] width 179 height 35
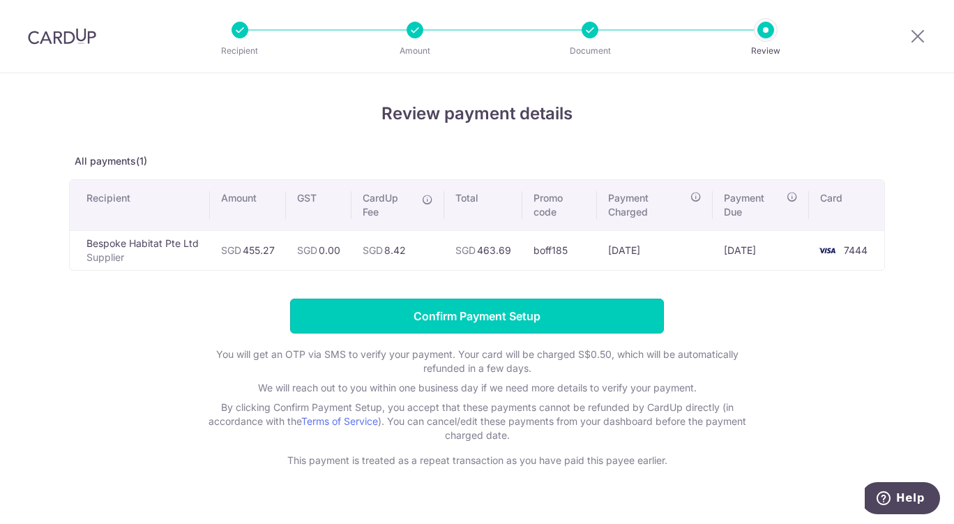
click at [446, 317] on input "Confirm Payment Setup" at bounding box center [477, 315] width 374 height 35
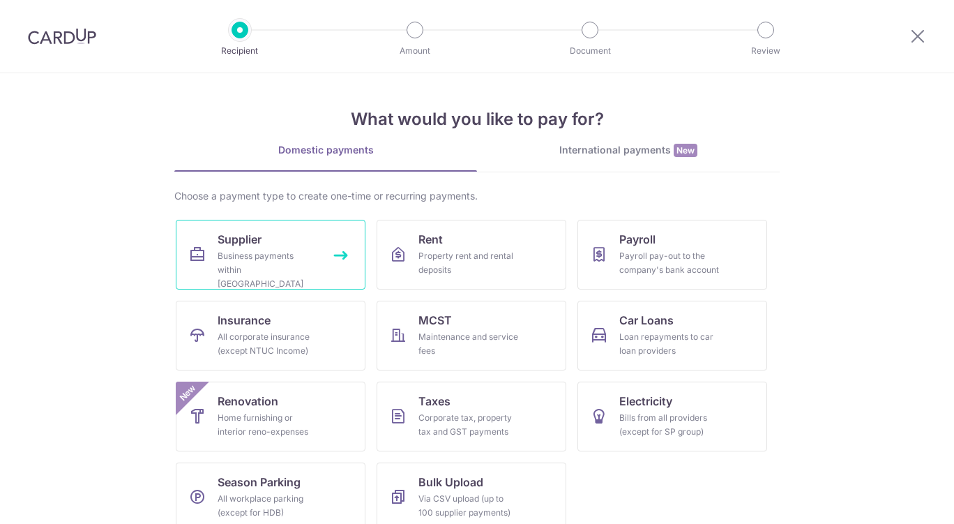
click at [303, 270] on div "Business payments within [GEOGRAPHIC_DATA]" at bounding box center [268, 270] width 100 height 42
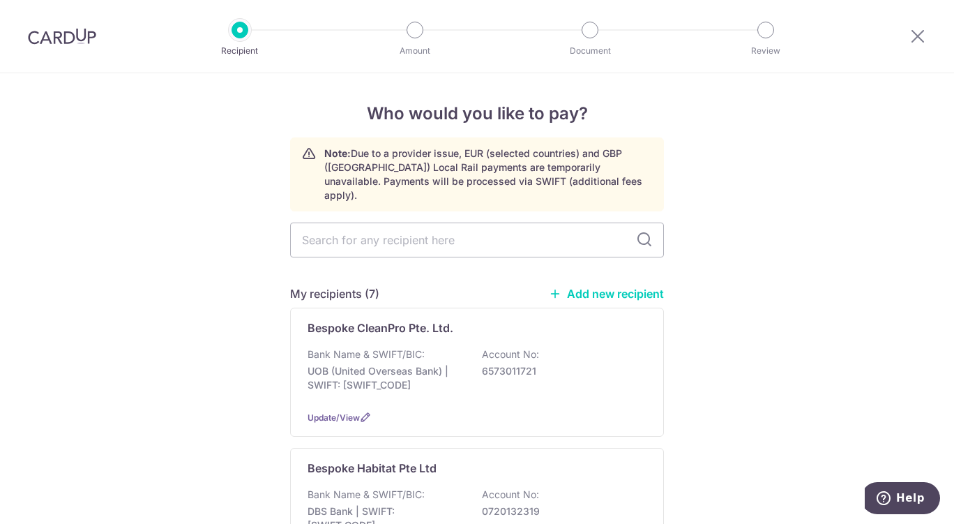
scroll to position [125, 0]
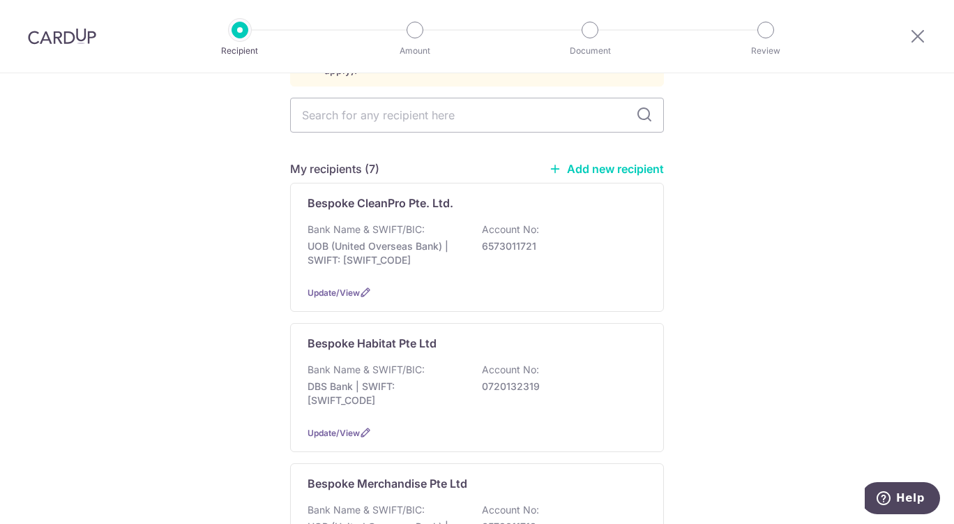
click at [524, 363] on p "Account No:" at bounding box center [510, 370] width 57 height 14
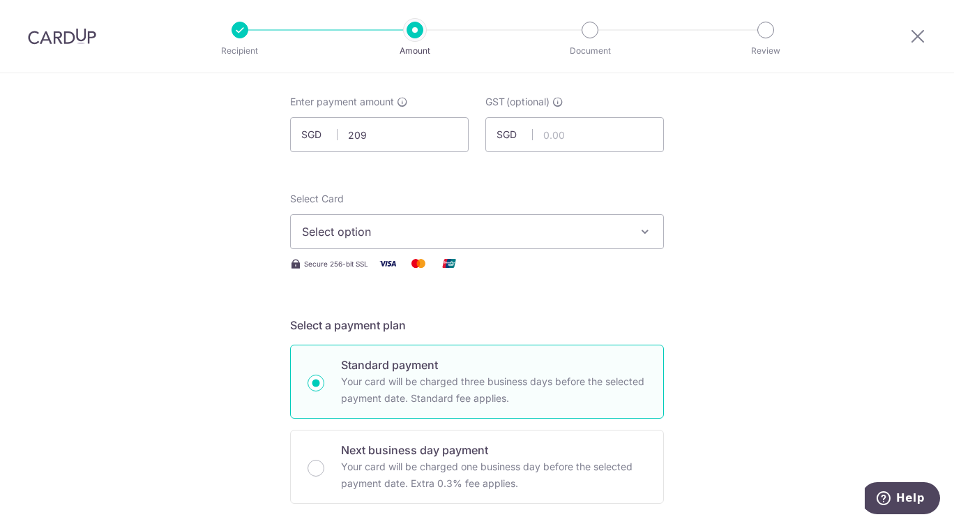
scroll to position [84, 0]
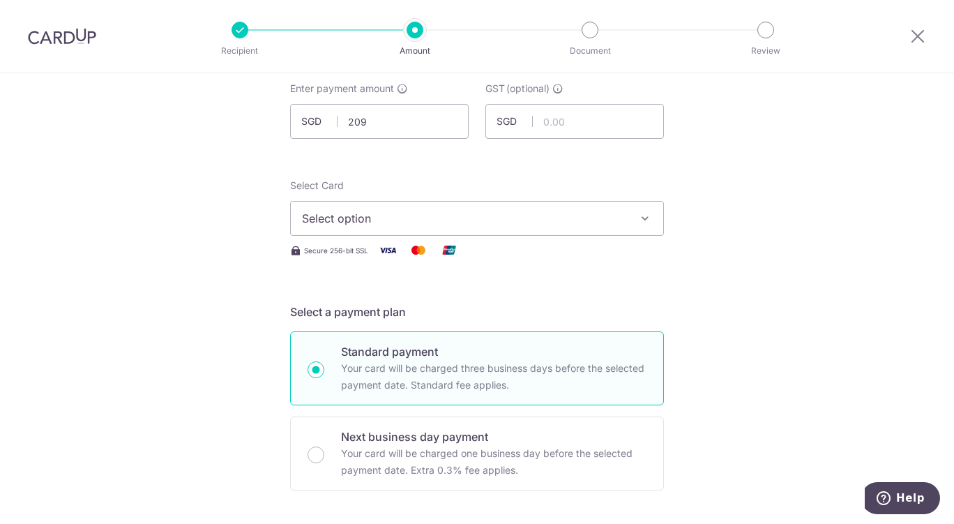
click at [597, 229] on button "Select option" at bounding box center [477, 218] width 374 height 35
type input "209.00"
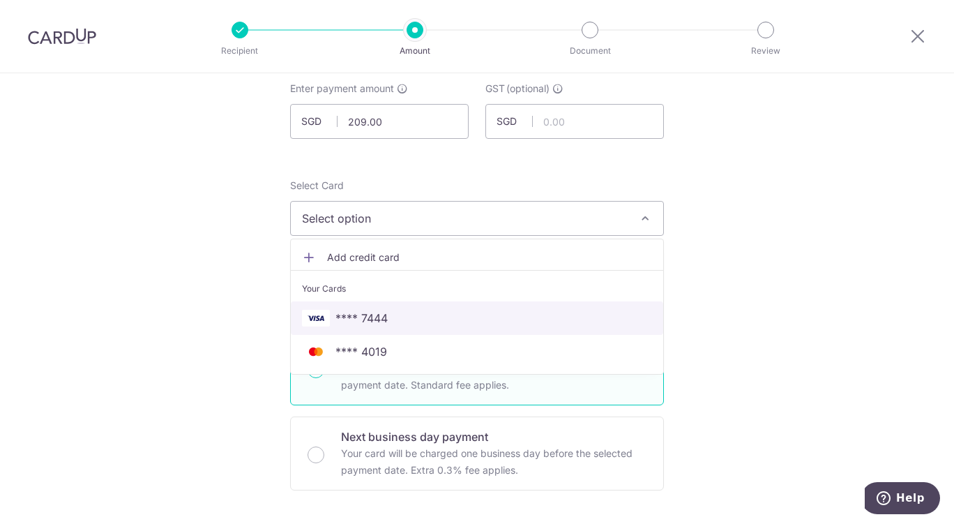
click at [404, 317] on span "**** 7444" at bounding box center [477, 318] width 350 height 17
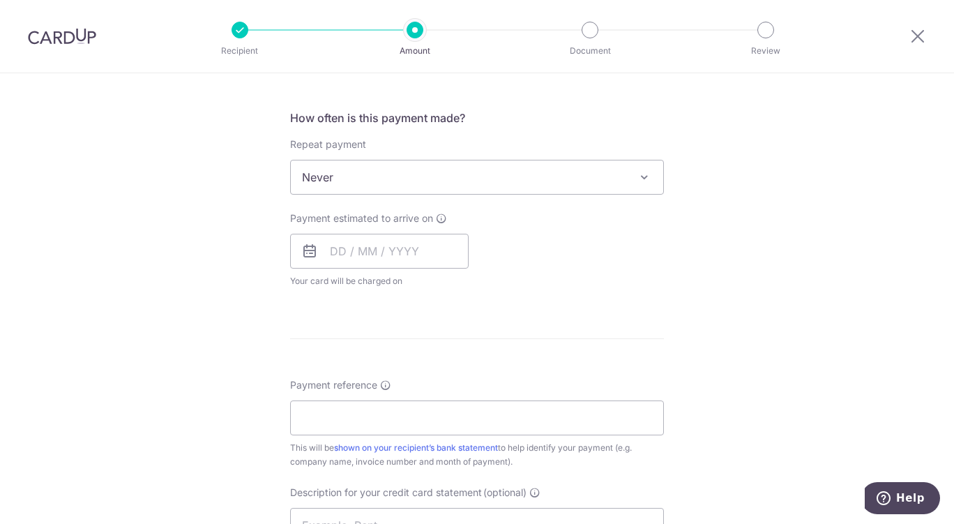
scroll to position [516, 0]
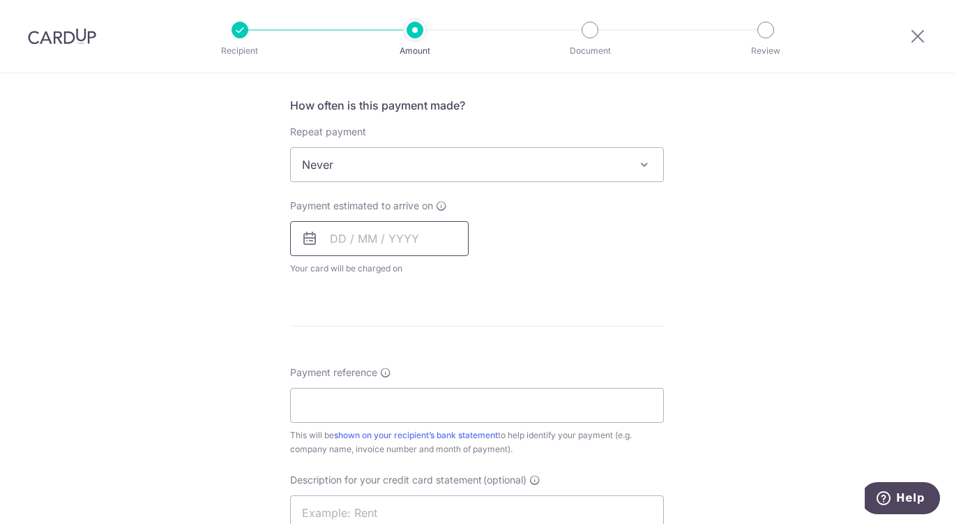
click at [407, 240] on input "text" at bounding box center [379, 238] width 179 height 35
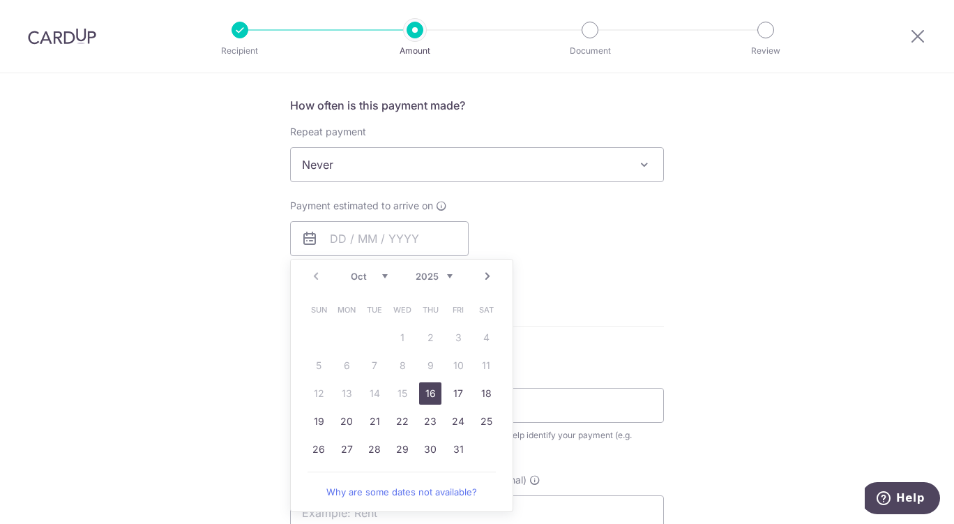
click at [427, 401] on link "16" at bounding box center [430, 393] width 22 height 22
type input "16/10/2025"
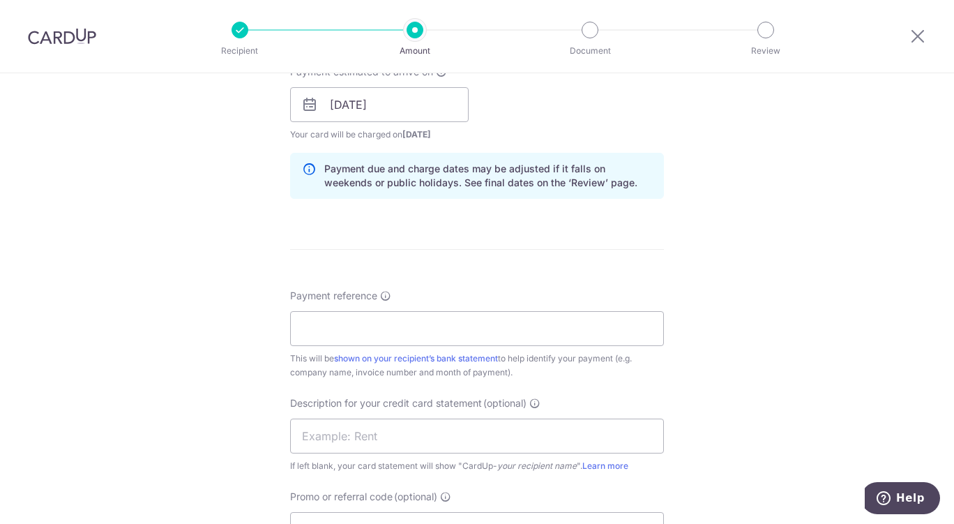
scroll to position [697, 0]
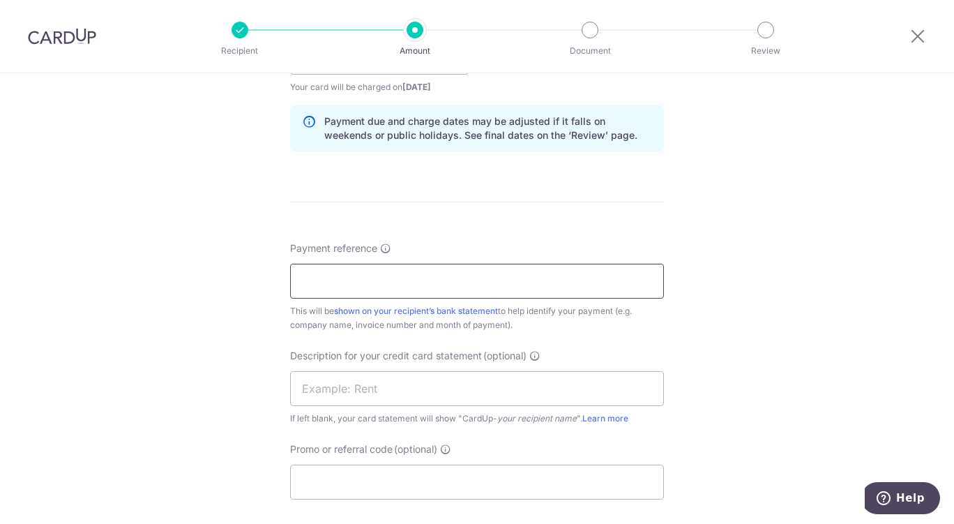
click at [542, 275] on input "Payment reference" at bounding box center [477, 281] width 374 height 35
paste input "MF-10983"
type input "MF-10983"
click at [408, 391] on input "text" at bounding box center [477, 388] width 374 height 35
paste input "2509FR MF209"
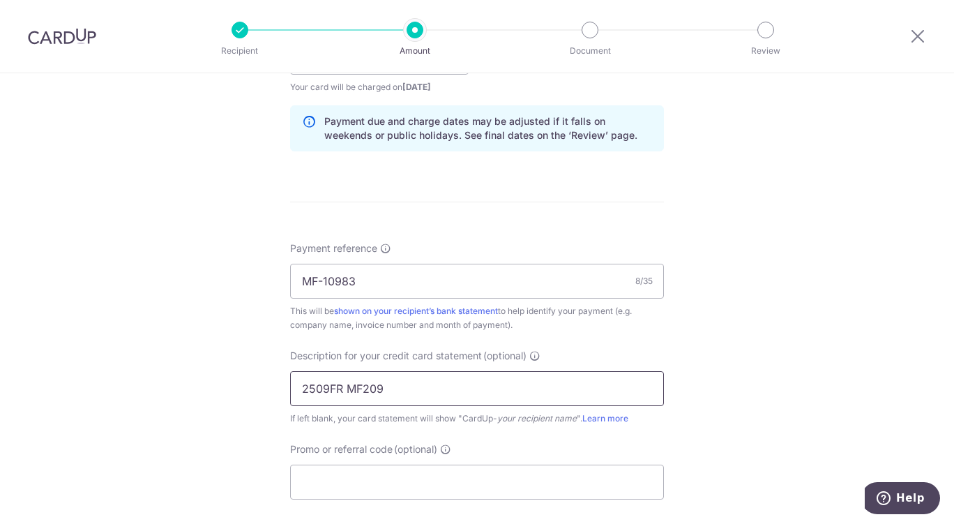
type input "2509FR MF209"
click at [380, 485] on input "Promo or referral code (optional)" at bounding box center [477, 481] width 374 height 35
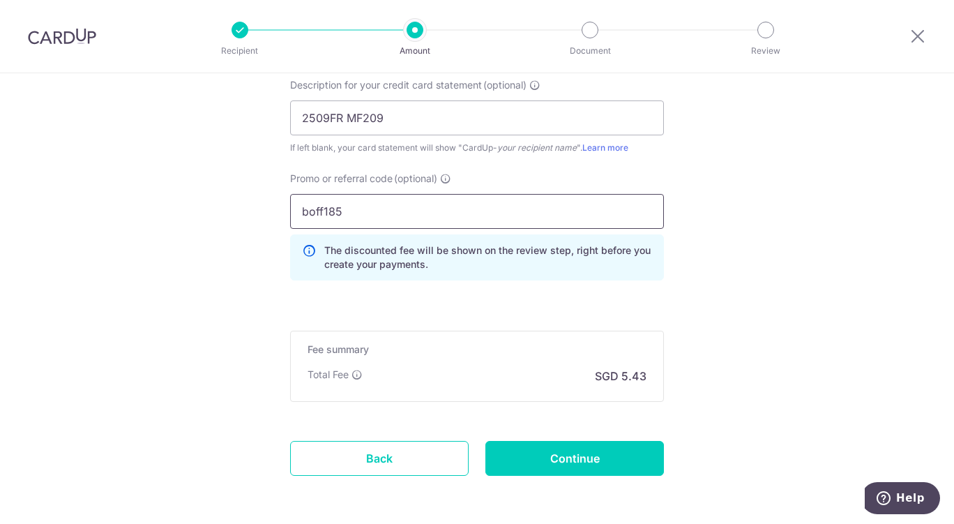
scroll to position [971, 0]
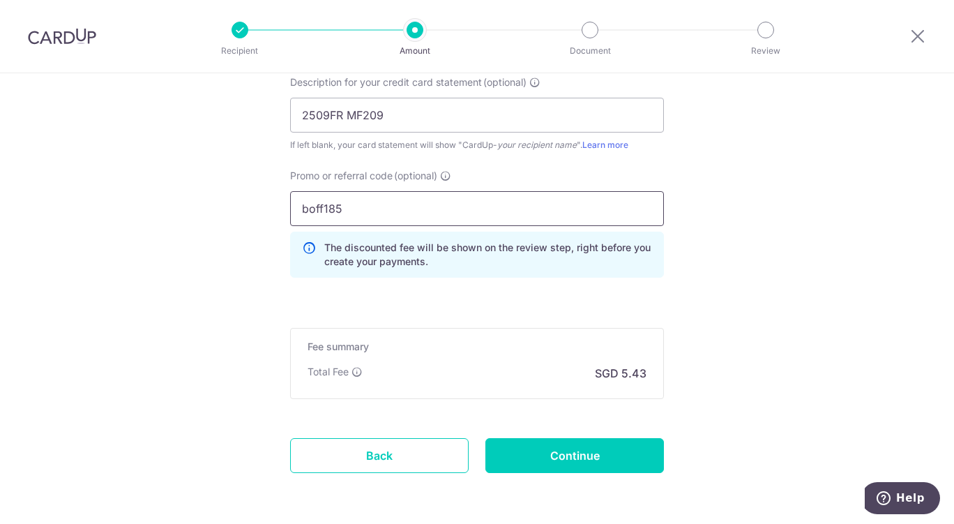
type input "boff185"
click at [574, 464] on input "Continue" at bounding box center [574, 455] width 179 height 35
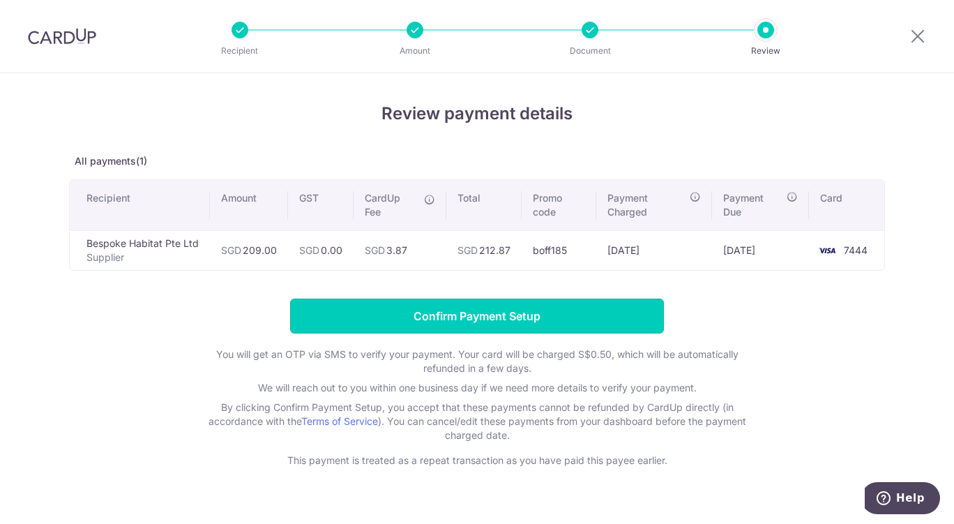
click at [415, 312] on input "Confirm Payment Setup" at bounding box center [477, 315] width 374 height 35
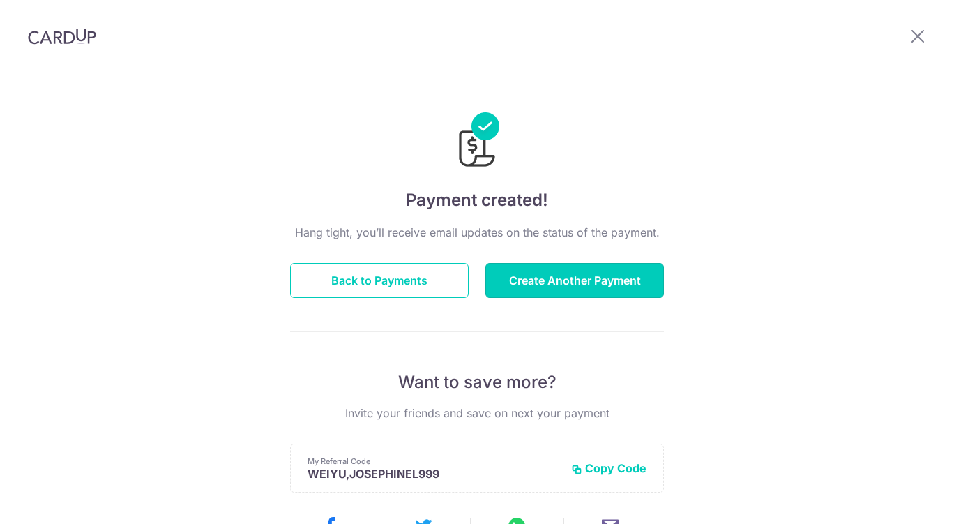
click at [585, 295] on button "Create Another Payment" at bounding box center [574, 280] width 179 height 35
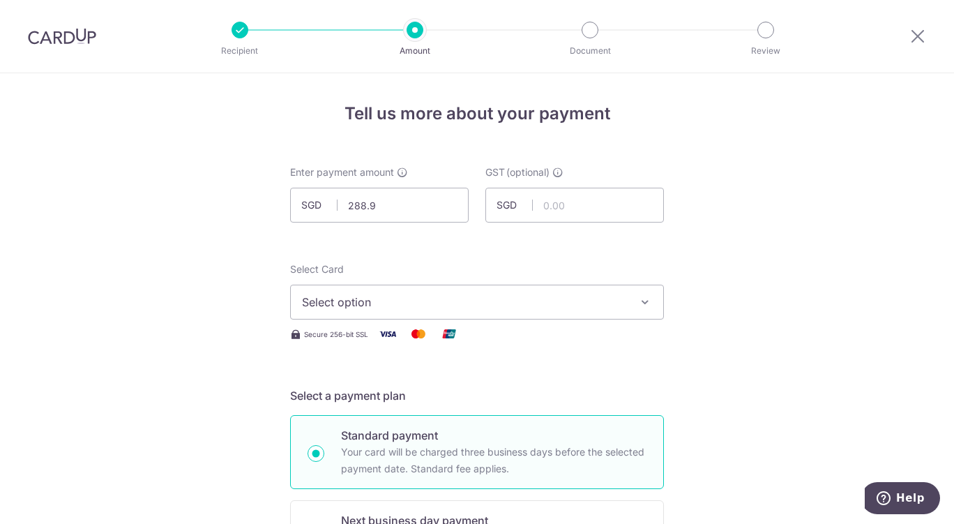
type input "288.93"
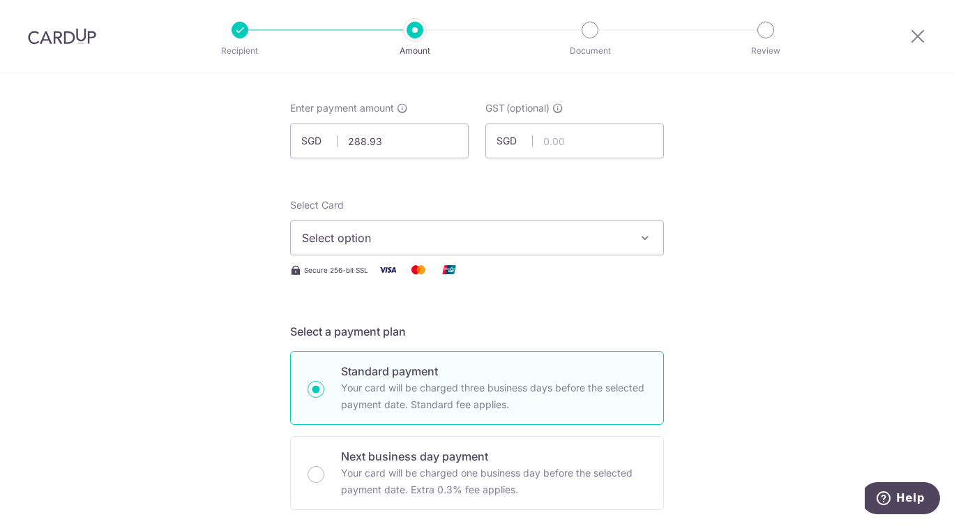
scroll to position [157, 0]
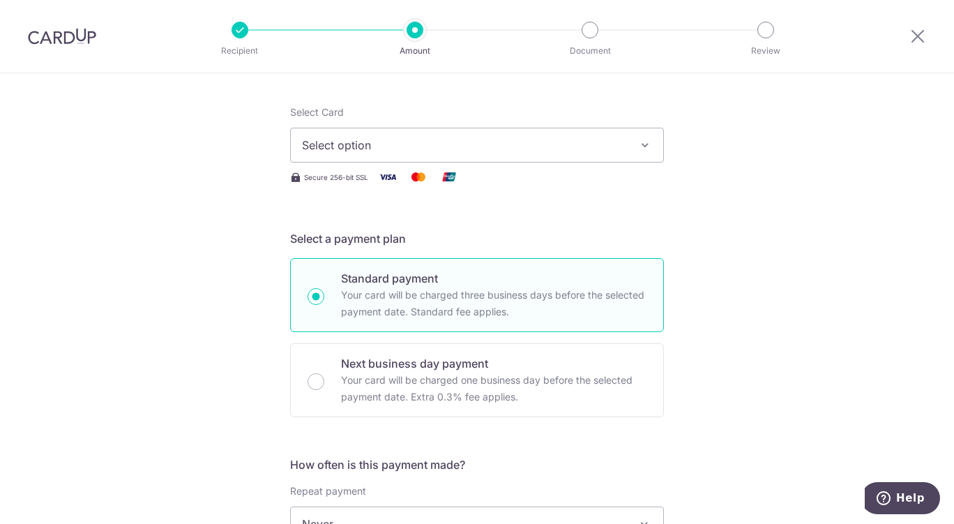
click at [566, 156] on button "Select option" at bounding box center [477, 145] width 374 height 35
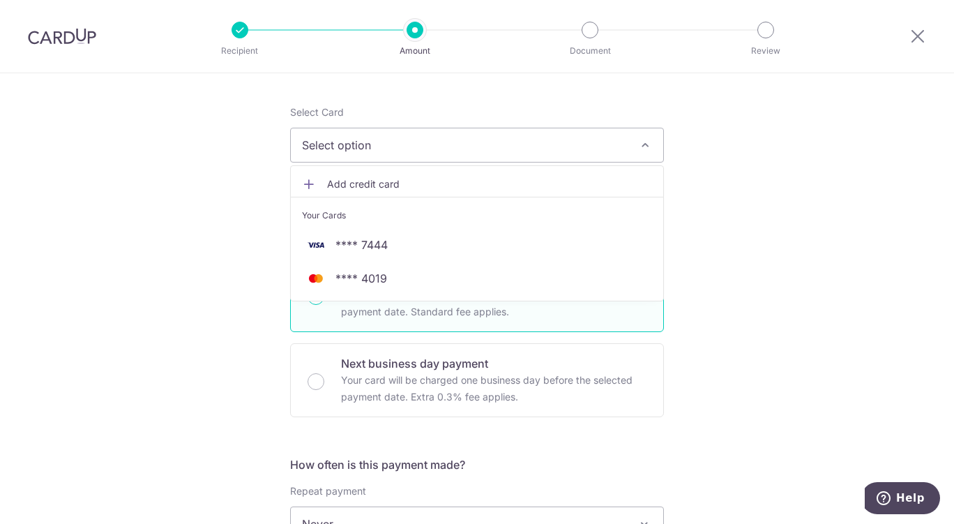
click at [390, 249] on span "**** 7444" at bounding box center [477, 244] width 350 height 17
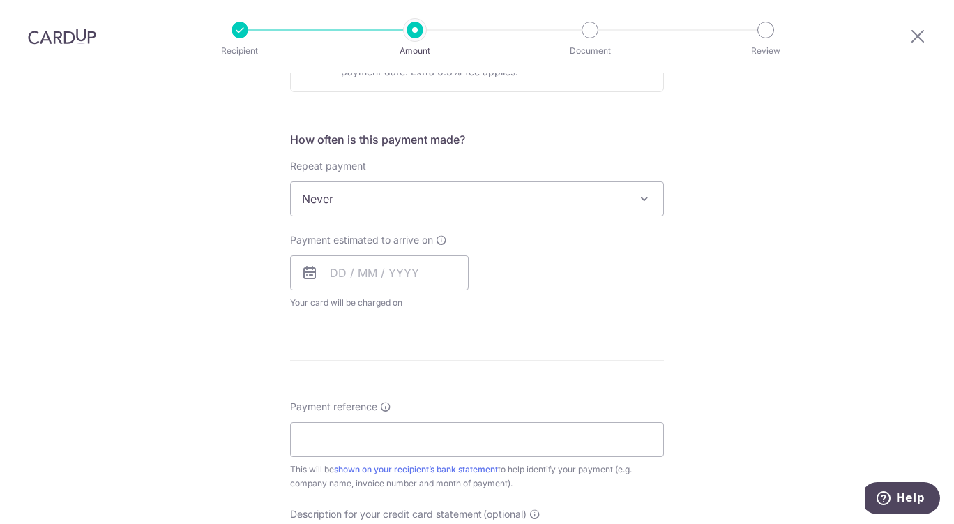
scroll to position [483, 0]
click at [418, 271] on input "text" at bounding box center [379, 272] width 179 height 35
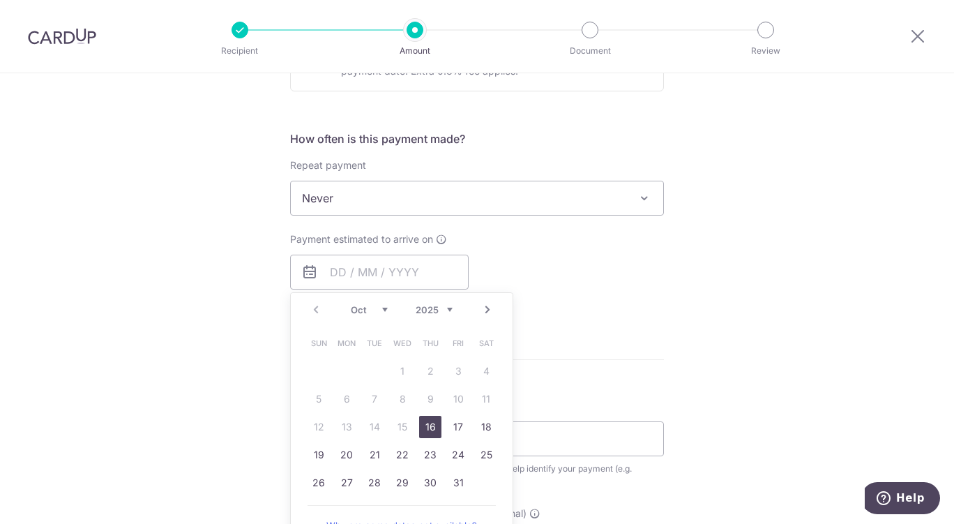
click at [427, 429] on link "16" at bounding box center [430, 427] width 22 height 22
type input "16/10/2025"
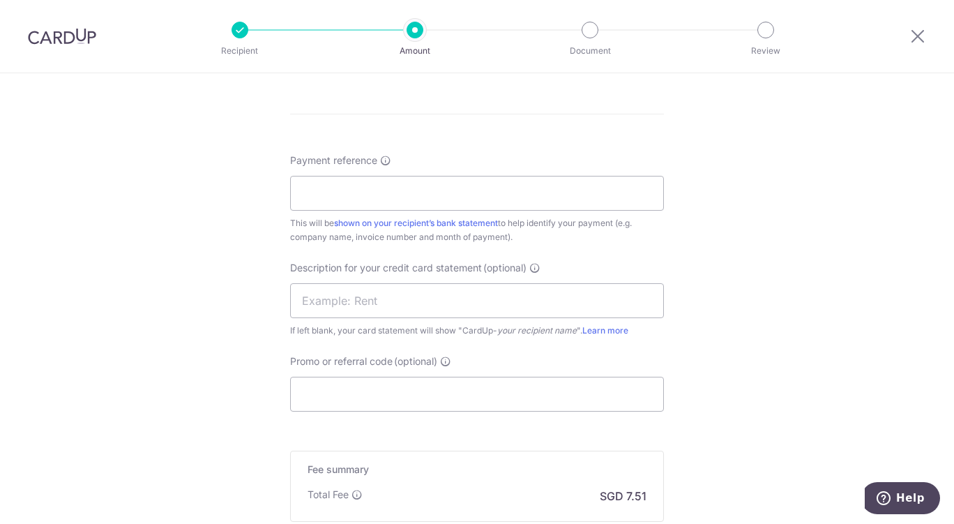
scroll to position [796, 0]
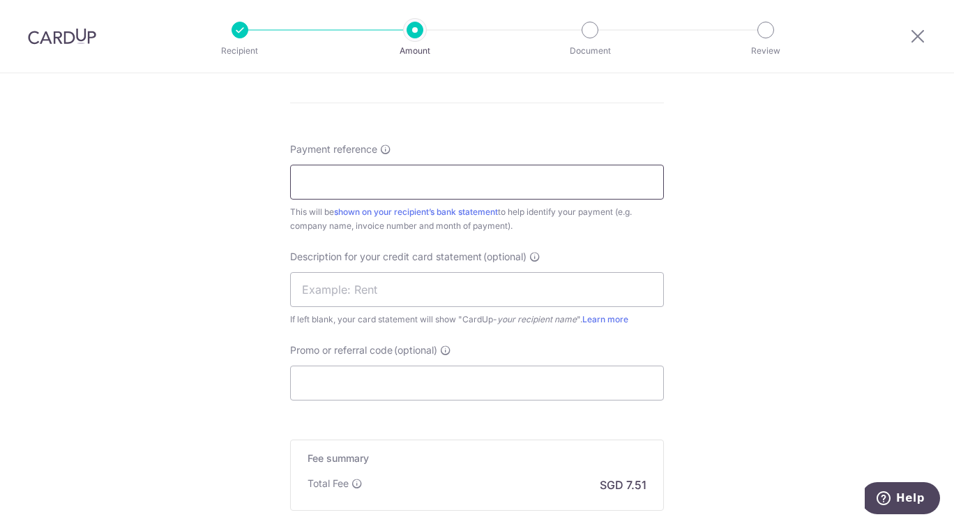
click at [483, 183] on input "Payment reference" at bounding box center [477, 182] width 374 height 35
paste input "MF-10981"
type input "MF-10981"
click at [386, 294] on input "text" at bounding box center [477, 289] width 374 height 35
paste input "2509BR MF288"
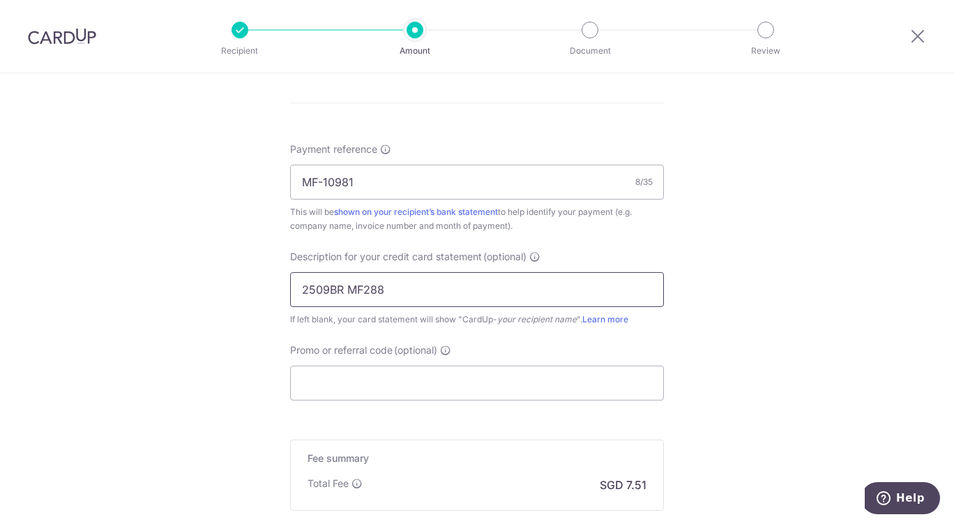
type input "2509BR MF288"
click at [366, 400] on input "Promo or referral code (optional)" at bounding box center [477, 382] width 374 height 35
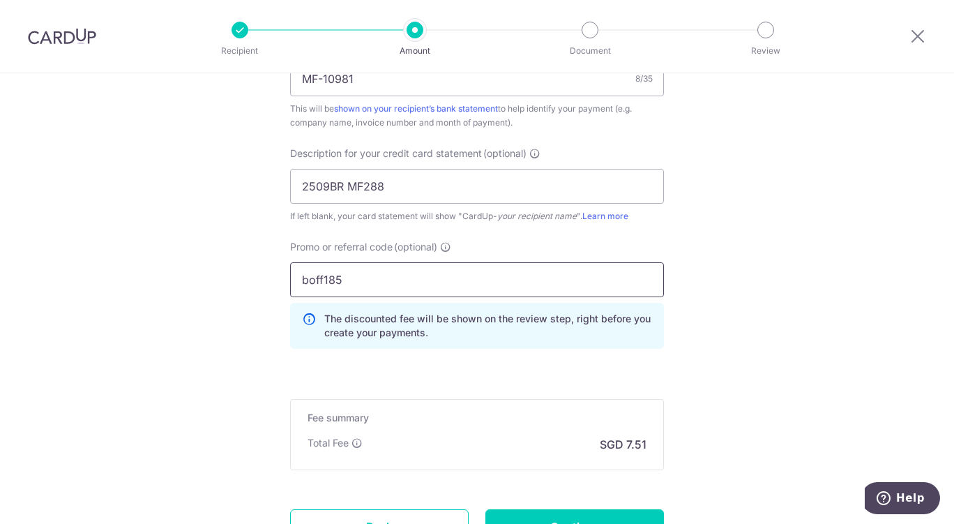
scroll to position [1024, 0]
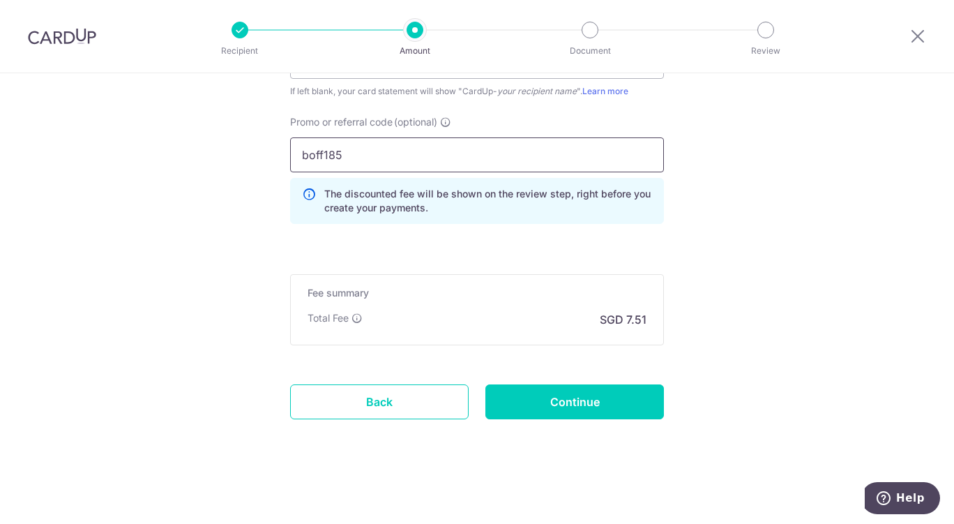
type input "boff185"
click at [573, 411] on input "Continue" at bounding box center [574, 401] width 179 height 35
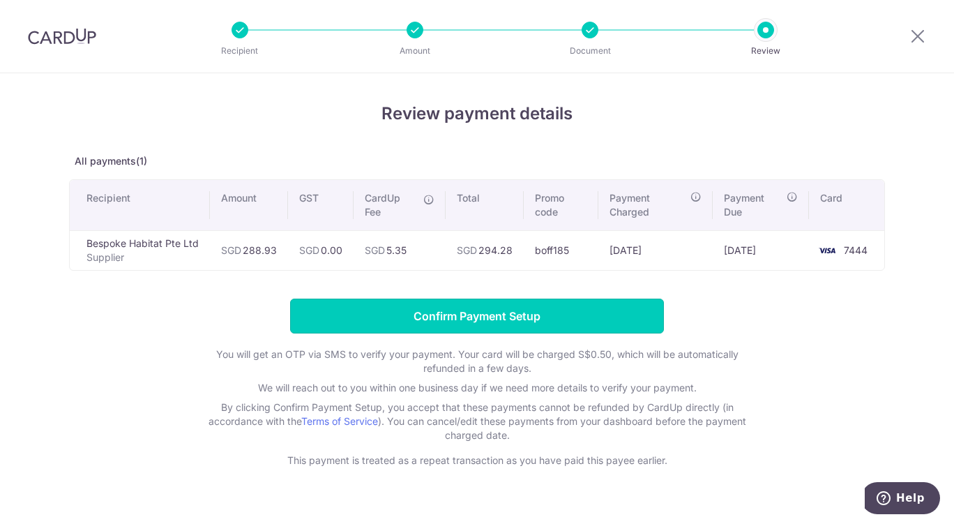
click at [592, 325] on input "Confirm Payment Setup" at bounding box center [477, 315] width 374 height 35
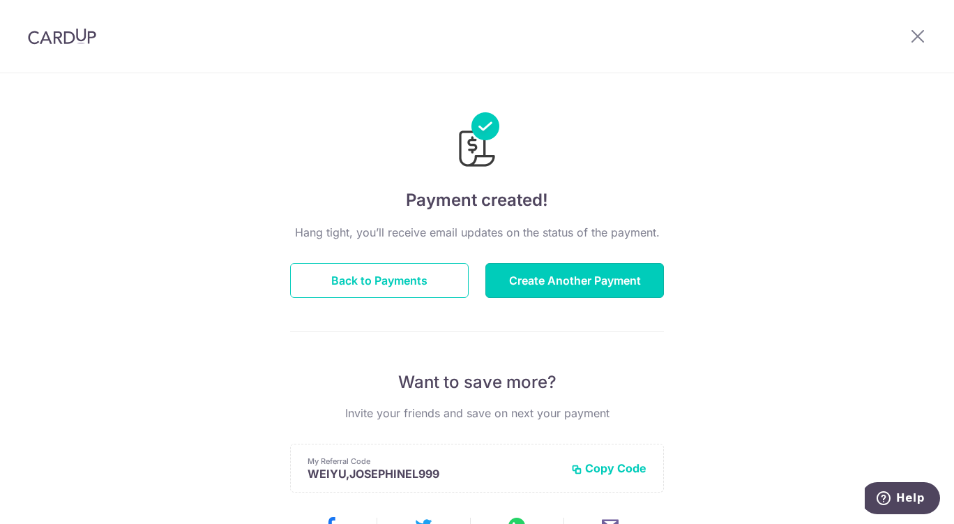
click at [545, 280] on button "Create Another Payment" at bounding box center [574, 280] width 179 height 35
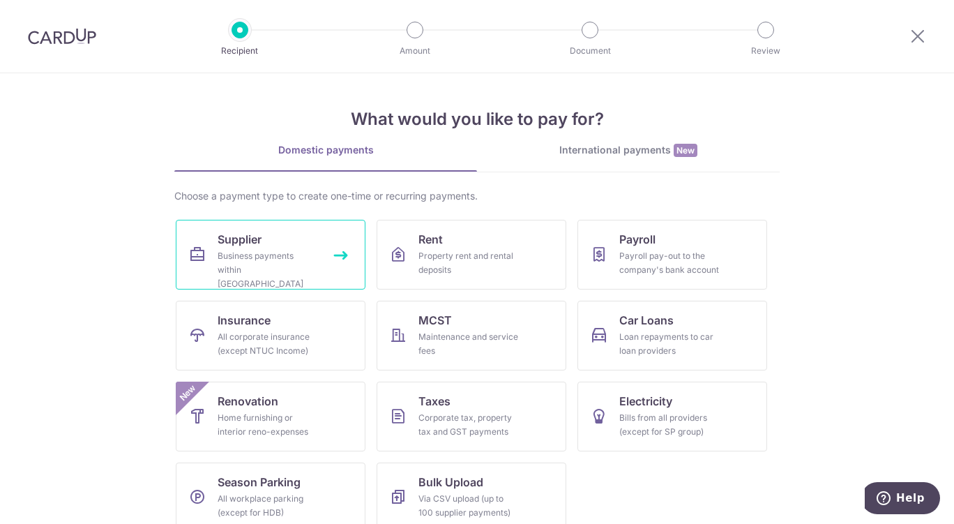
click at [270, 257] on div "Business payments within [GEOGRAPHIC_DATA]" at bounding box center [268, 270] width 100 height 42
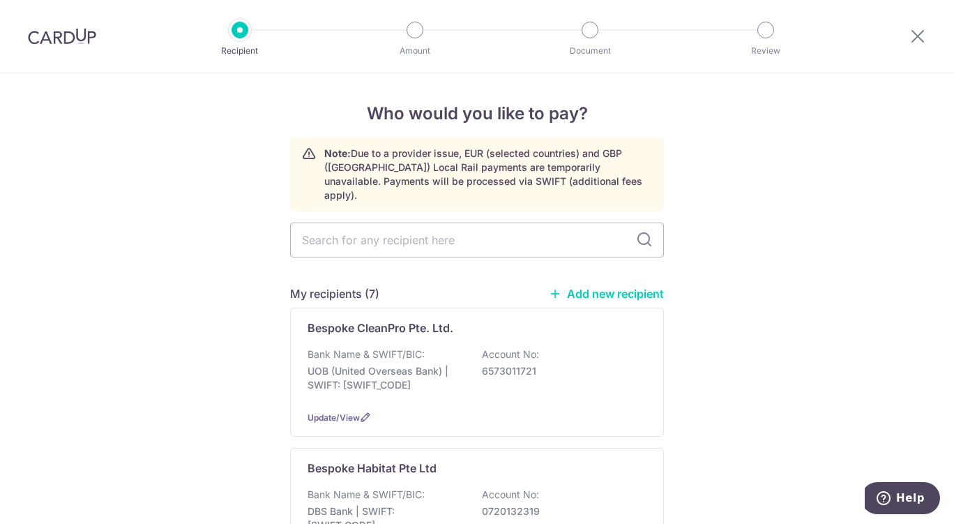
click at [489, 504] on p "0720132319" at bounding box center [560, 511] width 156 height 14
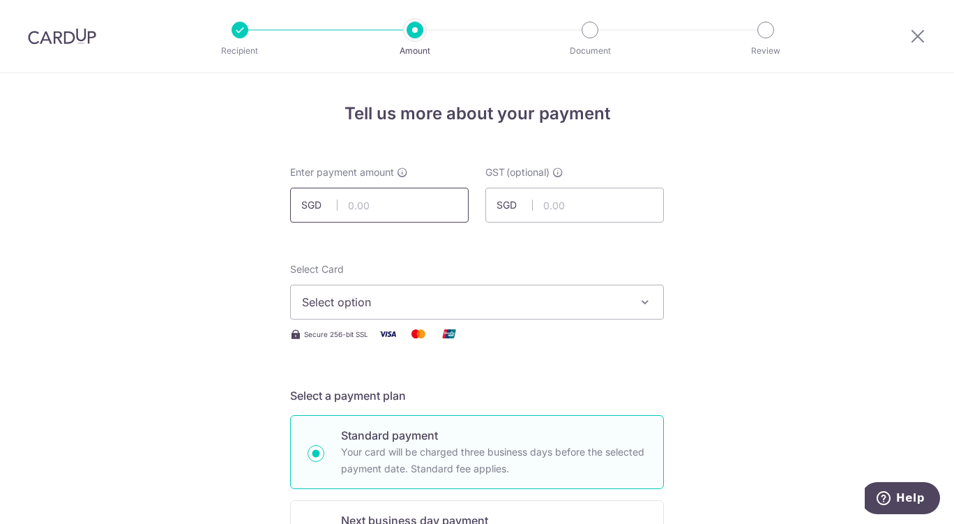
click at [416, 210] on input "text" at bounding box center [379, 205] width 179 height 35
click at [579, 327] on div "Secure 256-bit SSL" at bounding box center [477, 333] width 374 height 17
type input "322.50"
click at [566, 305] on span "Select option" at bounding box center [464, 302] width 325 height 17
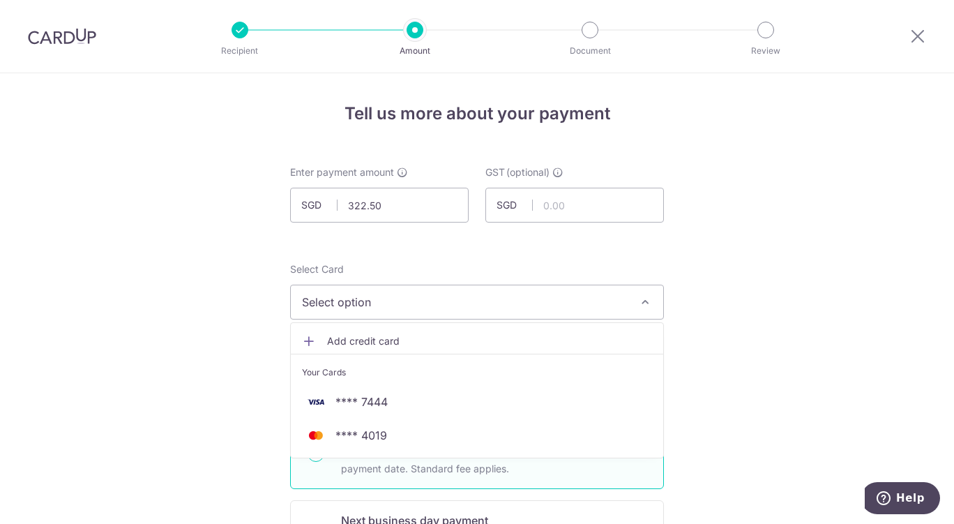
click at [407, 418] on link "**** 7444" at bounding box center [477, 401] width 372 height 33
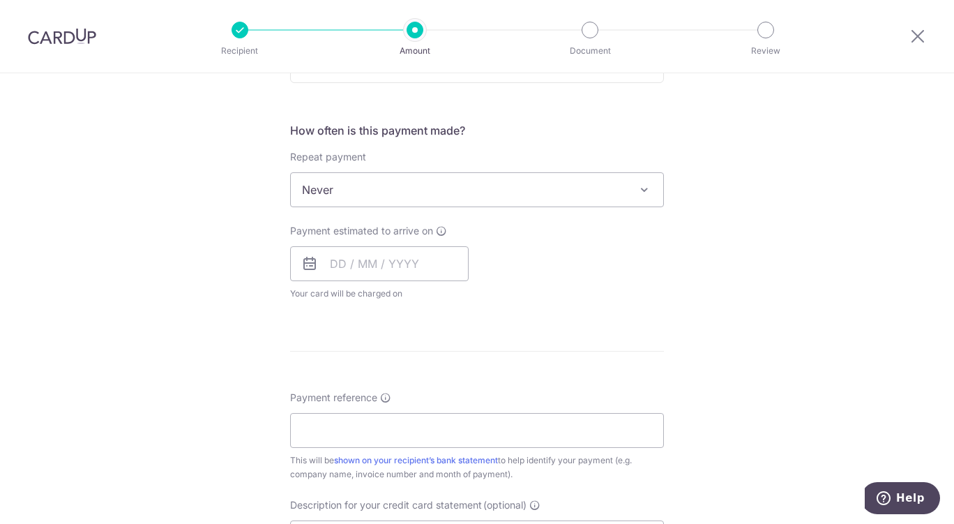
scroll to position [491, 0]
click at [425, 269] on input "text" at bounding box center [379, 263] width 179 height 35
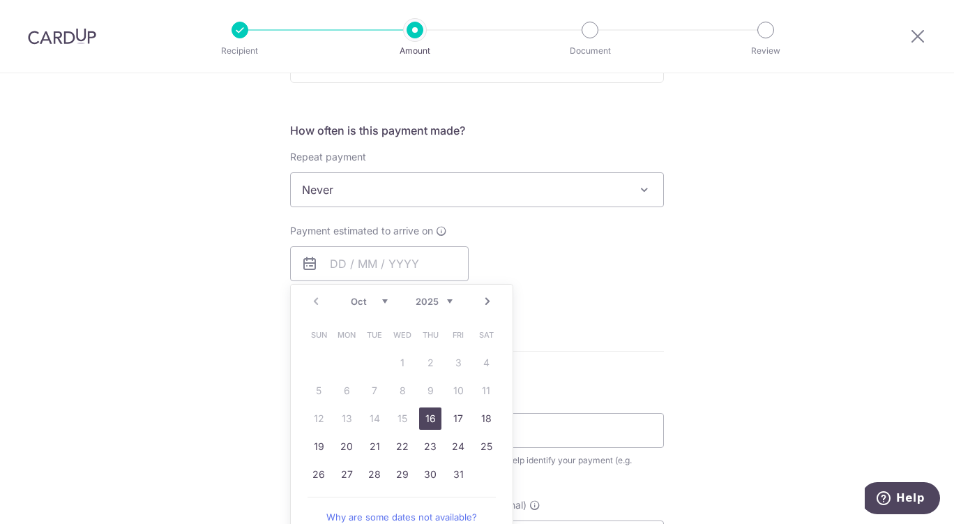
click at [427, 420] on link "16" at bounding box center [430, 418] width 22 height 22
type input "16/10/2025"
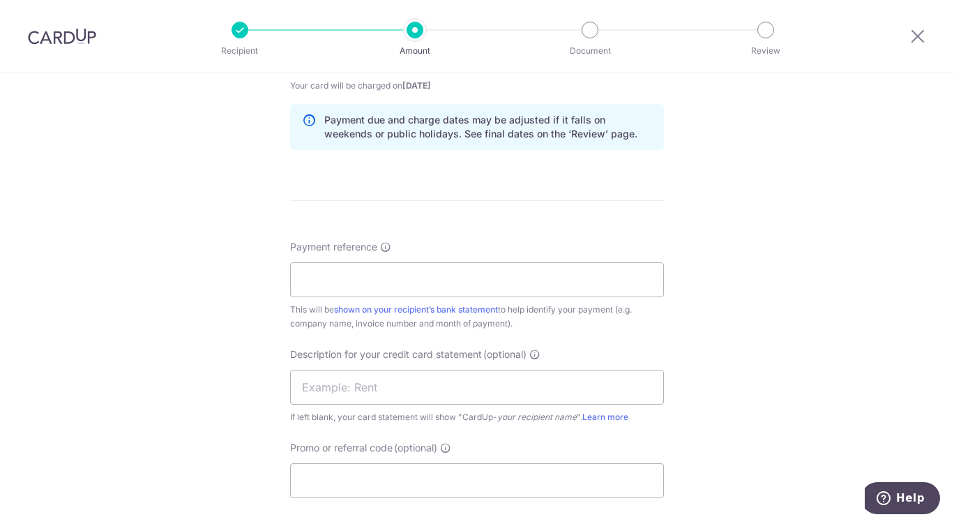
scroll to position [698, 0]
click at [386, 280] on input "Payment reference" at bounding box center [477, 280] width 374 height 35
paste input "MF-10986"
type input "MF-10986"
click at [446, 374] on input "text" at bounding box center [477, 387] width 374 height 35
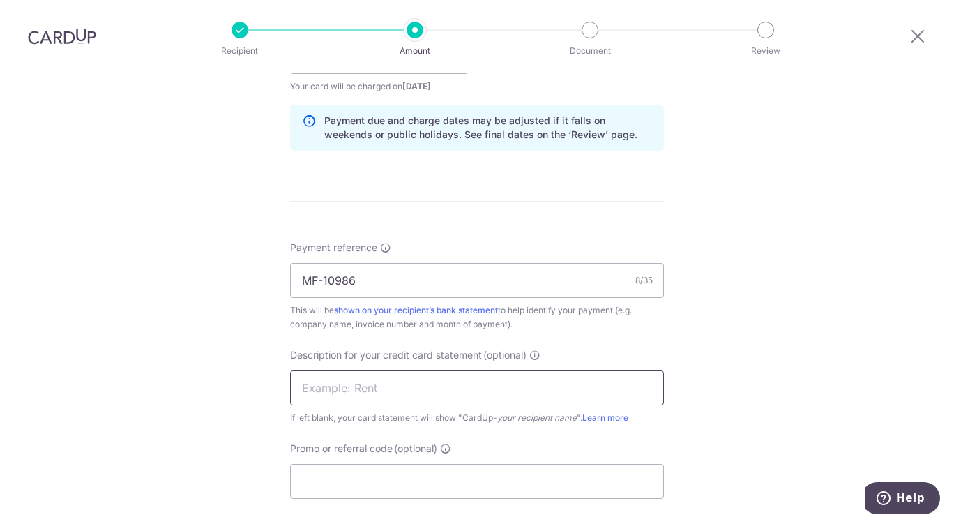
paste input "2509T2 MF322"
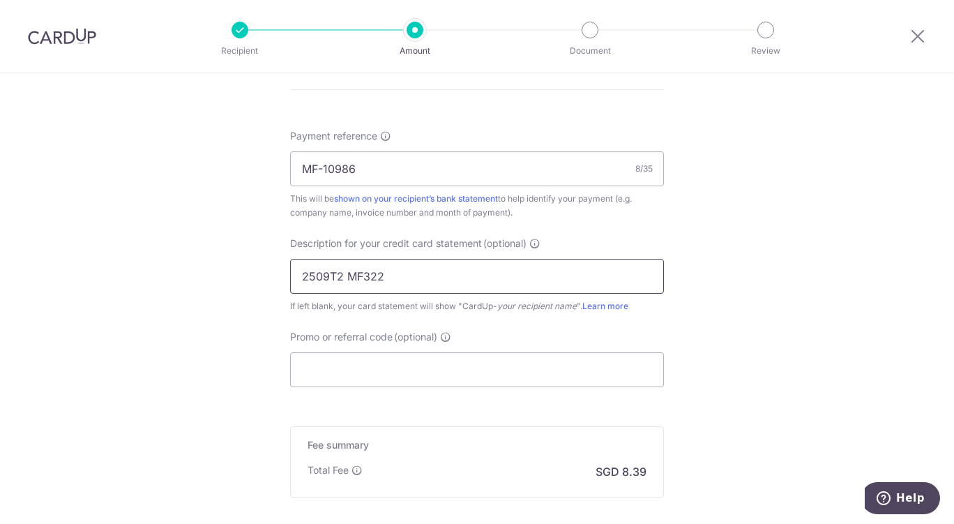
scroll to position [874, 0]
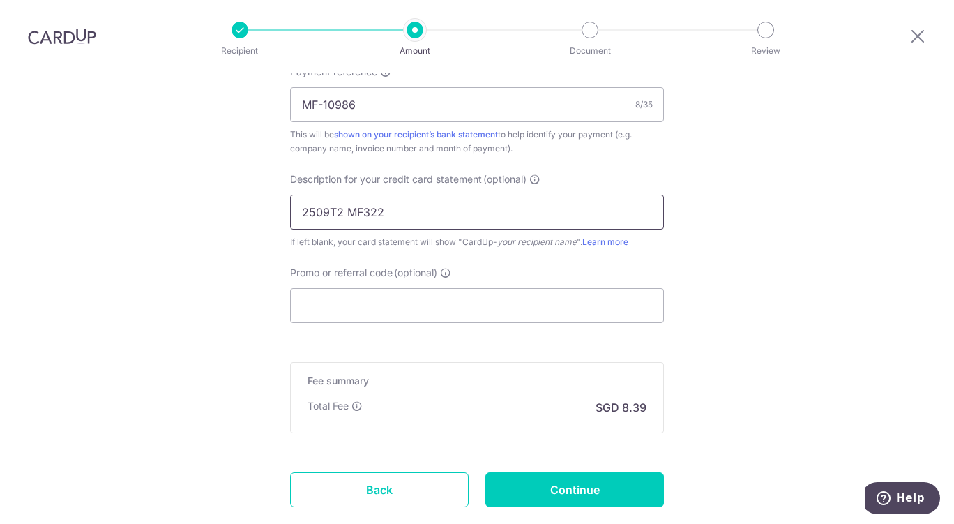
type input "2509T2 MF322"
click at [490, 305] on input "Promo or referral code (optional)" at bounding box center [477, 305] width 374 height 35
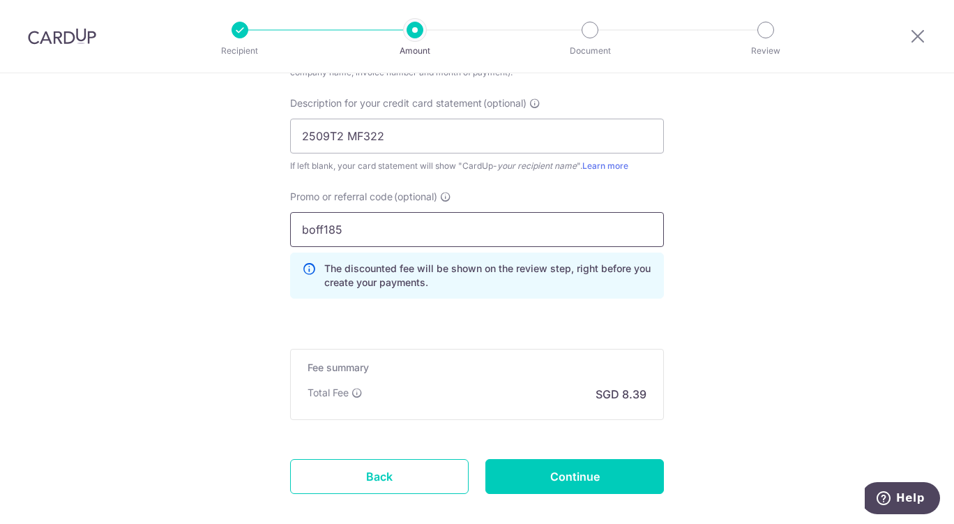
scroll to position [1024, 0]
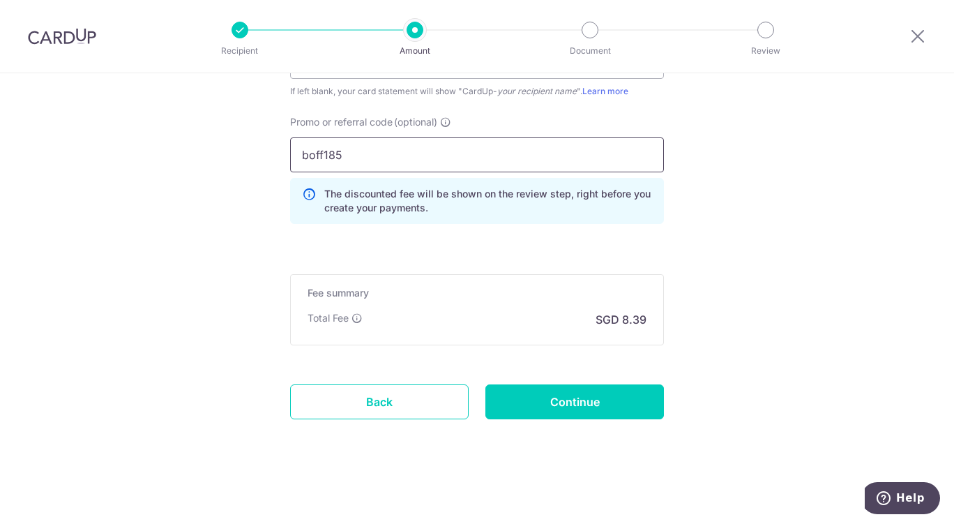
type input "boff185"
click at [595, 409] on input "Continue" at bounding box center [574, 401] width 179 height 35
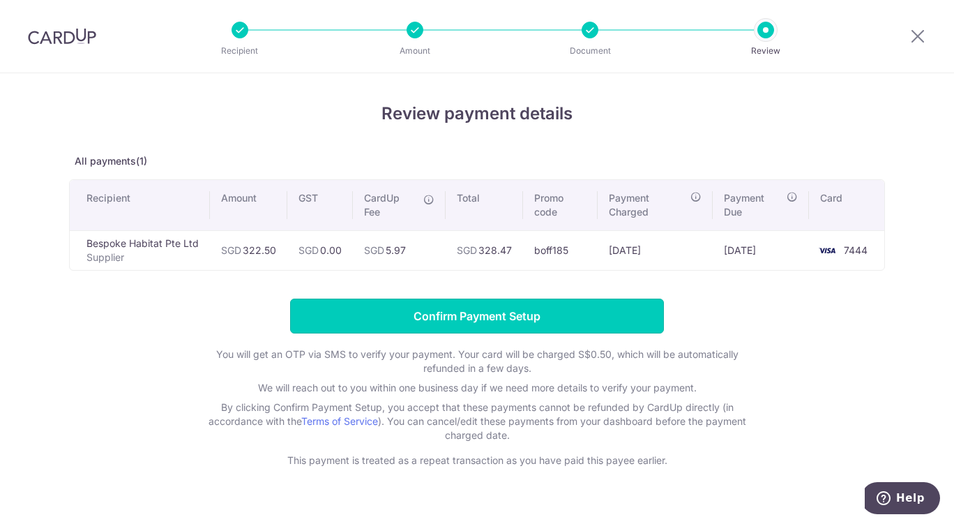
click at [358, 315] on input "Confirm Payment Setup" at bounding box center [477, 315] width 374 height 35
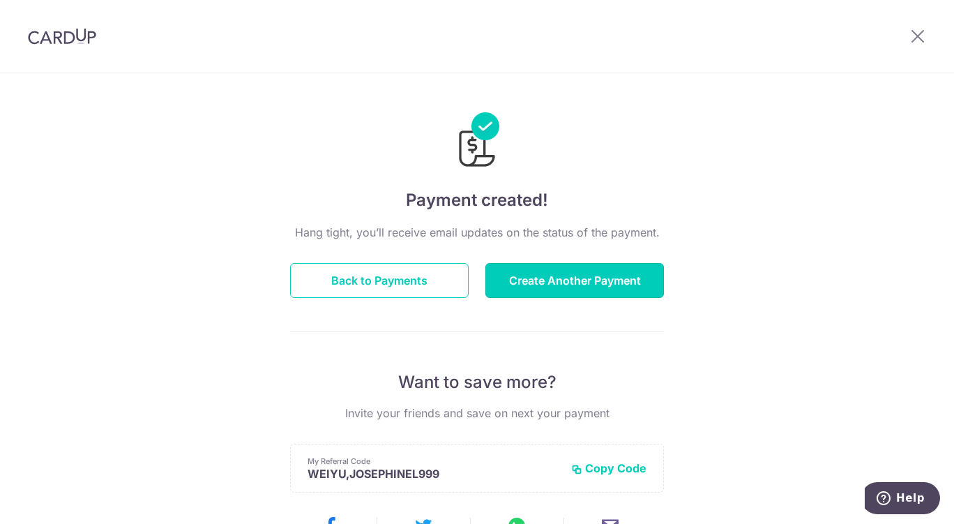
click at [535, 285] on button "Create Another Payment" at bounding box center [574, 280] width 179 height 35
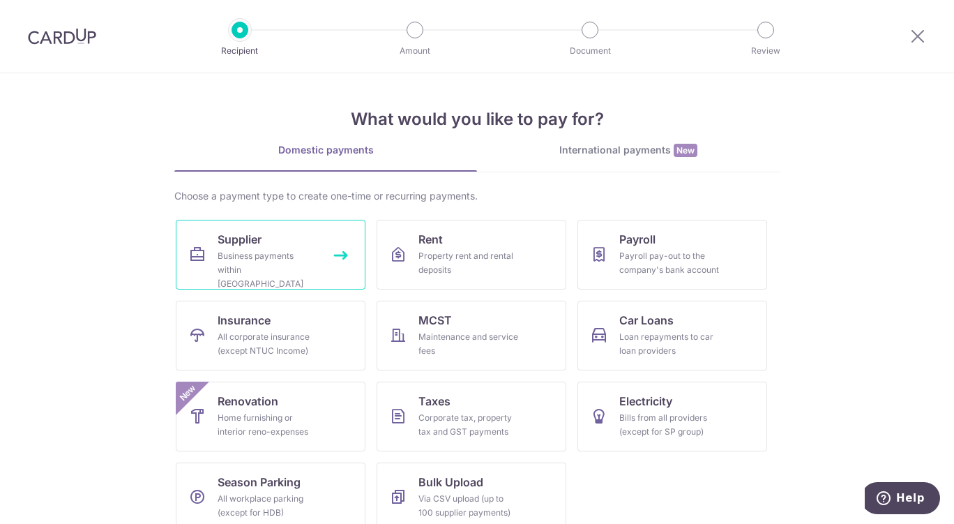
click at [302, 261] on div "Business payments within Singapore" at bounding box center [268, 270] width 100 height 42
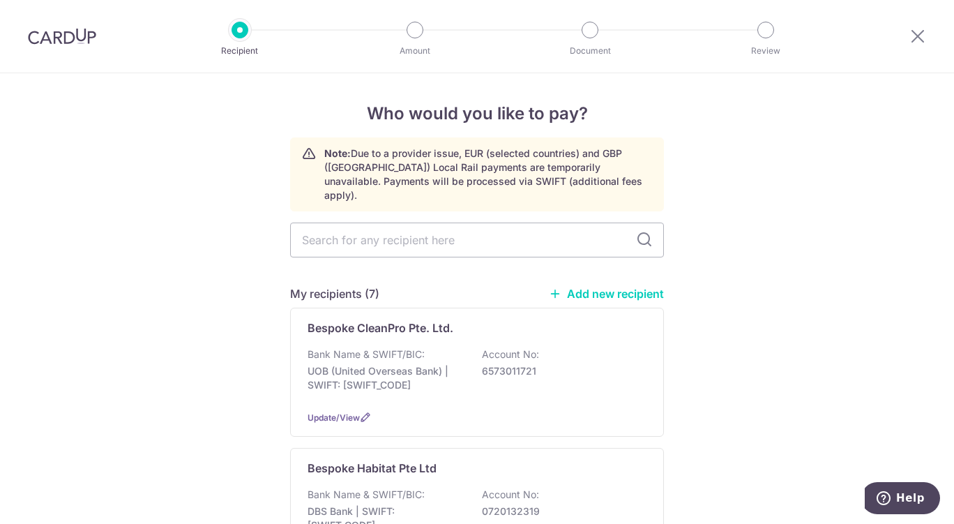
click at [483, 465] on div "Bespoke Habitat Pte Ltd Bank Name & SWIFT/BIC: DBS Bank | SWIFT: [SWIFT_CODE] A…" at bounding box center [477, 512] width 374 height 129
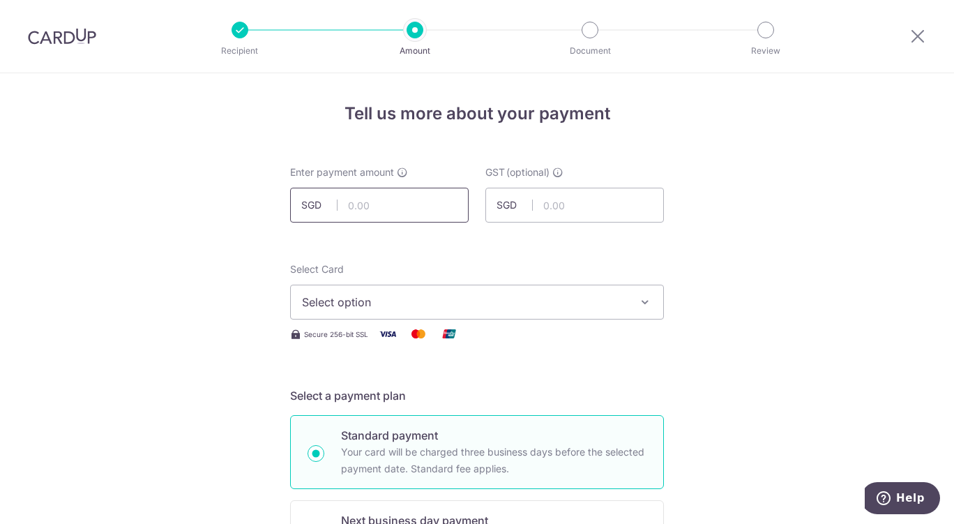
click at [391, 209] on input "text" at bounding box center [379, 205] width 179 height 35
type input "217.34"
click at [582, 293] on button "Select option" at bounding box center [477, 302] width 374 height 35
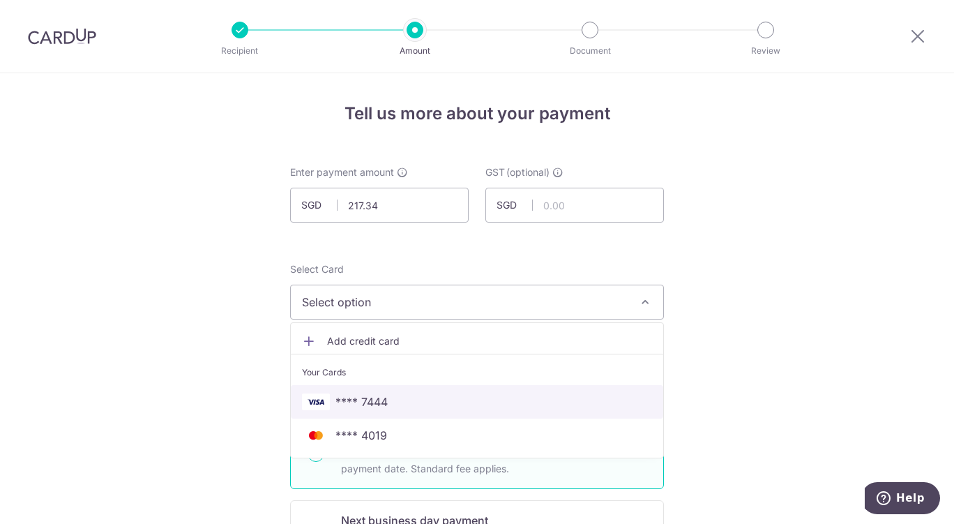
click at [431, 398] on span "**** 7444" at bounding box center [477, 401] width 350 height 17
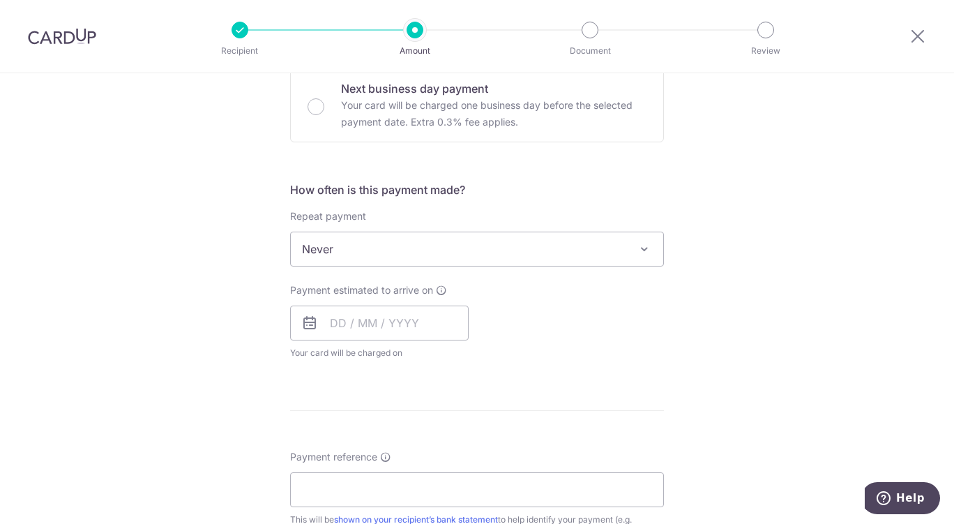
scroll to position [462, 0]
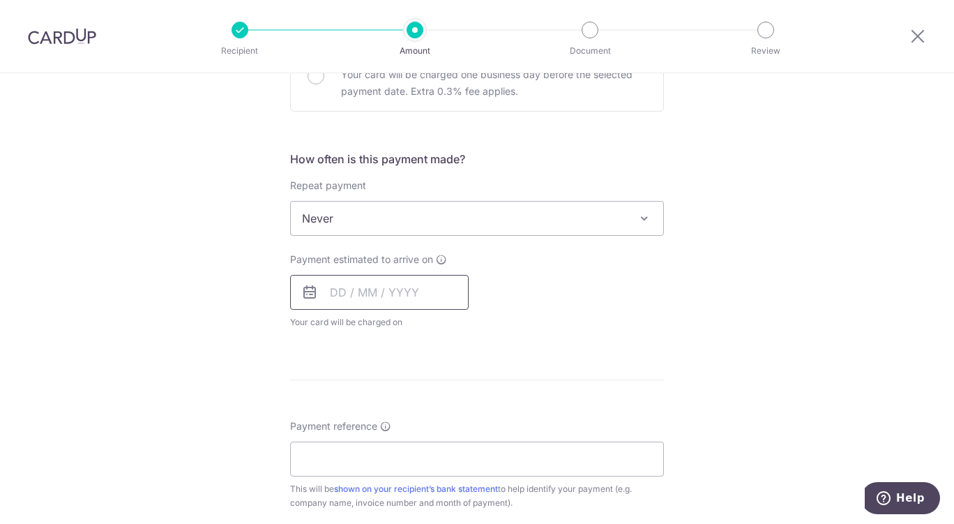
click at [405, 294] on input "text" at bounding box center [379, 292] width 179 height 35
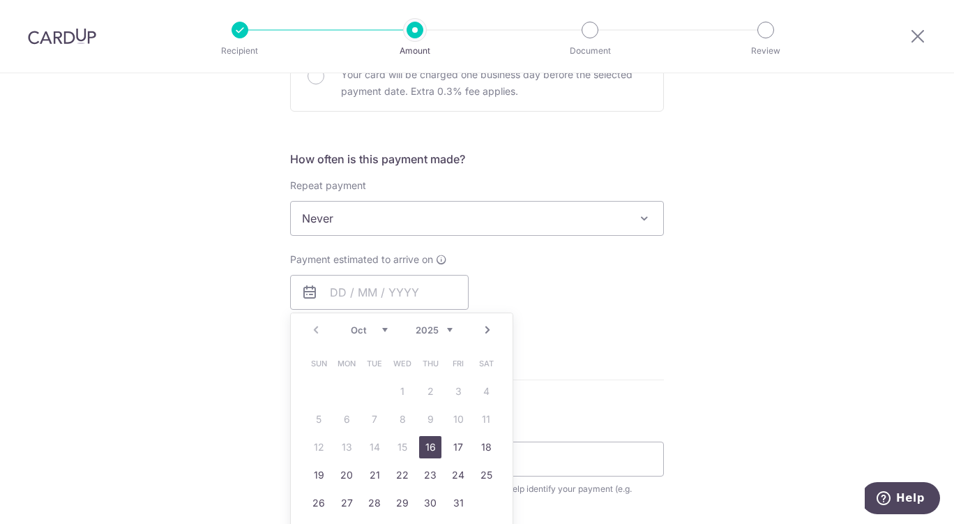
click at [427, 448] on link "16" at bounding box center [430, 447] width 22 height 22
type input "[DATE]"
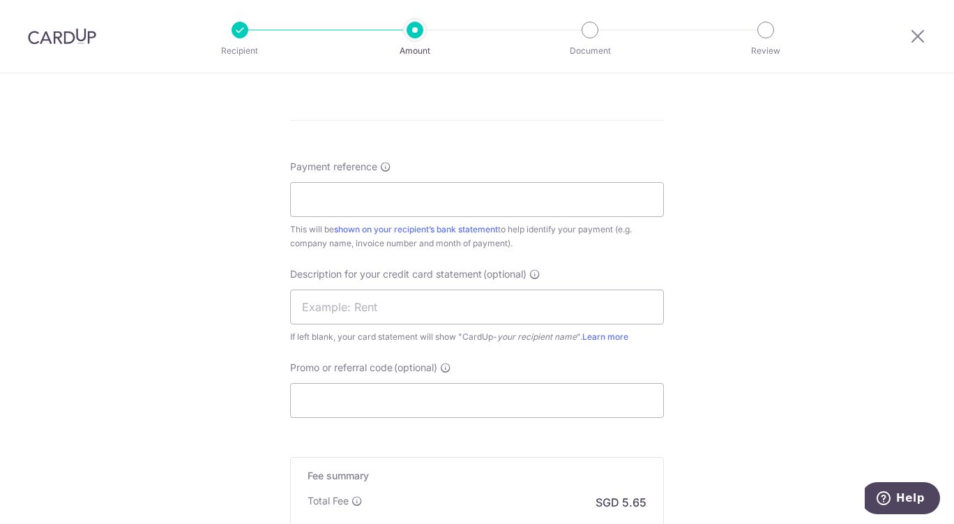
scroll to position [778, 0]
click at [532, 199] on input "Payment reference" at bounding box center [477, 200] width 374 height 35
paste input "MF-10982"
type input "MF-10982"
click at [409, 304] on input "text" at bounding box center [477, 308] width 374 height 35
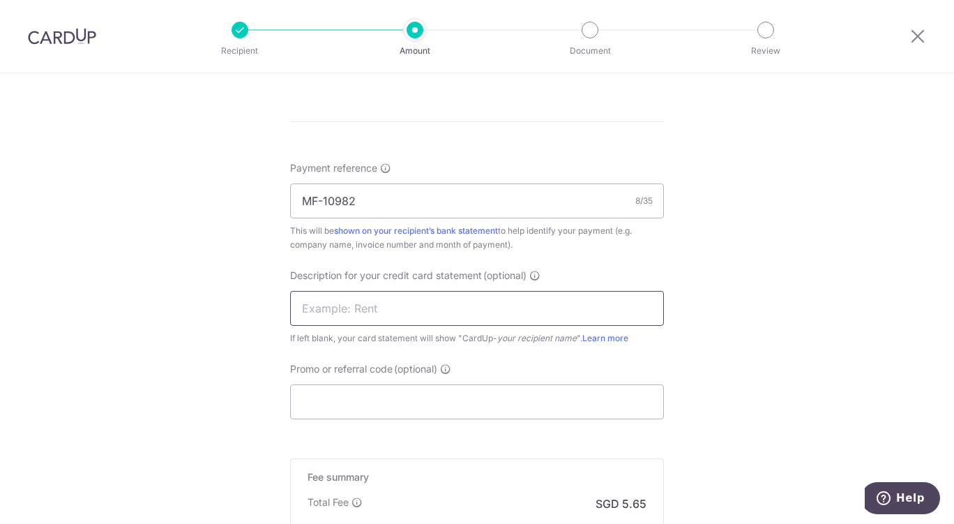
paste input "2509CC MF217"
type input "2509CC MF217"
click at [341, 395] on input "Promo or referral code (optional)" at bounding box center [477, 401] width 374 height 35
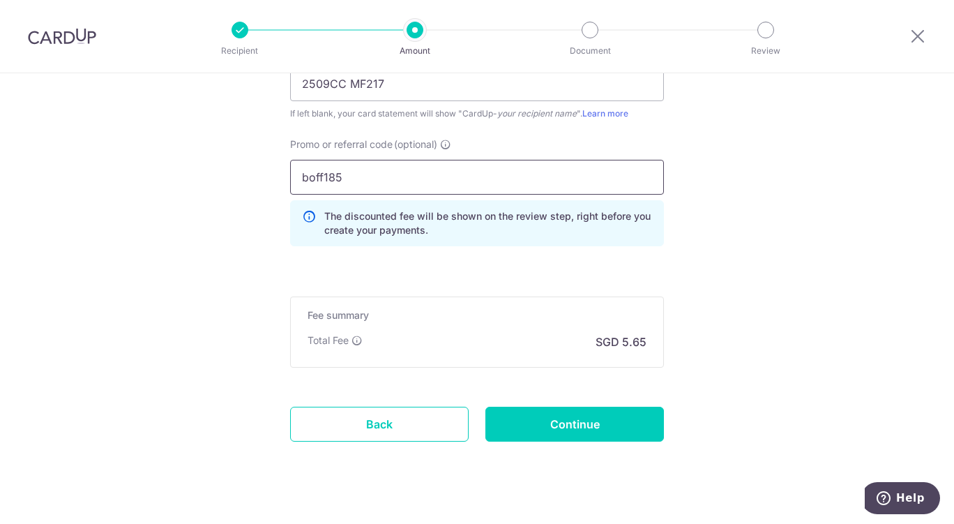
scroll to position [1024, 0]
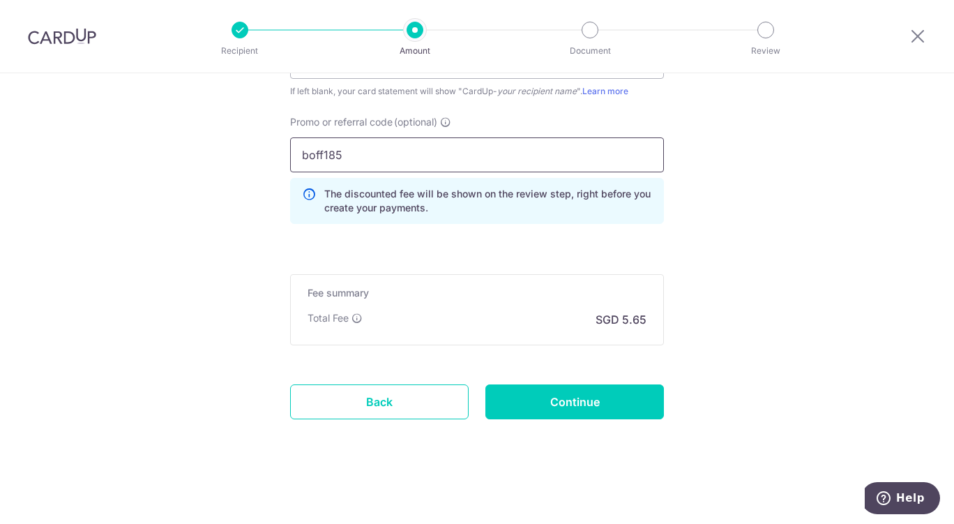
type input "boff185"
click at [591, 414] on input "Continue" at bounding box center [574, 401] width 179 height 35
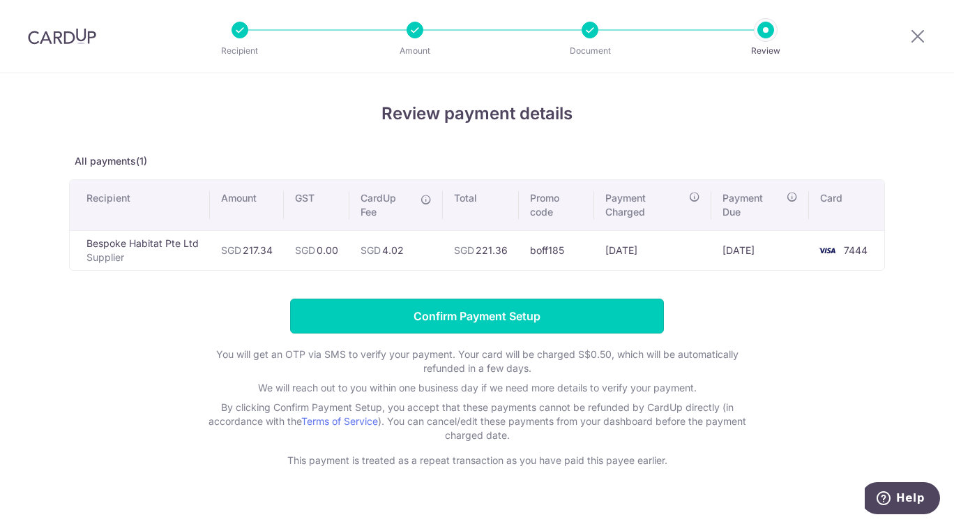
click at [469, 310] on input "Confirm Payment Setup" at bounding box center [477, 315] width 374 height 35
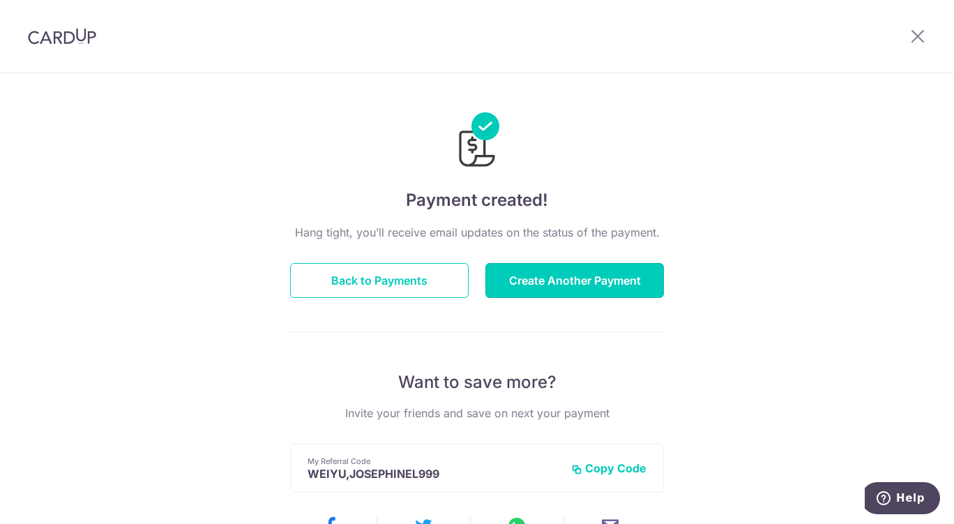
click at [568, 281] on button "Create Another Payment" at bounding box center [574, 280] width 179 height 35
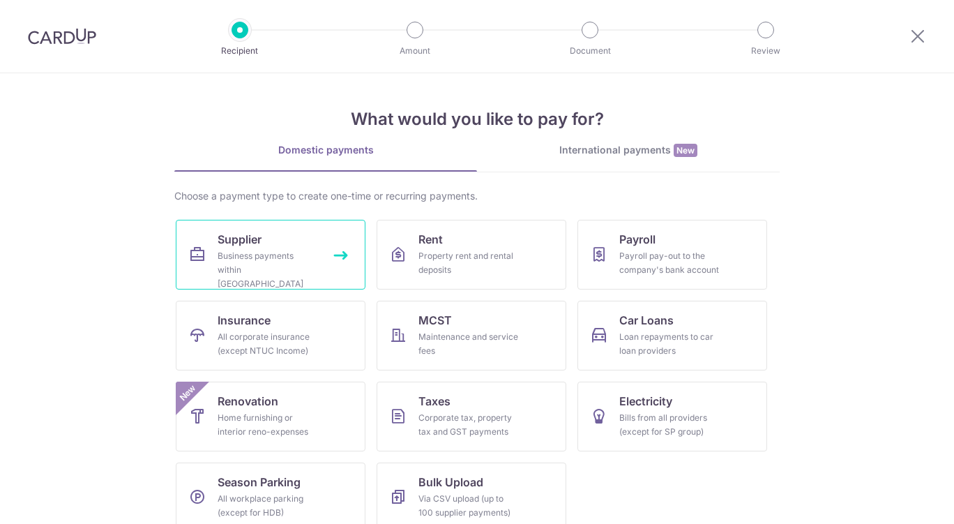
click at [289, 248] on link "Supplier Business payments within Singapore" at bounding box center [271, 255] width 190 height 70
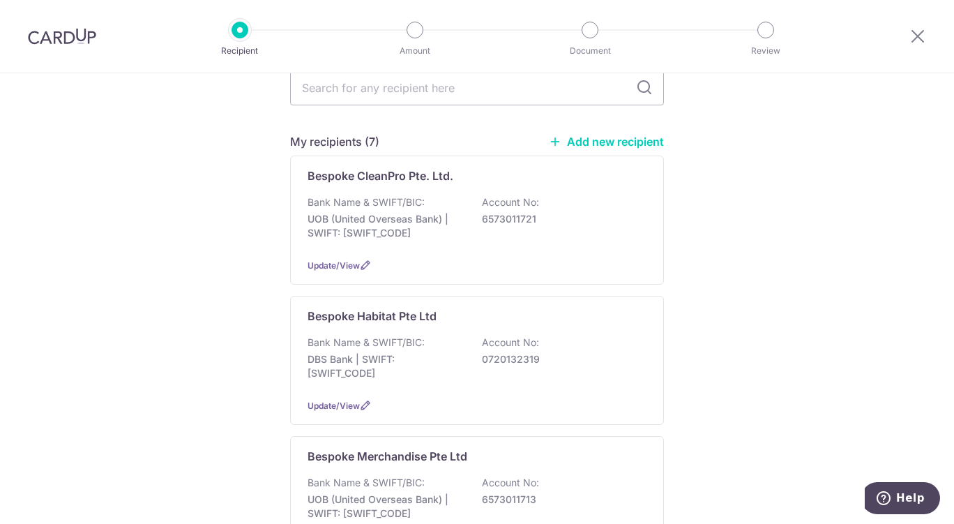
scroll to position [160, 0]
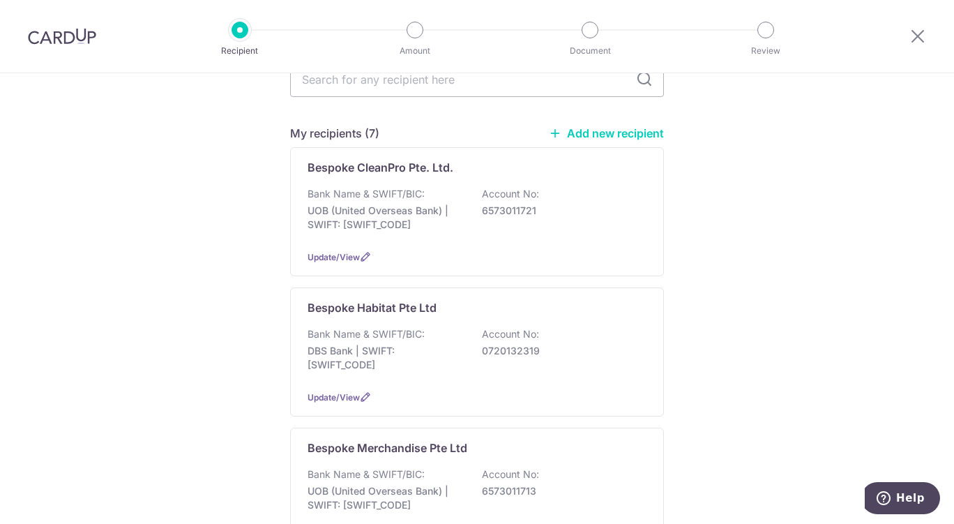
click at [498, 327] on p "Account No:" at bounding box center [510, 334] width 57 height 14
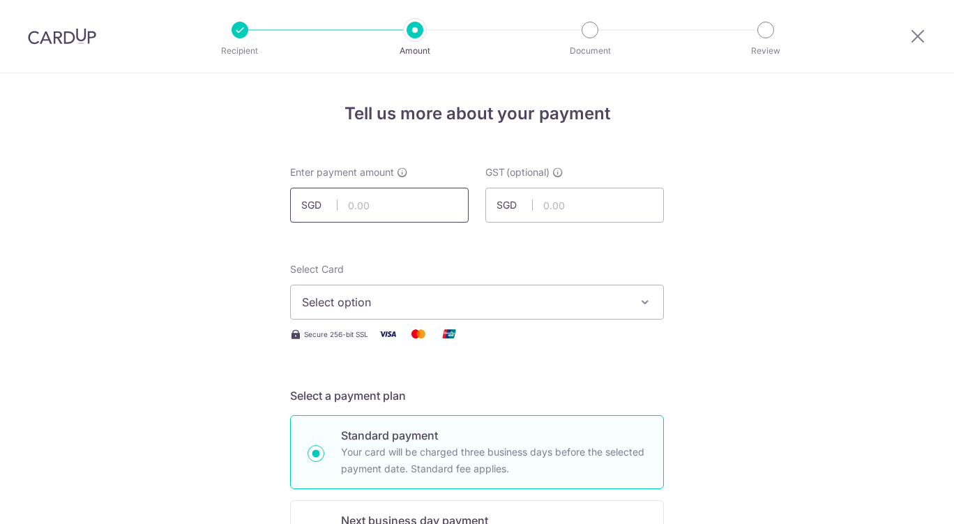
click at [418, 204] on input "text" at bounding box center [379, 205] width 179 height 35
click at [529, 294] on span "Select option" at bounding box center [464, 302] width 325 height 17
type input "431.50"
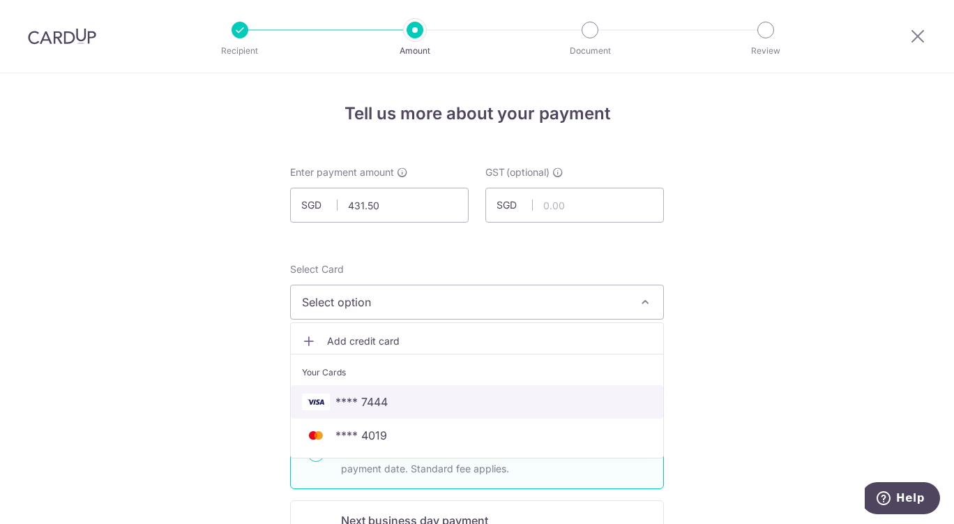
click at [376, 405] on span "**** 7444" at bounding box center [361, 401] width 52 height 17
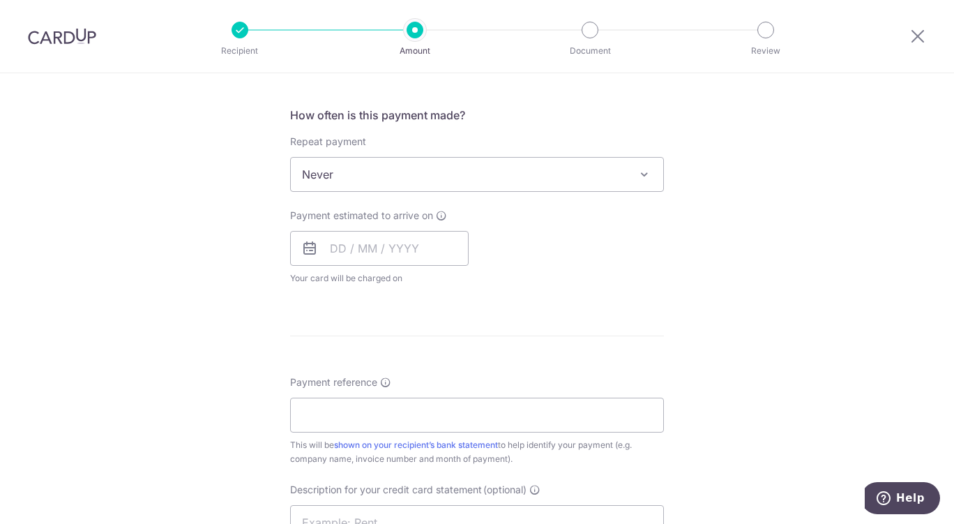
scroll to position [507, 0]
click at [400, 250] on input "text" at bounding box center [379, 247] width 179 height 35
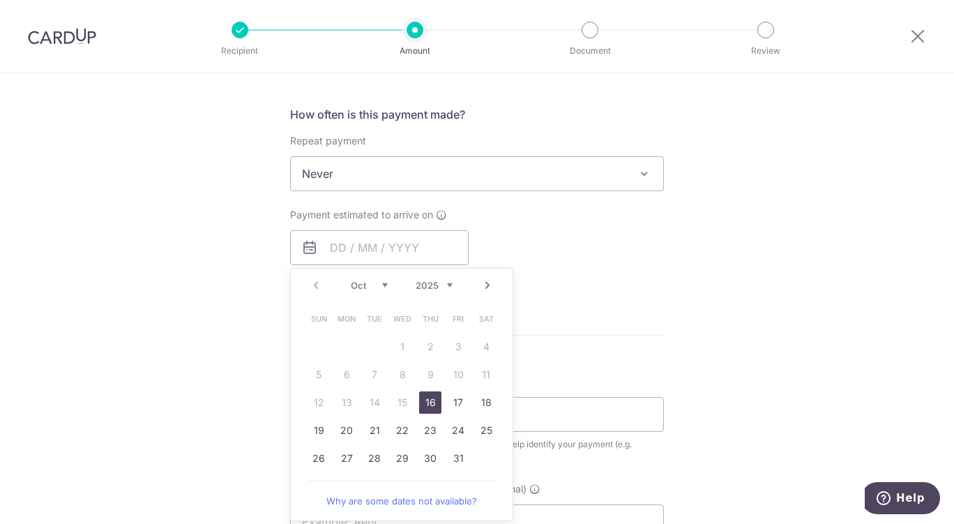
click at [425, 403] on link "16" at bounding box center [430, 402] width 22 height 22
type input "16/10/2025"
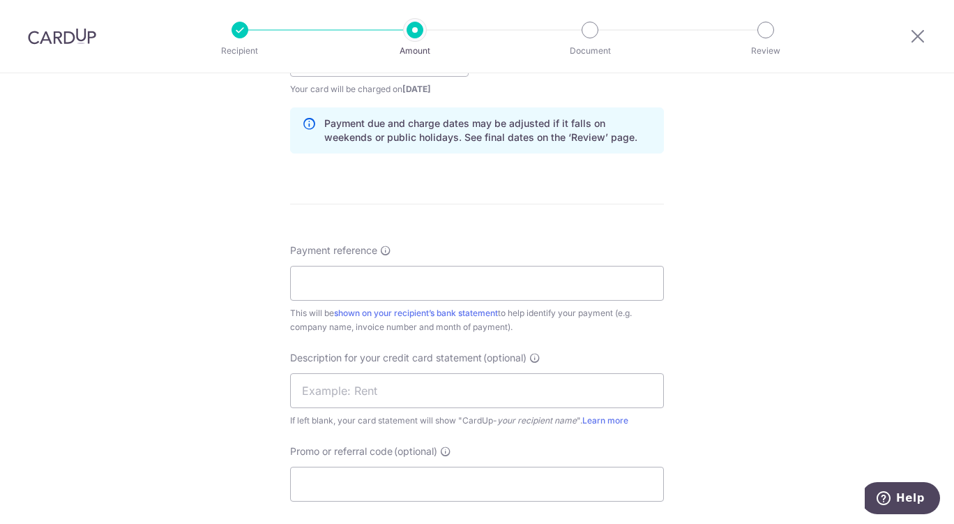
scroll to position [708, 0]
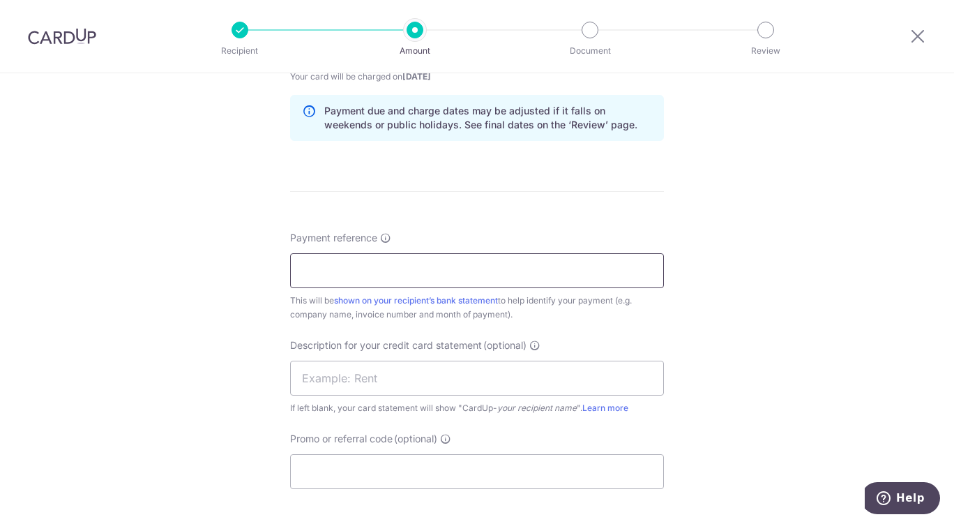
click at [579, 272] on input "Payment reference" at bounding box center [477, 270] width 374 height 35
paste input "MF-10980"
type input "MF-10980"
click at [385, 382] on input "text" at bounding box center [477, 378] width 374 height 35
paste input "2509JP MF431"
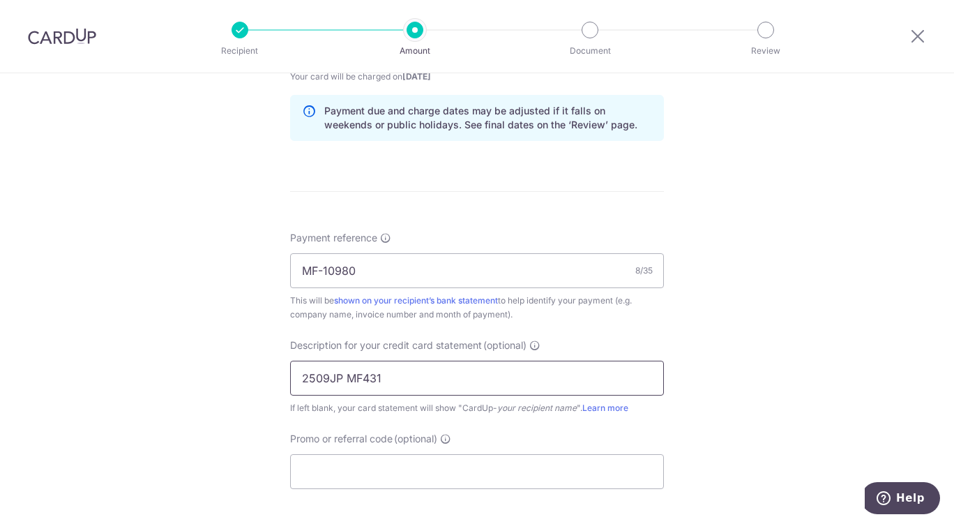
type input "2509JP MF431"
click at [374, 477] on input "Promo or referral code (optional)" at bounding box center [477, 471] width 374 height 35
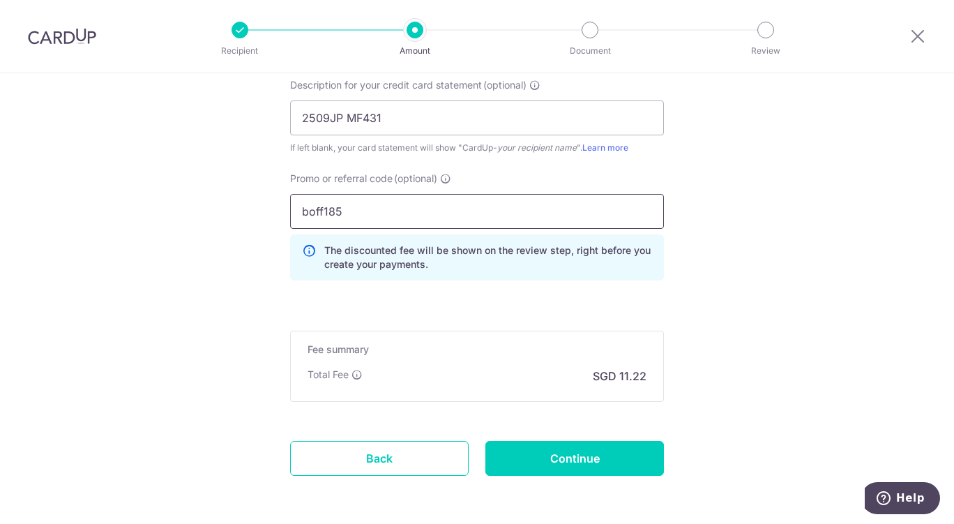
scroll to position [977, 0]
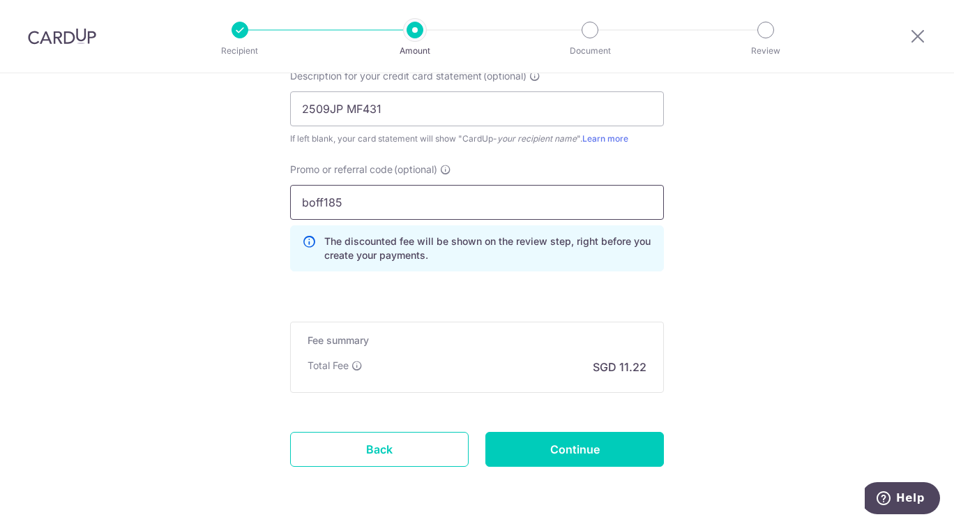
type input "boff185"
click at [590, 449] on input "Continue" at bounding box center [574, 449] width 179 height 35
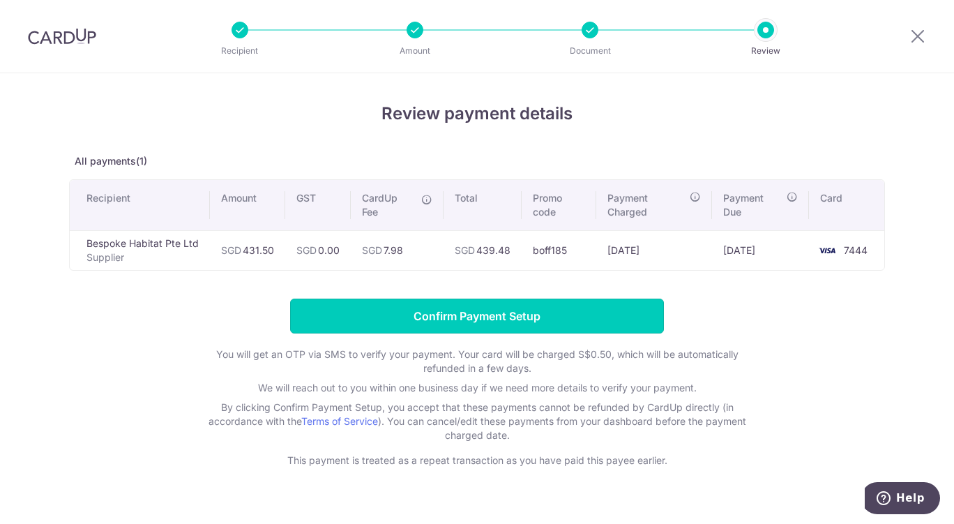
click at [525, 319] on input "Confirm Payment Setup" at bounding box center [477, 315] width 374 height 35
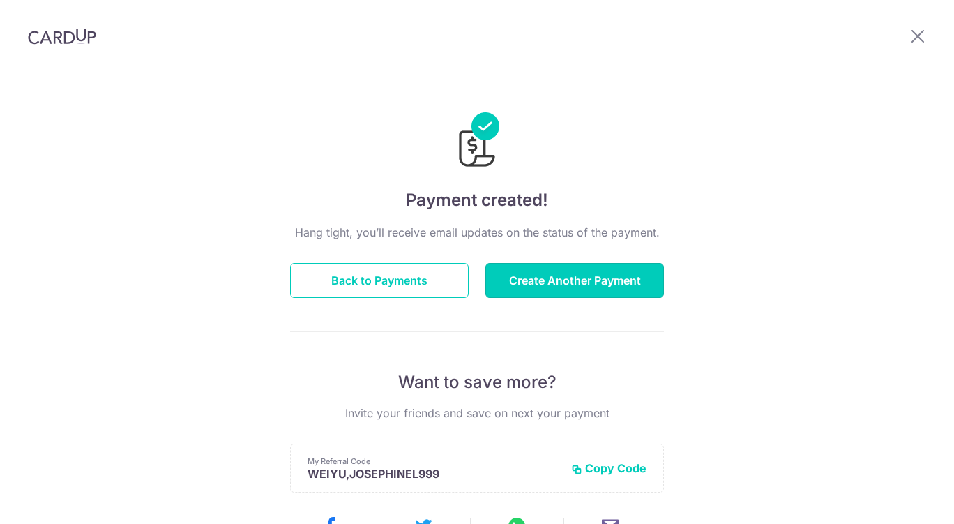
click at [544, 294] on button "Create Another Payment" at bounding box center [574, 280] width 179 height 35
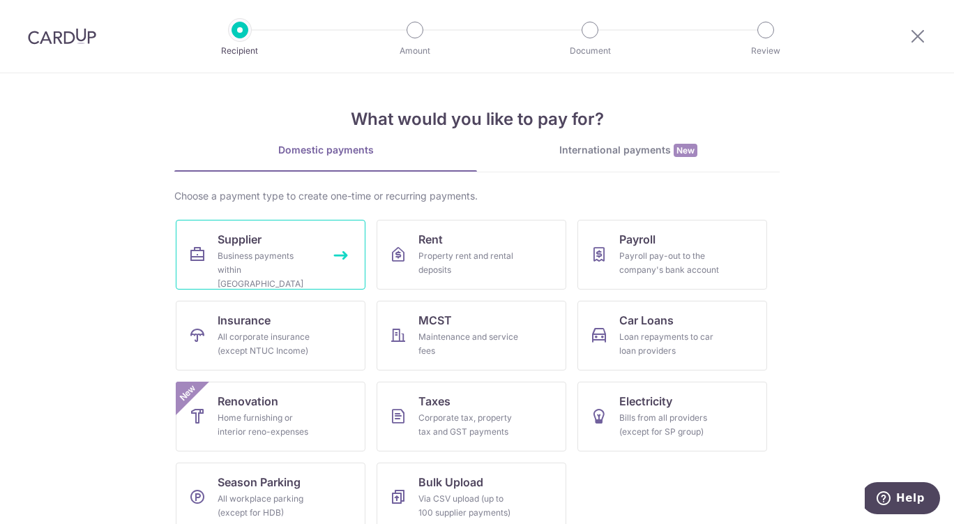
click at [296, 255] on div "Business payments within Singapore" at bounding box center [268, 270] width 100 height 42
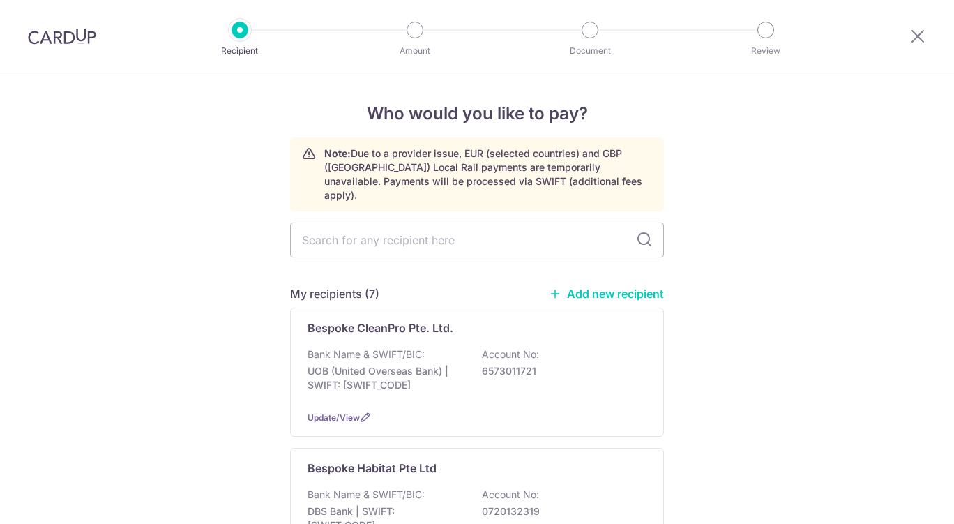
click at [453, 487] on div "Bank Name & SWIFT/BIC: DBS Bank | SWIFT: DBSSSGSGXXX Account No: 0720132319" at bounding box center [477, 513] width 339 height 52
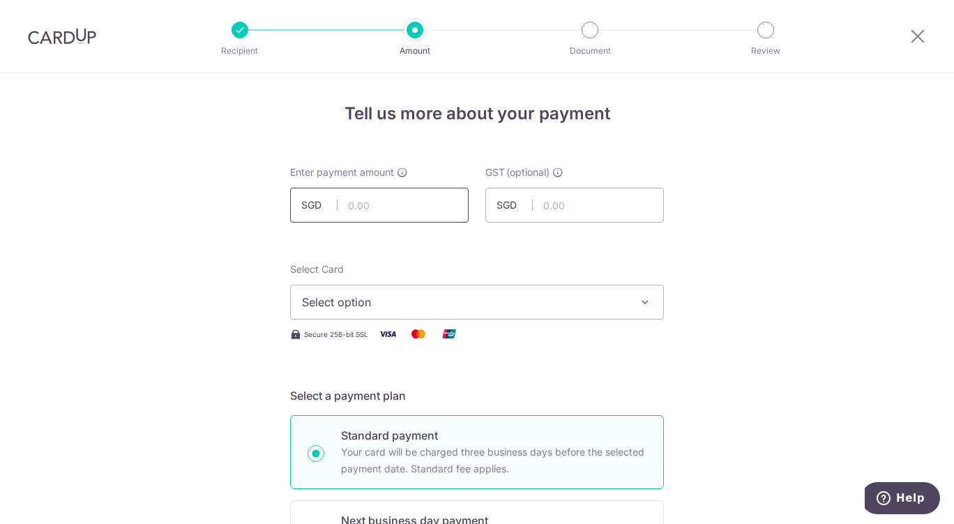
click at [403, 201] on input "text" at bounding box center [379, 205] width 179 height 35
type input "287.98"
click at [553, 209] on input "text" at bounding box center [574, 205] width 179 height 35
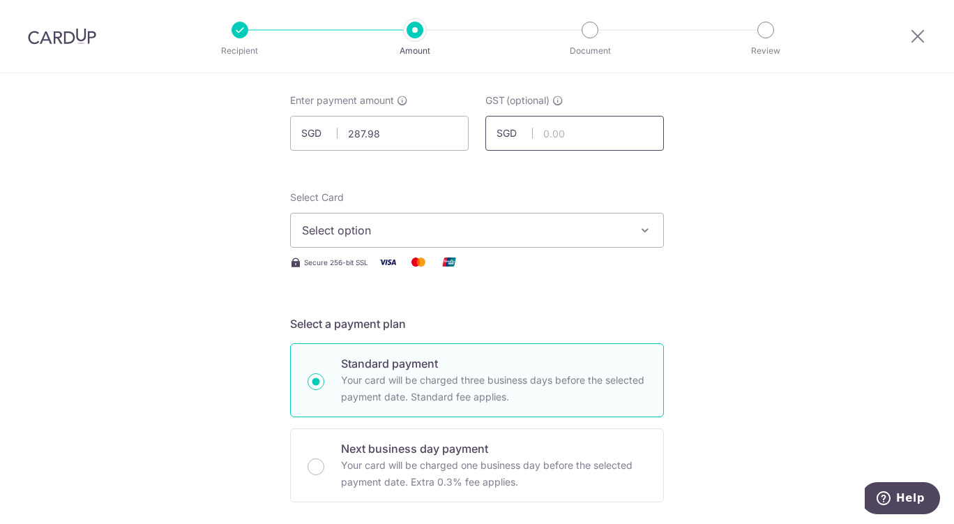
scroll to position [114, 0]
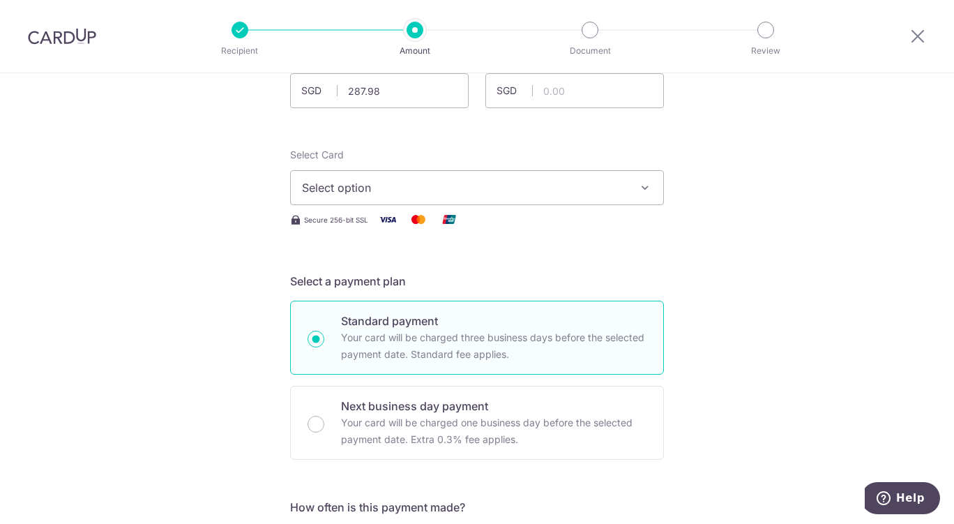
click at [586, 202] on button "Select option" at bounding box center [477, 187] width 374 height 35
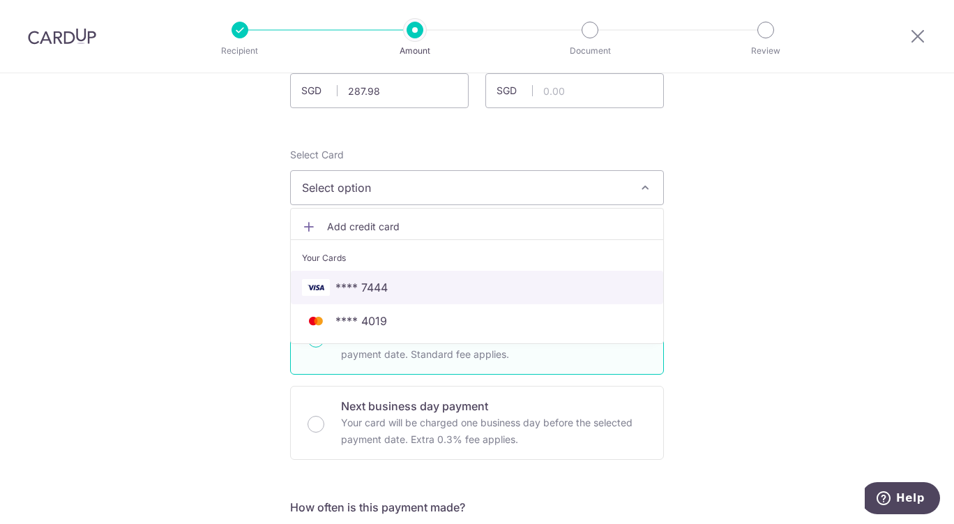
click at [399, 301] on link "**** 7444" at bounding box center [477, 287] width 372 height 33
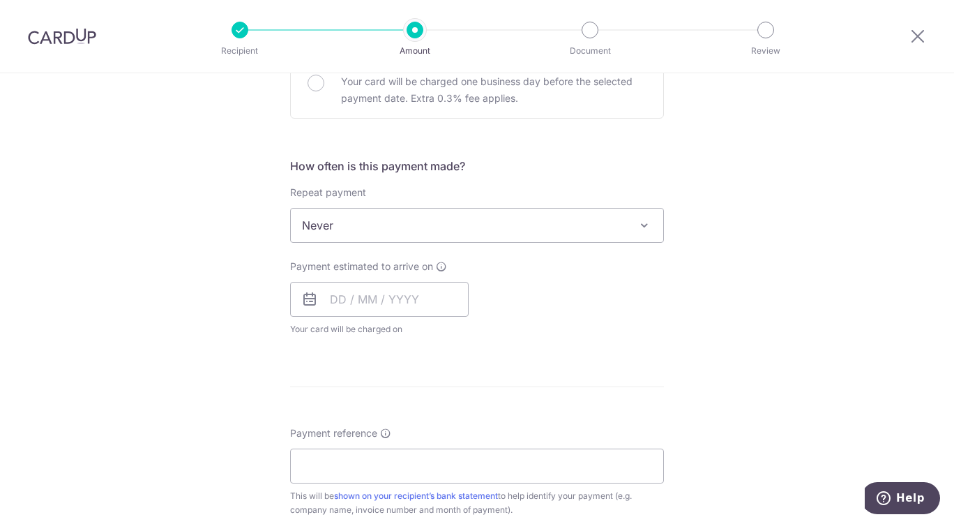
scroll to position [475, 0]
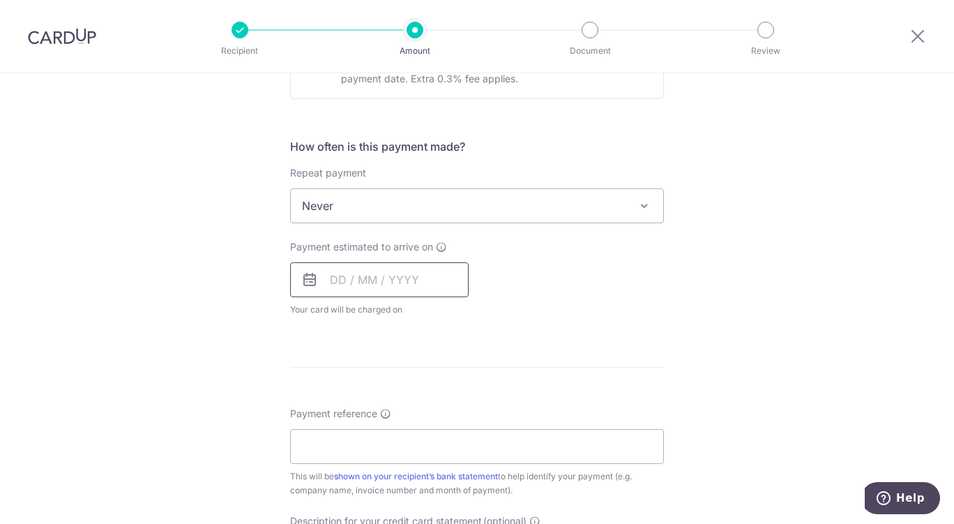
click at [428, 282] on input "text" at bounding box center [379, 279] width 179 height 35
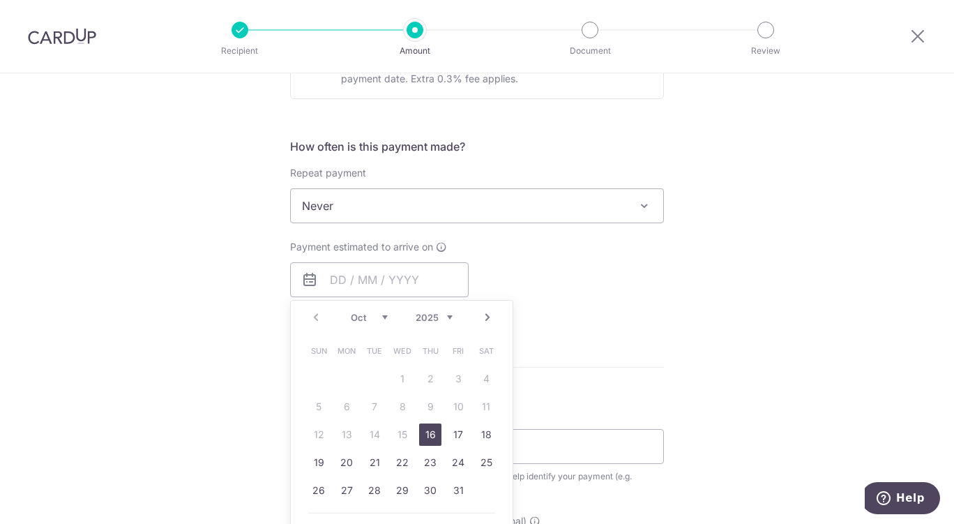
click at [427, 436] on link "16" at bounding box center [430, 434] width 22 height 22
type input "16/10/2025"
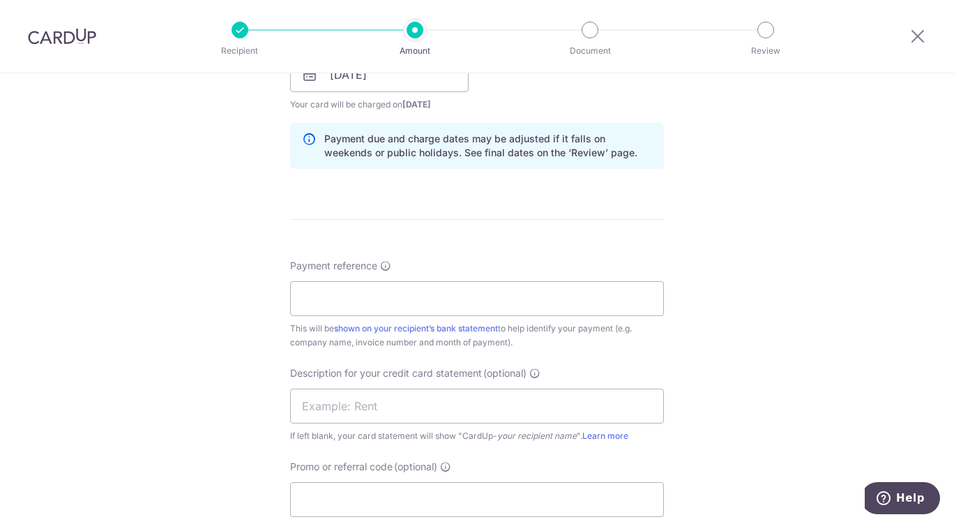
scroll to position [715, 0]
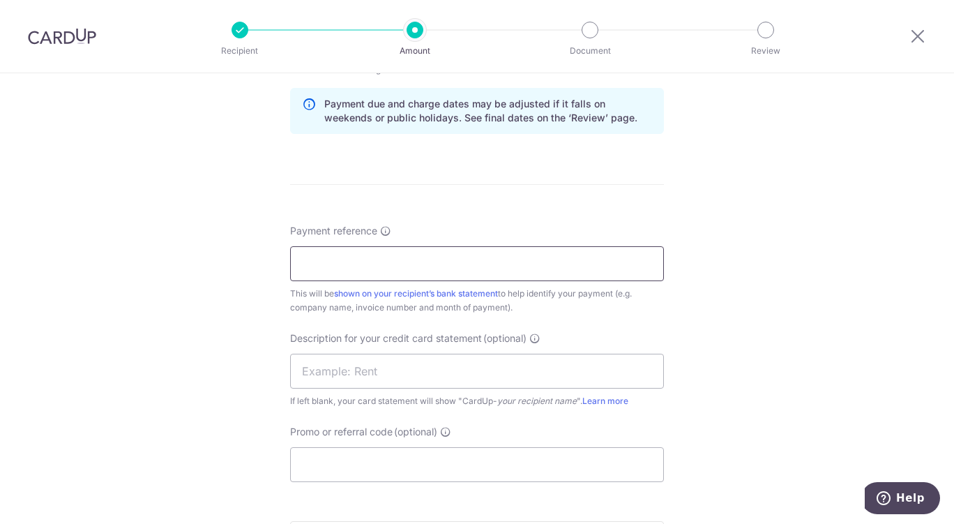
click at [597, 271] on input "Payment reference" at bounding box center [477, 263] width 374 height 35
paste input "MF-10985"
type input "MF-10985"
click at [405, 374] on input "text" at bounding box center [477, 371] width 374 height 35
click at [361, 469] on input "Promo or referral code (optional)" at bounding box center [477, 464] width 374 height 35
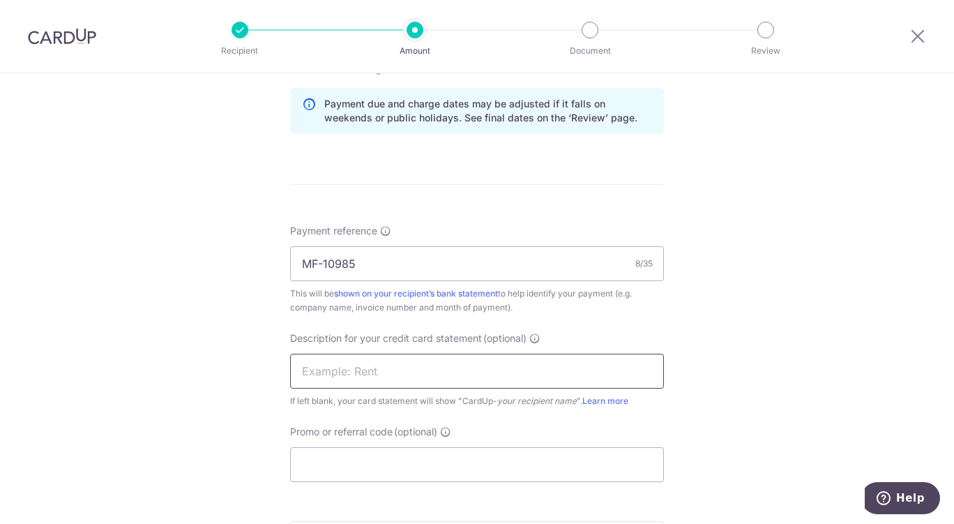
click at [378, 367] on input "text" at bounding box center [477, 371] width 374 height 35
click at [372, 374] on input "text" at bounding box center [477, 371] width 374 height 35
paste input "2509T1 MF287"
type input "2509T1 MF287"
click at [394, 467] on input "Promo or referral code (optional)" at bounding box center [477, 464] width 374 height 35
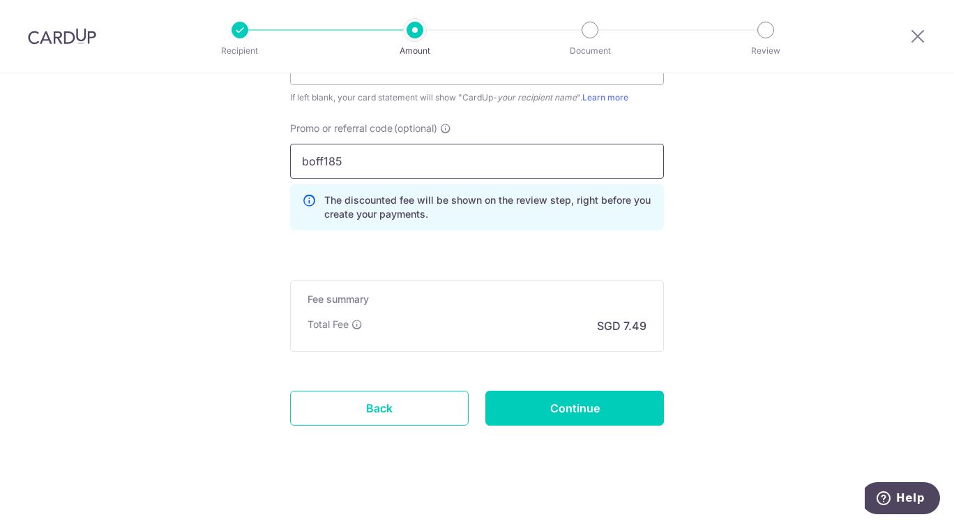
scroll to position [1018, 0]
type input "boff185"
click at [561, 414] on input "Continue" at bounding box center [574, 408] width 179 height 35
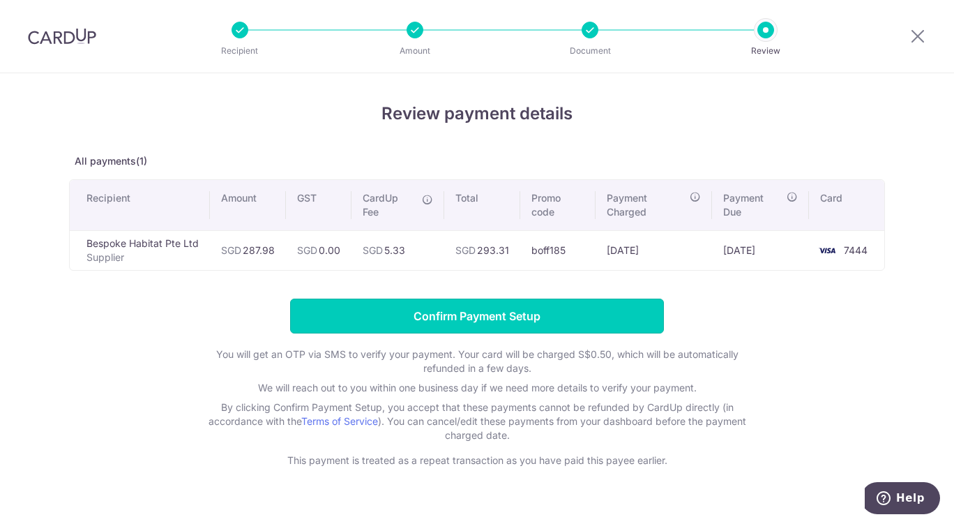
click at [456, 304] on input "Confirm Payment Setup" at bounding box center [477, 315] width 374 height 35
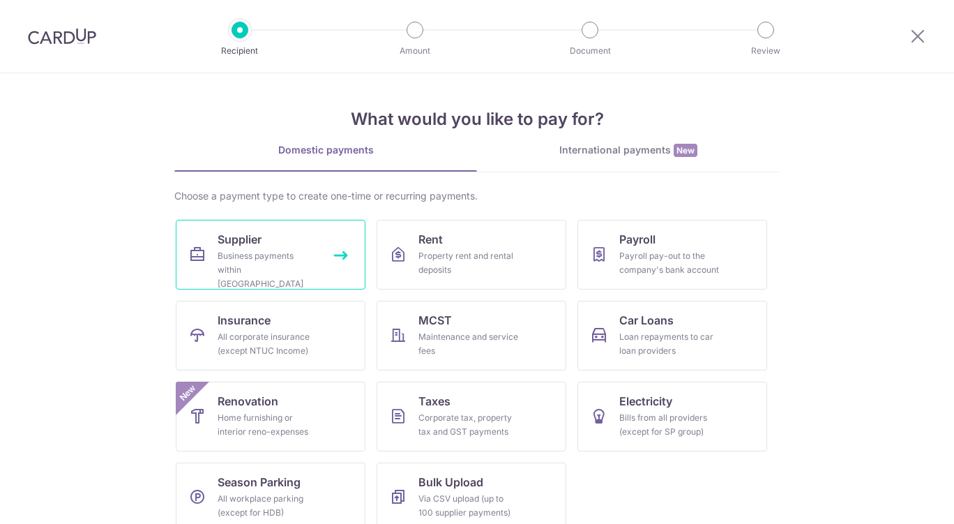
click at [301, 265] on div "Business payments within Singapore" at bounding box center [268, 270] width 100 height 42
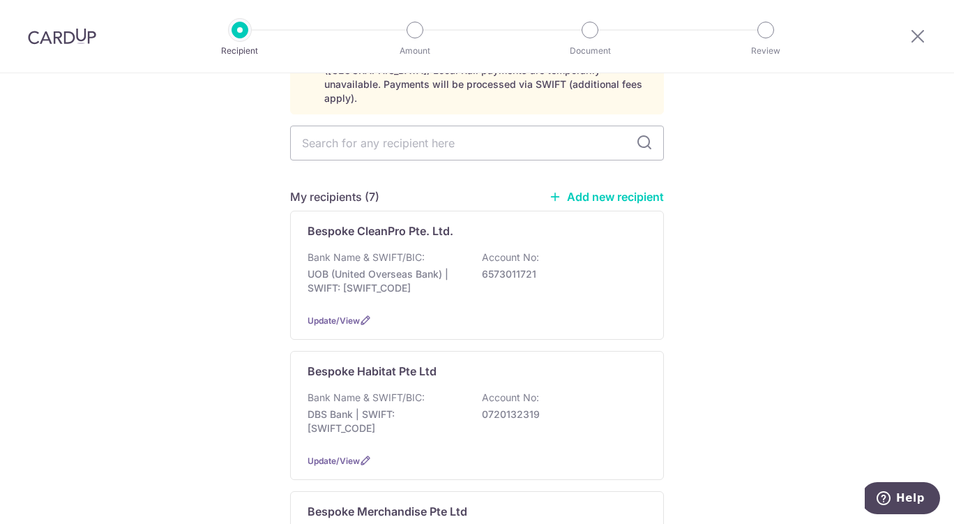
scroll to position [130, 0]
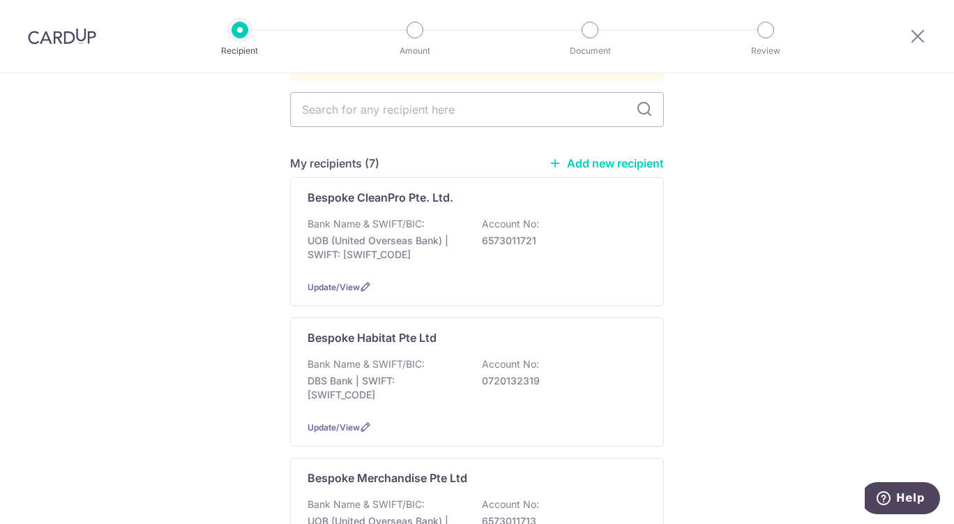
click at [531, 374] on p "0720132319" at bounding box center [560, 381] width 156 height 14
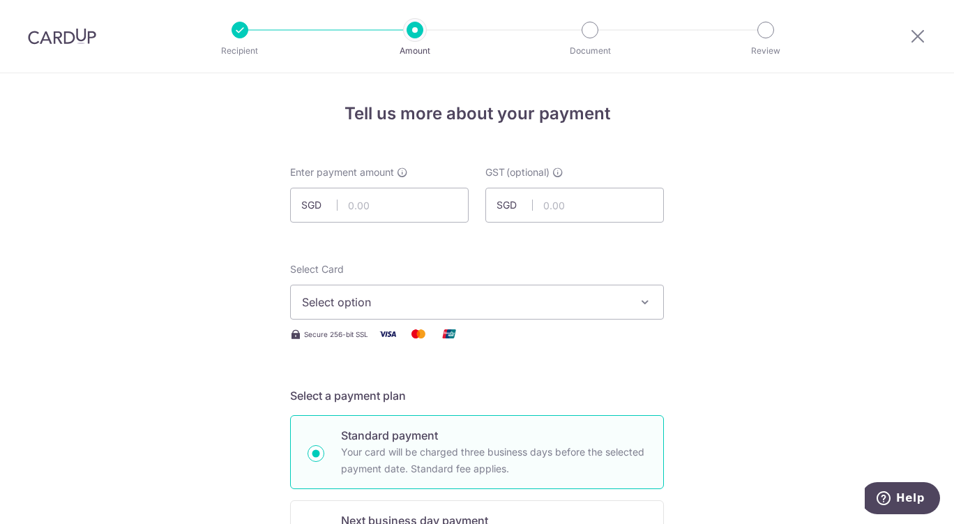
type input "2"
click at [560, 300] on span "Select option" at bounding box center [464, 302] width 325 height 17
type input "327.00"
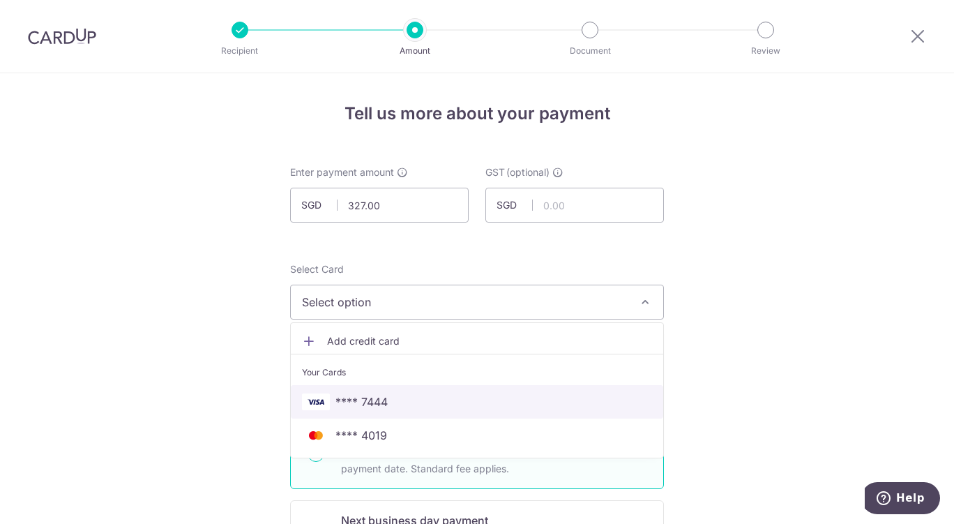
click at [446, 410] on link "**** 7444" at bounding box center [477, 401] width 372 height 33
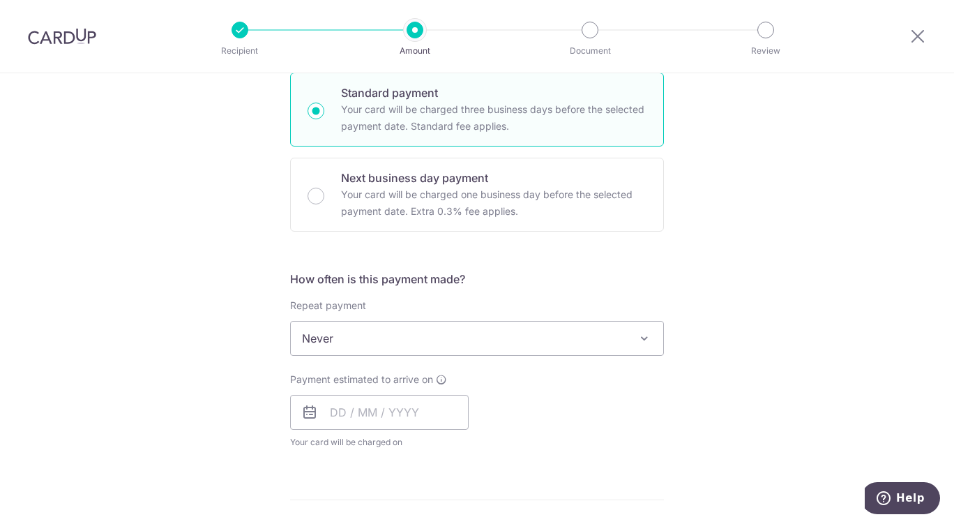
scroll to position [414, 0]
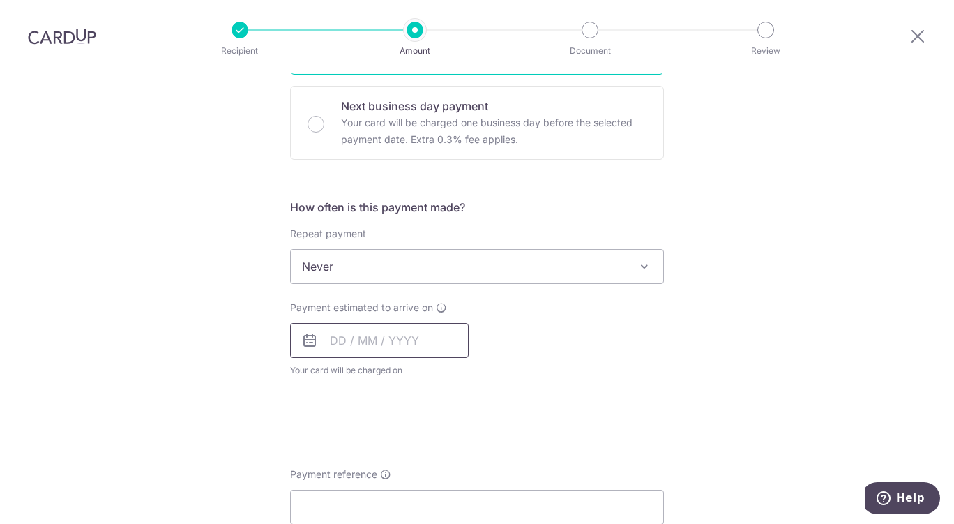
click at [429, 345] on input "text" at bounding box center [379, 340] width 179 height 35
click at [426, 501] on link "16" at bounding box center [430, 495] width 22 height 22
type input "16/10/2025"
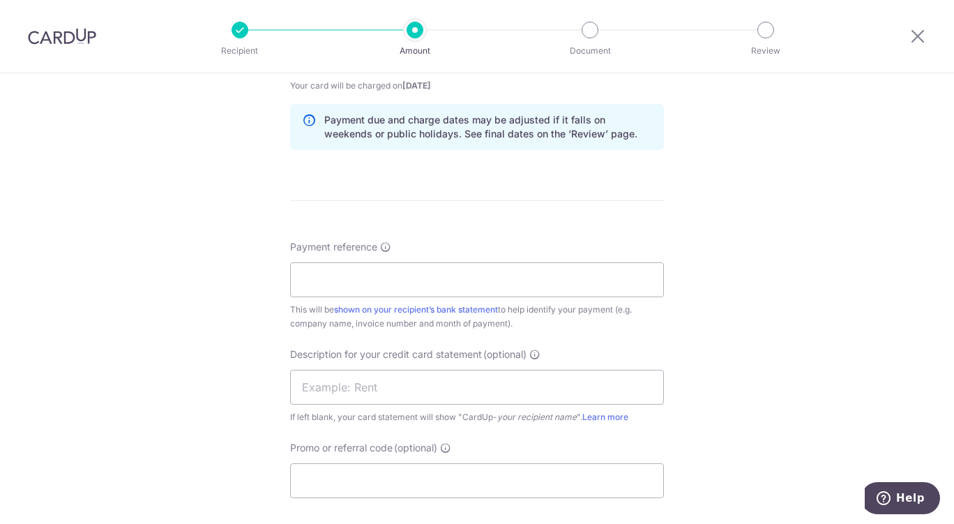
scroll to position [732, 0]
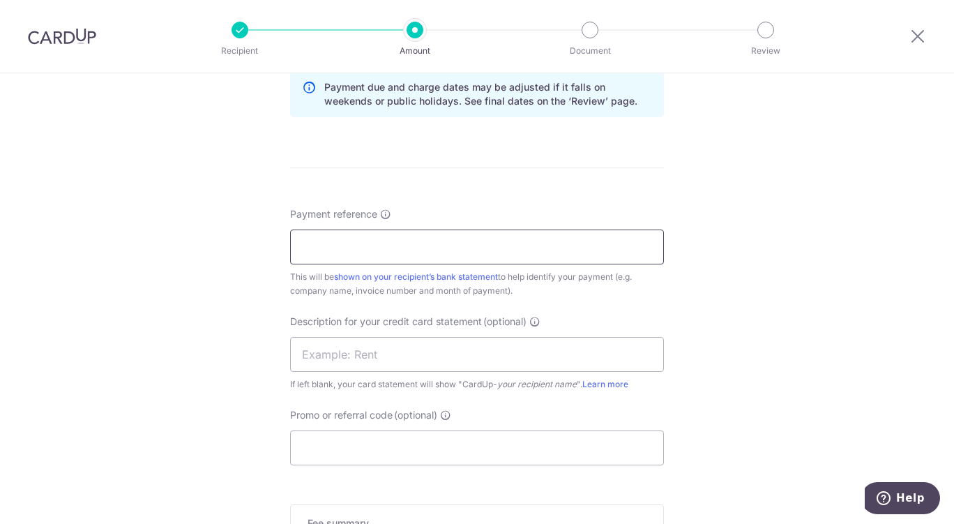
click at [570, 252] on input "Payment reference" at bounding box center [477, 246] width 374 height 35
paste input "MF-10984"
type input "MF-10984"
click at [402, 355] on input "text" at bounding box center [477, 354] width 374 height 35
paste input "2509MD MF327"
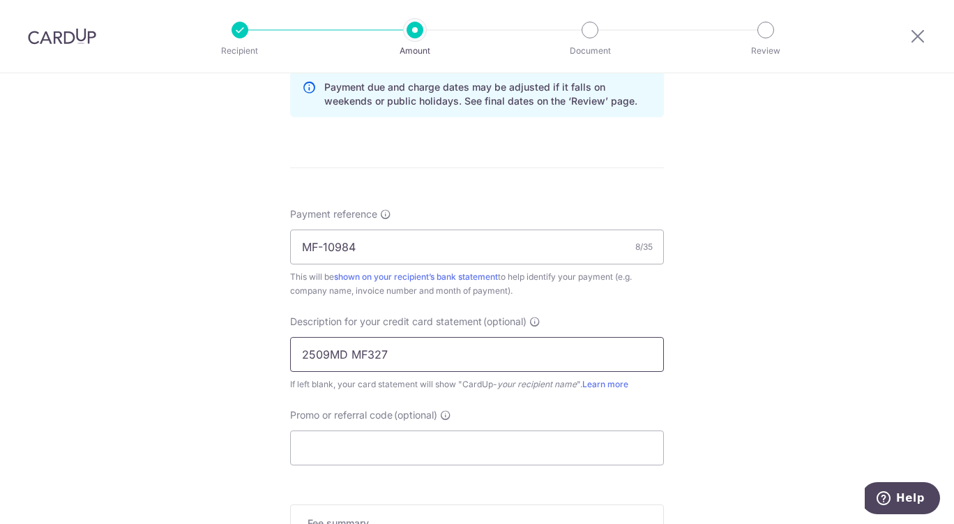
type input "2509MD MF327"
click at [450, 446] on input "Promo or referral code (optional)" at bounding box center [477, 447] width 374 height 35
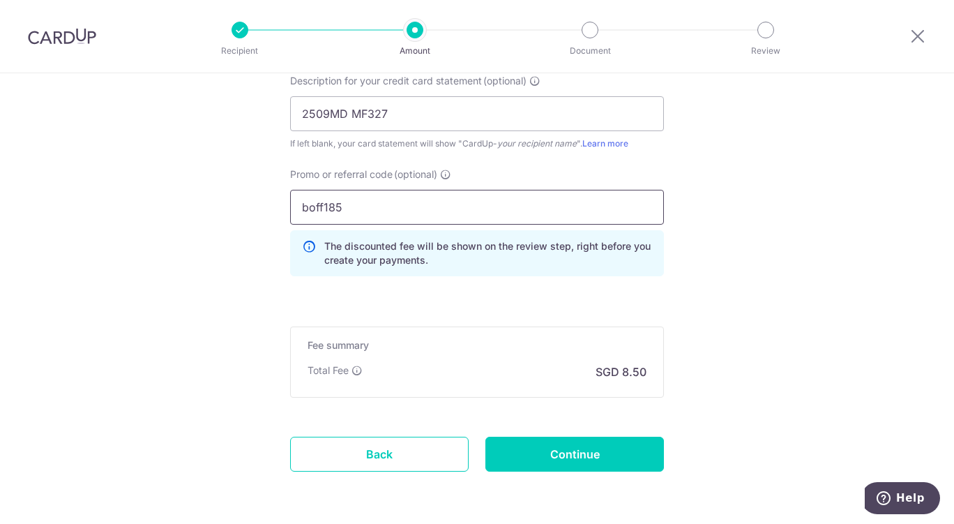
scroll to position [993, 0]
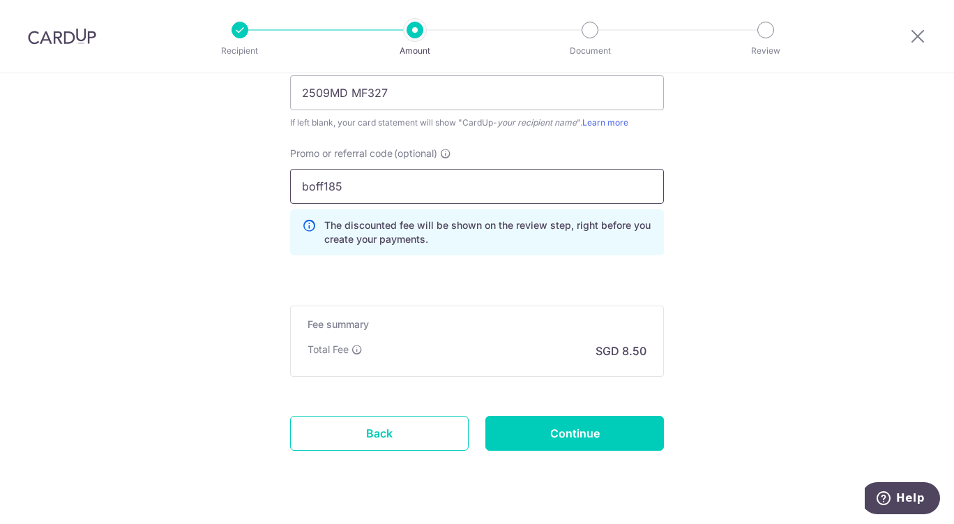
type input "boff185"
click at [589, 432] on input "Continue" at bounding box center [574, 433] width 179 height 35
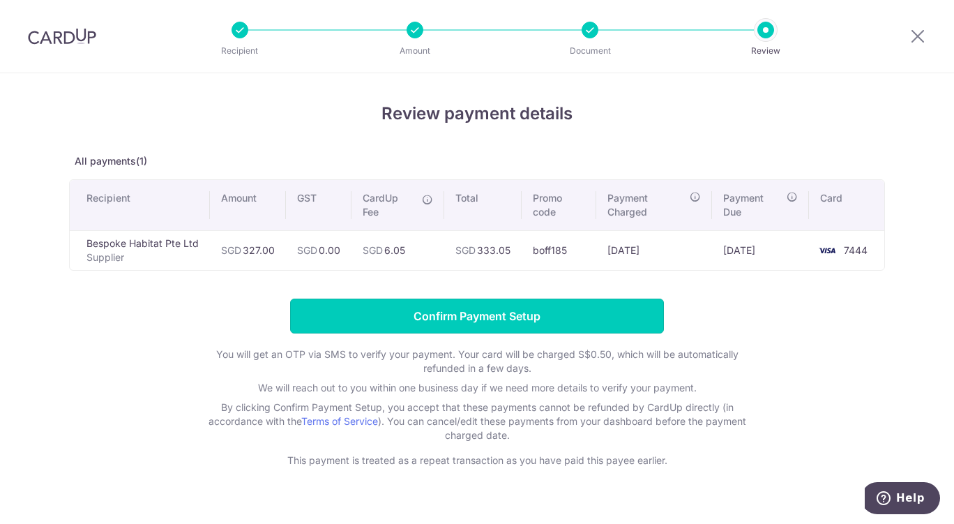
click at [474, 311] on input "Confirm Payment Setup" at bounding box center [477, 315] width 374 height 35
